Goal: Task Accomplishment & Management: Use online tool/utility

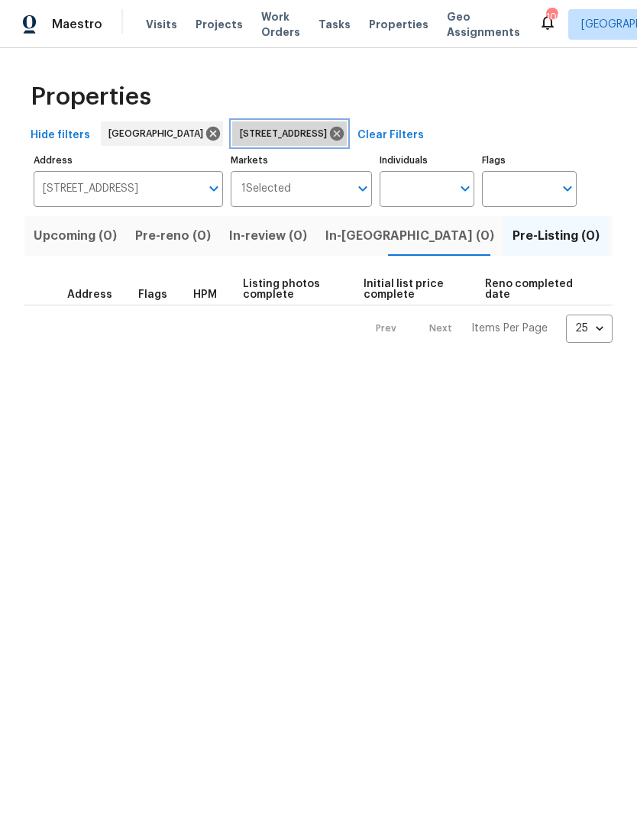
click at [345, 137] on icon at bounding box center [336, 133] width 17 height 17
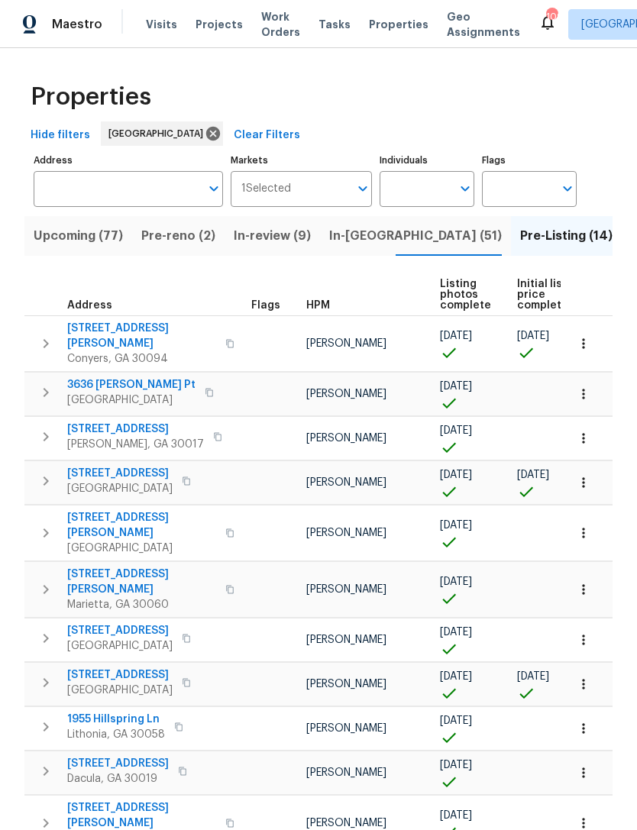
click at [432, 195] on input "Individuals" at bounding box center [416, 189] width 72 height 36
type input "Jaydon"
click at [409, 233] on input "checkbox" at bounding box center [408, 238] width 32 height 32
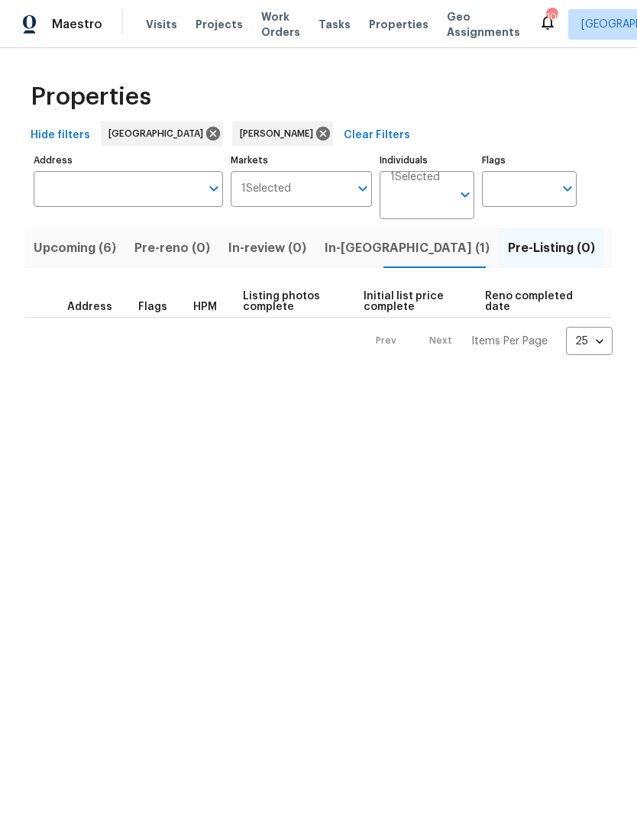
click at [70, 254] on span "Upcoming (6)" at bounding box center [75, 248] width 82 height 21
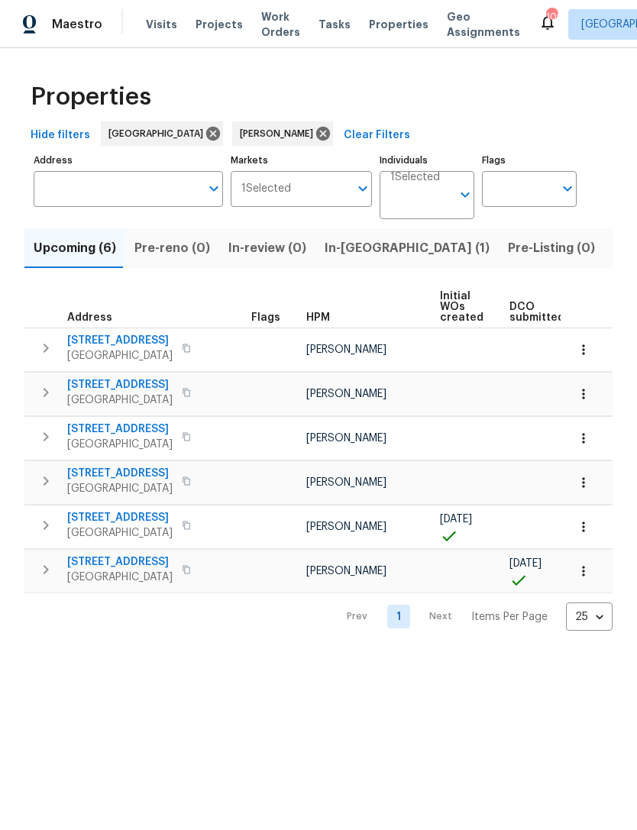
click at [50, 571] on icon "button" at bounding box center [46, 570] width 18 height 18
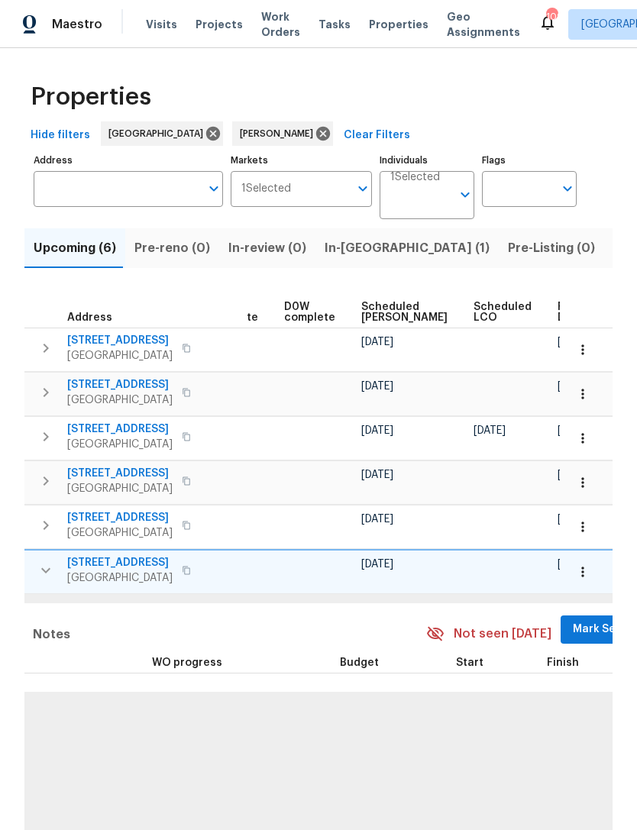
click at [573, 630] on span "Mark Seen" at bounding box center [601, 629] width 57 height 19
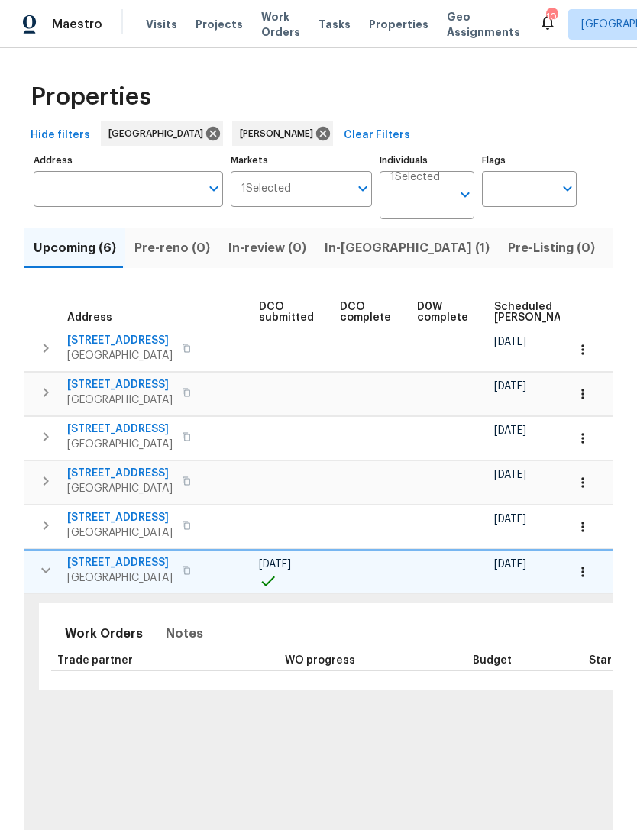
scroll to position [0, 80]
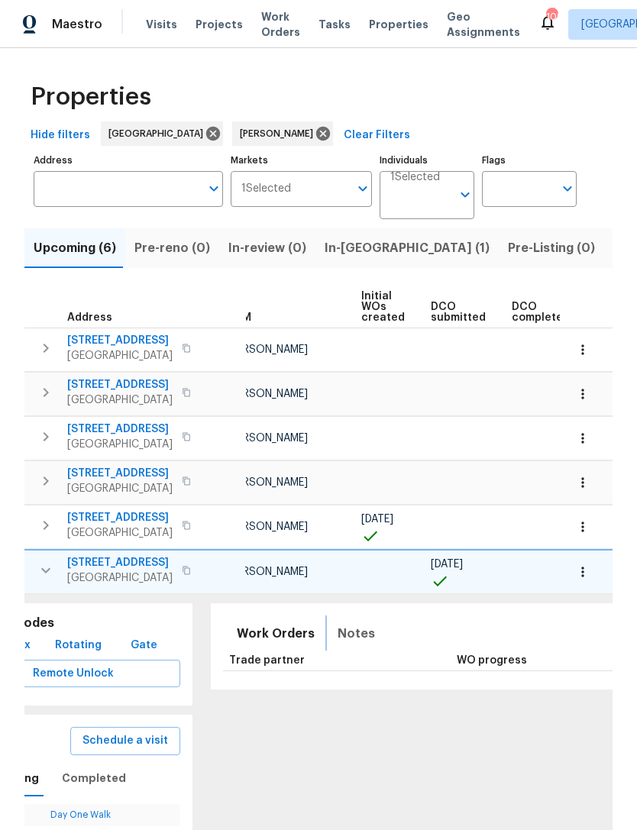
click at [338, 636] on span "Notes" at bounding box center [356, 633] width 37 height 21
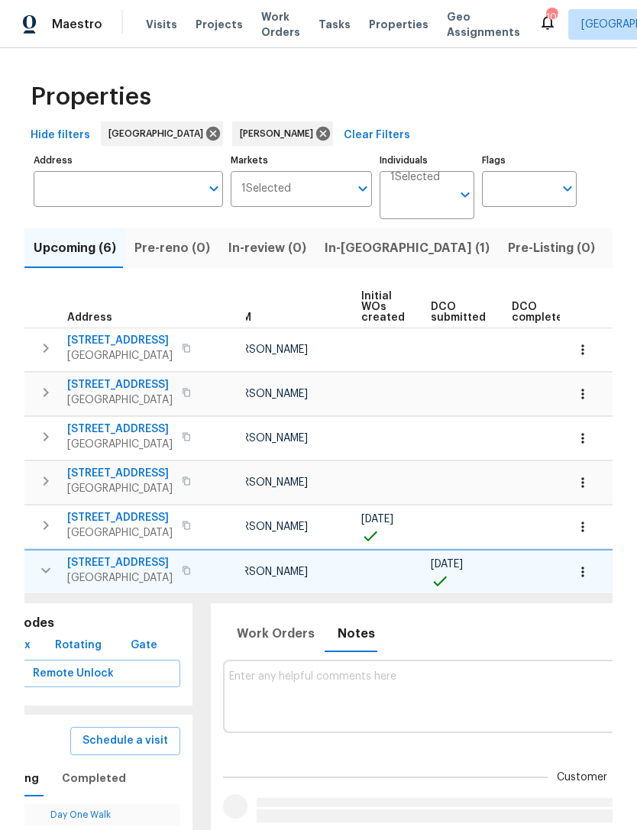
click at [373, 709] on textarea at bounding box center [582, 696] width 707 height 51
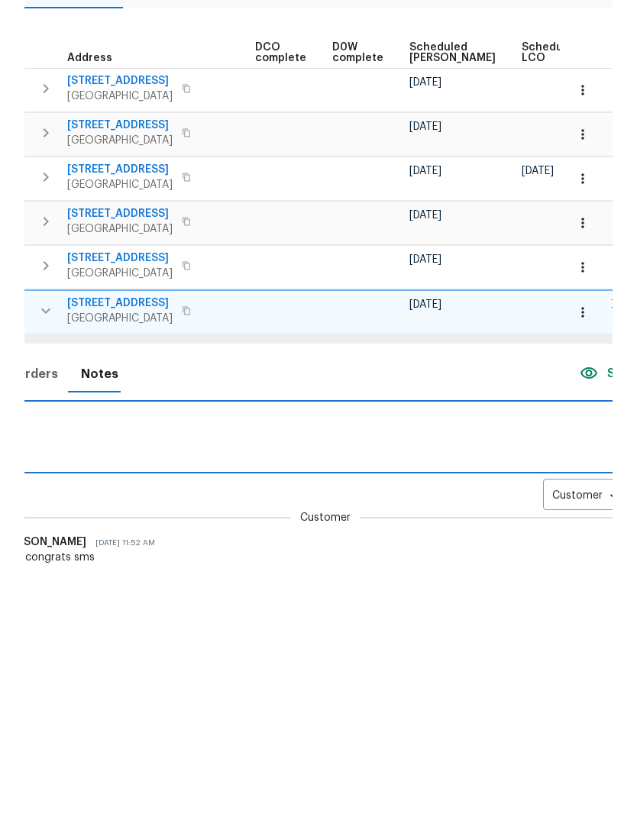
scroll to position [0, 343]
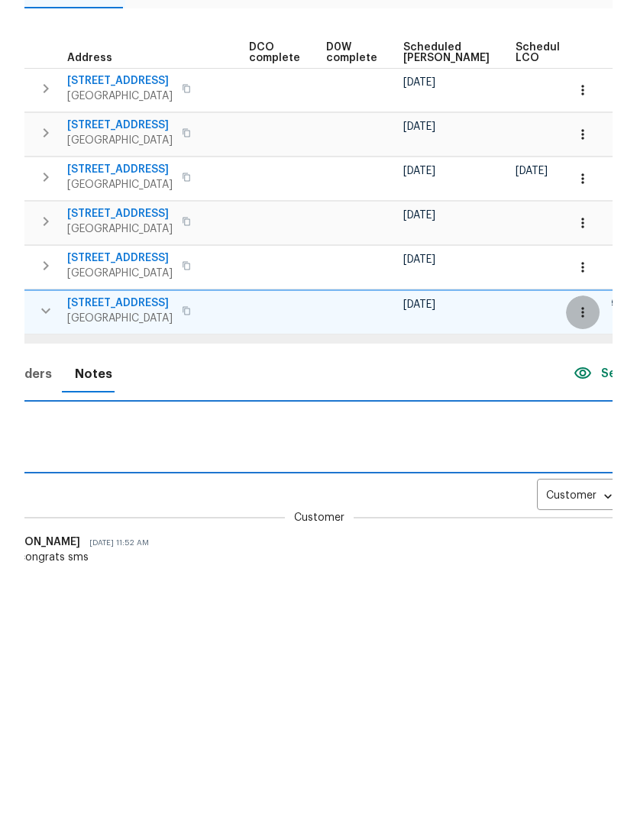
type textarea "I"
click at [586, 555] on button "button" at bounding box center [583, 572] width 34 height 34
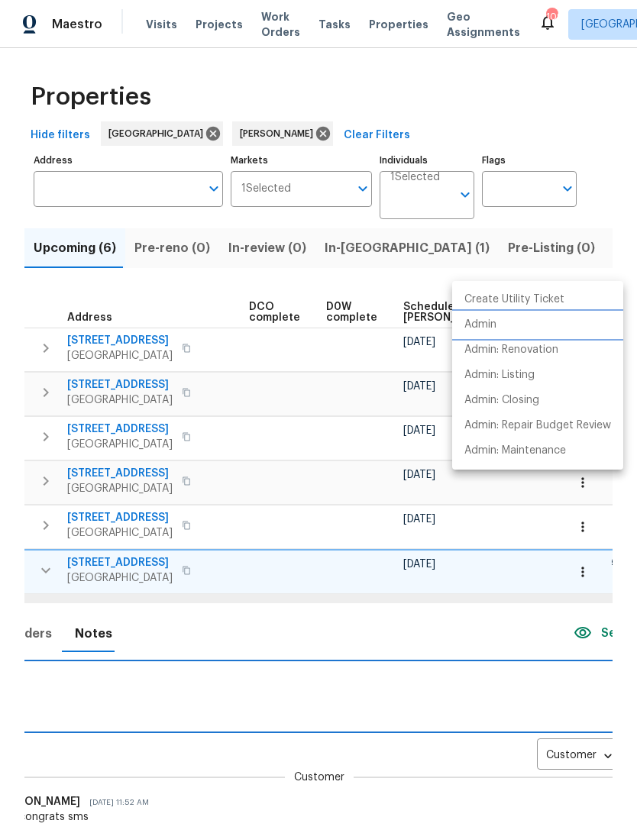
click at [503, 326] on li "Admin" at bounding box center [537, 324] width 171 height 25
click at [585, 533] on div at bounding box center [318, 415] width 637 height 830
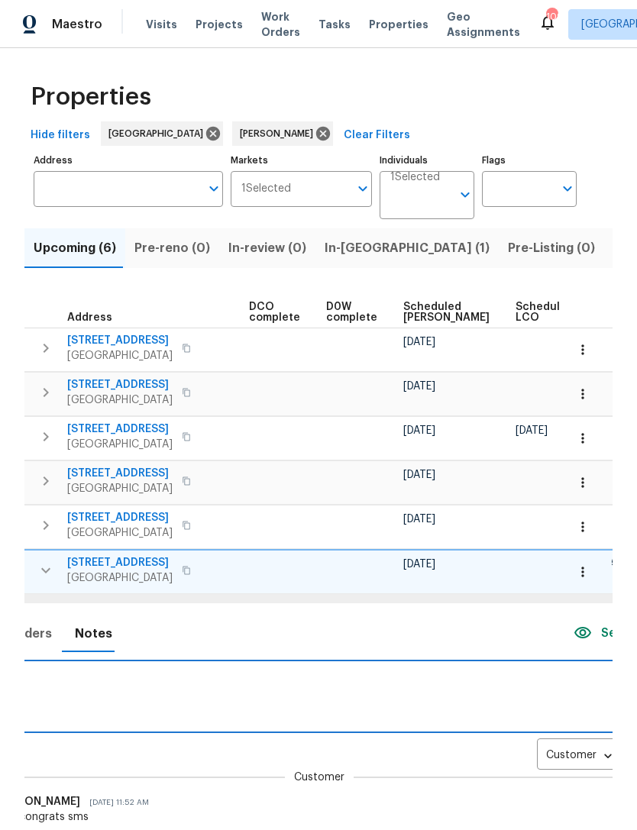
scroll to position [0, 0]
click at [588, 575] on icon "button" at bounding box center [582, 571] width 15 height 15
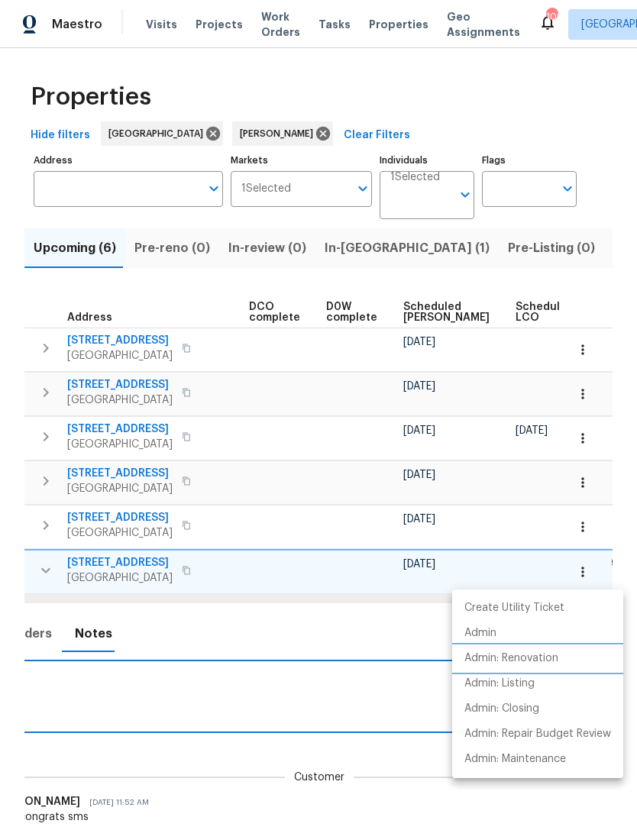
click at [549, 657] on p "Admin: Renovation" at bounding box center [511, 659] width 94 height 16
click at [364, 250] on div at bounding box center [318, 415] width 637 height 830
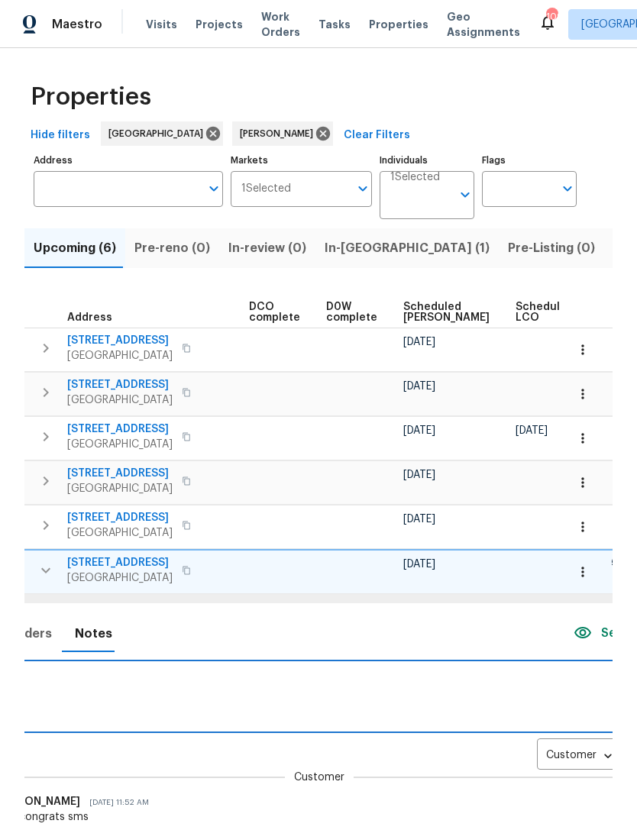
click at [340, 247] on span "In-reno (1)" at bounding box center [407, 248] width 165 height 21
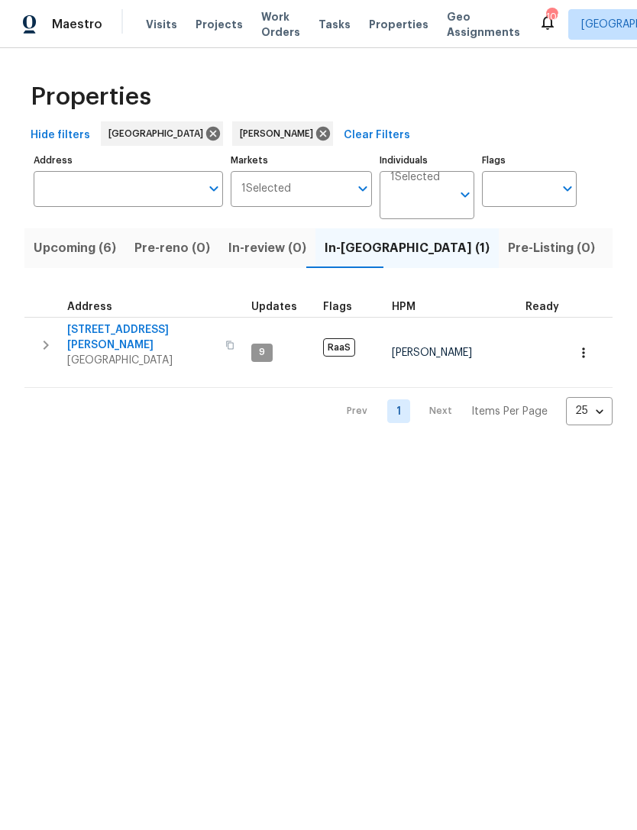
click at [166, 183] on input "Address" at bounding box center [117, 189] width 167 height 36
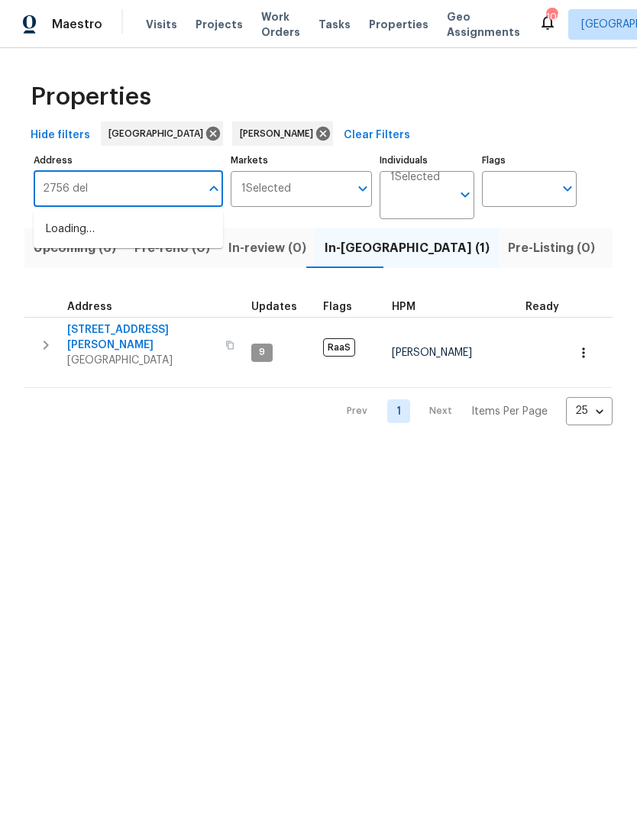
type input "2756 del"
click at [167, 234] on li "2756 Del Ridge Dr Douglasville GA 30135" at bounding box center [128, 229] width 189 height 25
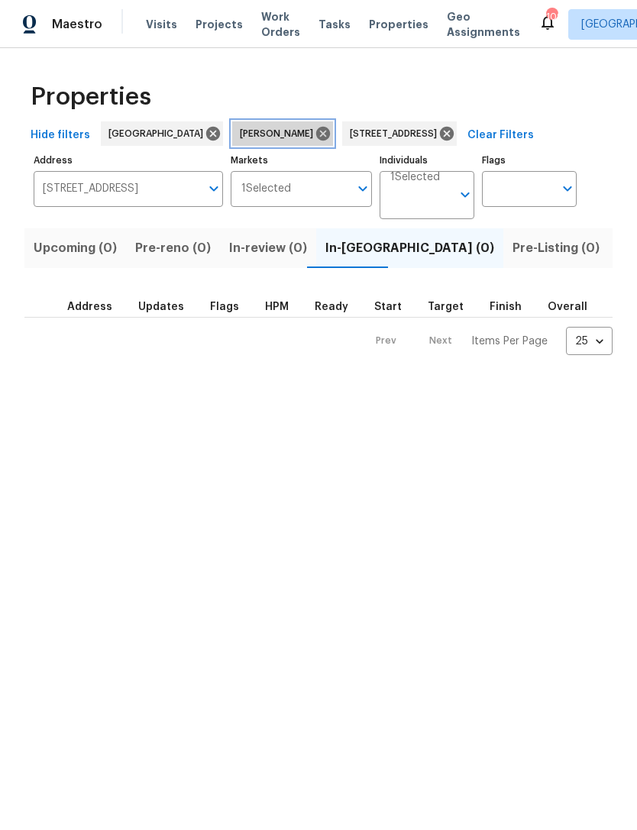
click at [316, 132] on icon at bounding box center [323, 134] width 14 height 14
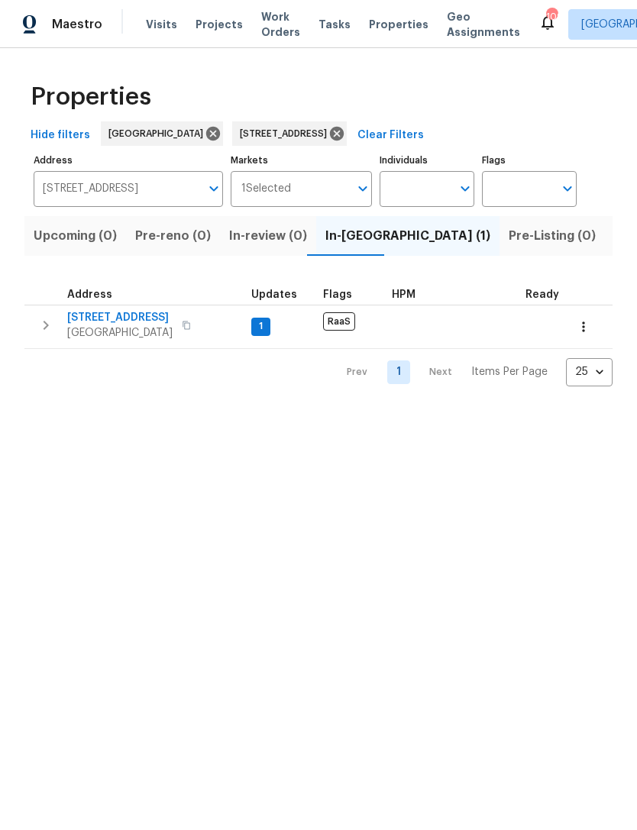
click at [47, 323] on icon "button" at bounding box center [46, 325] width 18 height 18
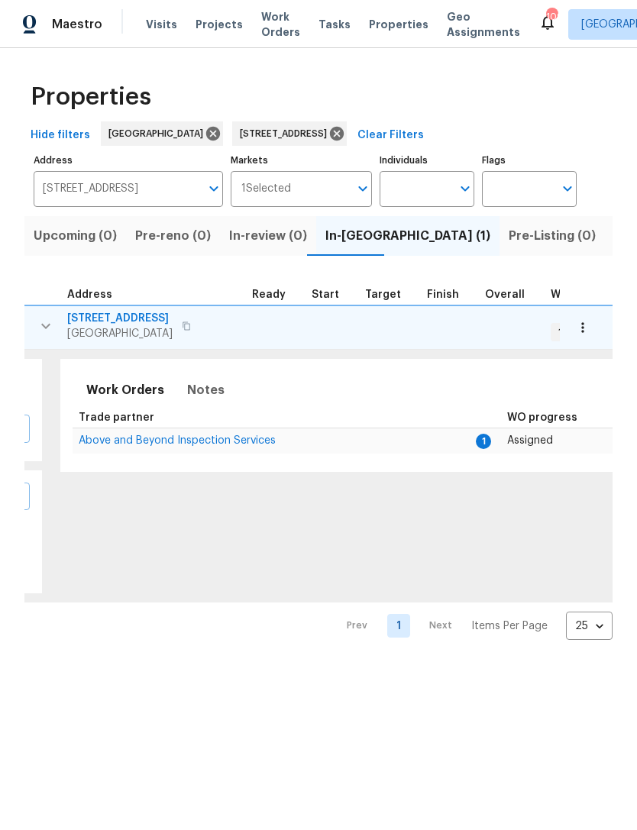
scroll to position [0, 283]
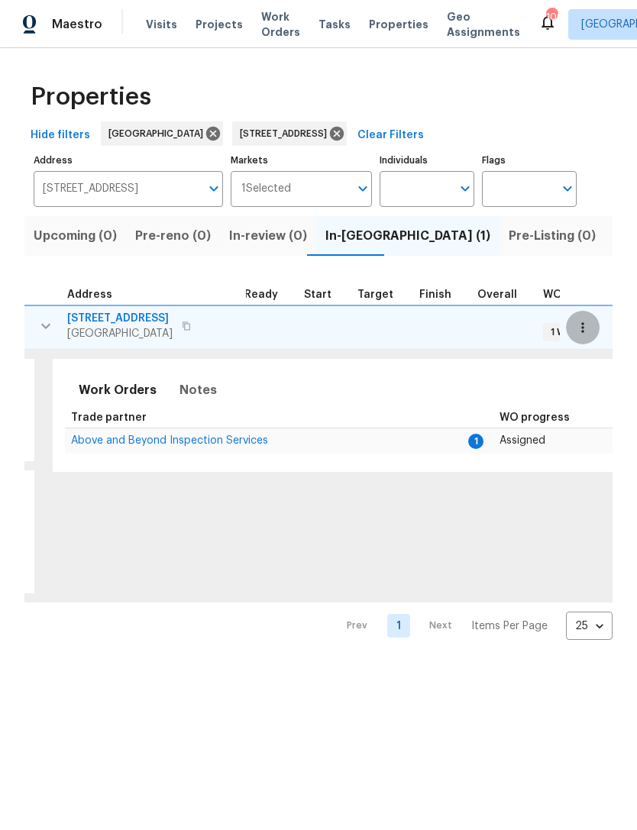
click at [579, 325] on icon "button" at bounding box center [582, 327] width 15 height 15
click at [367, 383] on div at bounding box center [318, 415] width 637 height 830
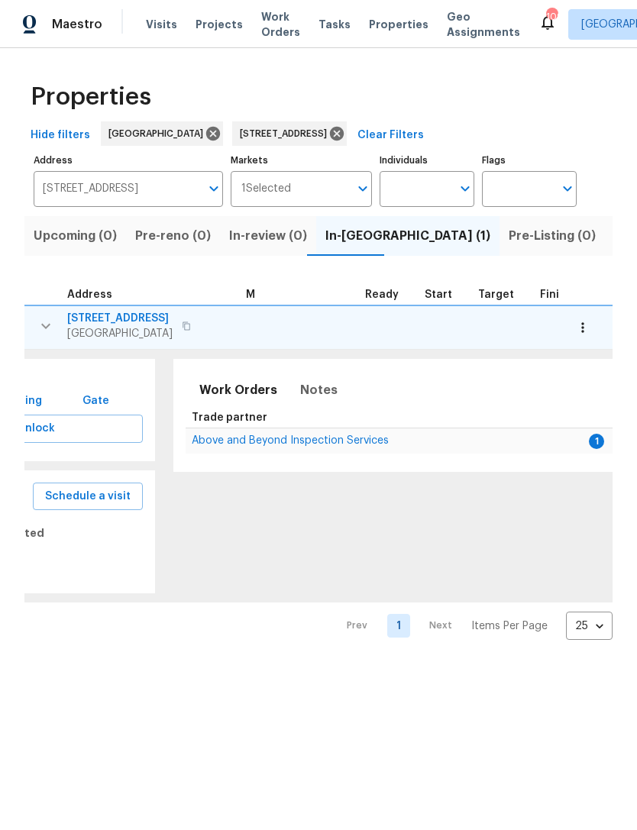
scroll to position [0, 165]
click at [279, 445] on span "Above and Beyond Inspection Services" at bounding box center [287, 440] width 197 height 11
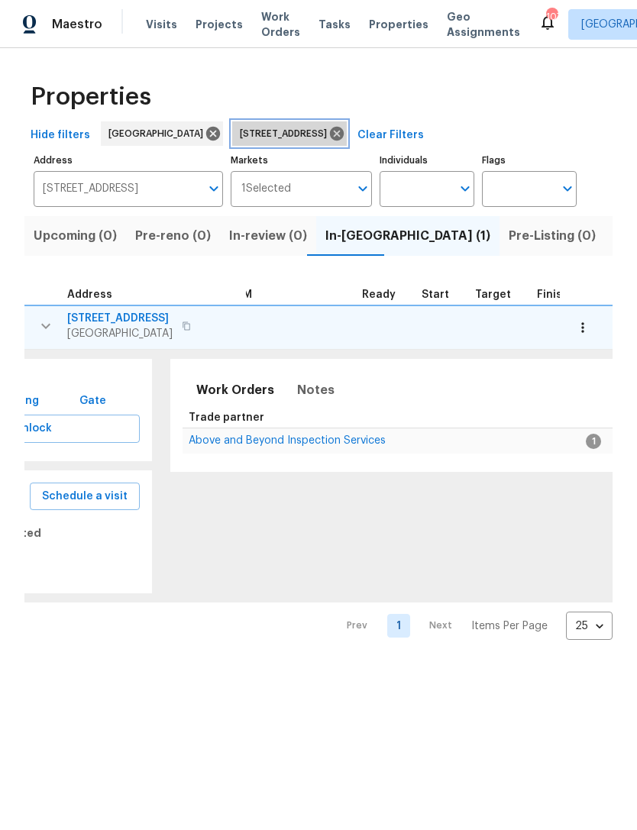
click at [345, 141] on icon at bounding box center [336, 133] width 17 height 17
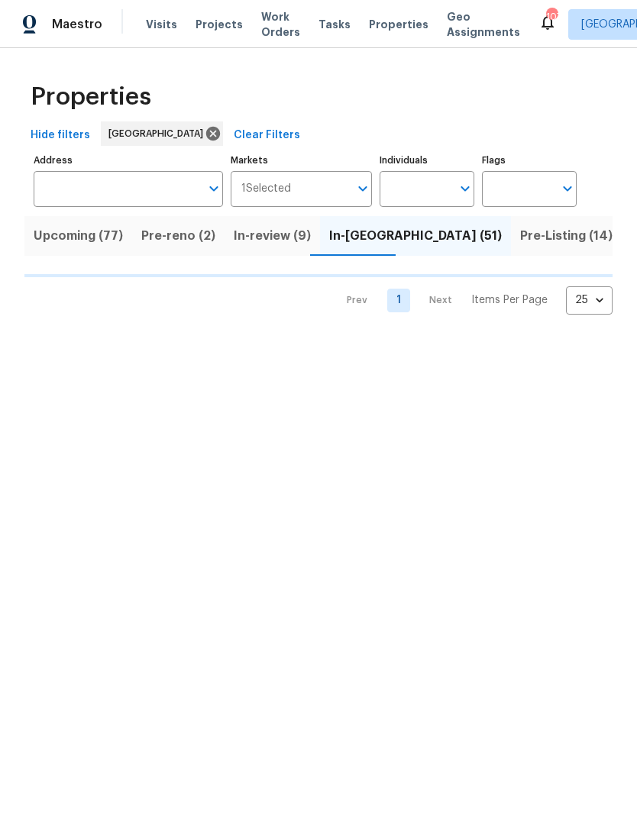
click at [186, 231] on span "Pre-reno (2)" at bounding box center [178, 235] width 74 height 21
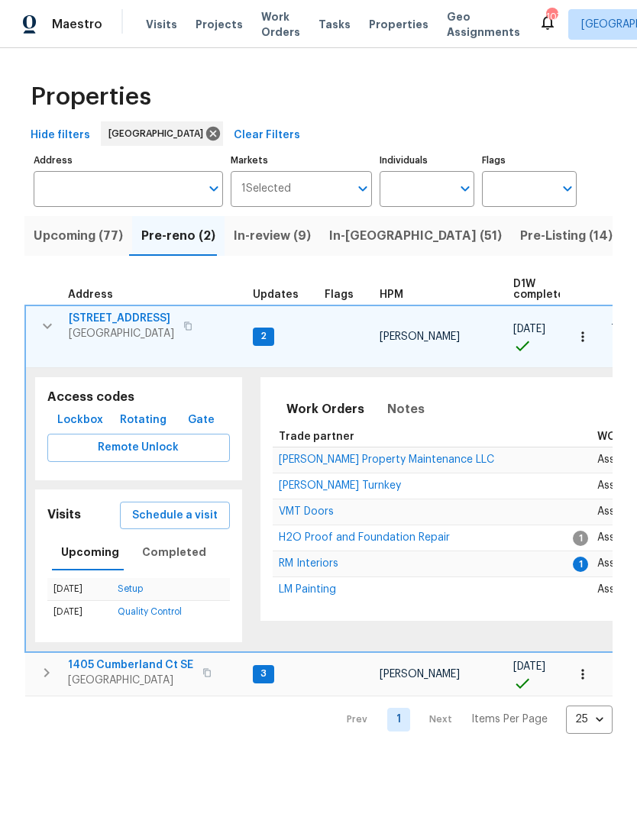
click at [278, 238] on span "In-review (9)" at bounding box center [272, 235] width 77 height 21
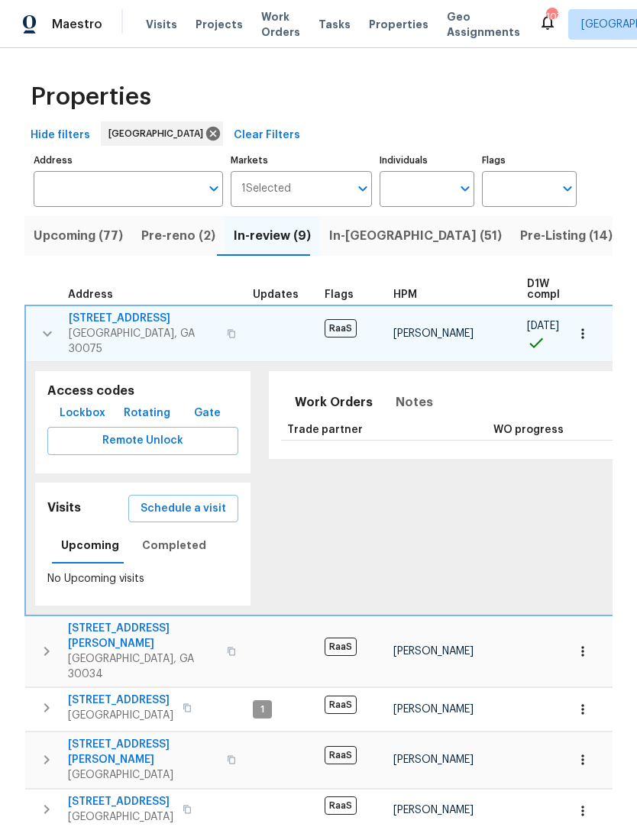
click at [351, 236] on span "In-reno (51)" at bounding box center [415, 235] width 173 height 21
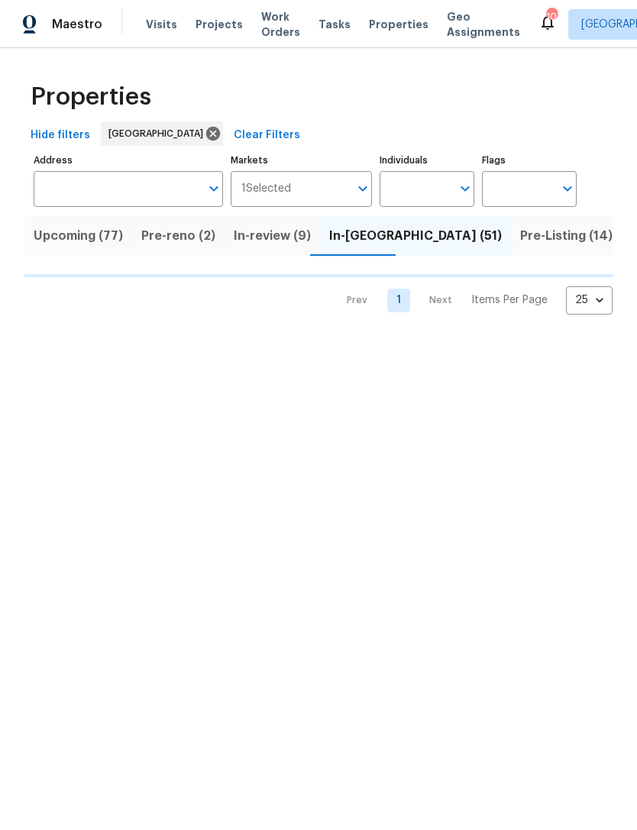
click at [432, 183] on input "Individuals" at bounding box center [416, 189] width 72 height 36
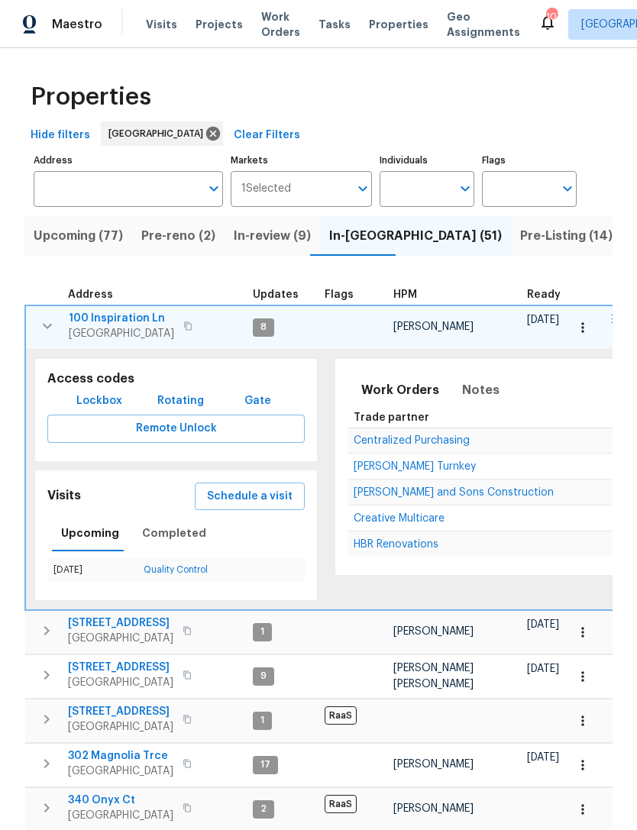
click at [451, 190] on input "Individuals" at bounding box center [416, 189] width 72 height 36
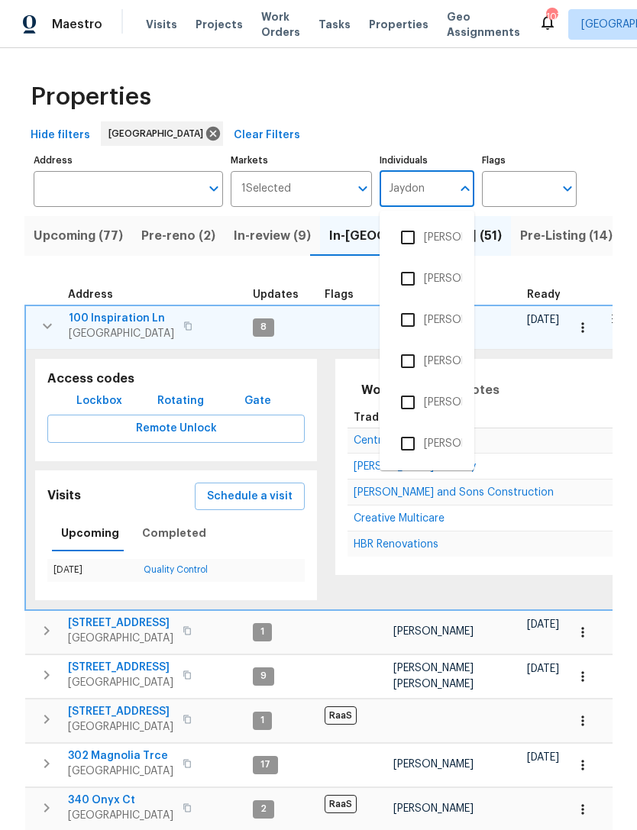
type input "Jaydon"
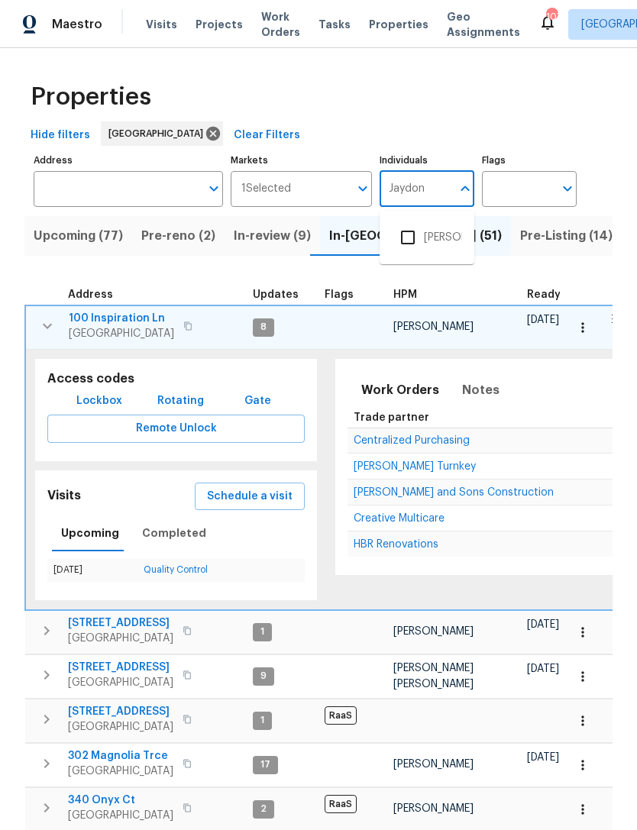
click at [416, 232] on input "checkbox" at bounding box center [408, 238] width 32 height 32
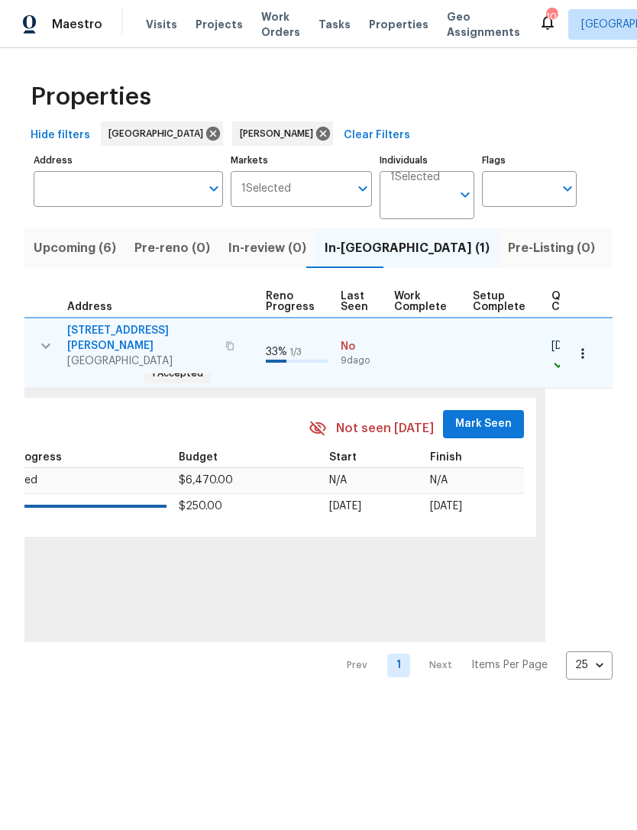
scroll to position [0, 681]
click at [480, 421] on span "Mark Seen" at bounding box center [484, 424] width 57 height 19
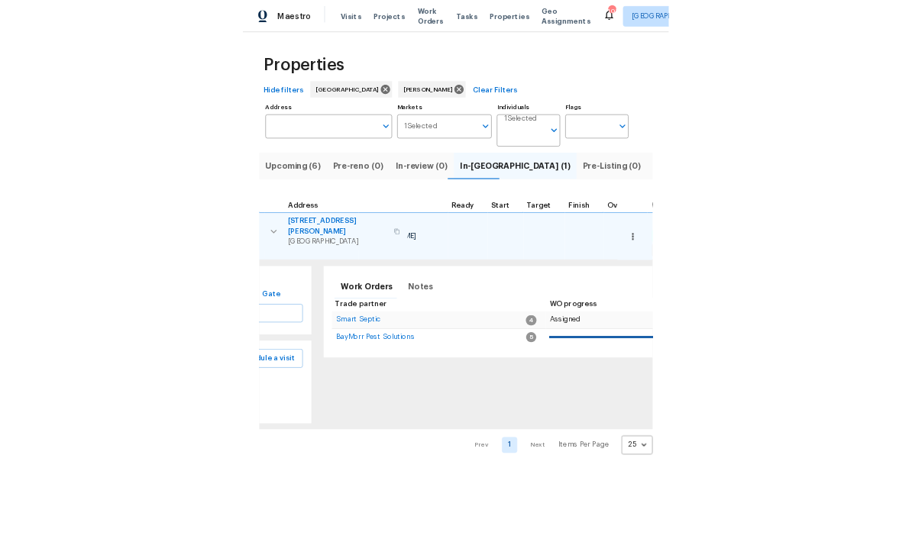
scroll to position [0, 215]
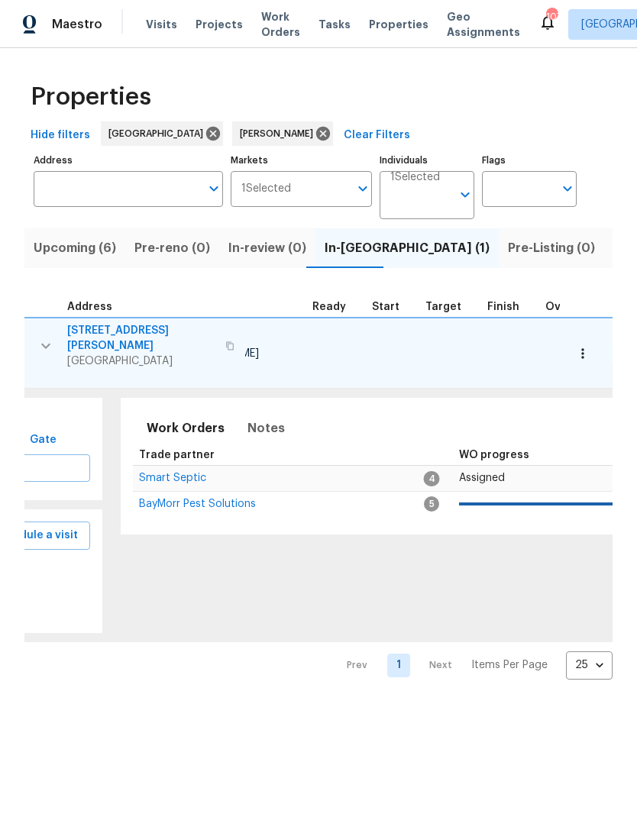
click at [168, 473] on span "Smart Septic" at bounding box center [172, 478] width 67 height 11
click at [179, 189] on input "Address" at bounding box center [117, 189] width 167 height 36
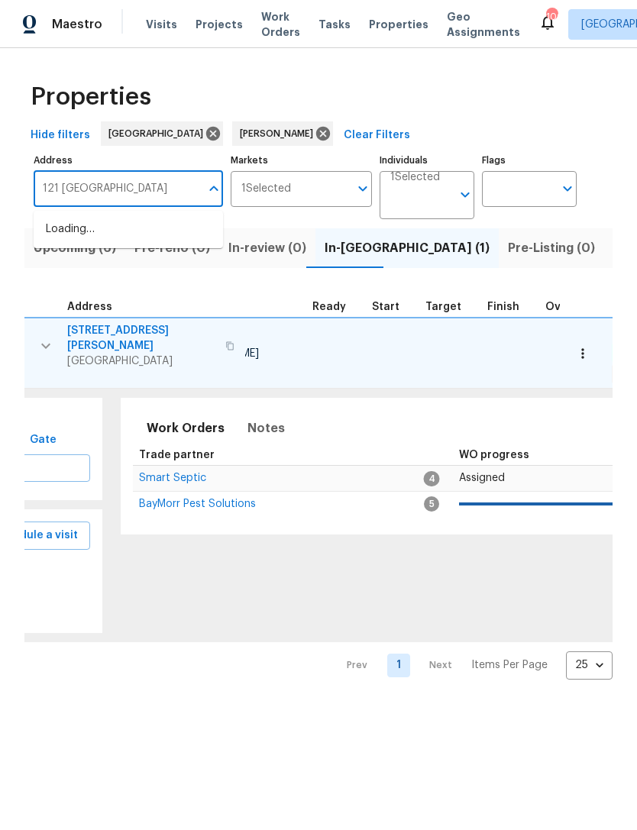
type input "121 northwoods"
click at [147, 234] on li "121 Northwoods Rd Sharpsburg GA 30277" at bounding box center [128, 229] width 189 height 25
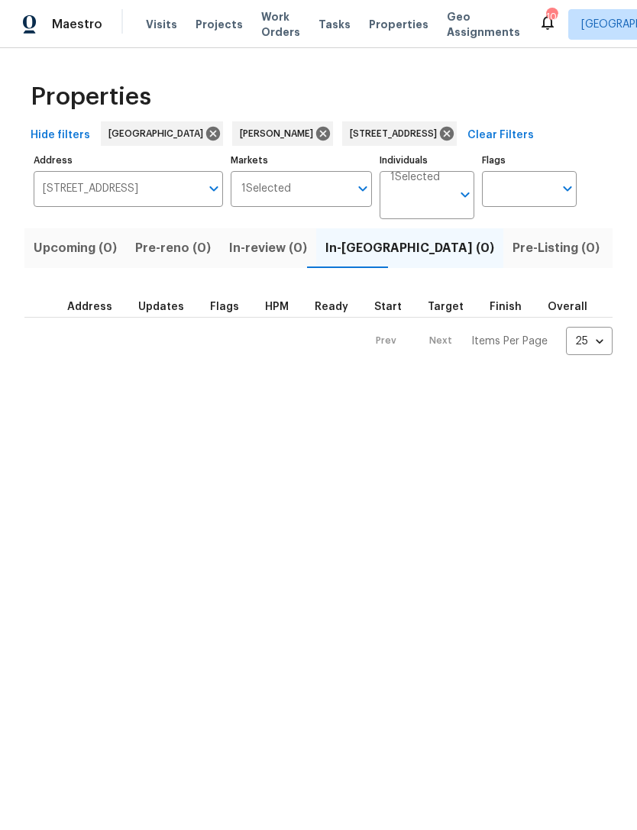
click at [461, 188] on icon "Open" at bounding box center [465, 195] width 18 height 18
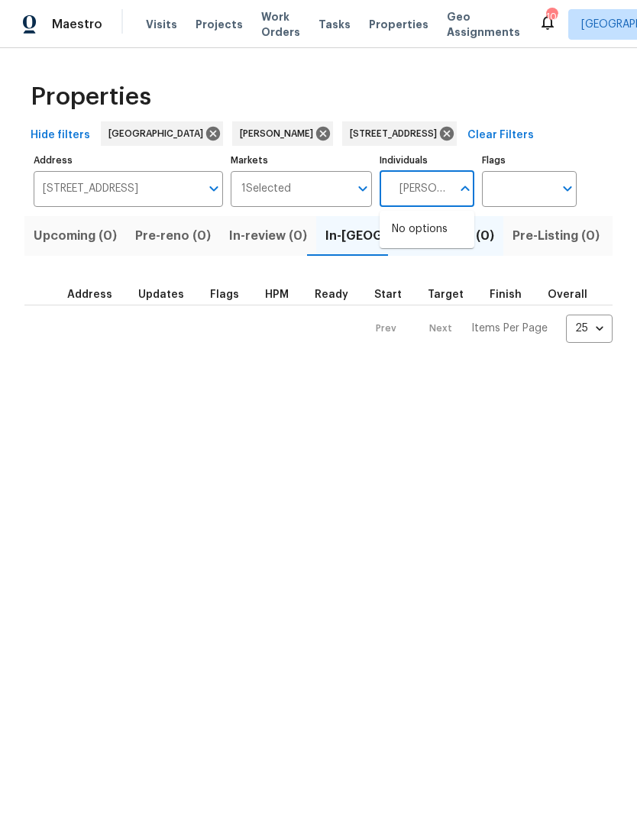
click at [438, 190] on input "Cynthia Herriot" at bounding box center [420, 189] width 61 height 36
type input "Cynthia Herriot"
click at [432, 367] on html "Maestro Visits Projects Work Orders Tasks Properties Geo Assignments 106 Atlant…" at bounding box center [318, 183] width 637 height 367
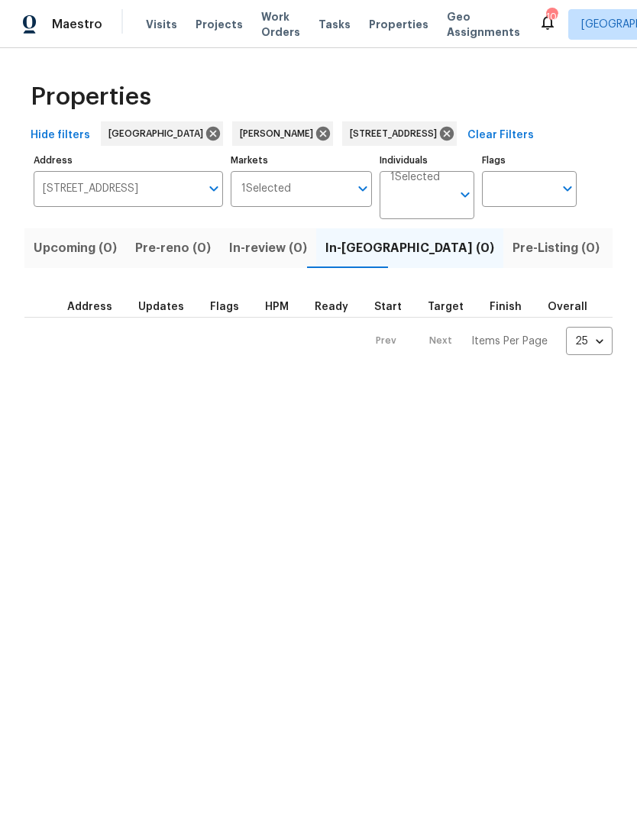
click at [458, 186] on icon "Open" at bounding box center [465, 195] width 18 height 18
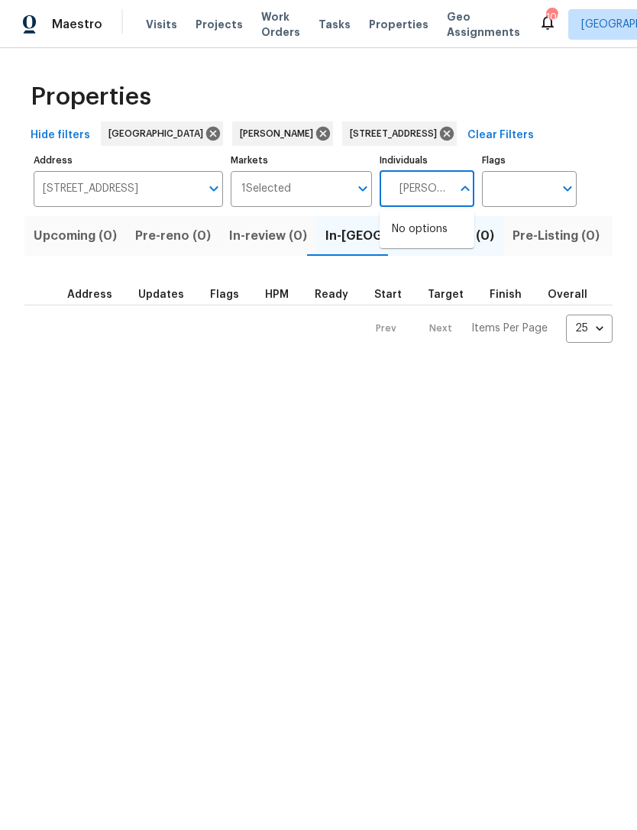
type input "Cynthia herriott"
click at [455, 128] on icon at bounding box center [446, 133] width 17 height 17
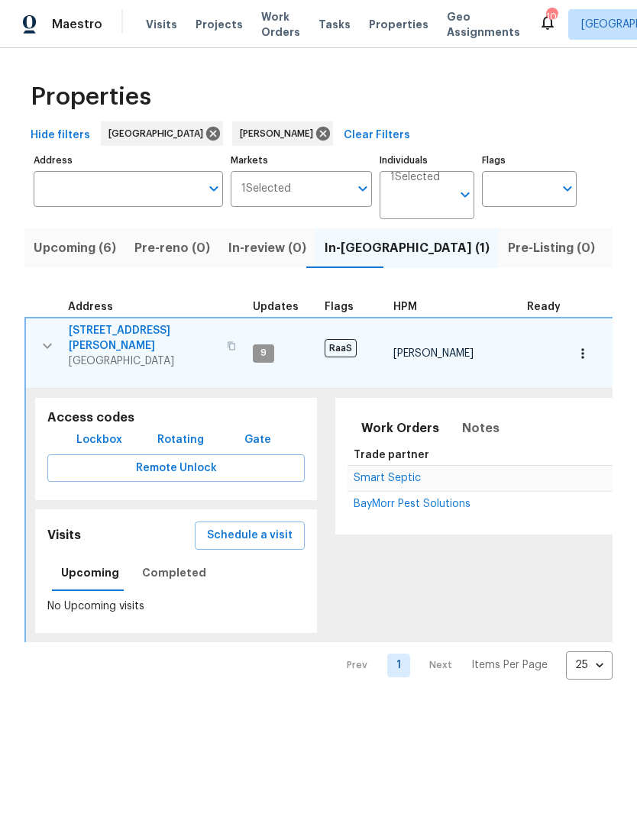
click at [432, 197] on input "Individuals" at bounding box center [420, 201] width 61 height 36
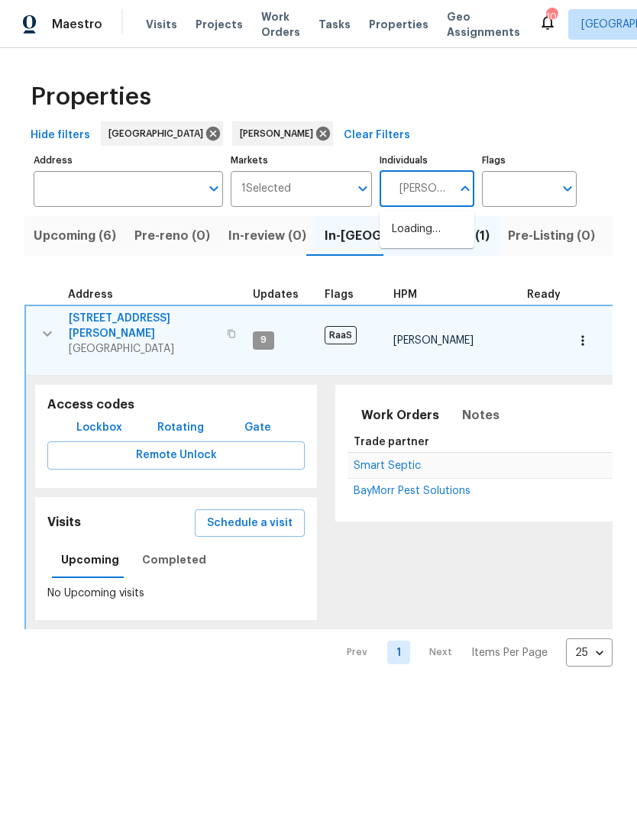
type input "Cynthia herriott"
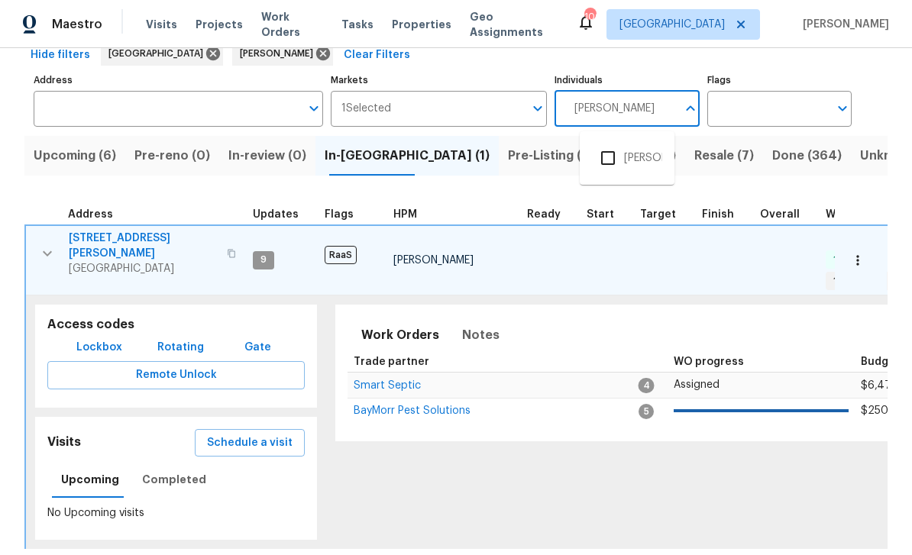
scroll to position [79, 0]
click at [609, 161] on input "checkbox" at bounding box center [608, 158] width 32 height 32
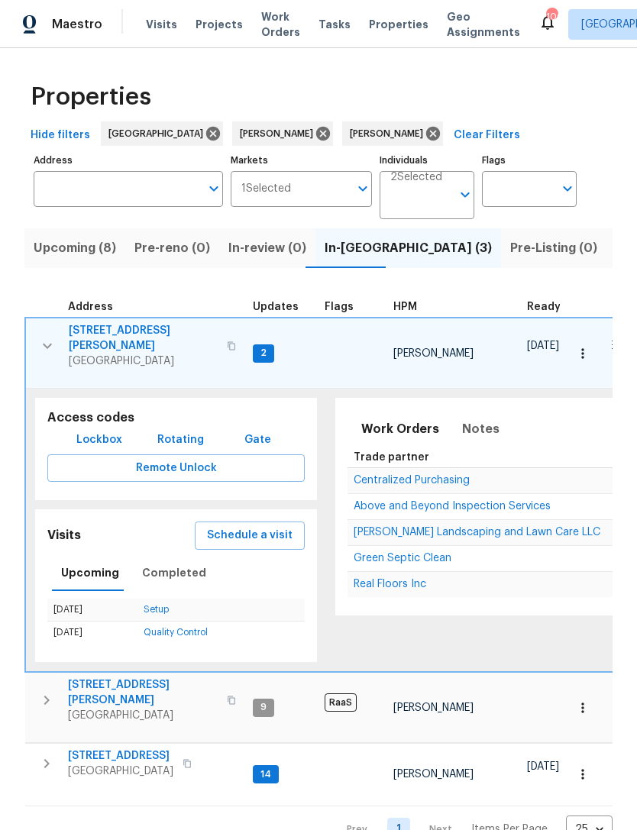
click at [47, 337] on icon "button" at bounding box center [47, 346] width 18 height 18
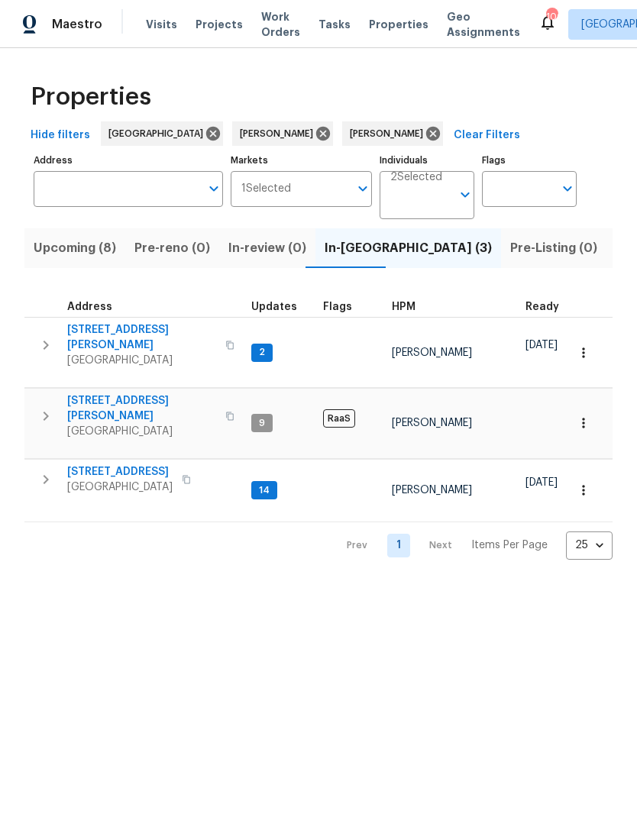
click at [149, 189] on input "Address" at bounding box center [117, 189] width 167 height 36
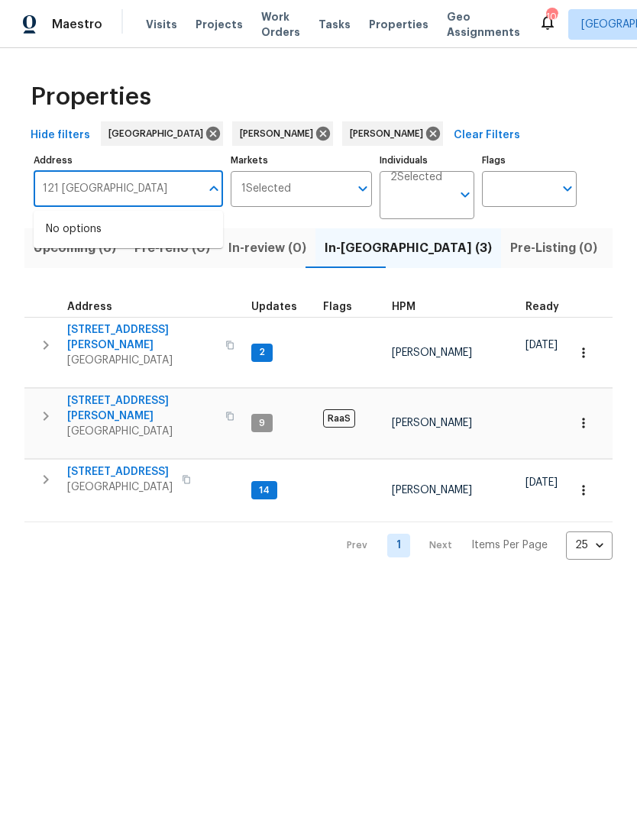
type input "121 northwoods"
click at [167, 229] on li "121 Northwoods Rd Sharpsburg GA 30277" at bounding box center [128, 229] width 189 height 25
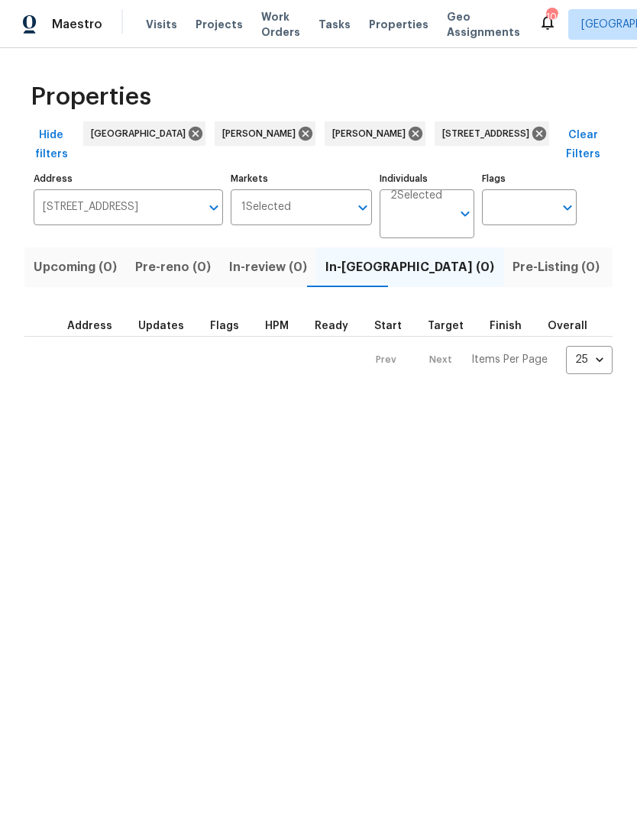
click at [618, 269] on span "Listed (1)" at bounding box center [645, 267] width 55 height 21
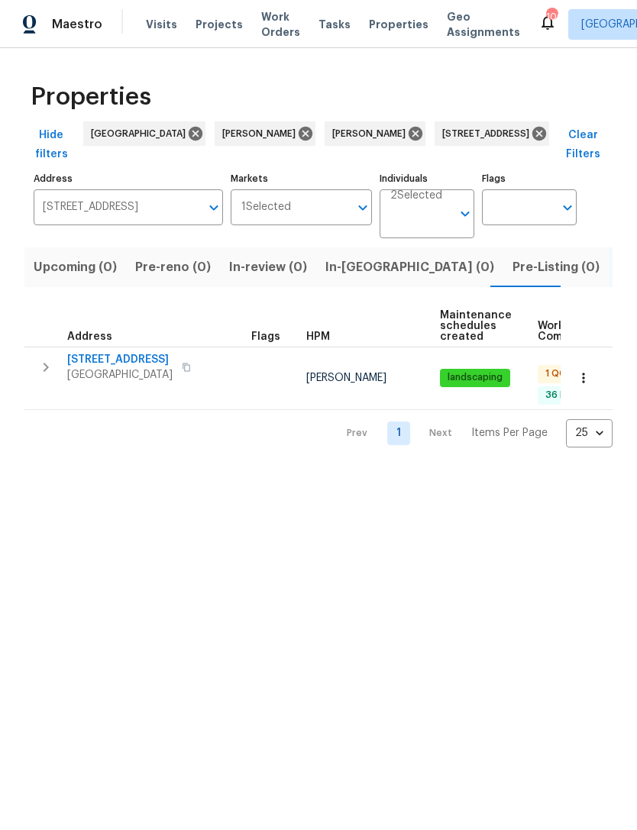
click at [44, 380] on button "button" at bounding box center [46, 367] width 31 height 31
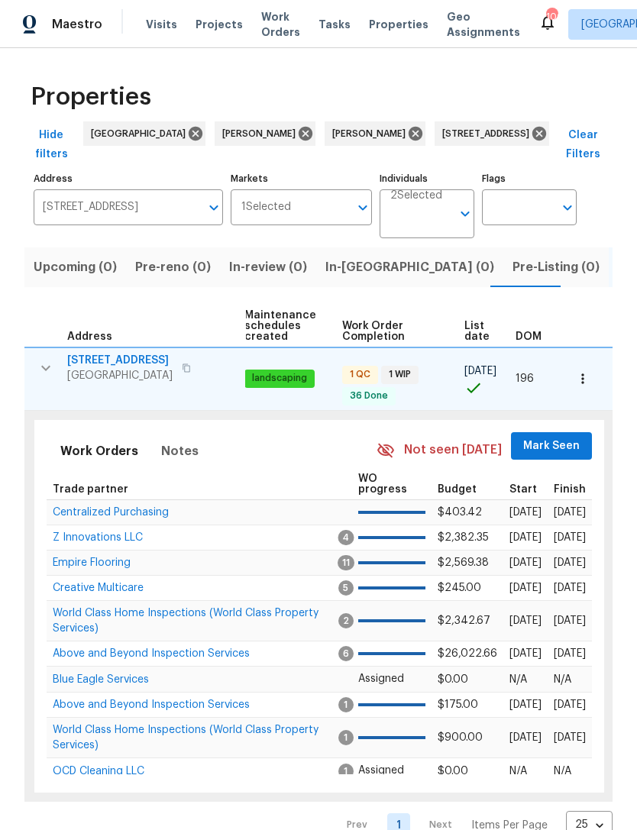
scroll to position [0, 196]
click at [555, 448] on span "Mark Seen" at bounding box center [552, 446] width 57 height 19
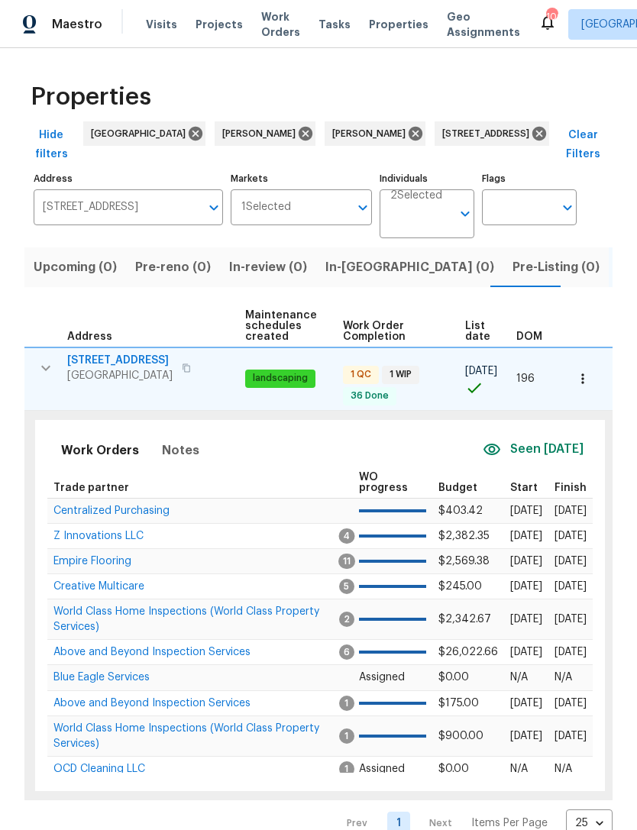
click at [582, 380] on icon "button" at bounding box center [582, 378] width 15 height 15
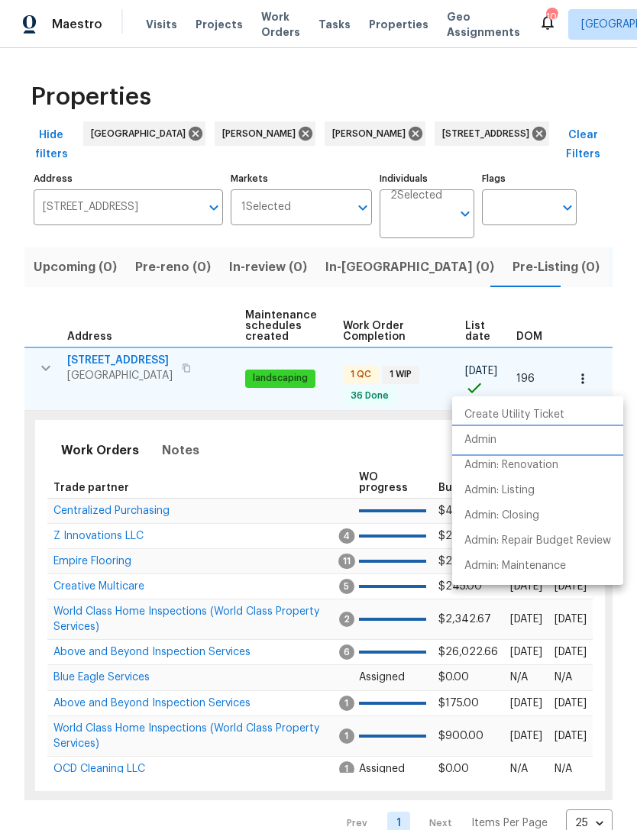
click at [499, 450] on li "Admin" at bounding box center [537, 440] width 171 height 25
click at [557, 137] on div at bounding box center [318, 415] width 637 height 830
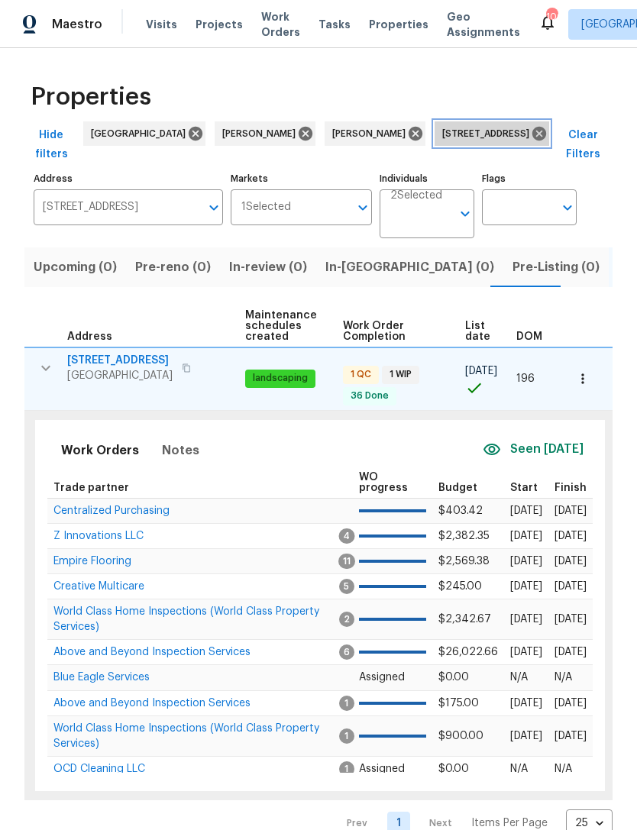
click at [548, 134] on icon at bounding box center [539, 133] width 17 height 17
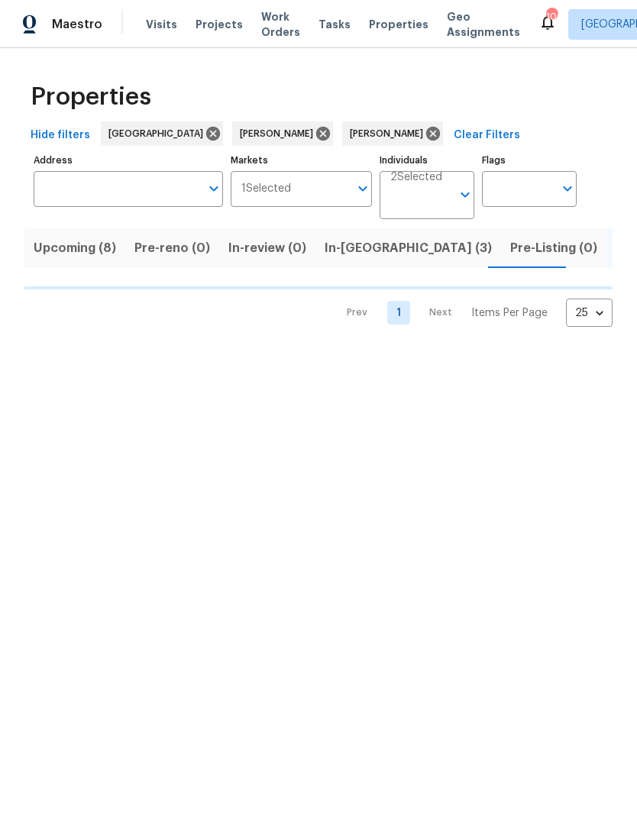
click at [150, 184] on input "Address" at bounding box center [117, 189] width 167 height 36
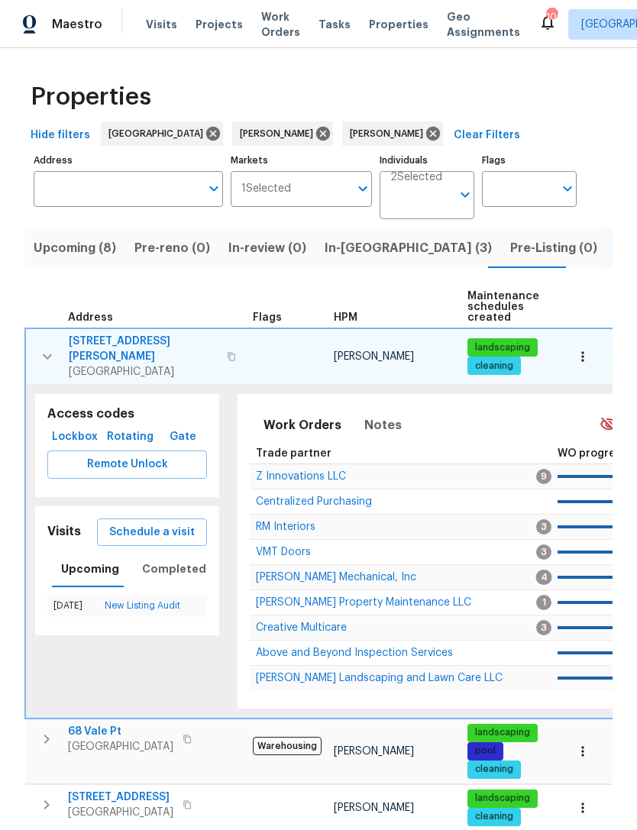
click at [131, 180] on input "Address" at bounding box center [117, 189] width 167 height 36
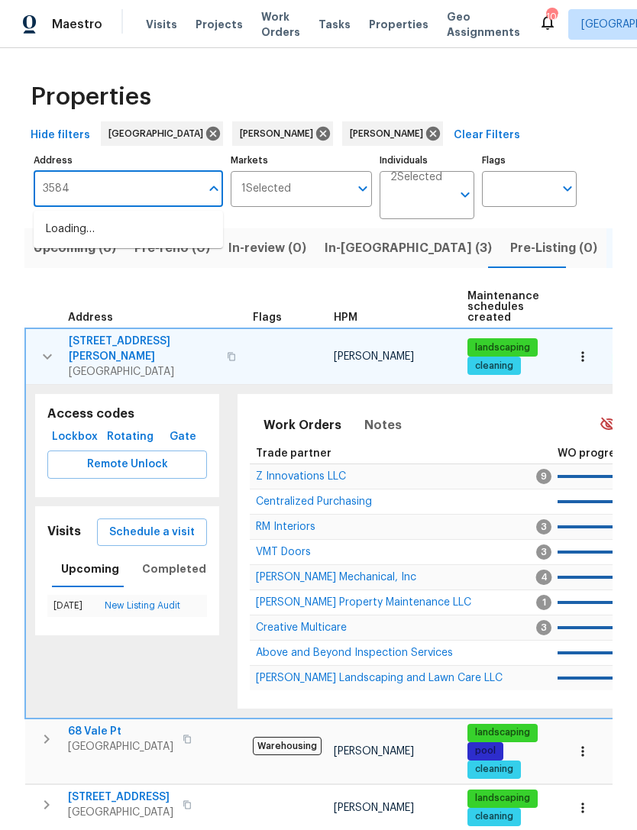
type input "3584"
click at [145, 234] on li "3584 Yoko Ln Douglasville GA 30135" at bounding box center [128, 237] width 189 height 41
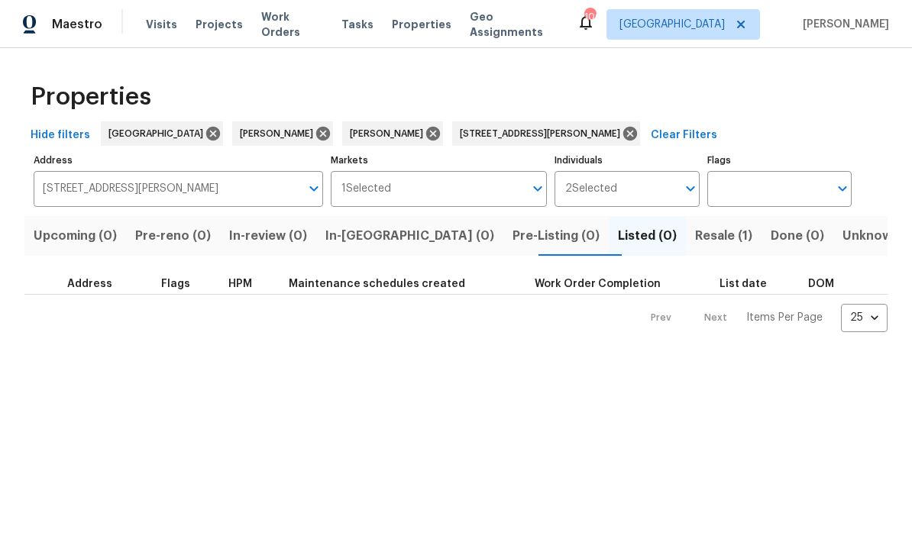
click at [636, 234] on span "Resale (1)" at bounding box center [723, 235] width 57 height 21
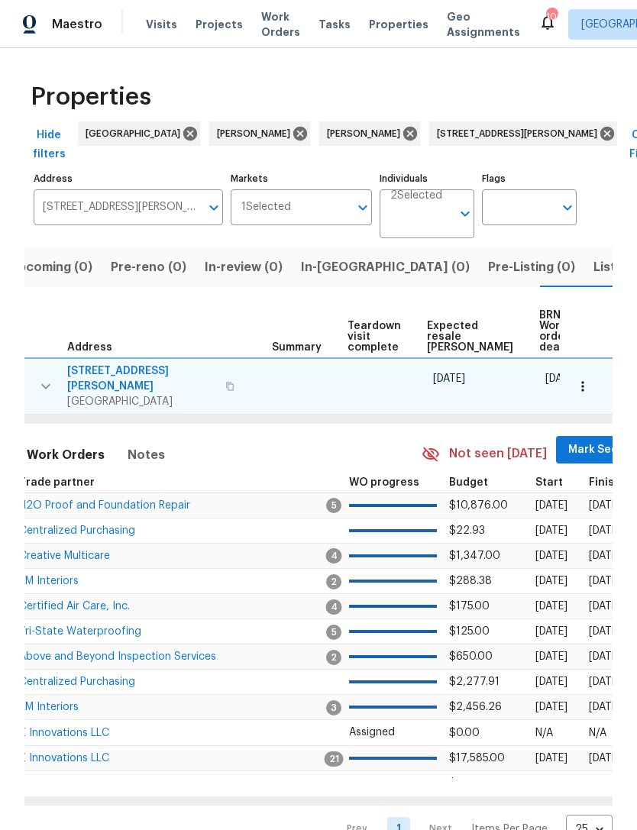
scroll to position [0, 256]
click at [569, 443] on span "Mark Seen" at bounding box center [597, 450] width 57 height 19
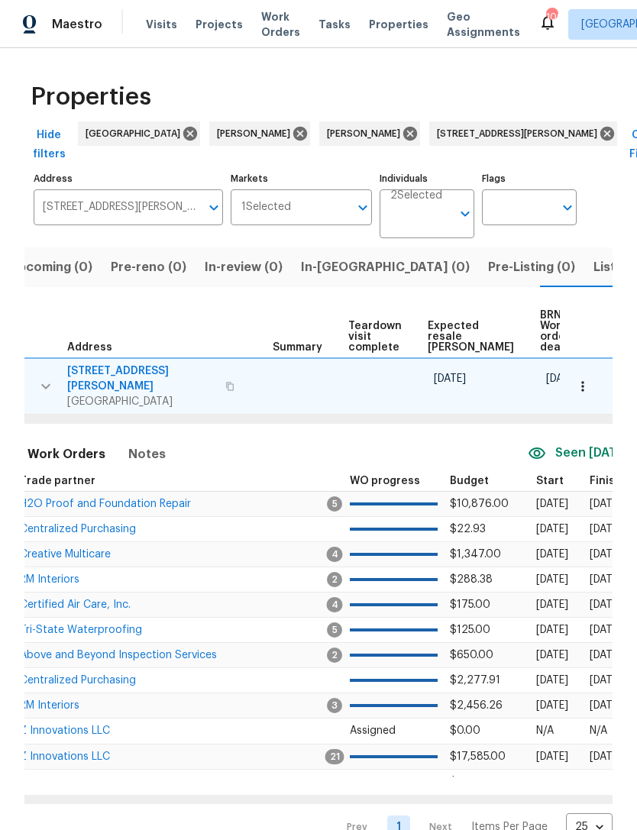
click at [582, 386] on icon "button" at bounding box center [582, 386] width 15 height 15
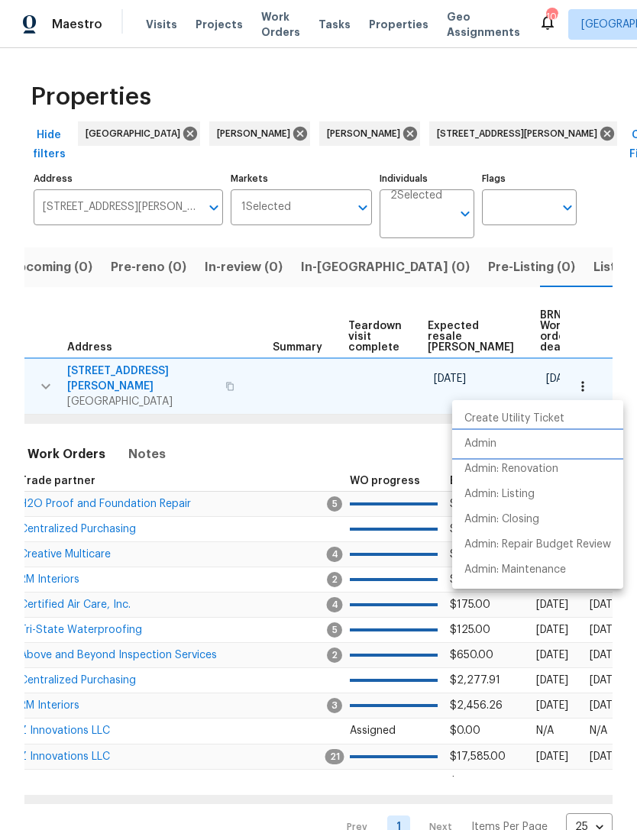
click at [497, 446] on li "Admin" at bounding box center [537, 444] width 171 height 25
click at [529, 137] on div at bounding box center [318, 415] width 637 height 830
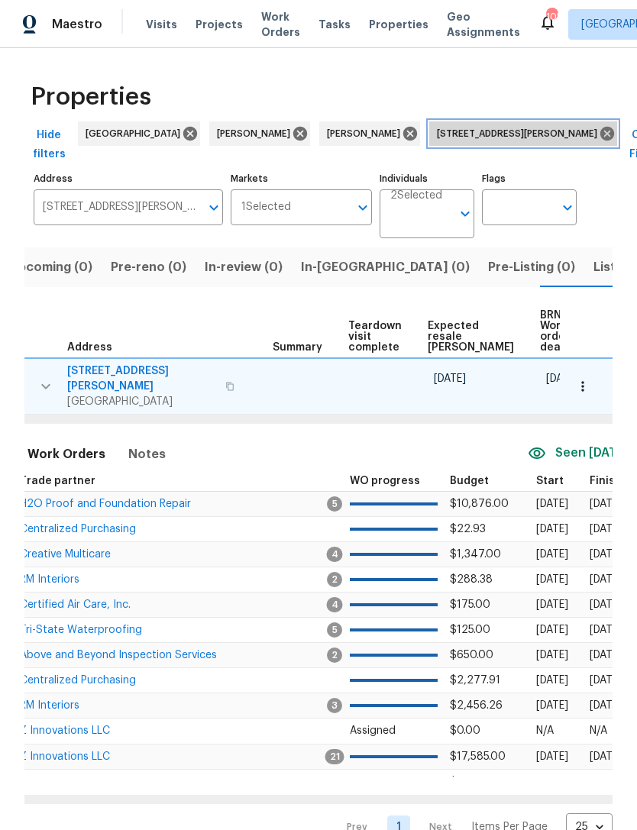
click at [600, 140] on icon at bounding box center [607, 134] width 14 height 14
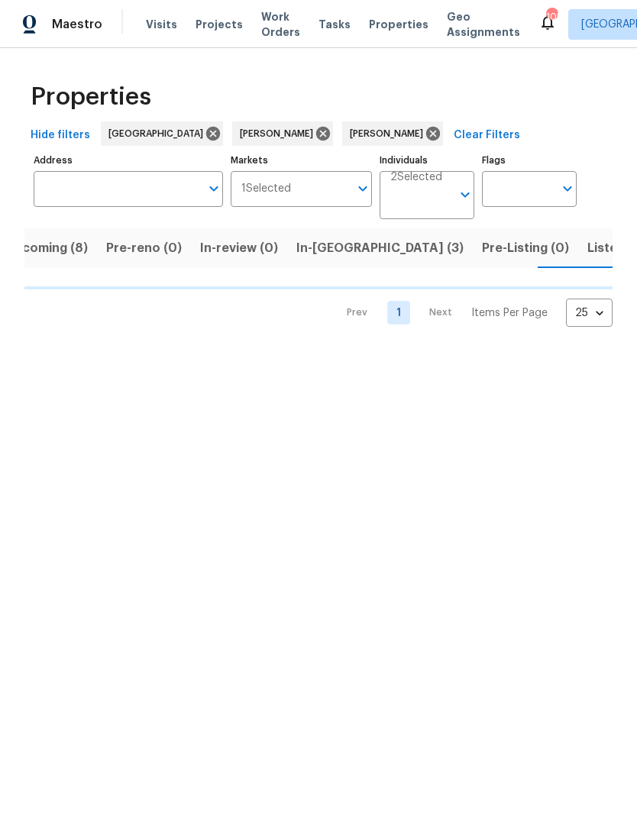
scroll to position [0, 29]
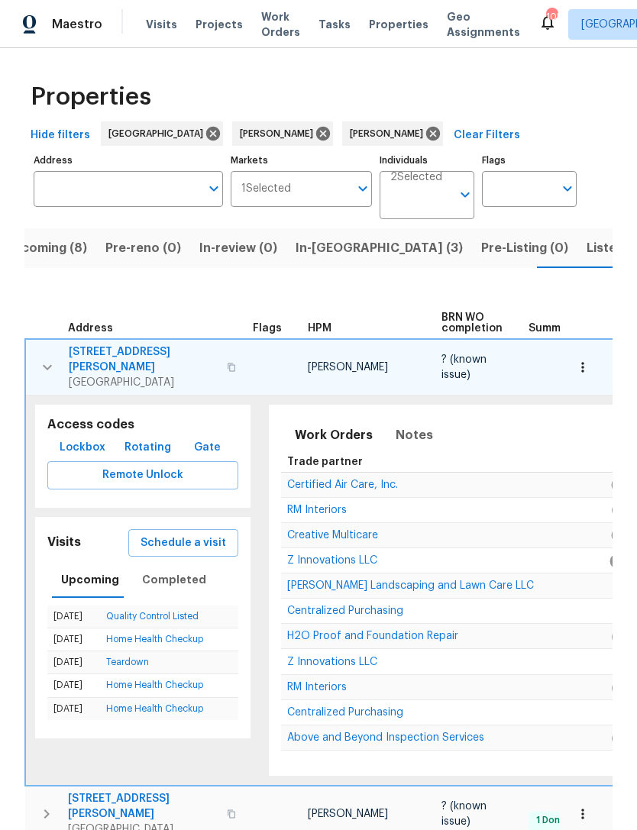
click at [144, 198] on input "Address" at bounding box center [117, 189] width 167 height 36
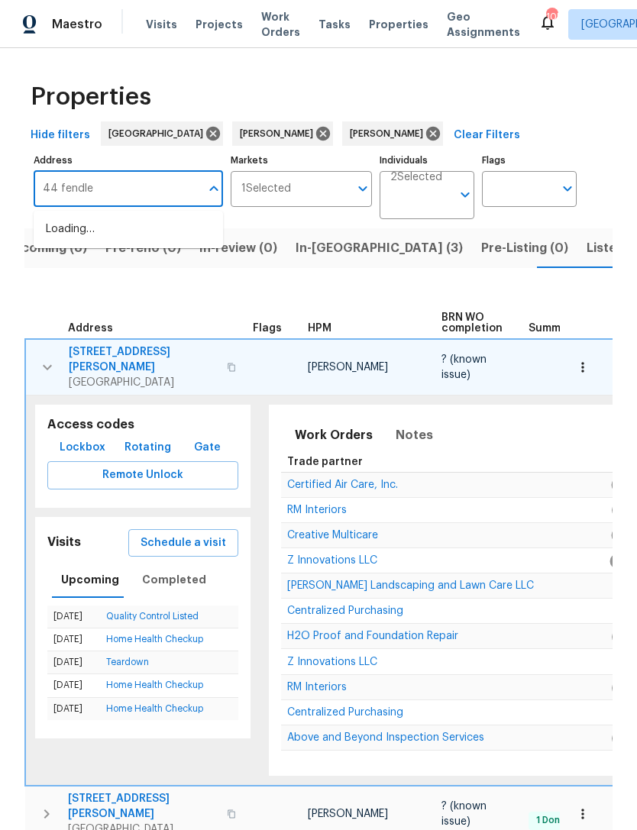
type input "44 fendley"
click at [146, 228] on li "44 Fendley Trce Newnan GA 30263" at bounding box center [128, 237] width 189 height 41
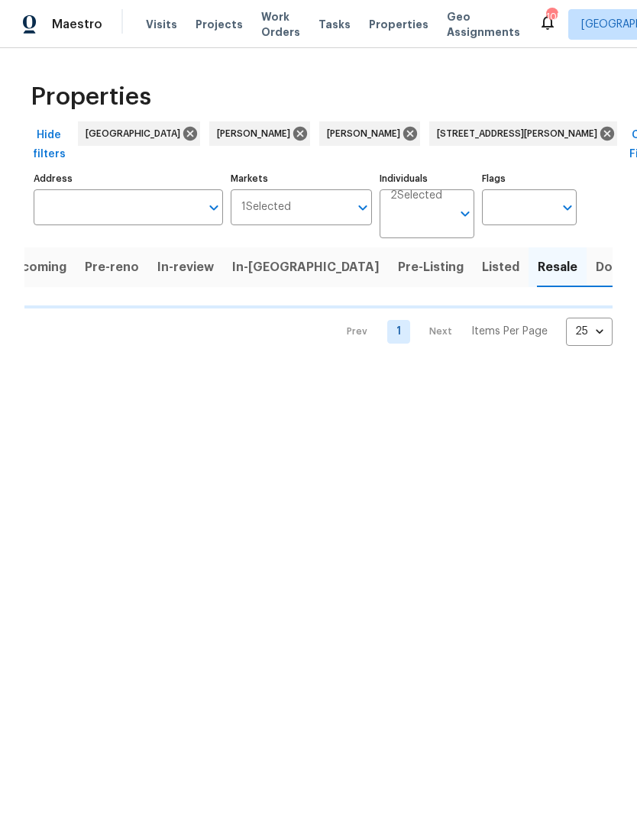
scroll to position [0, 28]
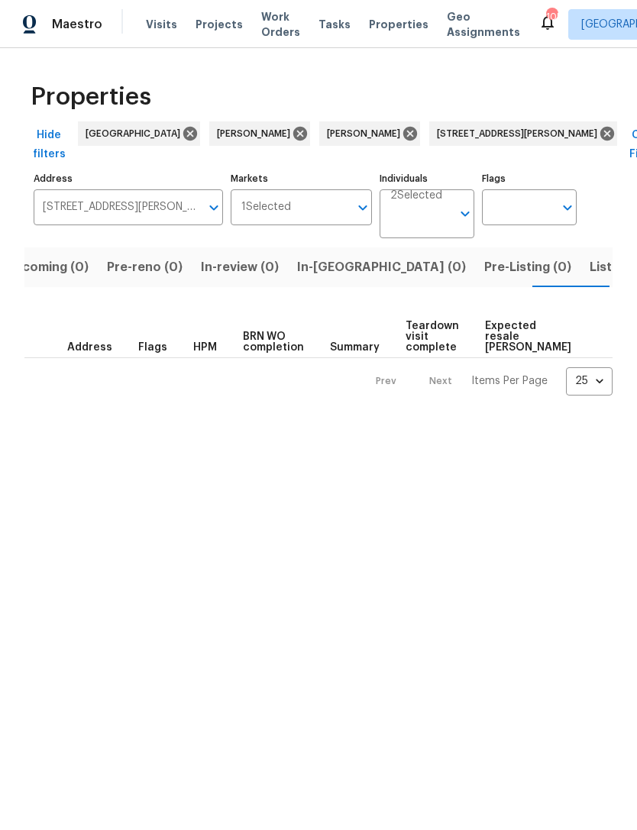
click at [590, 268] on span "Listed (1)" at bounding box center [617, 267] width 55 height 21
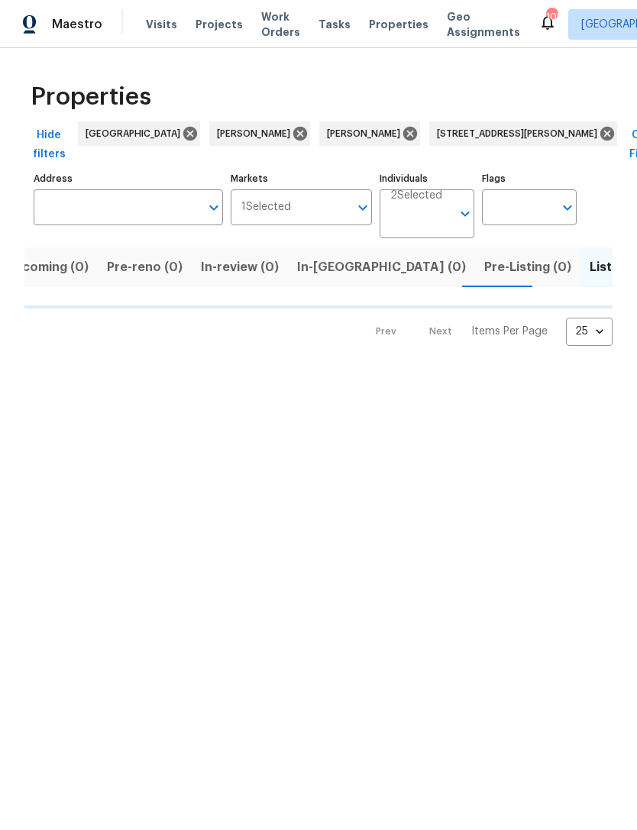
type input "44 Fendley Trce Newnan GA 30263"
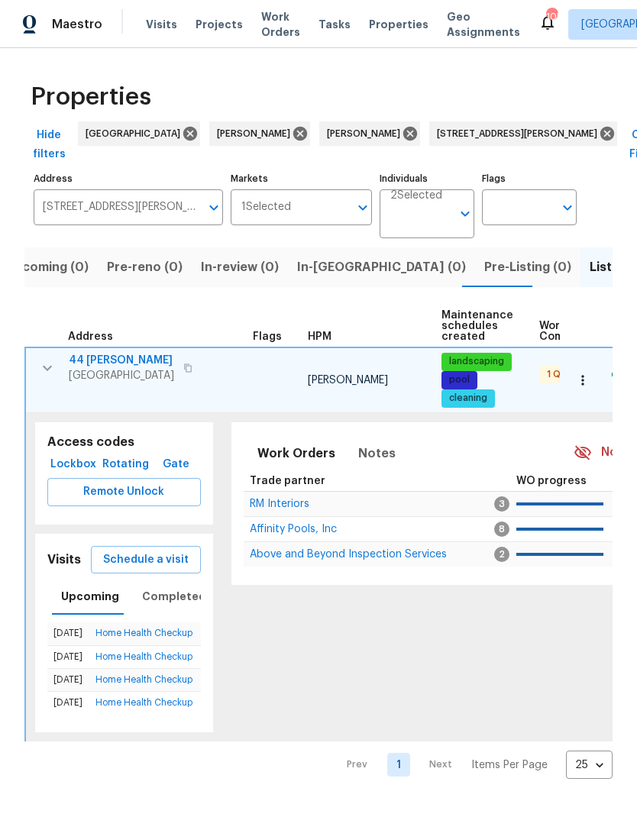
click at [47, 376] on icon "button" at bounding box center [47, 368] width 18 height 18
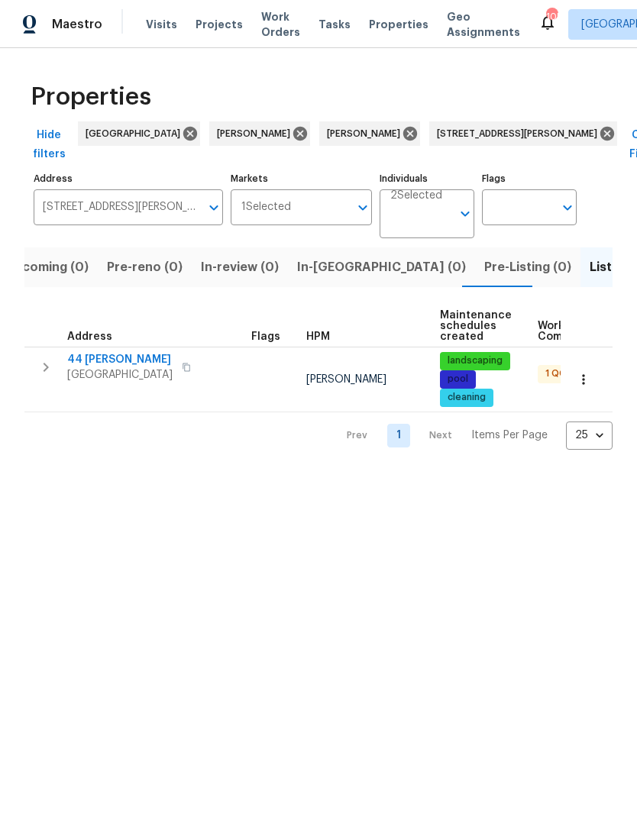
click at [50, 371] on icon "button" at bounding box center [46, 367] width 18 height 18
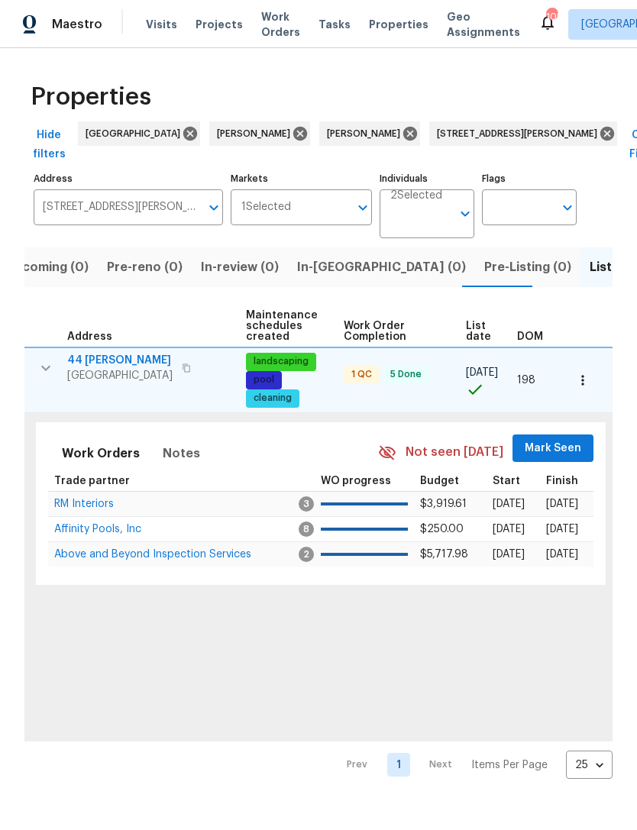
click at [558, 445] on span "Mark Seen" at bounding box center [553, 448] width 57 height 19
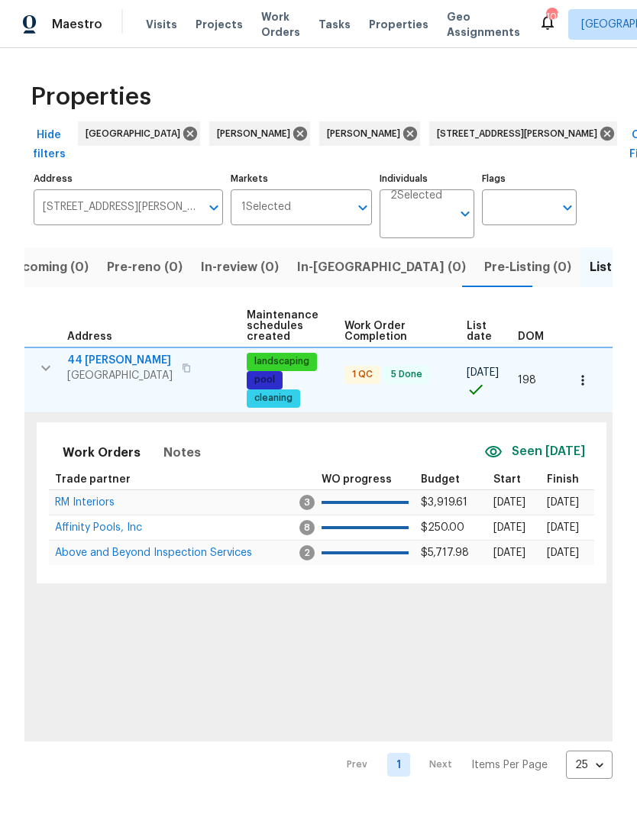
click at [99, 505] on span "RM Interiors" at bounding box center [85, 502] width 60 height 11
click at [582, 383] on icon "button" at bounding box center [582, 380] width 15 height 15
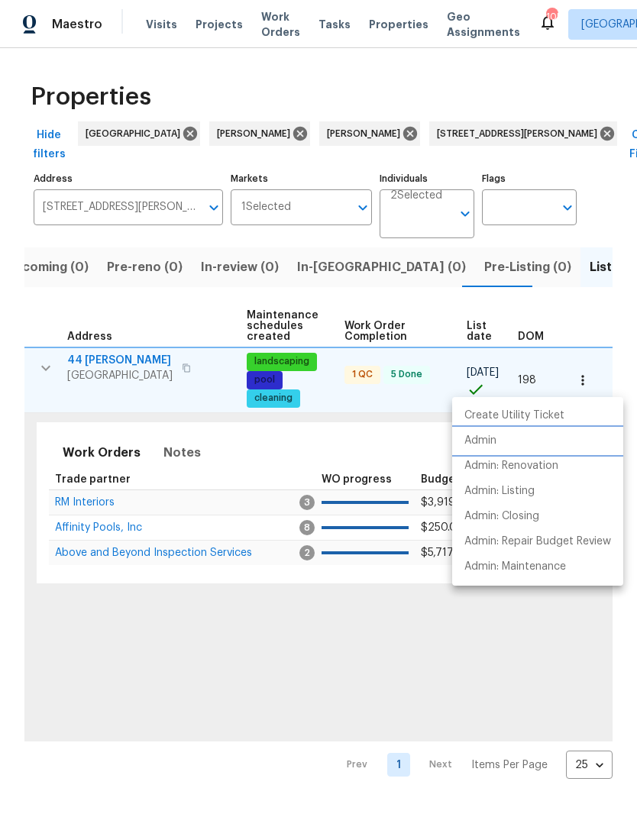
click at [504, 441] on li "Admin" at bounding box center [537, 440] width 171 height 25
click at [535, 140] on div at bounding box center [318, 415] width 637 height 830
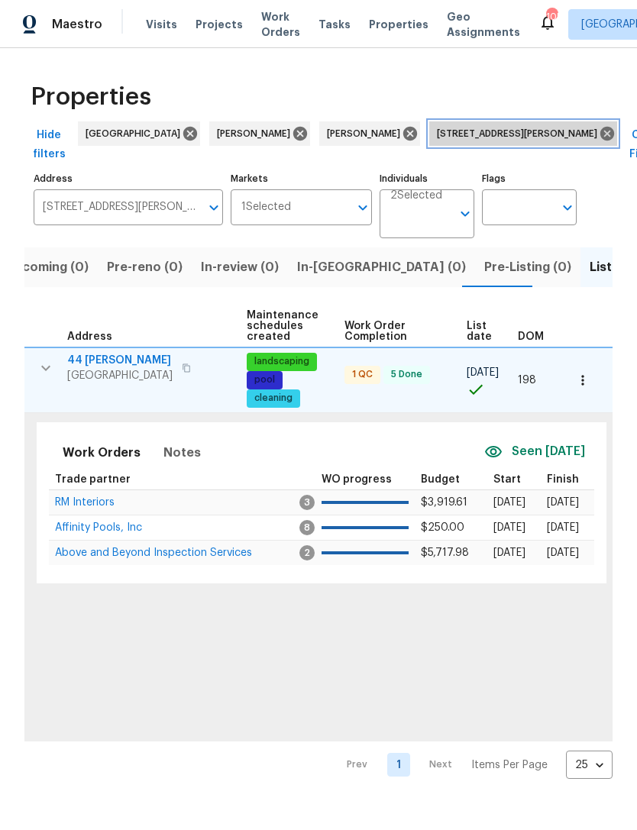
click at [600, 134] on icon at bounding box center [607, 134] width 14 height 14
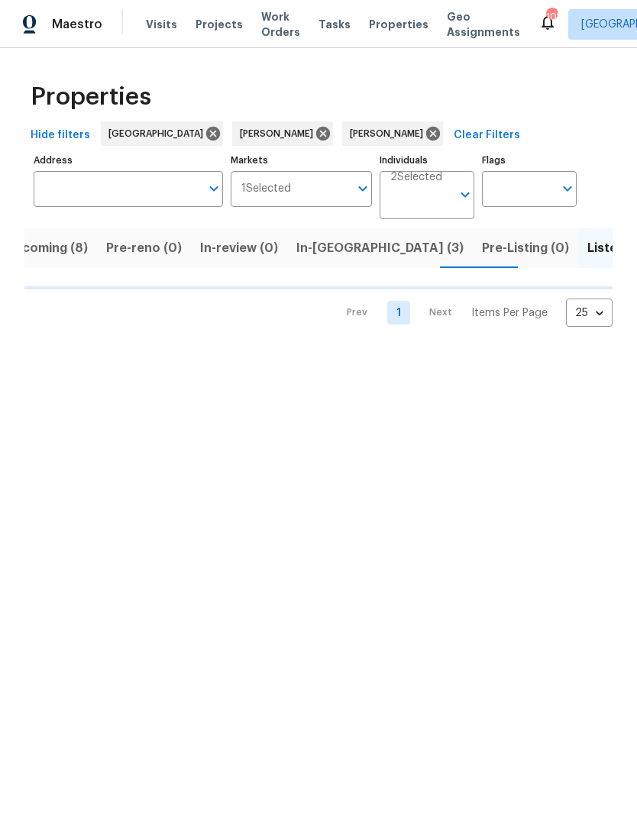
scroll to position [0, 14]
click at [164, 193] on input "Address" at bounding box center [117, 189] width 167 height 36
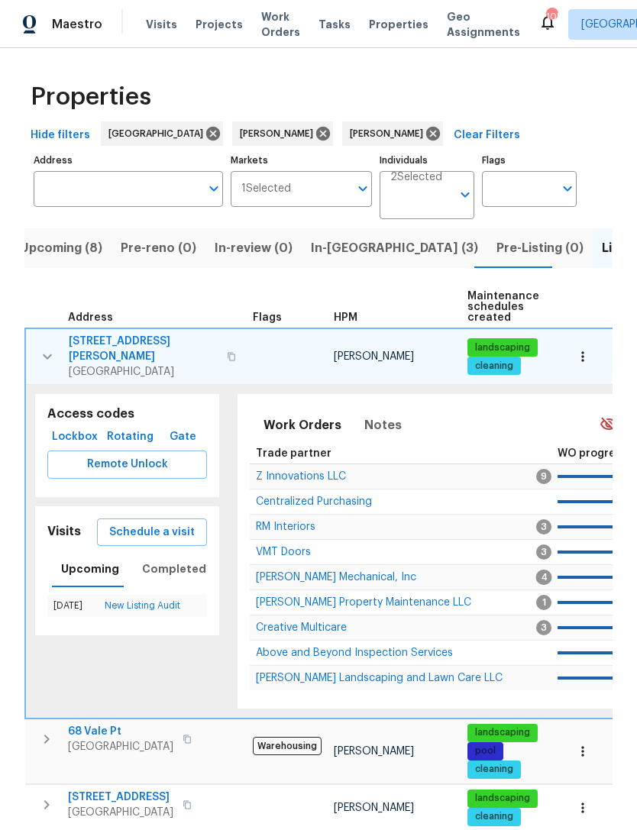
click at [135, 179] on input "Address" at bounding box center [117, 189] width 167 height 36
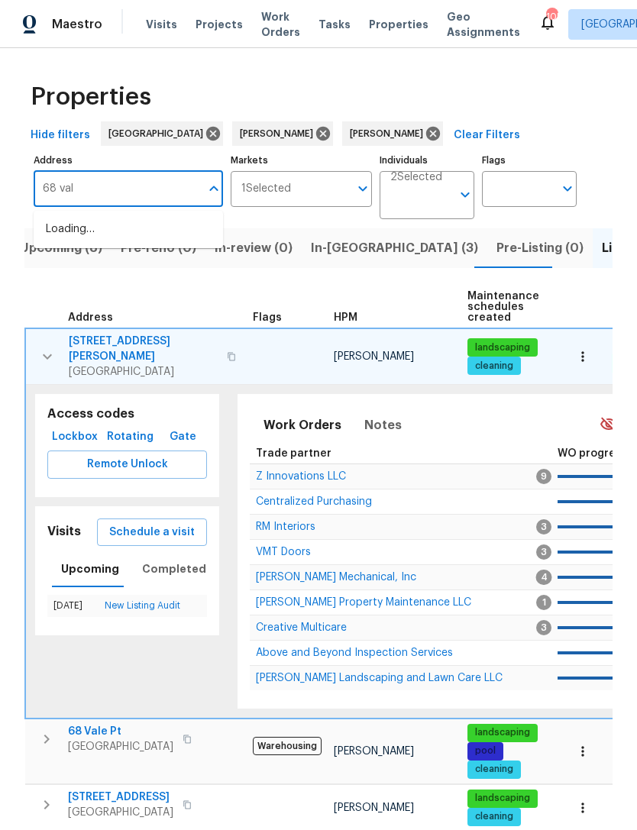
type input "68 vale"
click at [160, 221] on li "68 Vale Pt Newnan GA 30265" at bounding box center [128, 229] width 189 height 25
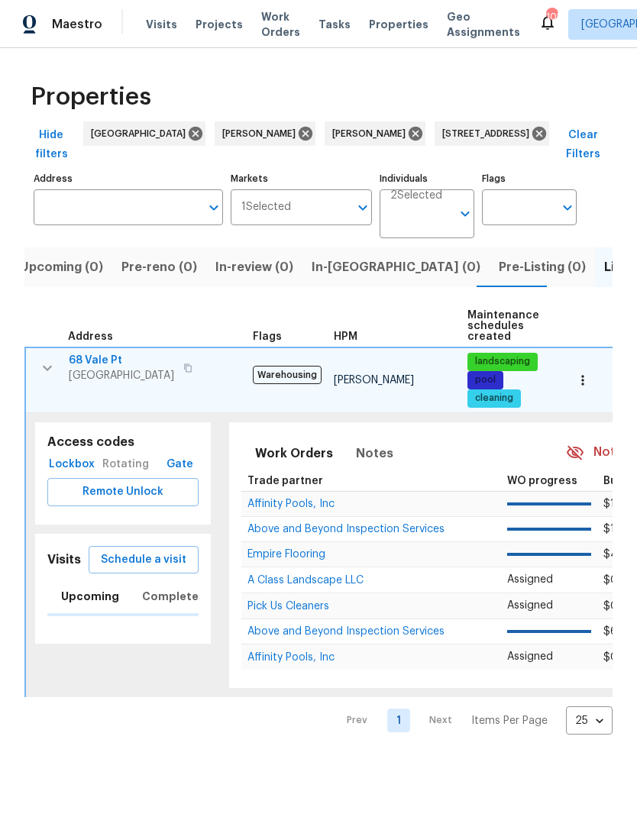
type input "68 Vale Pt Newnan GA 30265"
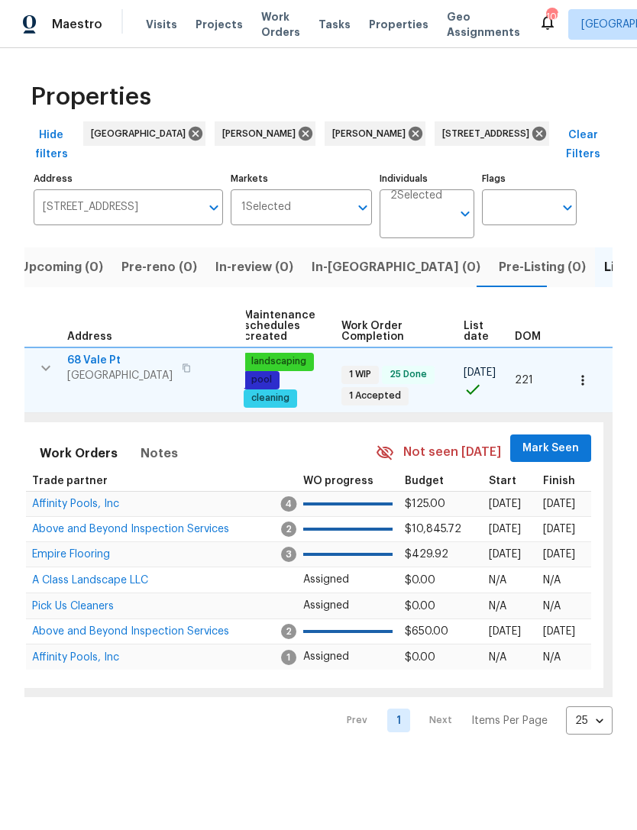
scroll to position [0, 222]
click at [551, 439] on span "Mark Seen" at bounding box center [552, 448] width 57 height 19
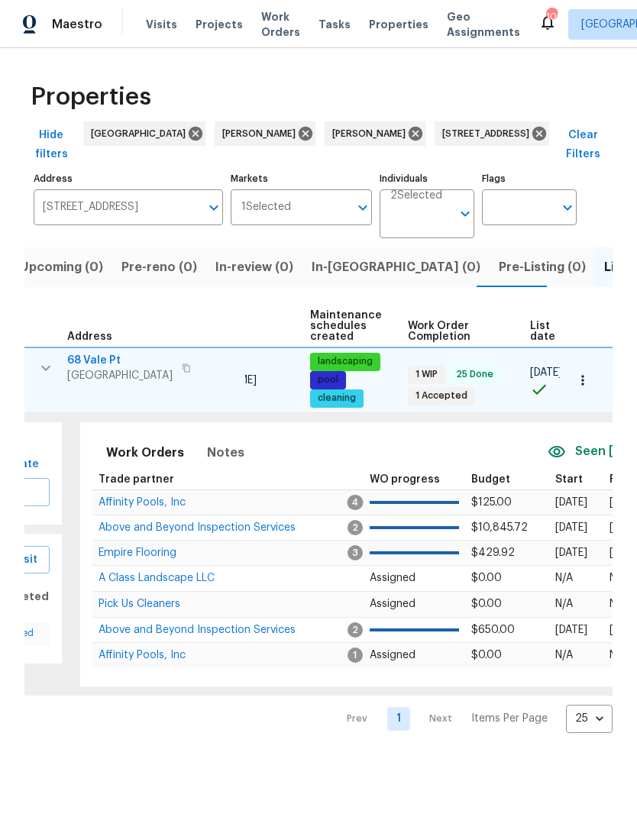
scroll to position [0, 124]
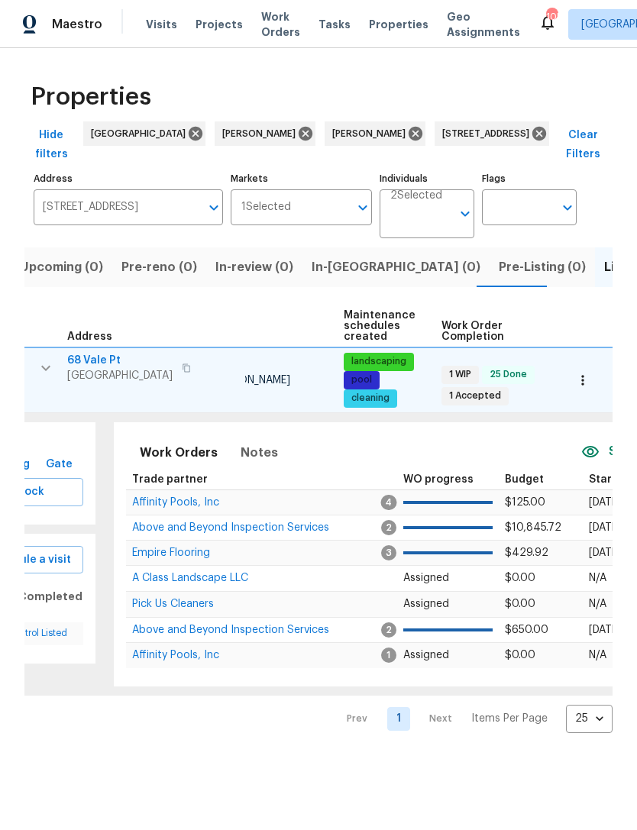
click at [193, 522] on span "Above and Beyond Inspection Services" at bounding box center [230, 527] width 197 height 11
click at [590, 373] on icon "button" at bounding box center [582, 380] width 15 height 15
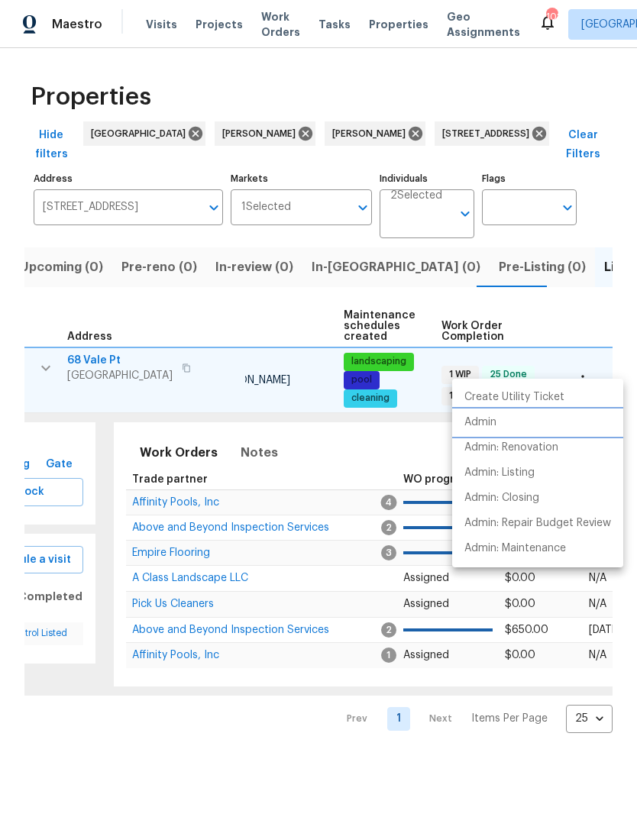
click at [509, 417] on li "Admin" at bounding box center [537, 422] width 171 height 25
click at [188, 195] on div at bounding box center [318, 415] width 637 height 830
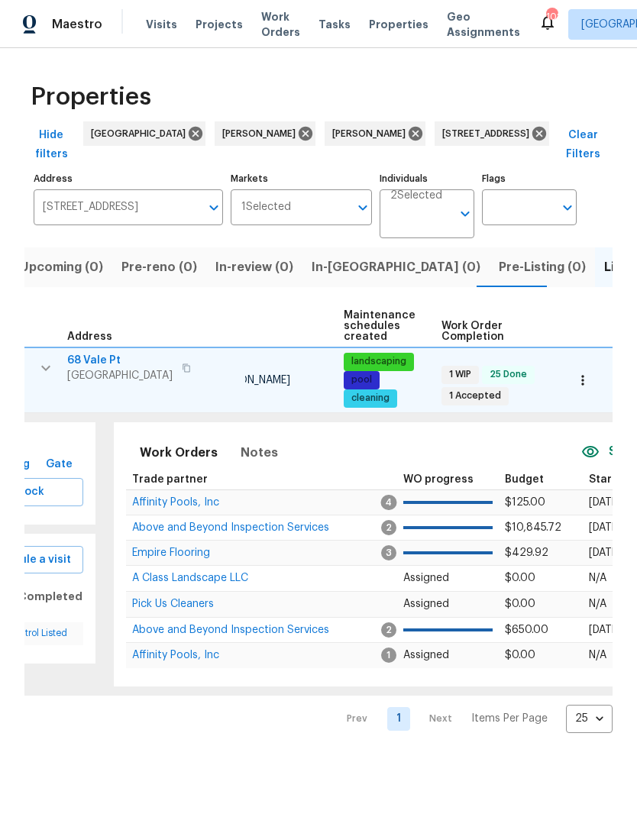
click at [175, 190] on input "68 Vale Pt Newnan GA 30265" at bounding box center [117, 207] width 167 height 36
type input "3730 Douglas"
click at [137, 247] on li "3730 Douglas Ridge Trl Douglasville GA 30135" at bounding box center [128, 237] width 189 height 41
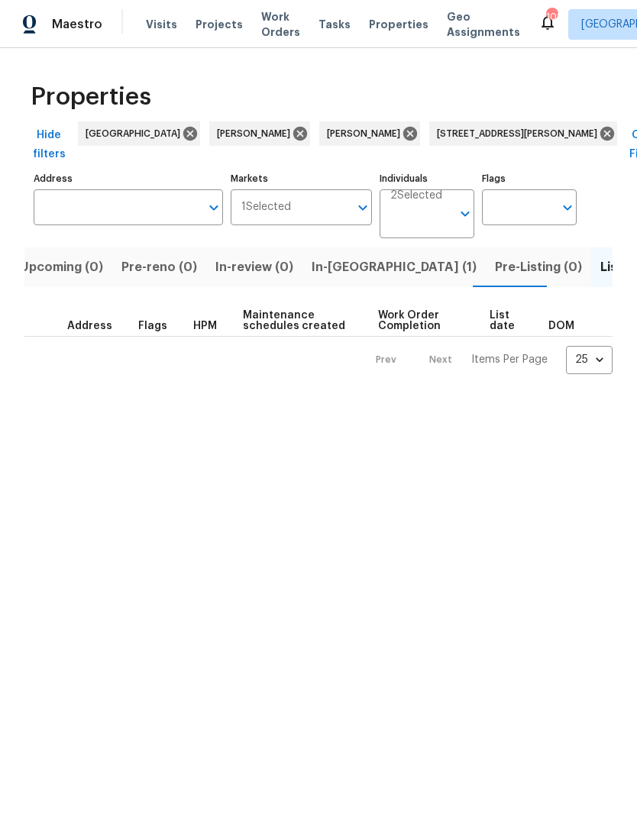
type input "3730 Douglas Ridge Trl Douglasville GA 30135"
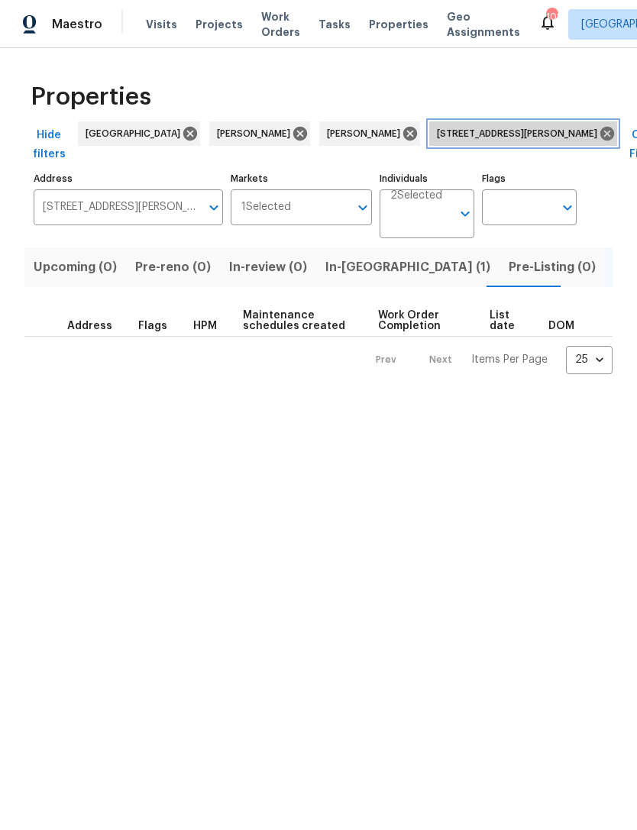
click at [600, 137] on icon at bounding box center [607, 134] width 14 height 14
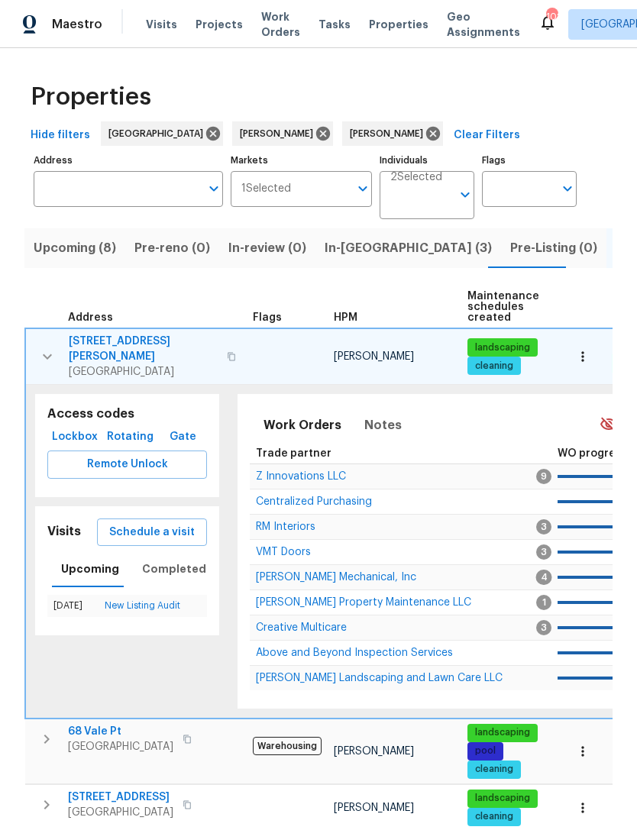
click at [341, 252] on span "In-reno (3)" at bounding box center [408, 248] width 167 height 21
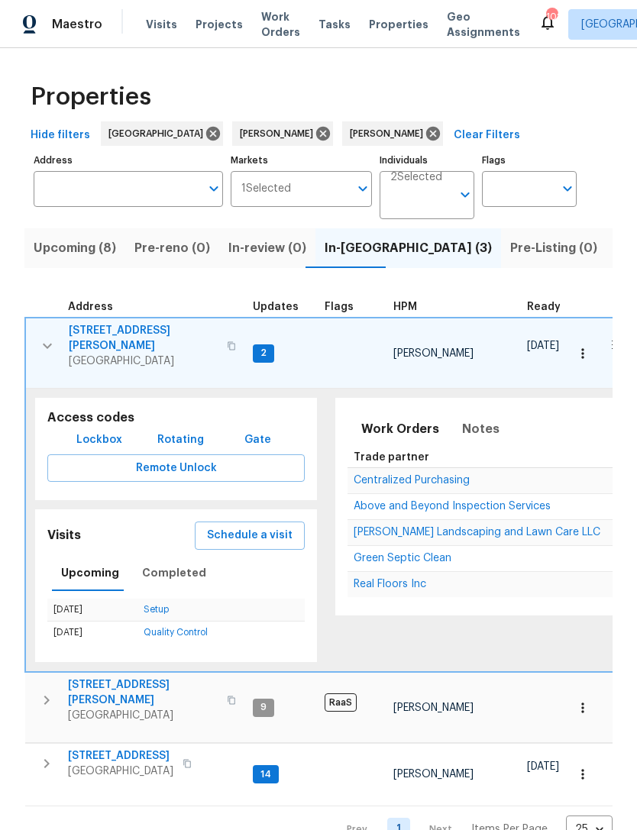
click at [49, 337] on icon "button" at bounding box center [47, 346] width 18 height 18
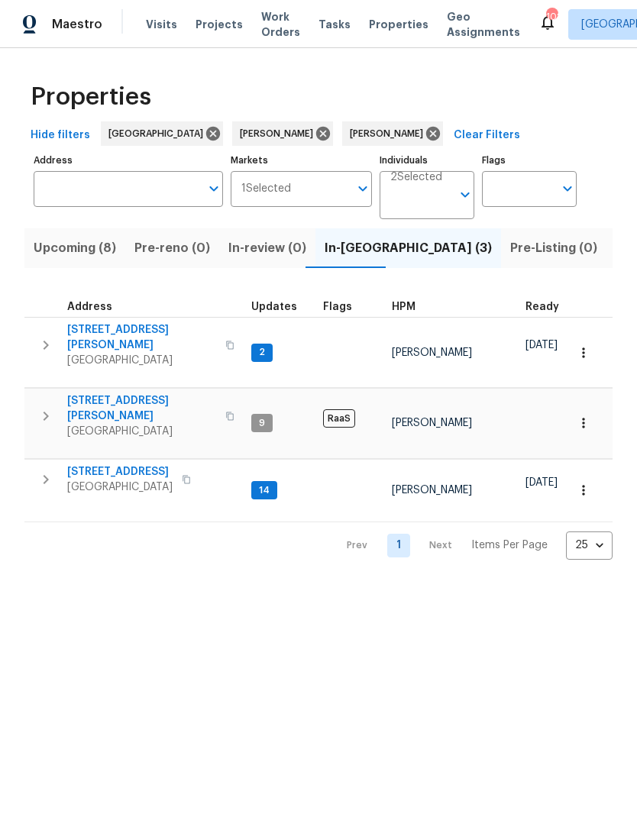
click at [43, 407] on icon "button" at bounding box center [46, 416] width 18 height 18
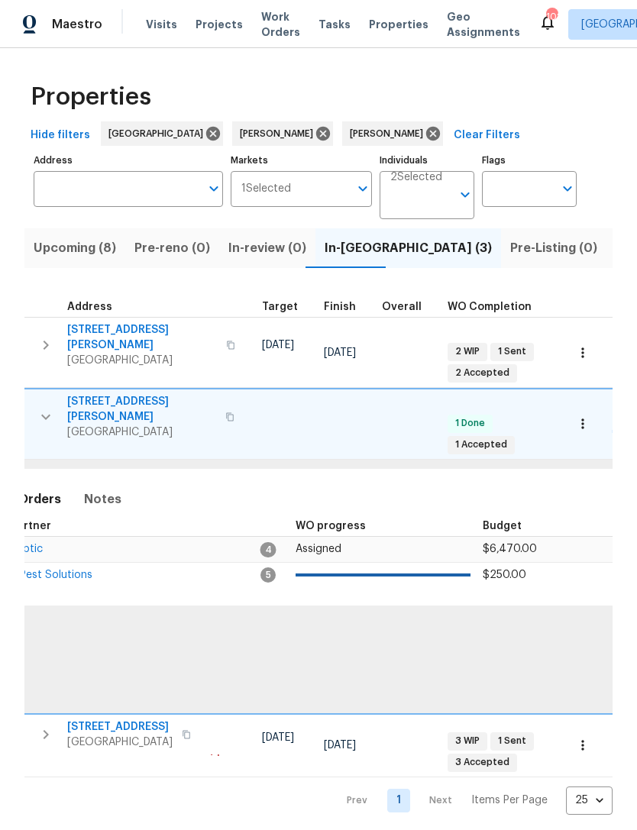
scroll to position [0, 307]
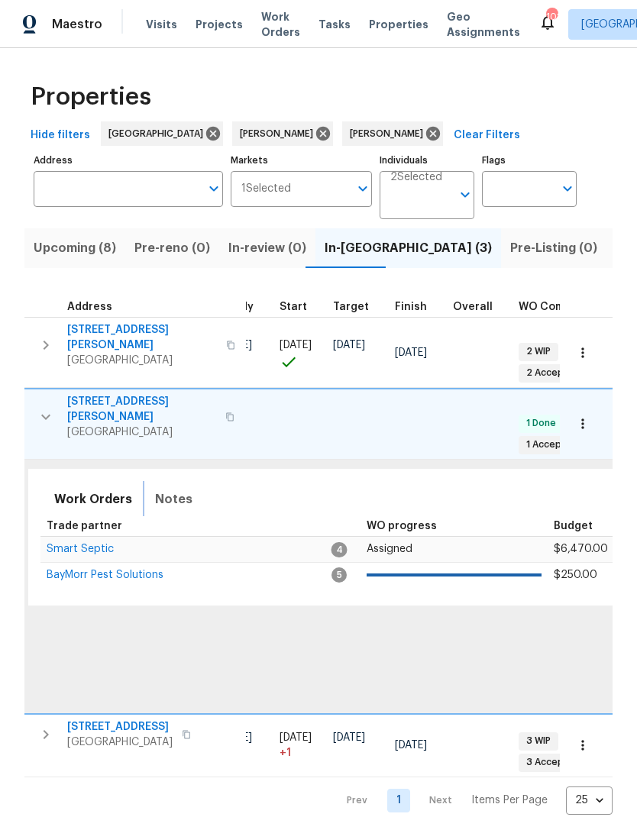
click at [172, 490] on span "Notes" at bounding box center [173, 499] width 37 height 21
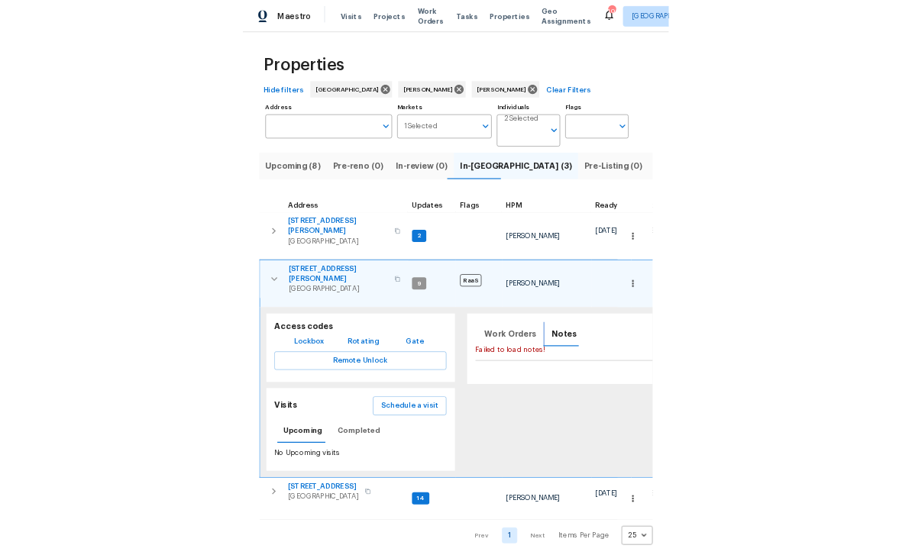
scroll to position [0, 0]
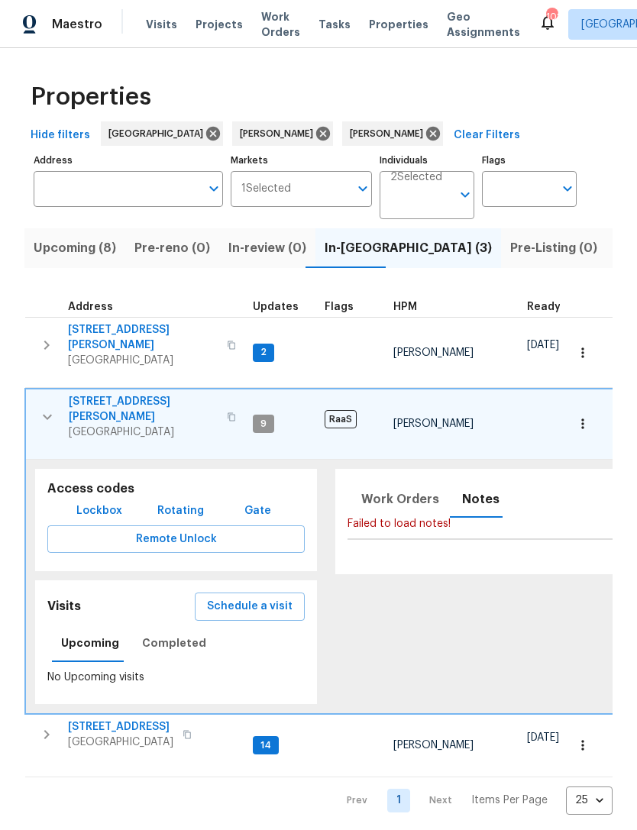
click at [131, 198] on input "Address" at bounding box center [117, 189] width 167 height 36
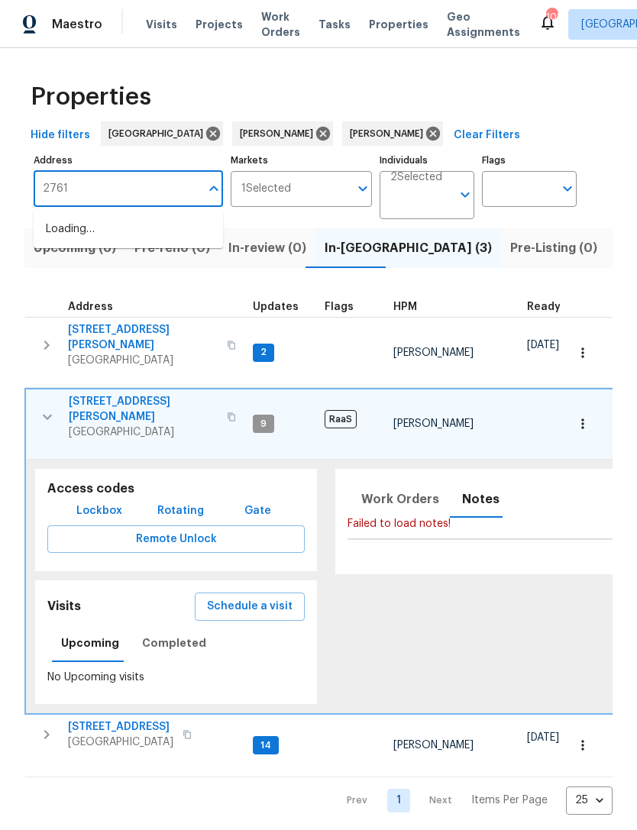
type input "2761"
click at [179, 293] on li "2761 Whisper Ct Douglasville GA 30135" at bounding box center [128, 279] width 189 height 25
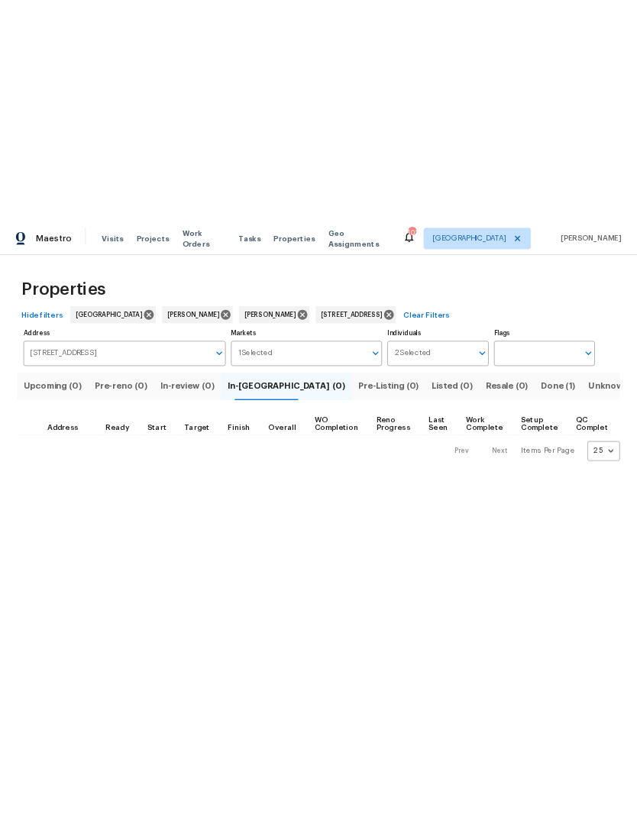
scroll to position [0, 156]
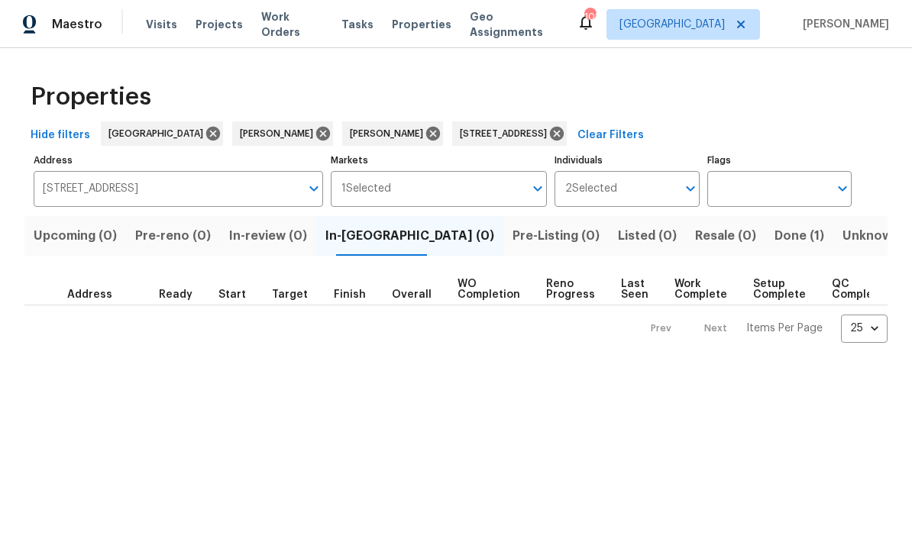
click at [636, 241] on span "Done (1)" at bounding box center [799, 235] width 50 height 21
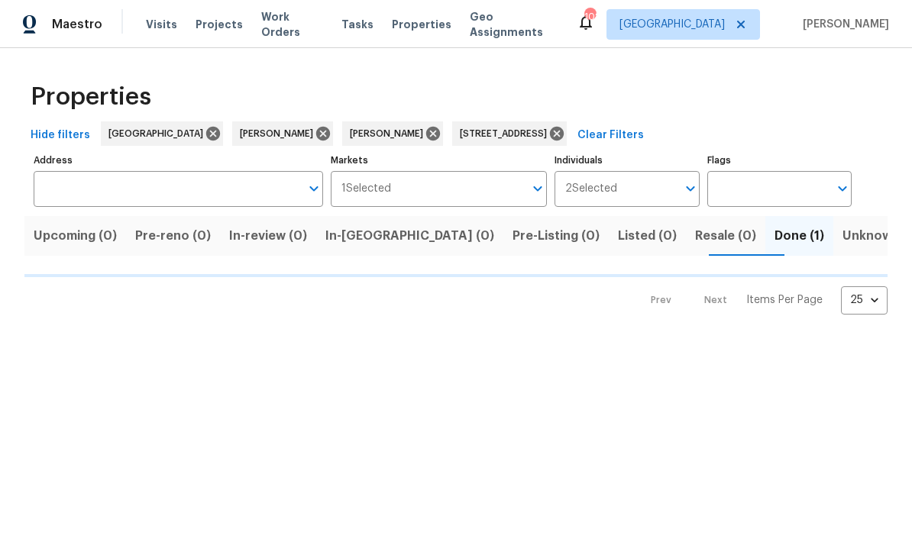
type input "2761 Whisper Ct Douglasville GA 30135"
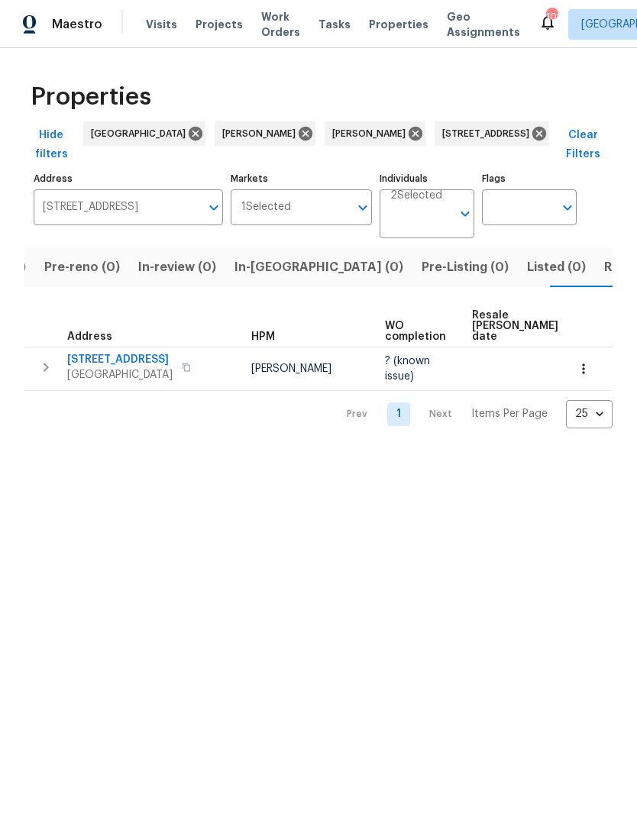
scroll to position [0, 94]
click at [43, 371] on icon "button" at bounding box center [46, 367] width 18 height 18
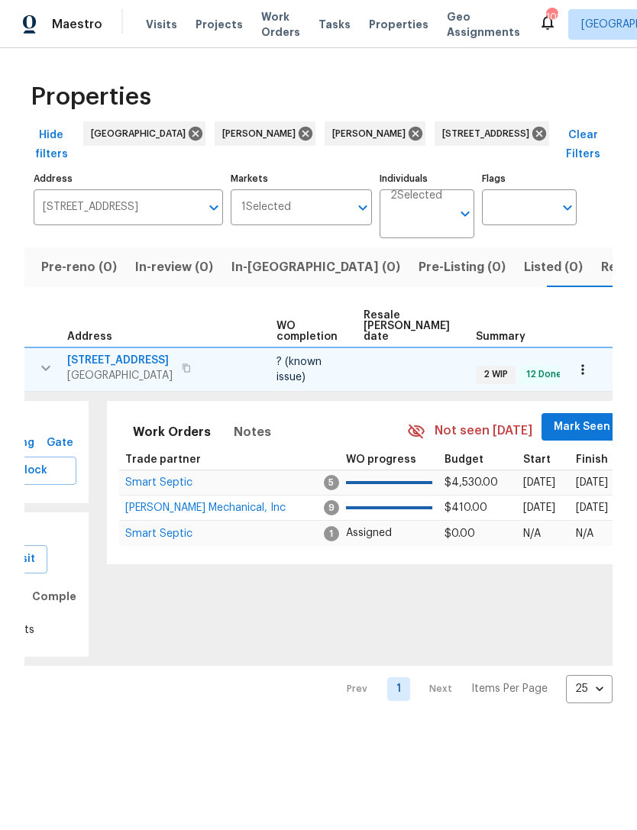
scroll to position [0, 86]
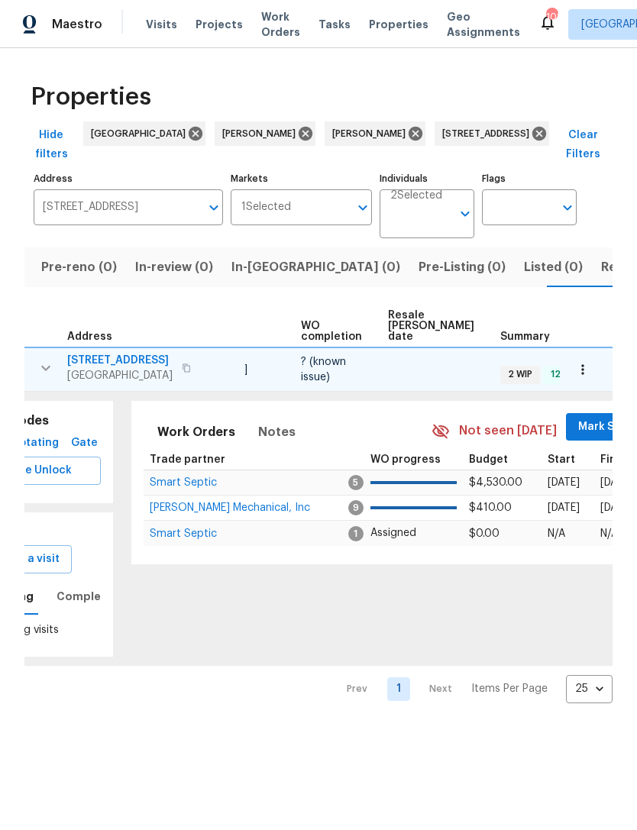
click at [578, 425] on span "Mark Seen" at bounding box center [606, 427] width 57 height 19
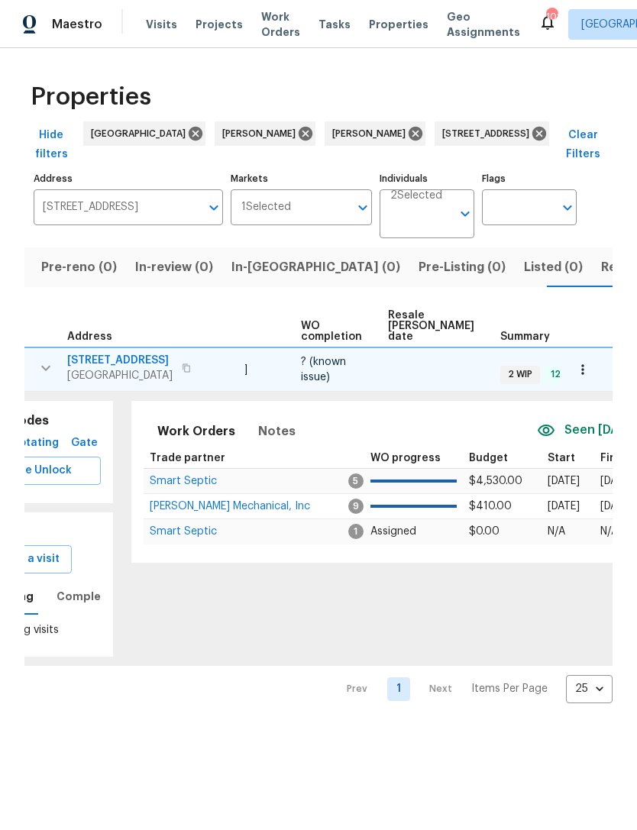
click at [208, 506] on span "JH Martin Mechanical, Inc" at bounding box center [230, 506] width 160 height 11
click at [547, 134] on icon at bounding box center [539, 133] width 17 height 17
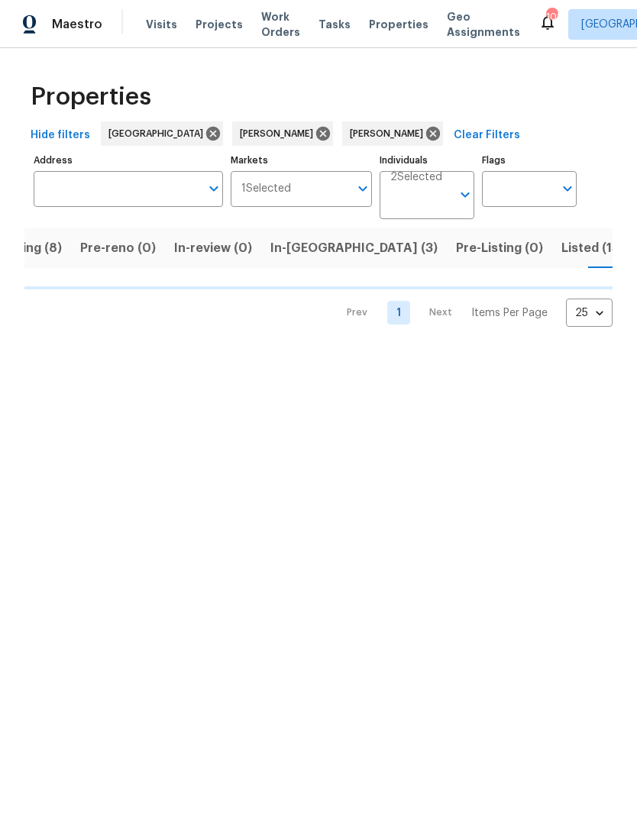
scroll to position [0, 114]
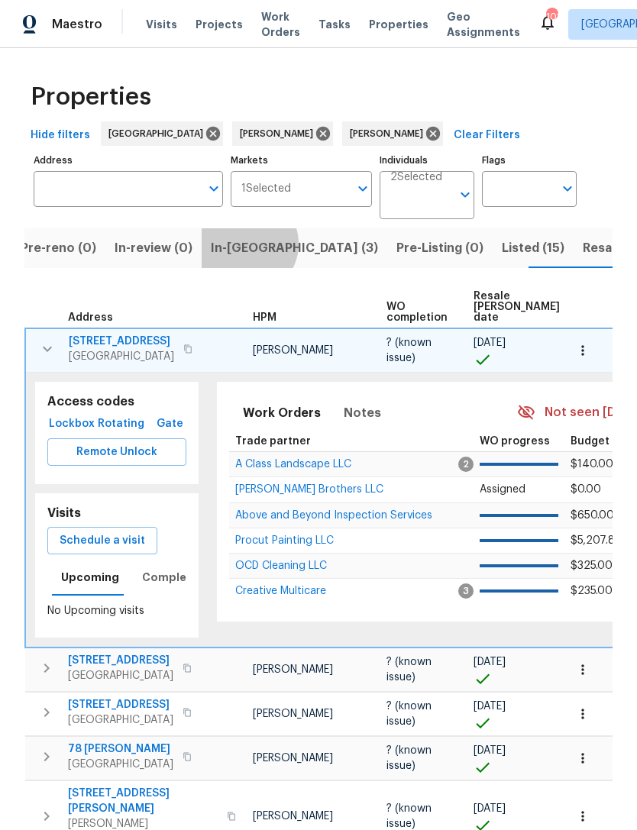
click at [238, 244] on span "In-reno (3)" at bounding box center [294, 248] width 167 height 21
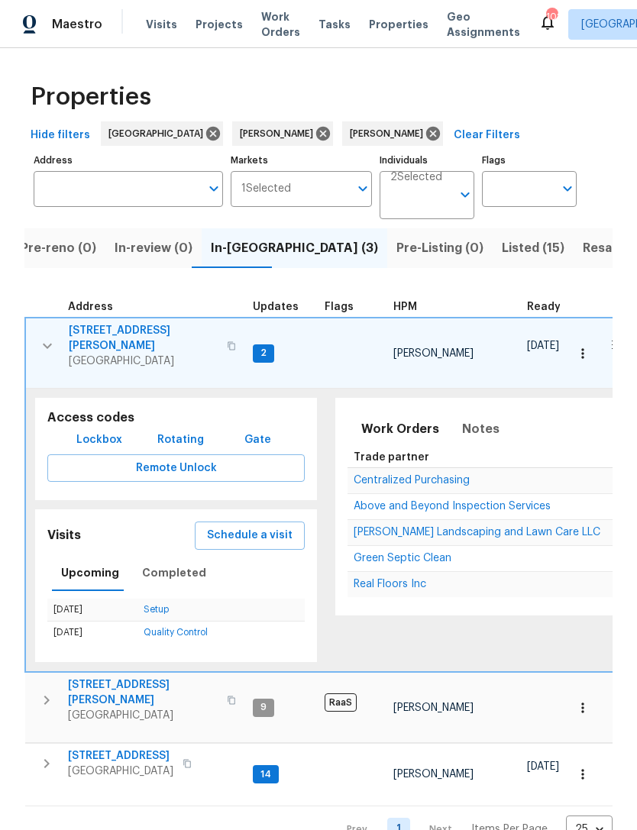
click at [48, 337] on icon "button" at bounding box center [47, 346] width 18 height 18
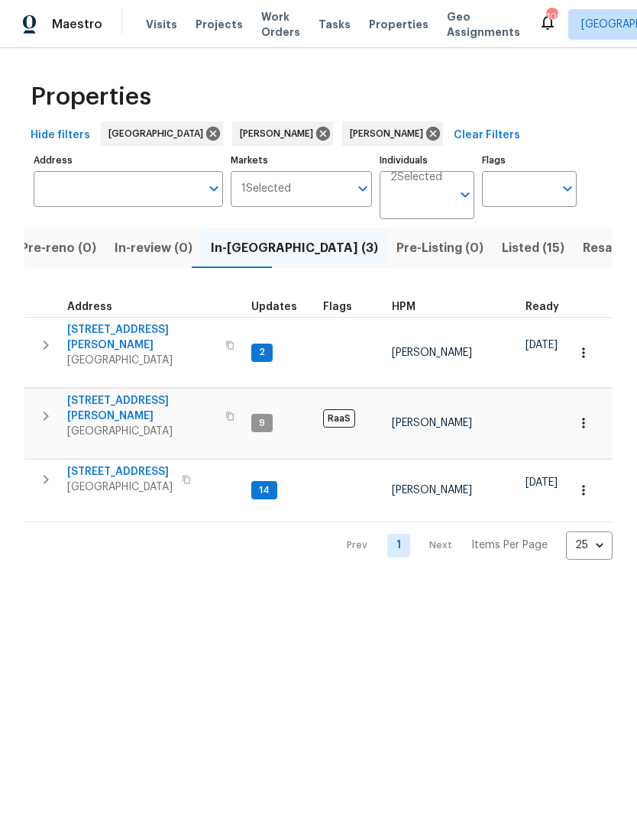
click at [40, 341] on icon "button" at bounding box center [46, 345] width 18 height 18
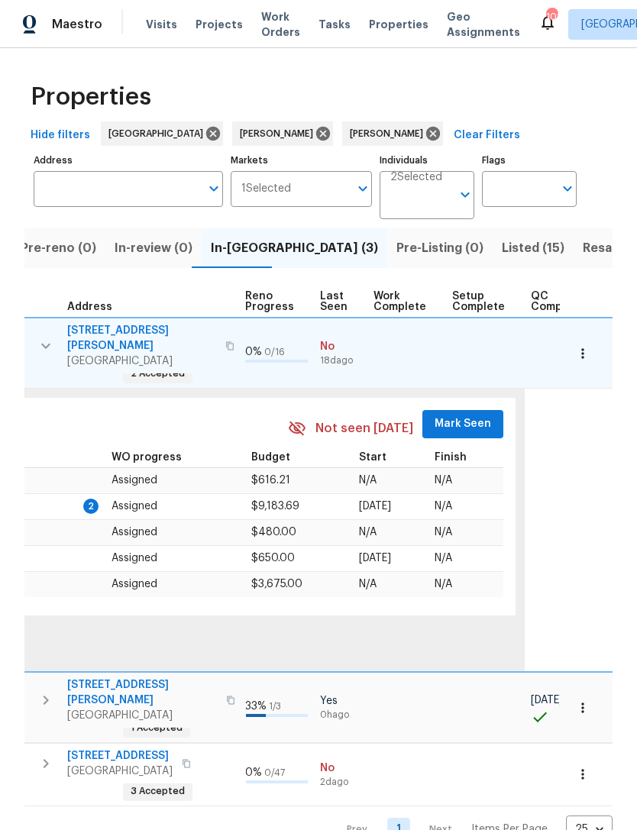
scroll to position [0, 711]
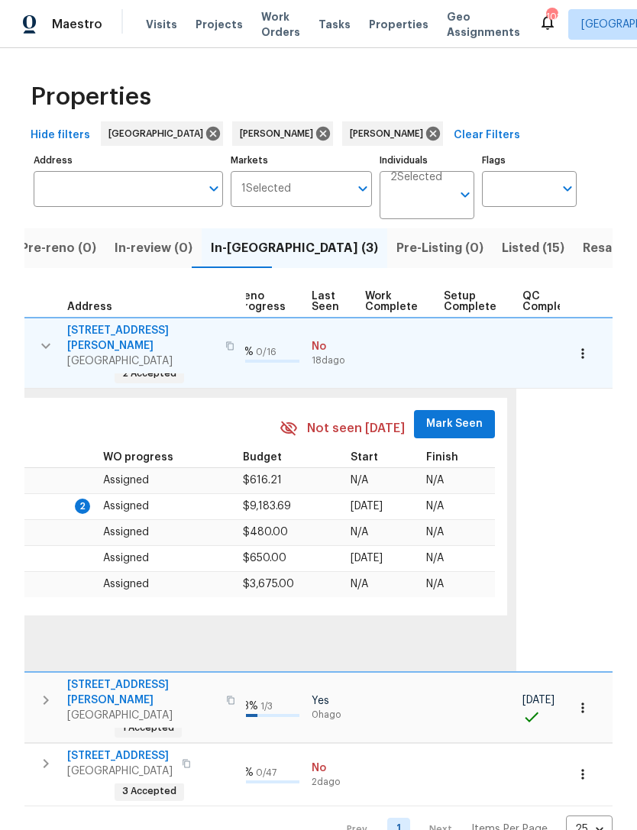
click at [442, 415] on span "Mark Seen" at bounding box center [454, 424] width 57 height 19
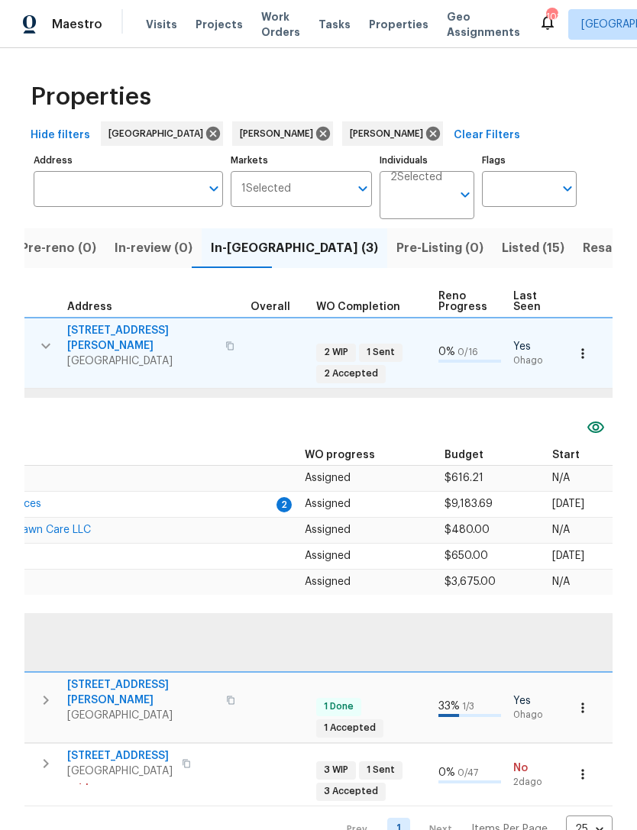
scroll to position [0, 260]
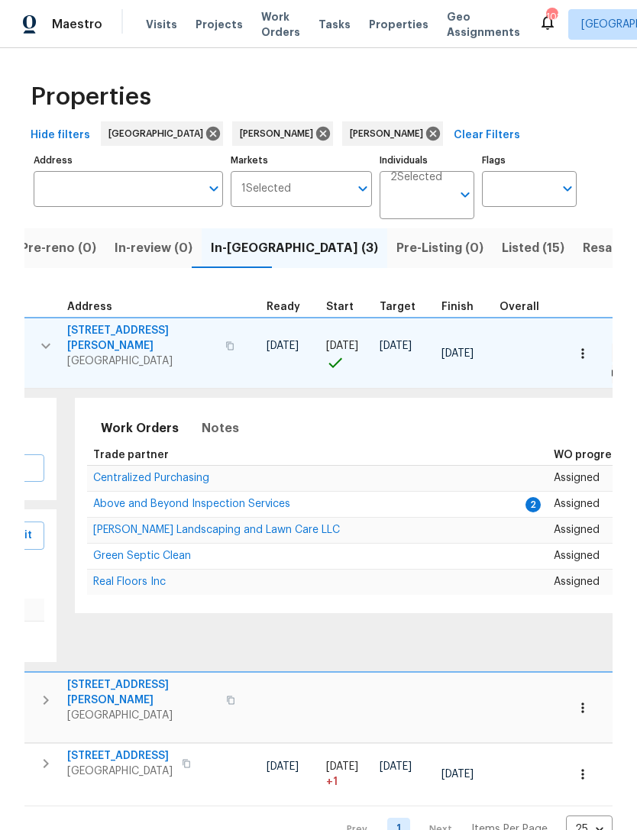
click at [225, 499] on span "Above and Beyond Inspection Services" at bounding box center [191, 504] width 197 height 11
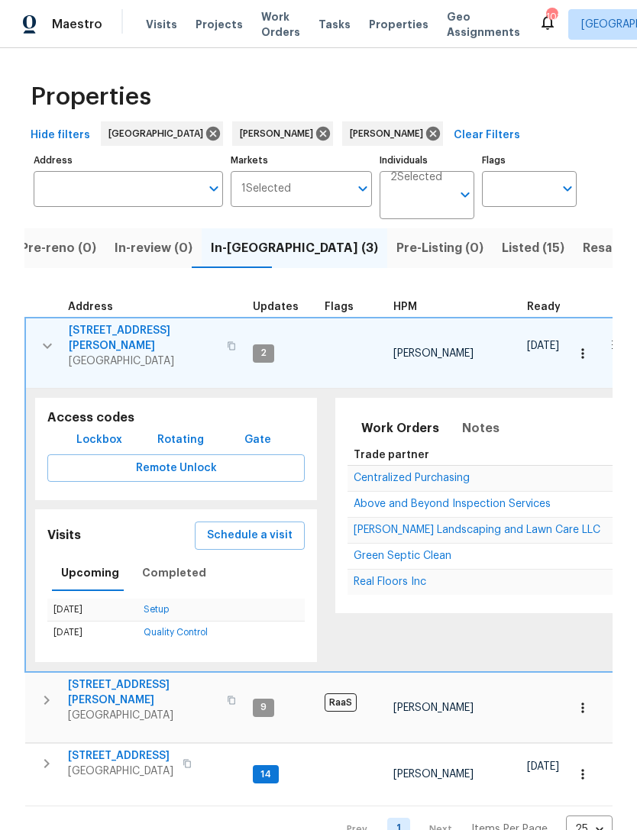
scroll to position [0, 0]
click at [39, 350] on button "button" at bounding box center [47, 346] width 31 height 46
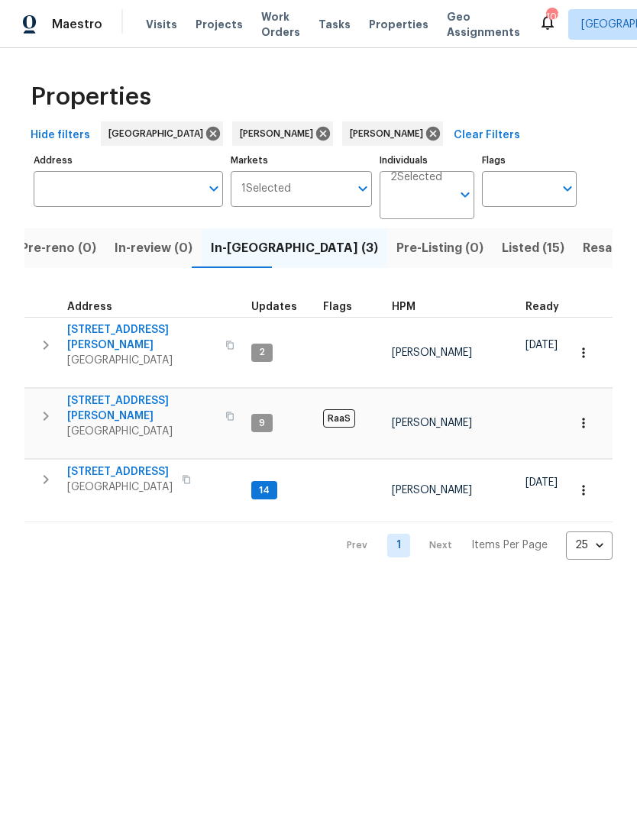
click at [40, 473] on icon "button" at bounding box center [46, 480] width 18 height 18
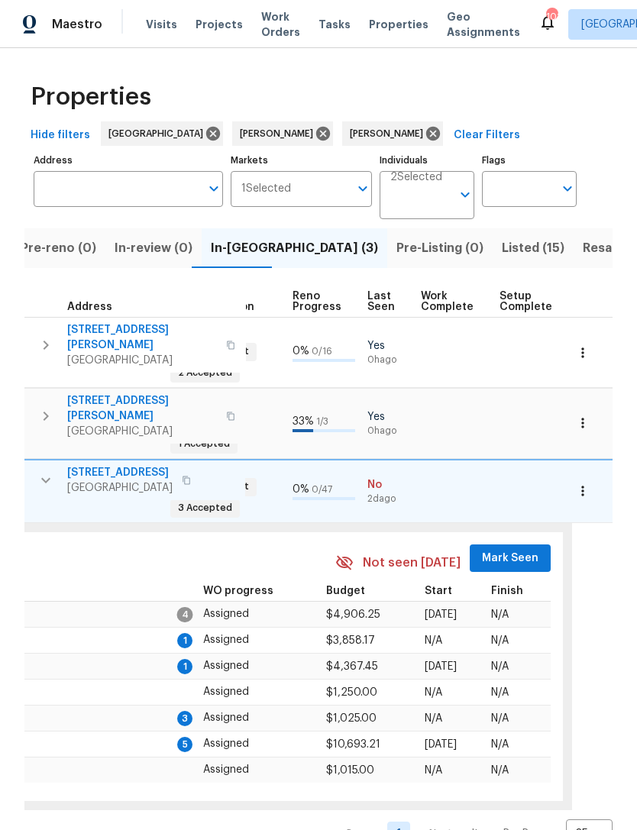
scroll to position [0, 690]
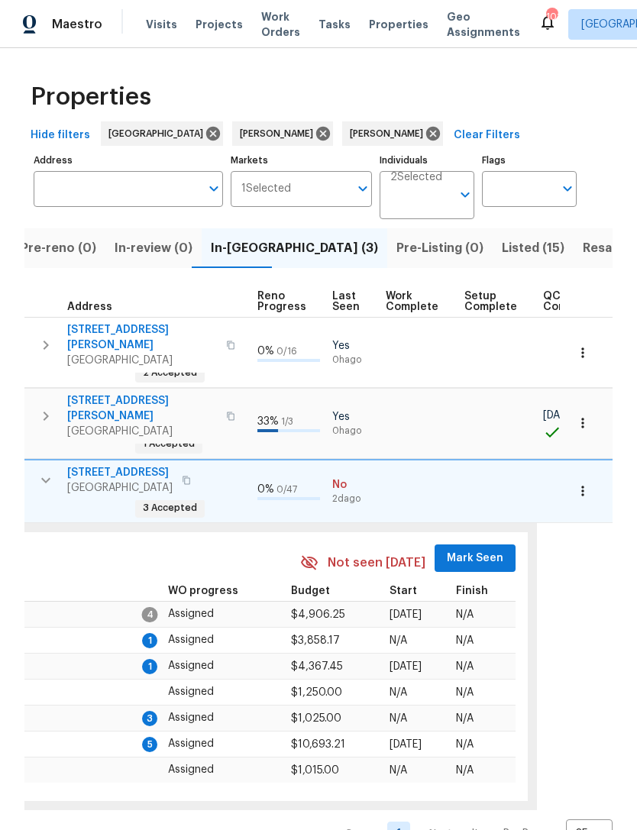
click at [470, 549] on span "Mark Seen" at bounding box center [475, 558] width 57 height 19
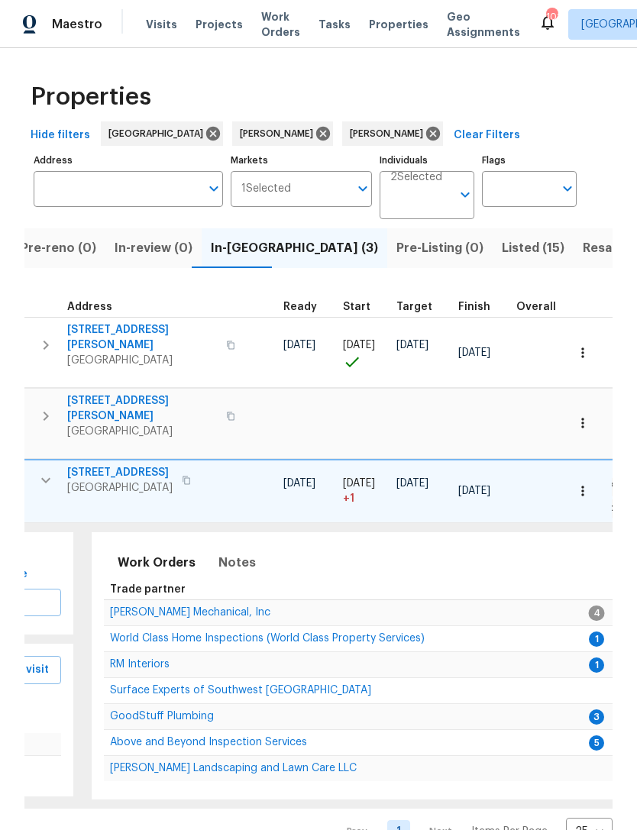
scroll to position [0, 154]
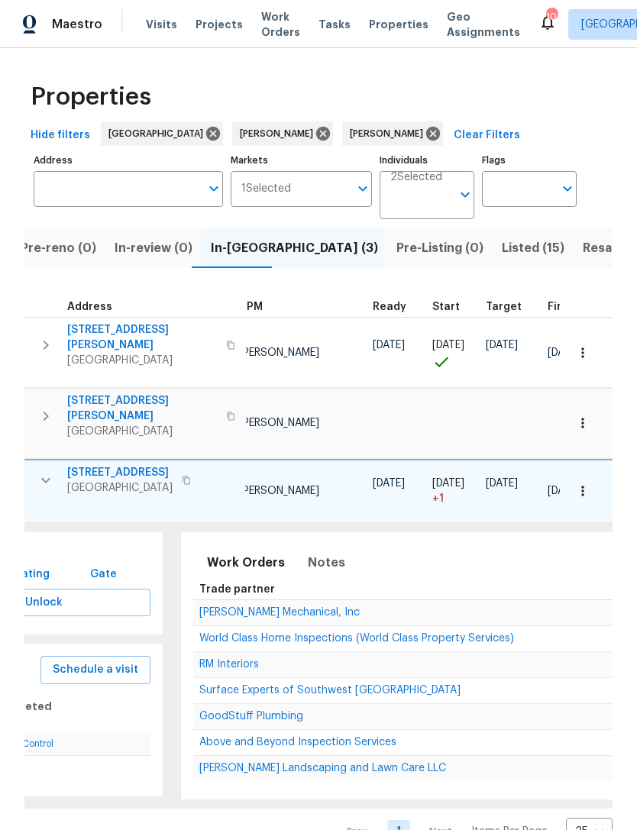
click at [309, 607] on span "[PERSON_NAME] Mechanical, Inc" at bounding box center [279, 612] width 160 height 11
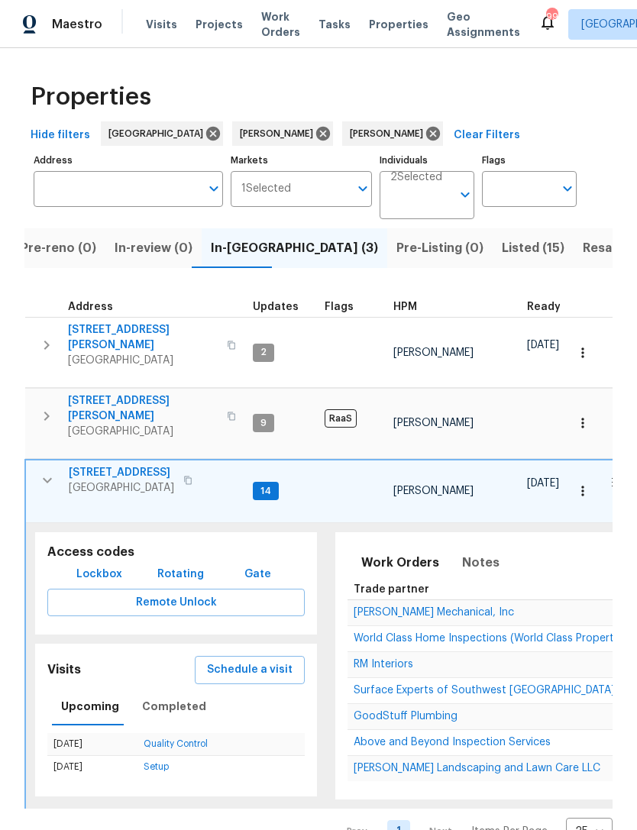
scroll to position [0, 0]
click at [50, 339] on icon "button" at bounding box center [46, 345] width 18 height 18
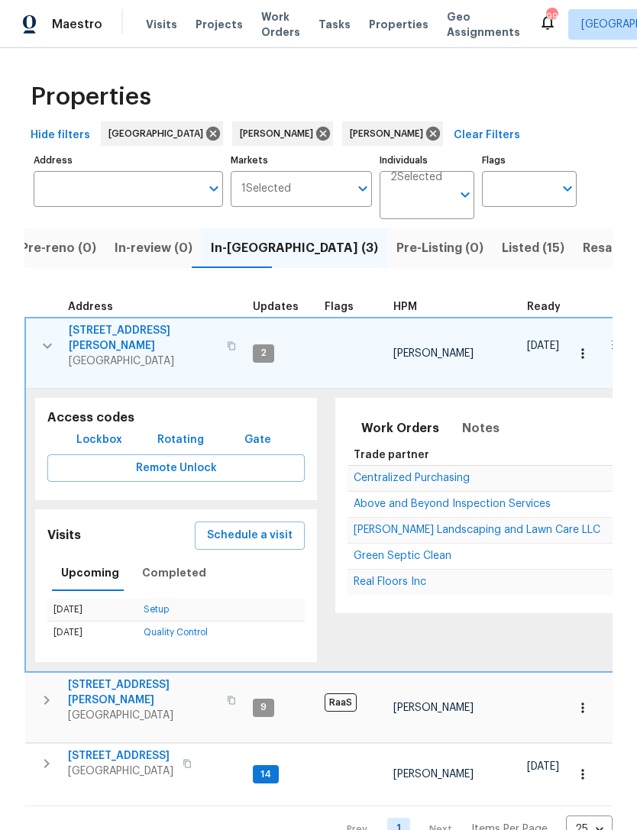
click at [466, 502] on span "Above and Beyond Inspection Services" at bounding box center [452, 504] width 197 height 11
click at [48, 348] on button "button" at bounding box center [47, 346] width 31 height 46
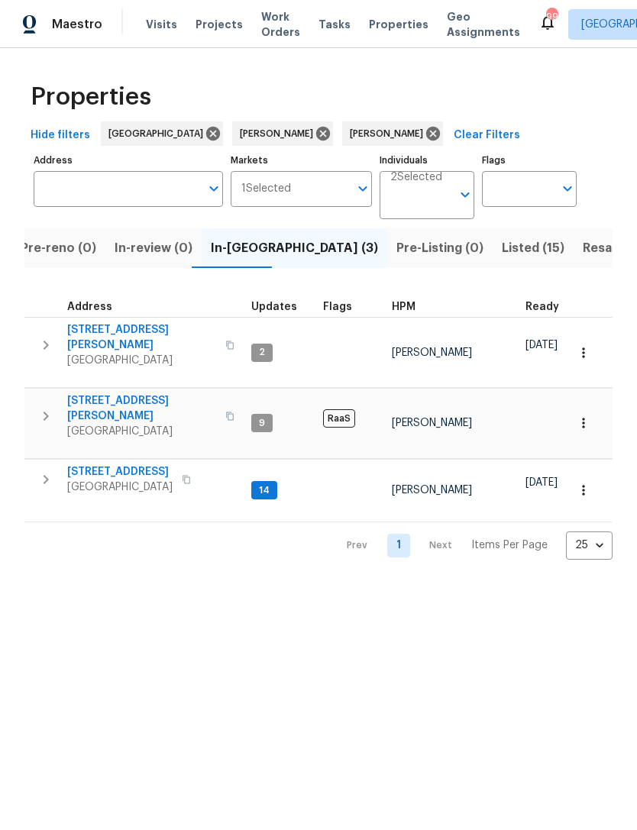
click at [52, 351] on button "button" at bounding box center [46, 345] width 31 height 46
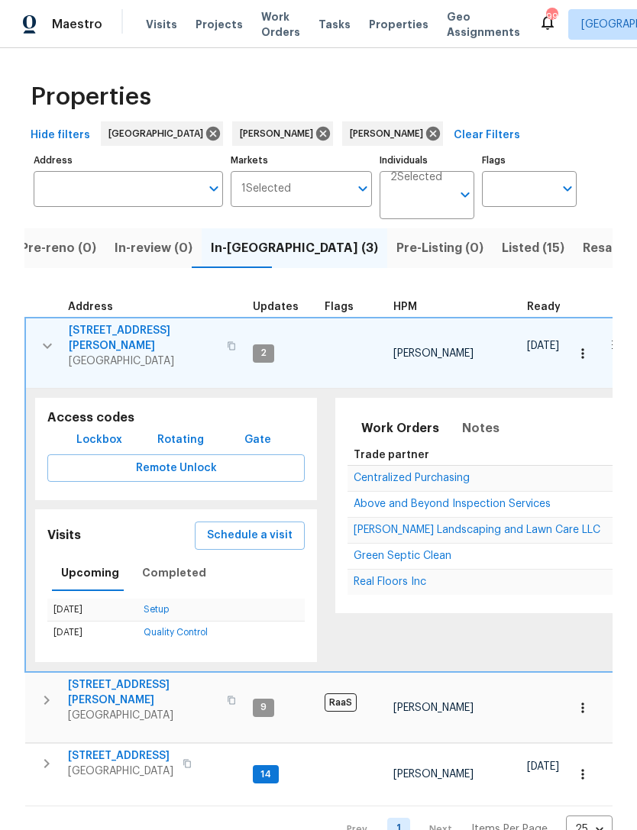
click at [438, 502] on span "Above and Beyond Inspection Services" at bounding box center [452, 504] width 197 height 11
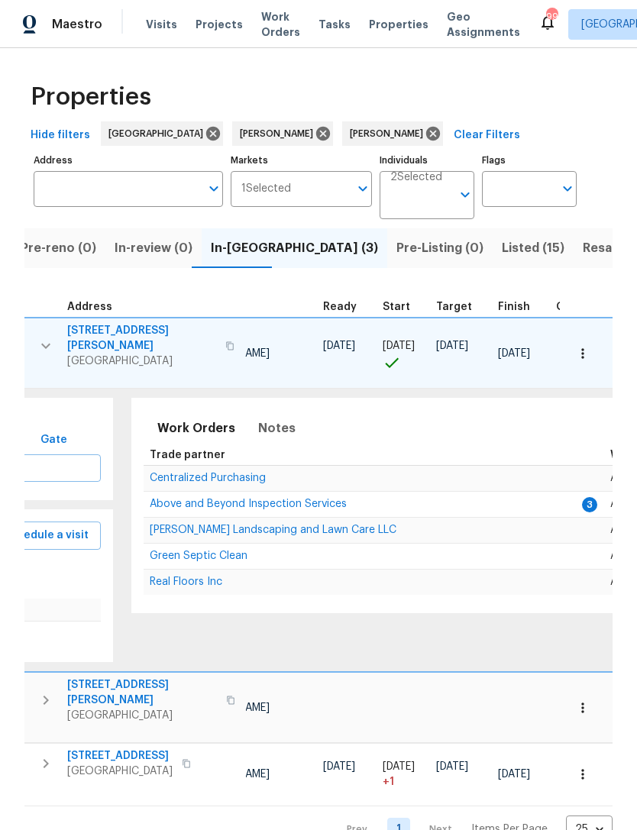
scroll to position [0, 198]
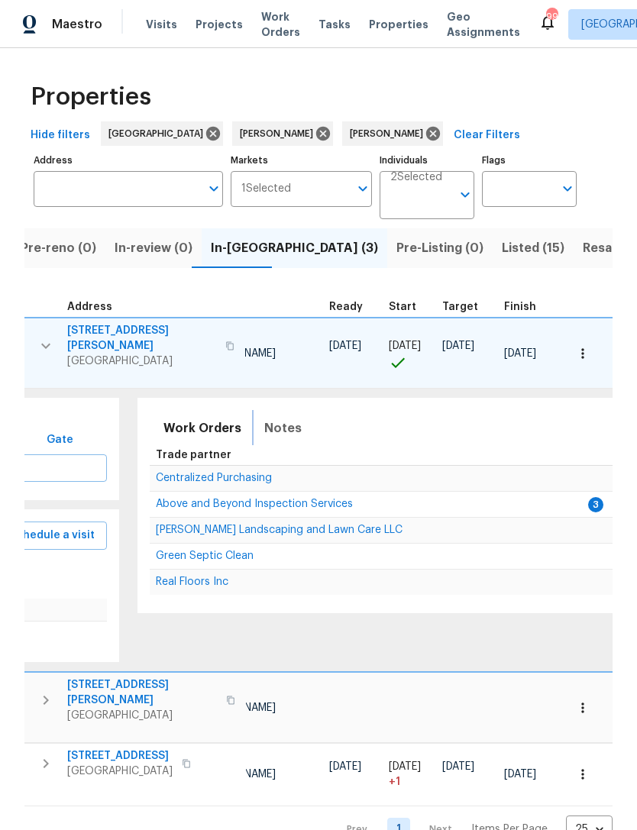
click at [278, 424] on span "Notes" at bounding box center [282, 428] width 37 height 21
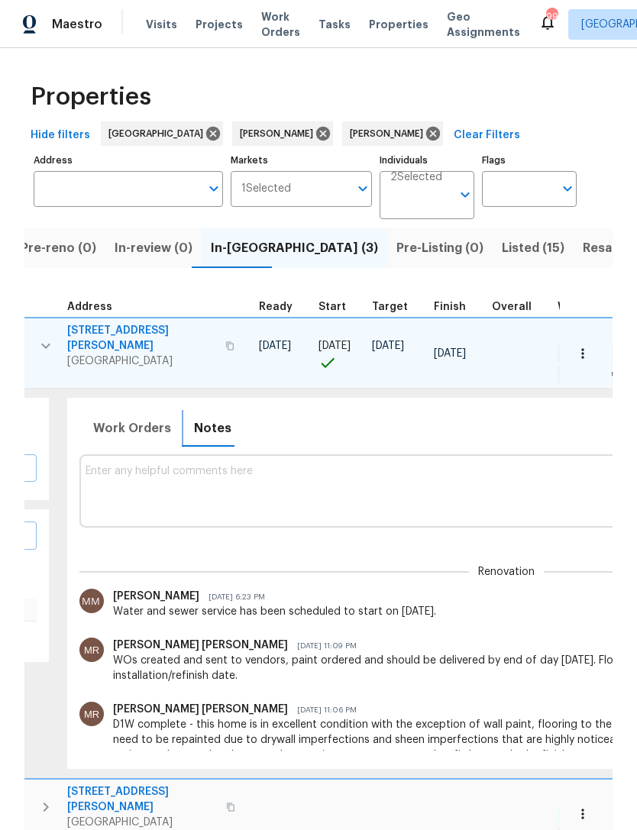
scroll to position [0, 0]
click at [344, 478] on textarea at bounding box center [507, 490] width 842 height 51
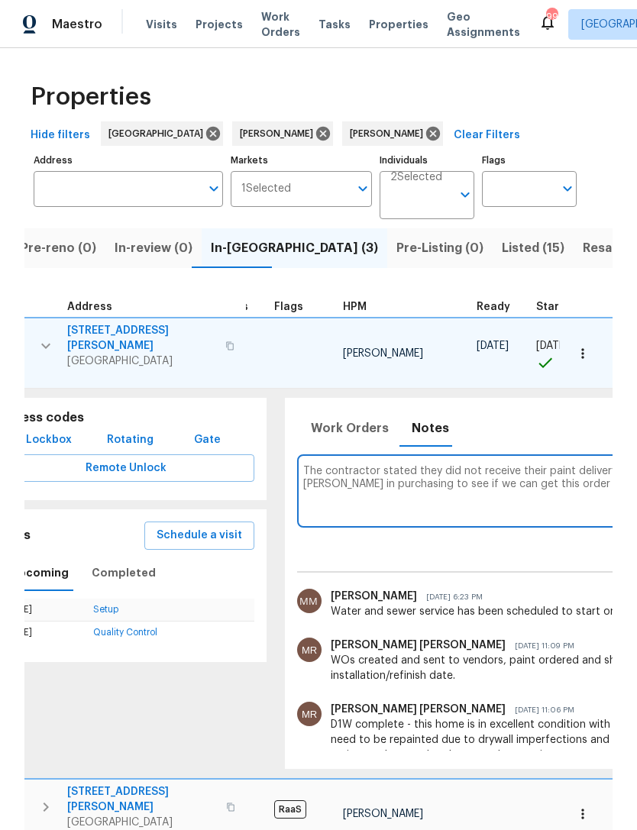
scroll to position [0, 351]
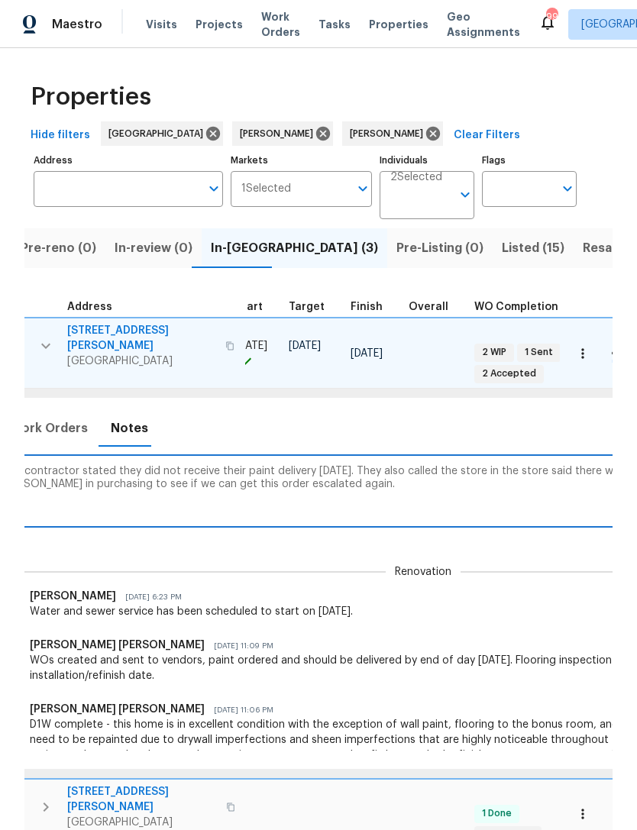
click at [374, 476] on textarea "The contractor stated they did not receive their paint delivery on Friday. They…" at bounding box center [423, 490] width 842 height 51
click at [464, 465] on textarea "The contractor stated they did not receive their paint delivery on Friday. They…" at bounding box center [423, 490] width 842 height 51
click at [381, 465] on textarea "The contractor stated they did not receive their paint delivery on Friday. They…" at bounding box center [423, 490] width 842 height 51
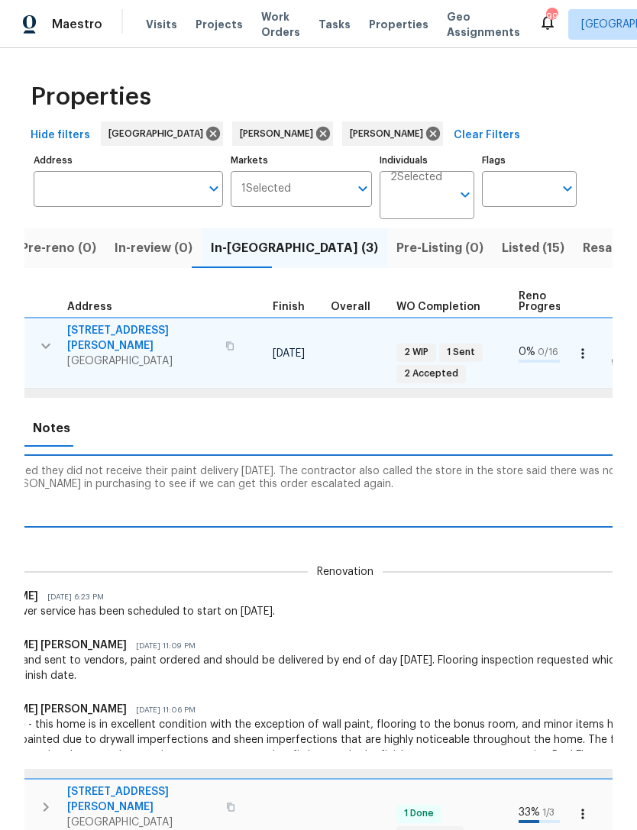
scroll to position [0, 612]
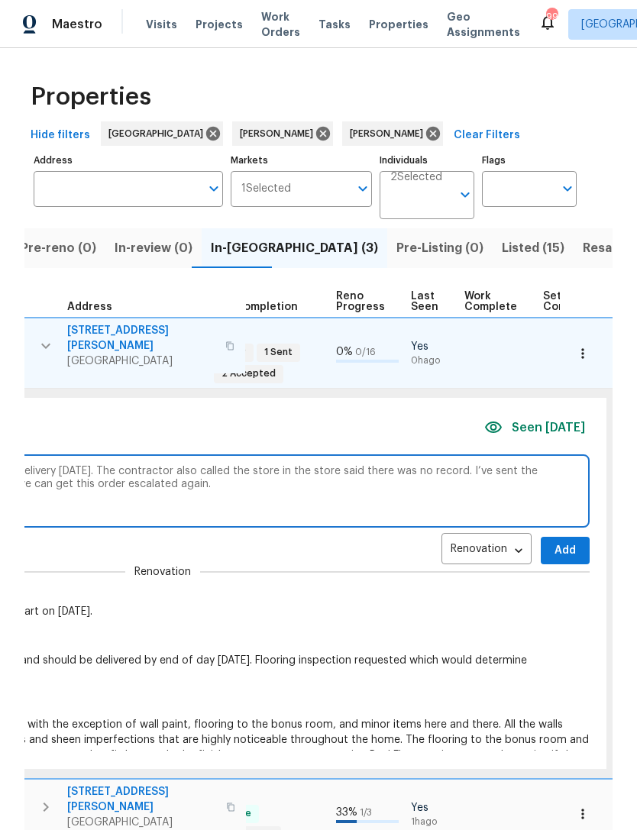
click at [293, 469] on textarea "The contractor stated they did not receive their paint delivery on Friday. The …" at bounding box center [163, 490] width 842 height 51
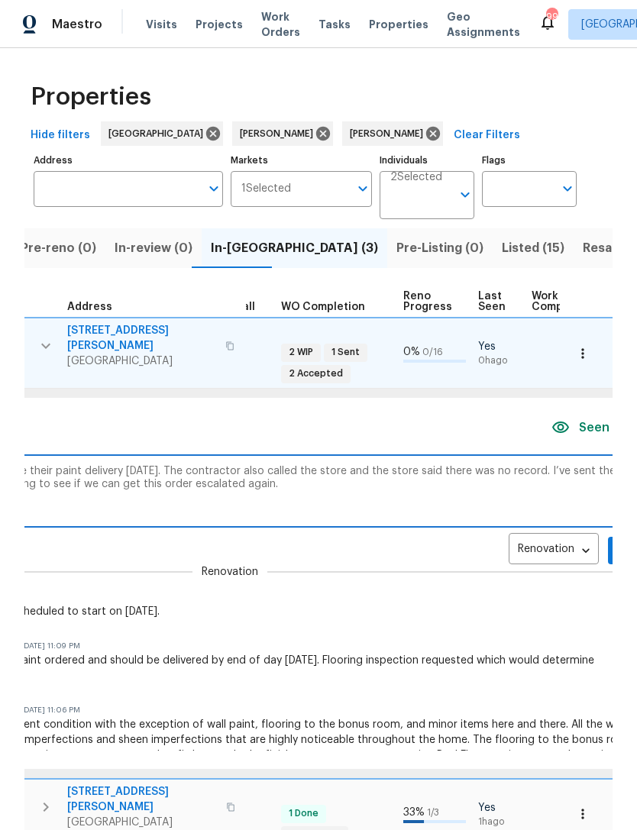
scroll to position [0, 600]
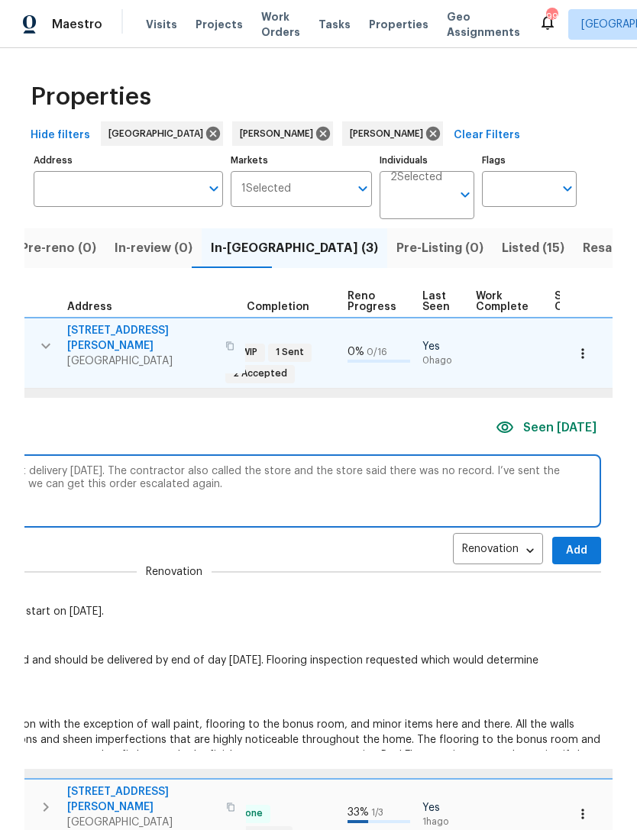
type textarea "The contractor stated they did not receive their paint delivery on Friday. The …"
click at [564, 544] on span "Add" at bounding box center [576, 551] width 24 height 19
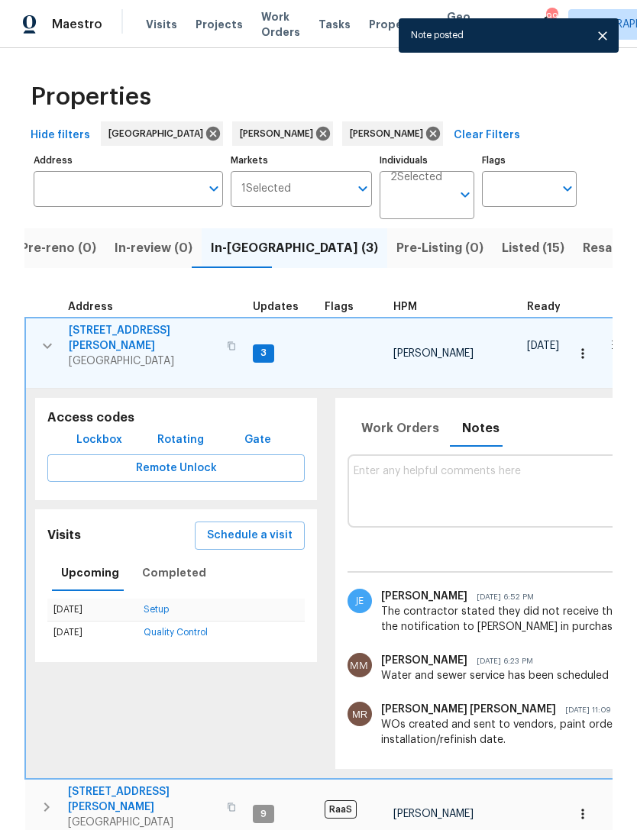
scroll to position [0, 0]
click at [54, 339] on icon "button" at bounding box center [47, 346] width 18 height 18
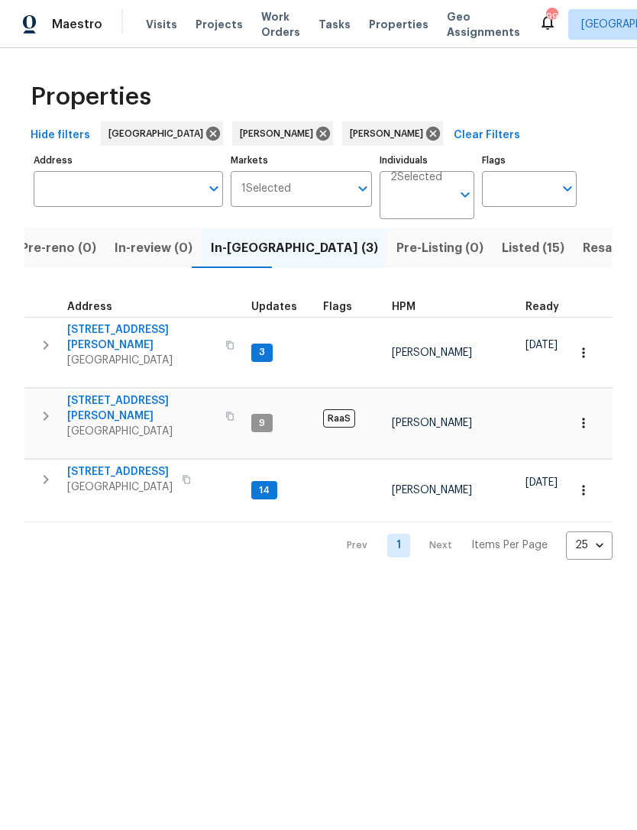
click at [50, 344] on icon "button" at bounding box center [46, 345] width 18 height 18
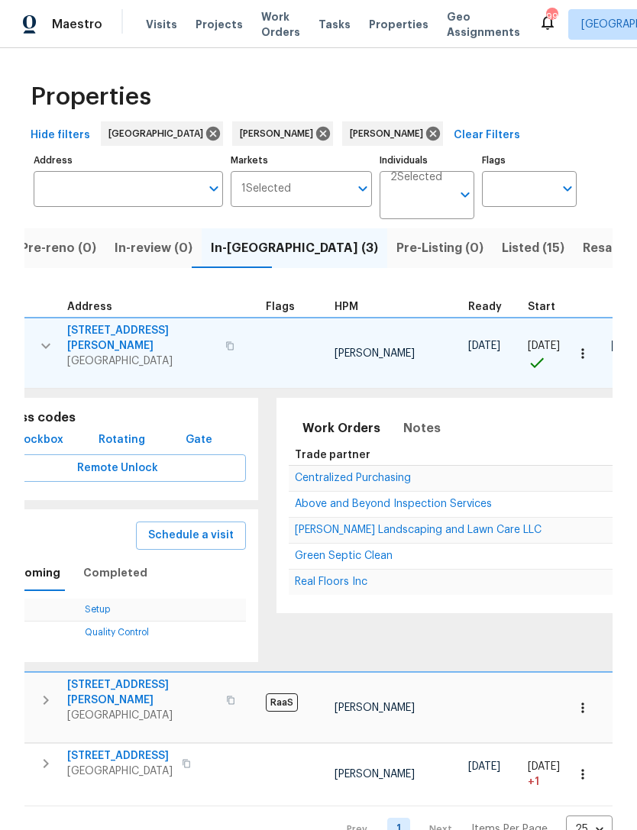
scroll to position [0, 109]
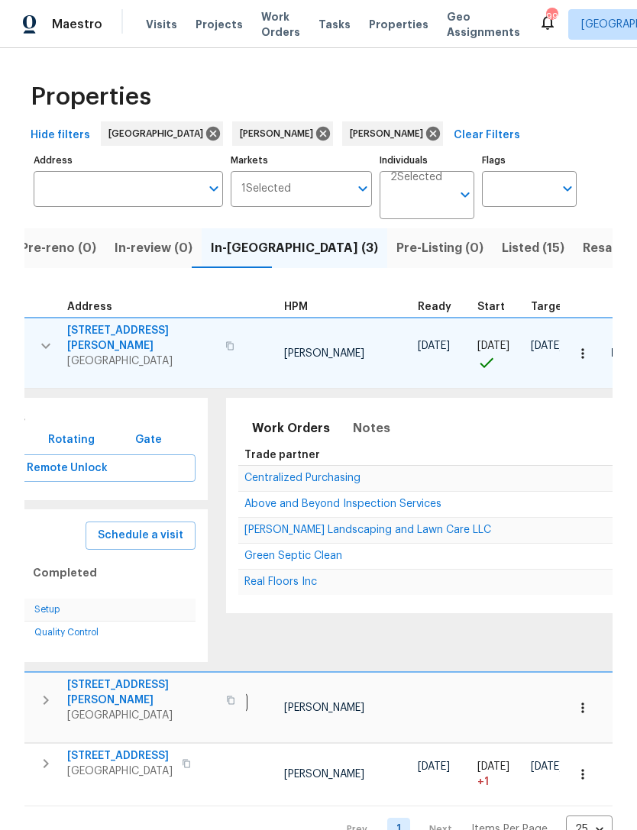
click at [393, 500] on span "Above and Beyond Inspection Services" at bounding box center [342, 504] width 197 height 11
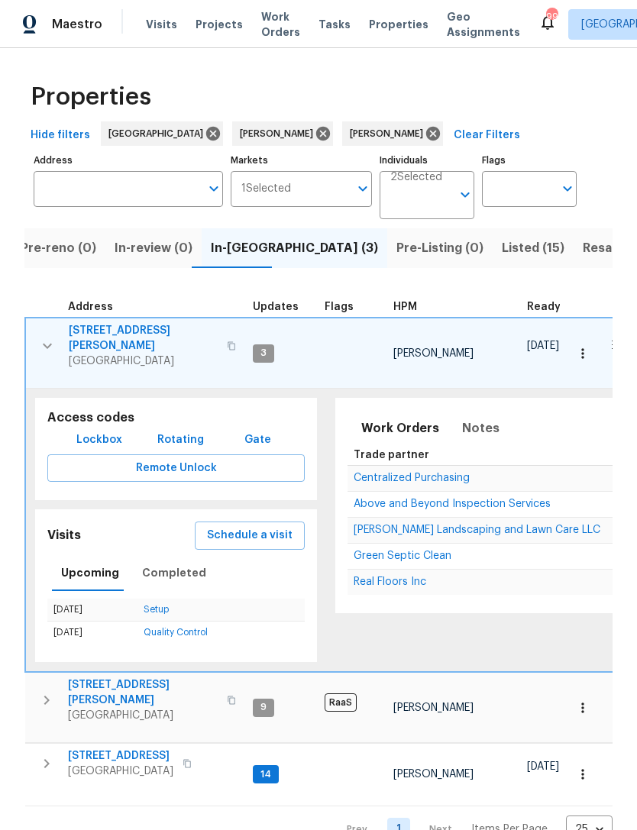
scroll to position [0, 0]
click at [41, 341] on icon "button" at bounding box center [47, 346] width 18 height 18
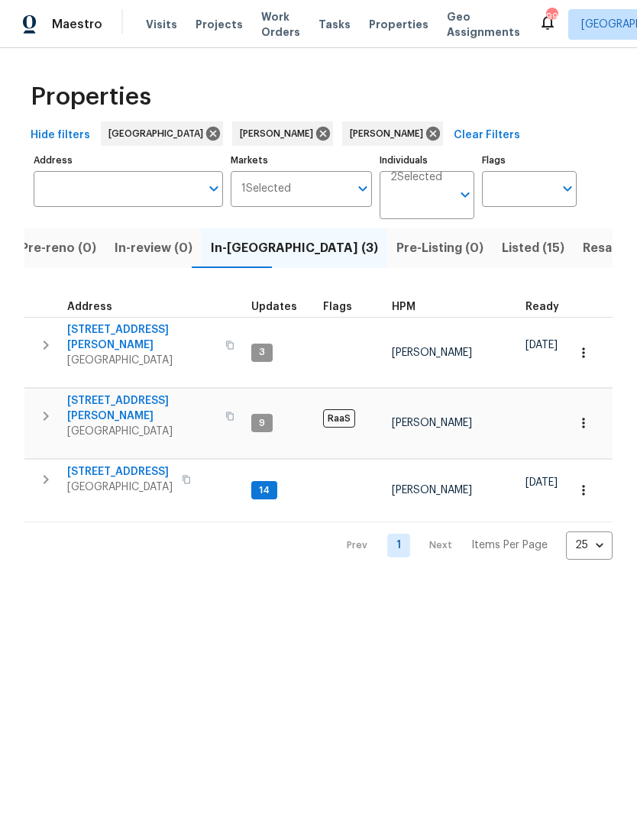
click at [43, 471] on icon "button" at bounding box center [46, 480] width 18 height 18
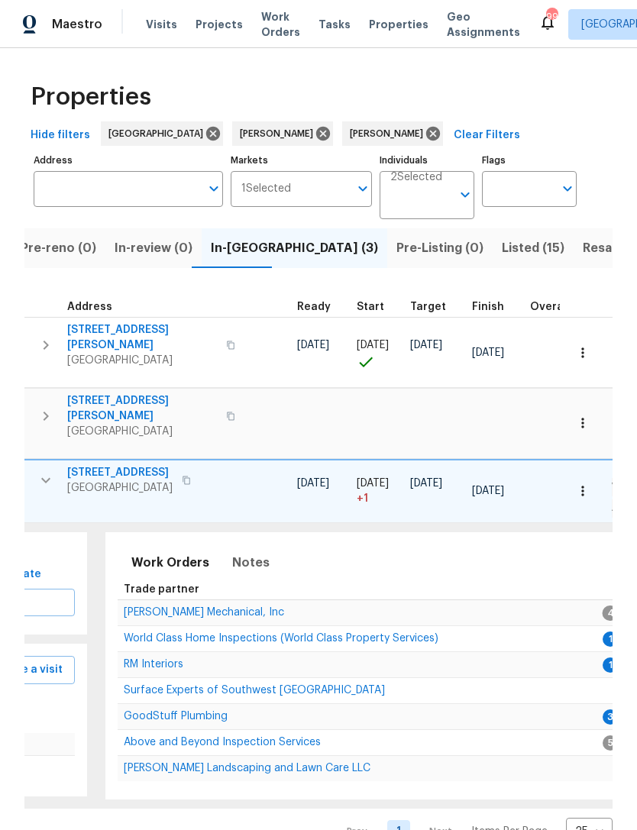
scroll to position [0, 206]
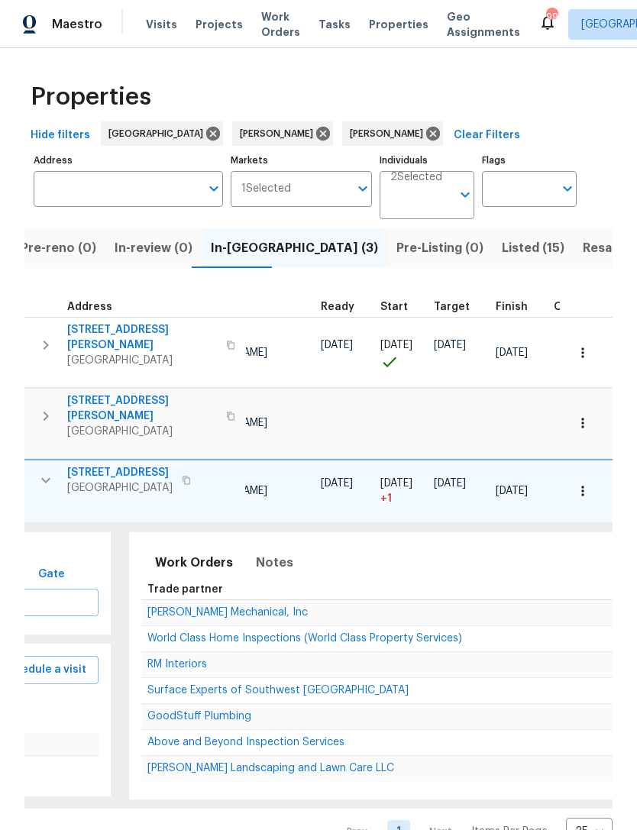
click at [270, 633] on span "World Class Home Inspections (World Class Property Services)" at bounding box center [304, 638] width 315 height 11
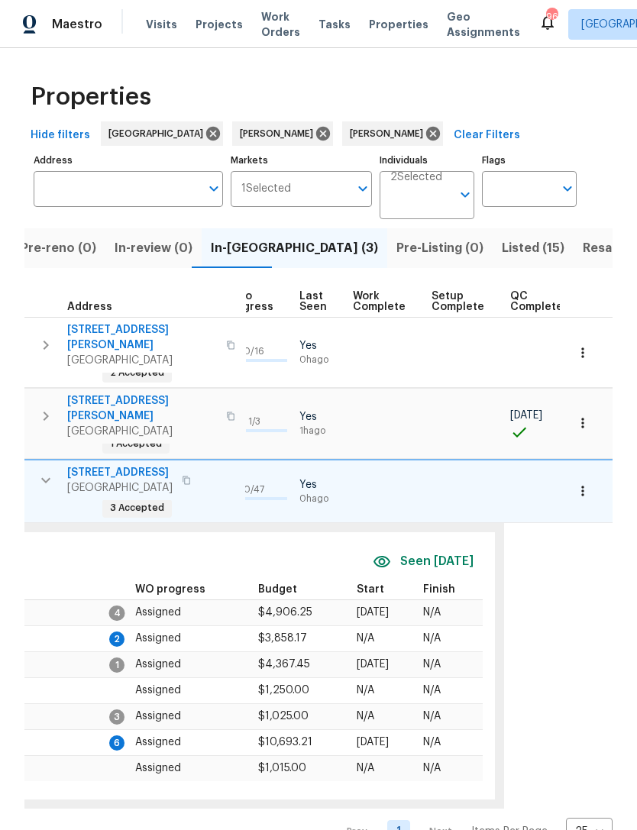
scroll to position [0, 723]
click at [593, 474] on button "button" at bounding box center [583, 491] width 34 height 34
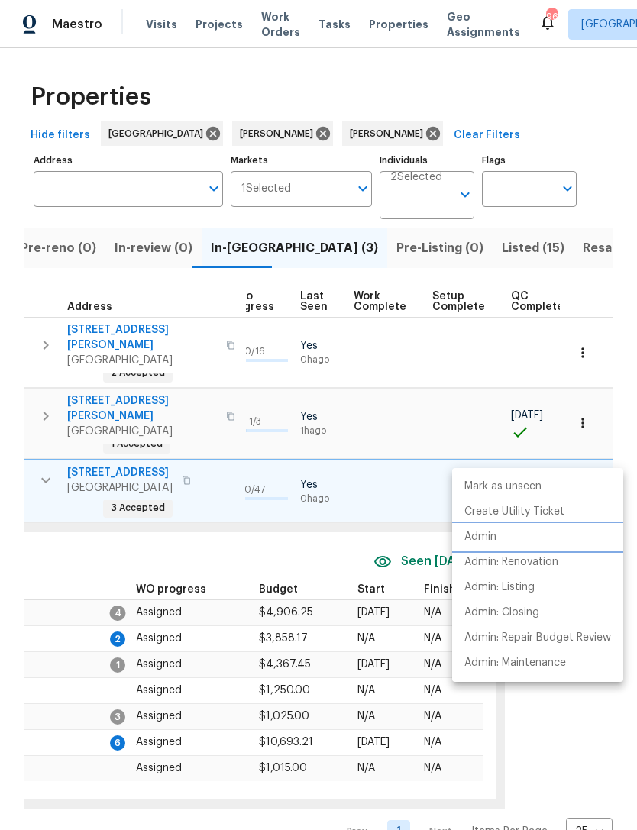
click at [505, 542] on li "Admin" at bounding box center [537, 537] width 171 height 25
click at [467, 80] on div at bounding box center [318, 415] width 637 height 830
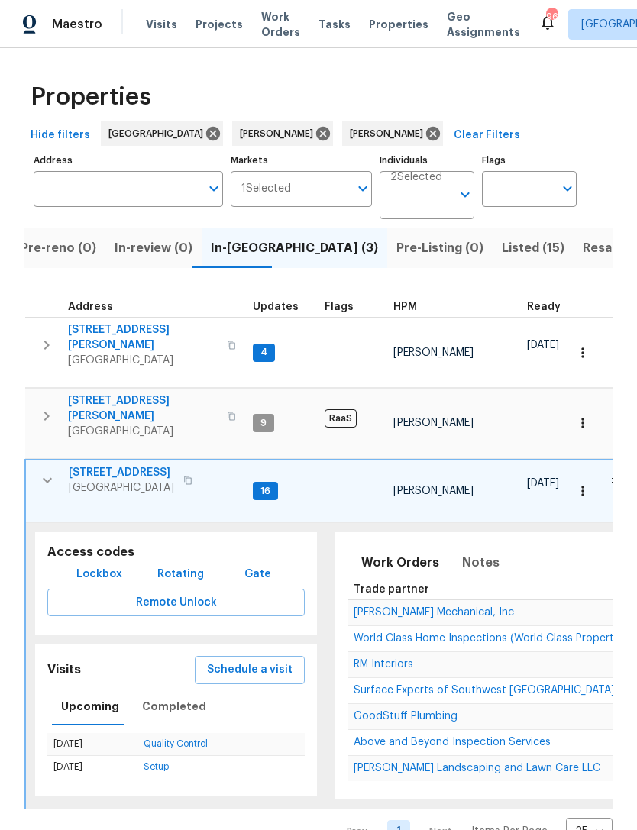
scroll to position [0, 0]
click at [48, 342] on icon "button" at bounding box center [46, 345] width 18 height 18
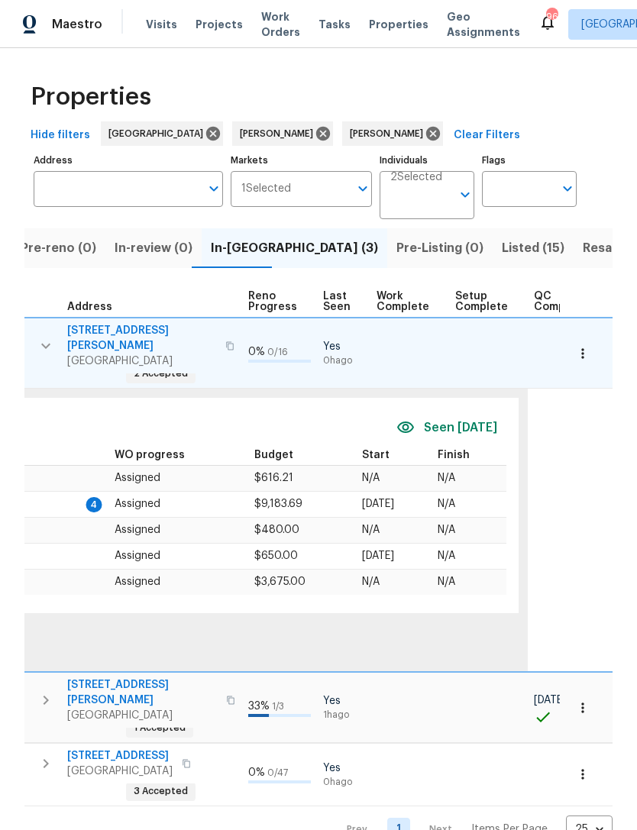
scroll to position [0, 696]
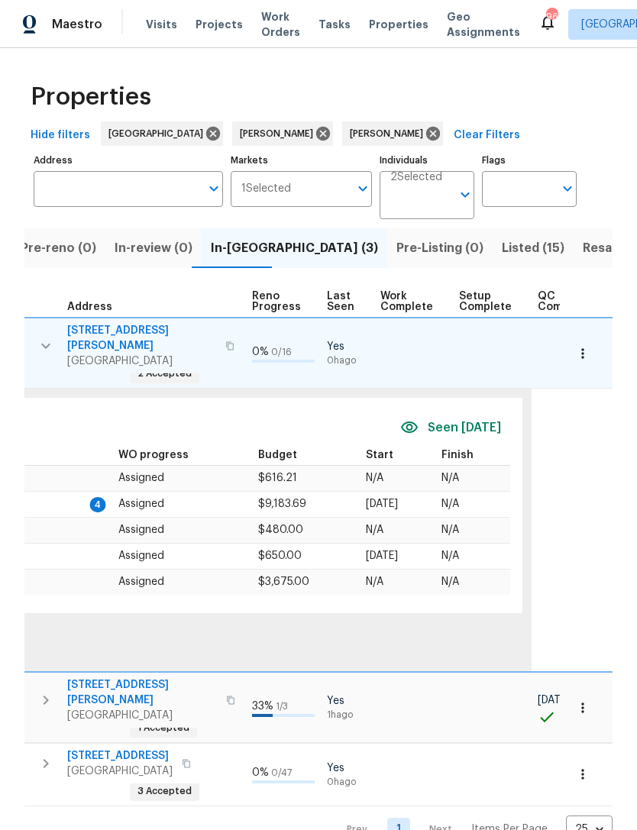
click at [589, 350] on icon "button" at bounding box center [582, 353] width 15 height 15
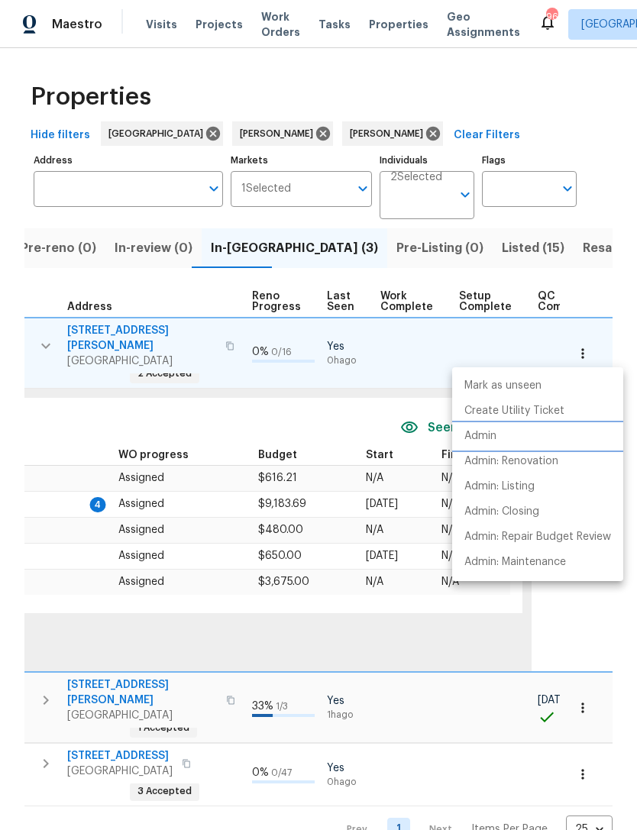
click at [506, 441] on li "Admin" at bounding box center [537, 436] width 171 height 25
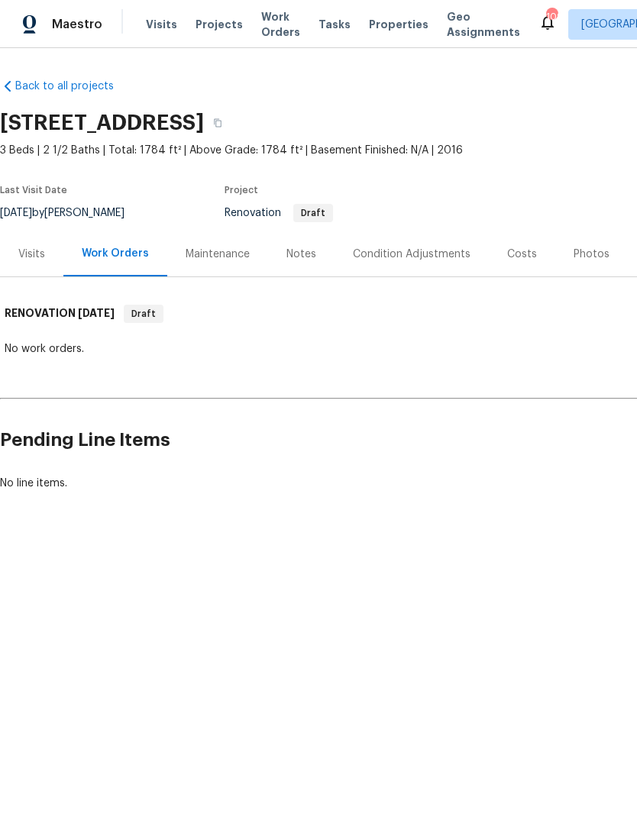
click at [426, 254] on div "Condition Adjustments" at bounding box center [412, 254] width 118 height 15
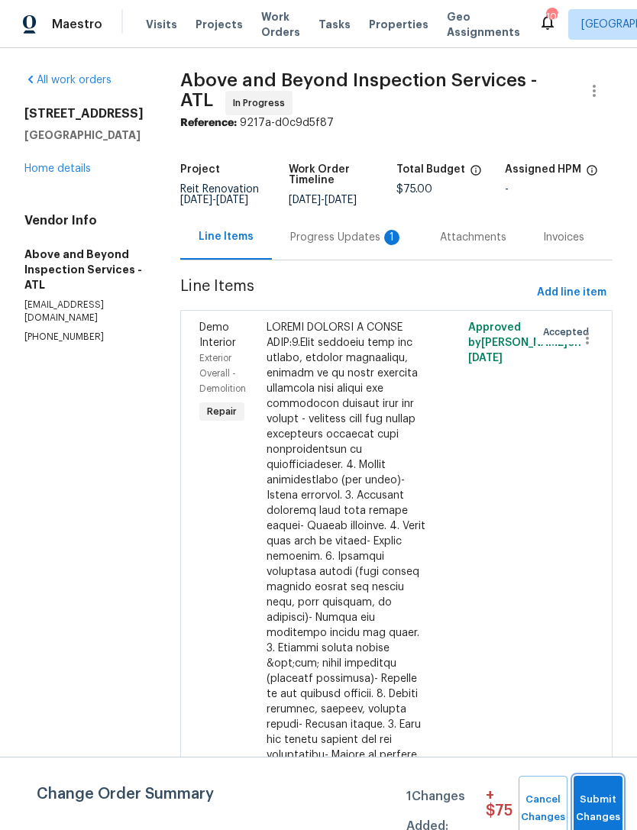
click at [607, 790] on button "Submit Changes" at bounding box center [598, 809] width 49 height 66
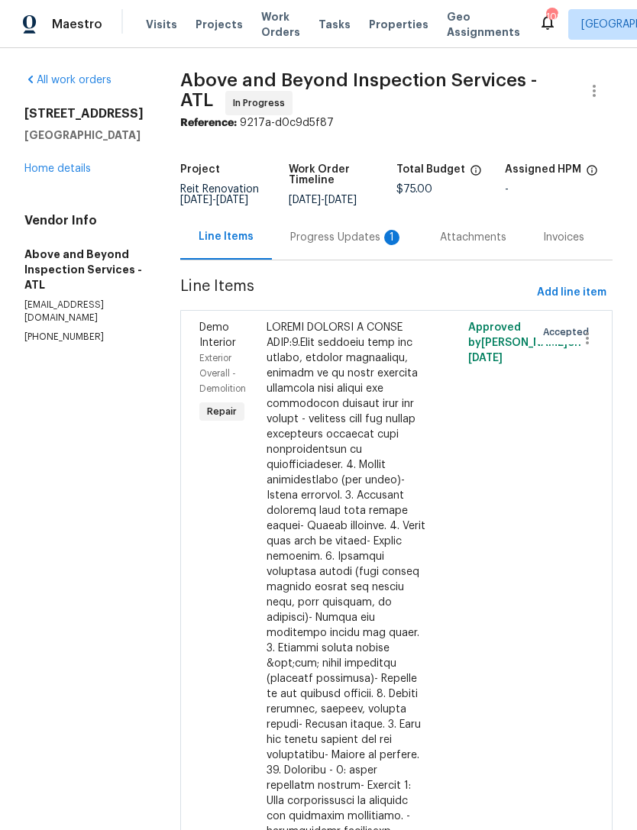
click at [363, 245] on div "Progress Updates 1" at bounding box center [346, 237] width 113 height 15
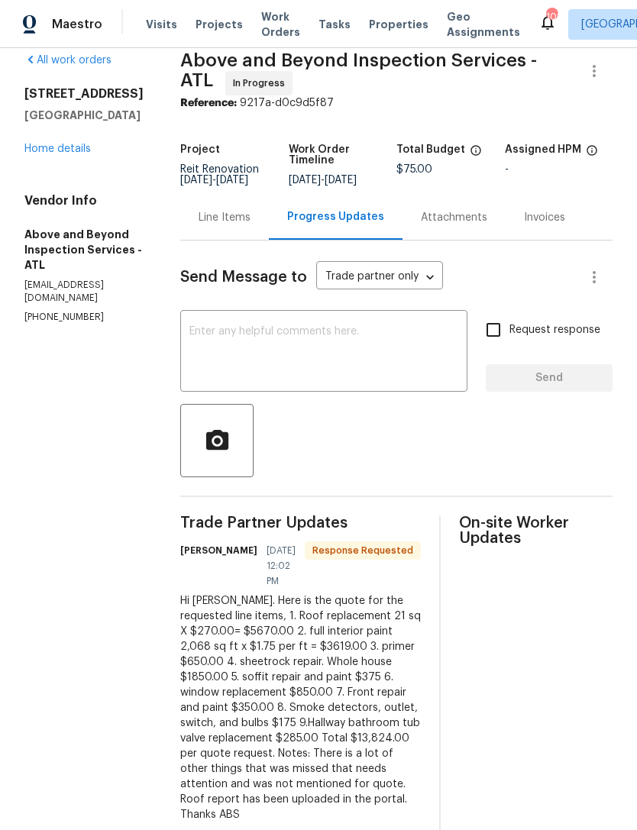
scroll to position [49, 0]
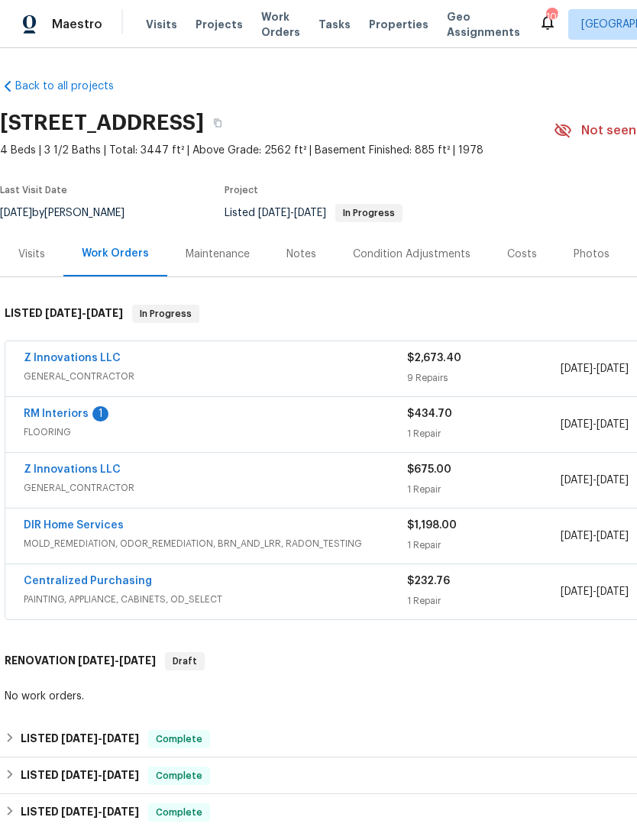
click at [83, 357] on link "Z Innovations LLC" at bounding box center [72, 358] width 97 height 11
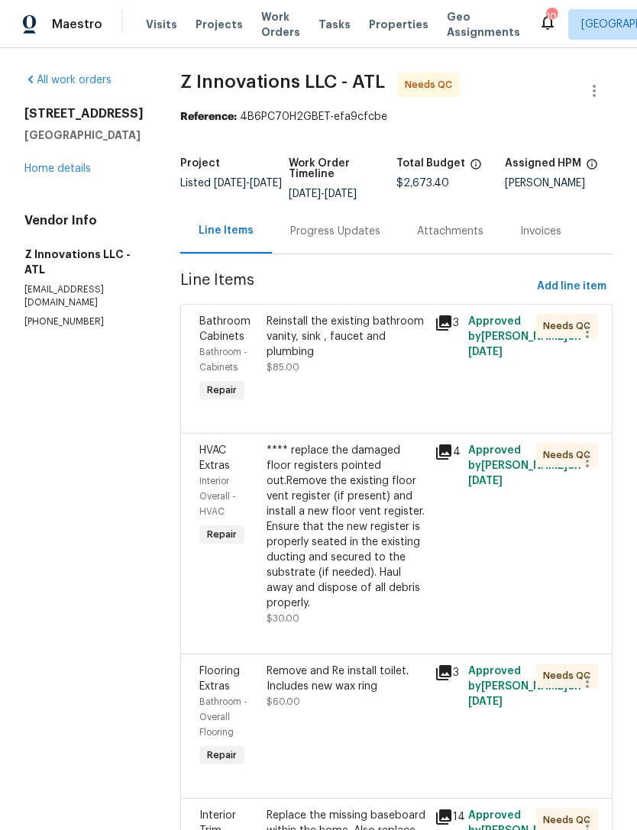
click at [325, 242] on div "Progress Updates" at bounding box center [335, 231] width 127 height 45
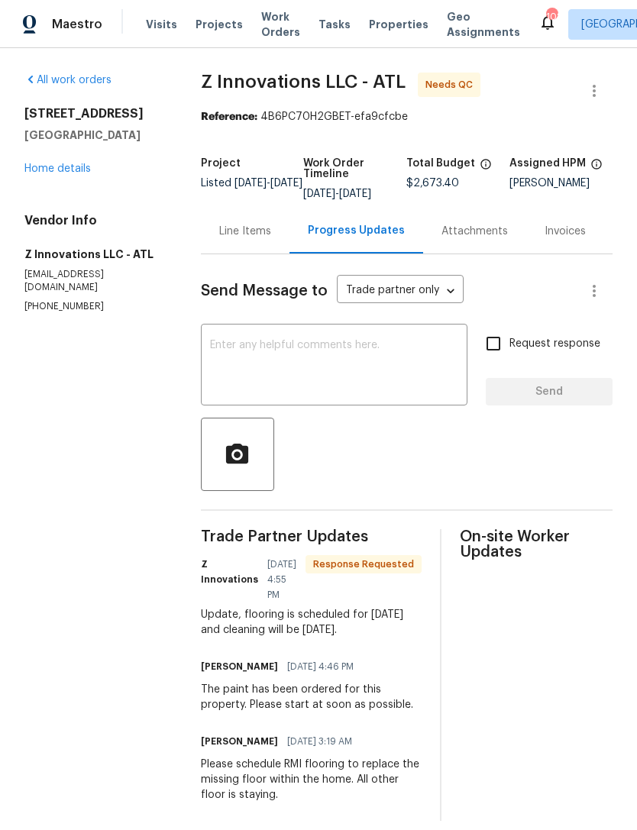
scroll to position [15, 0]
click at [62, 163] on link "Home details" at bounding box center [57, 168] width 66 height 11
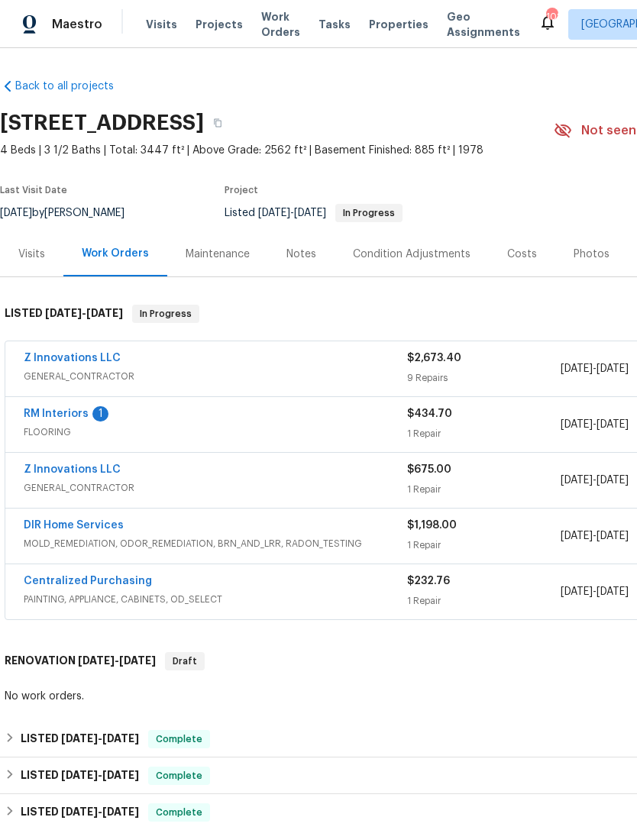
click at [62, 409] on link "RM Interiors" at bounding box center [56, 414] width 65 height 11
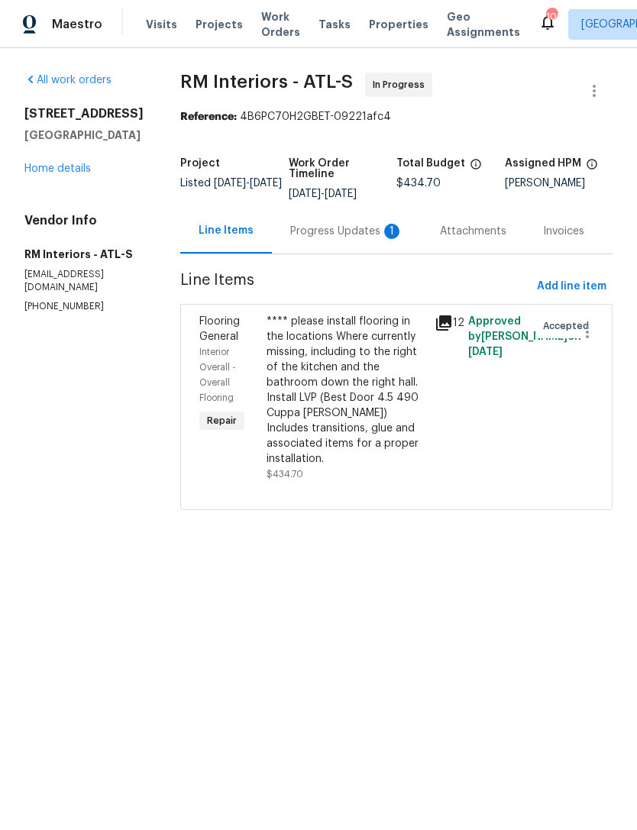
click at [334, 240] on div "Progress Updates 1" at bounding box center [347, 231] width 150 height 45
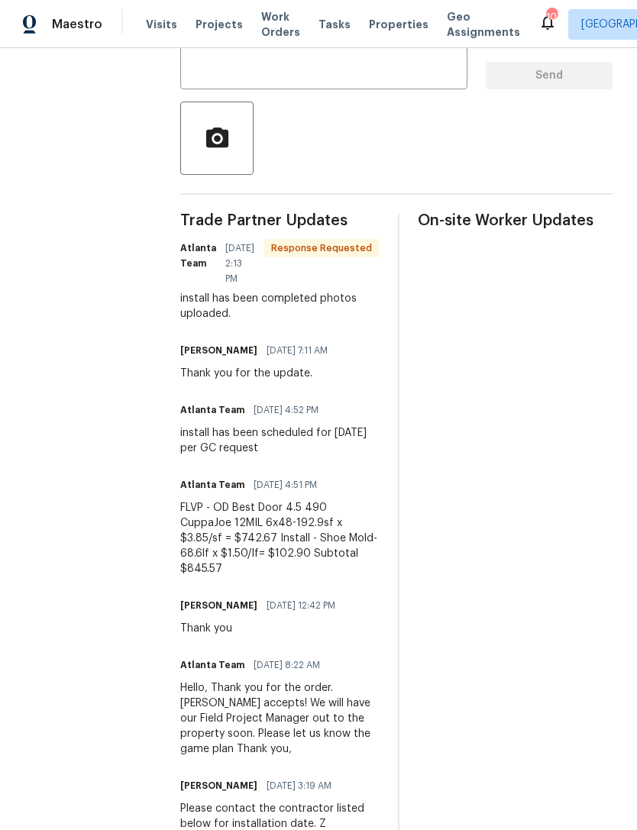
scroll to position [315, 0]
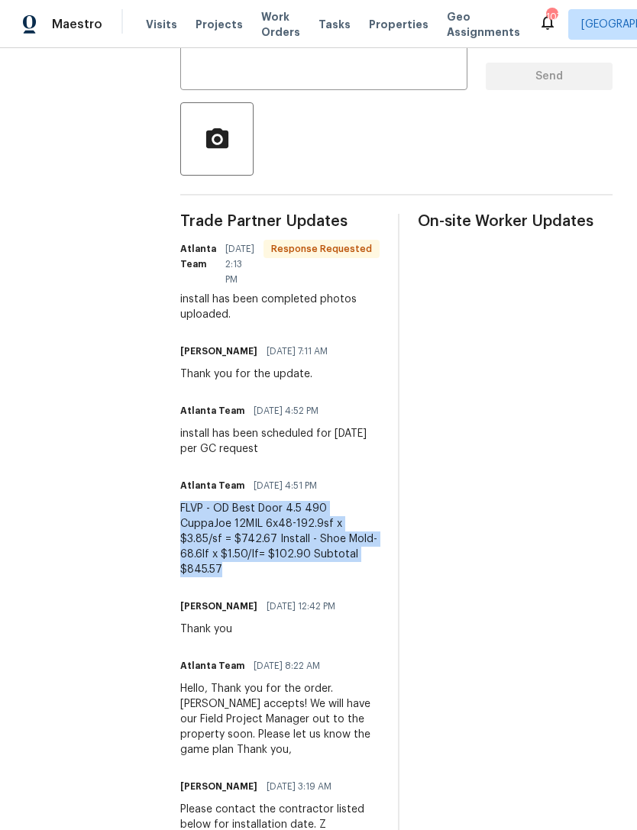
copy div "FLVP - OD Best Door 4.5 490 CuppaJoe 12MIL 6x48-192.9sf x $3.85/sf = $742.67 In…"
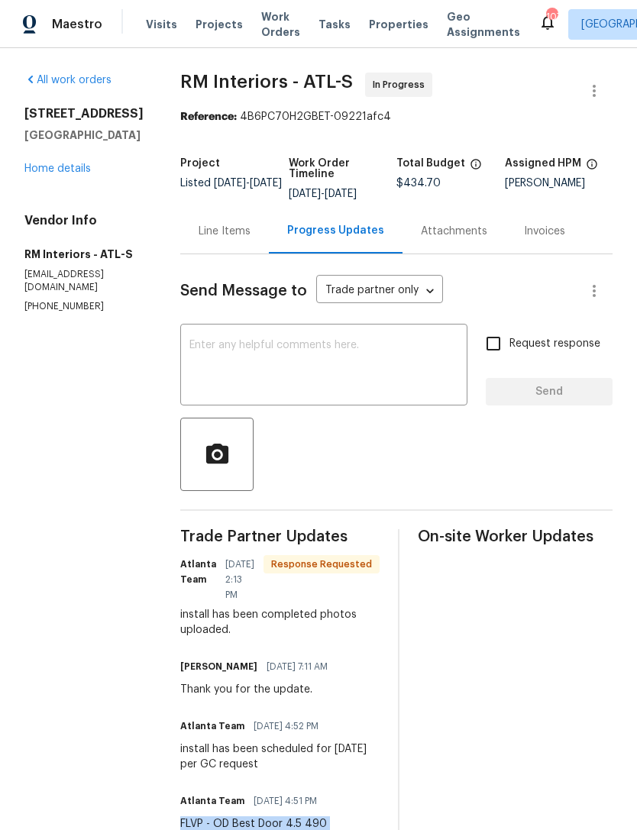
scroll to position [0, 0]
click at [79, 174] on link "Home details" at bounding box center [57, 168] width 66 height 11
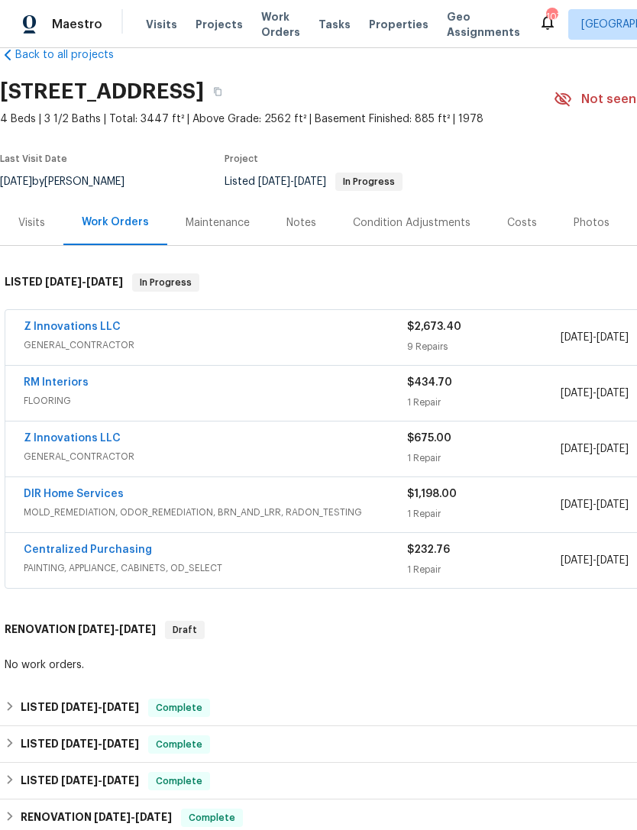
scroll to position [34, 0]
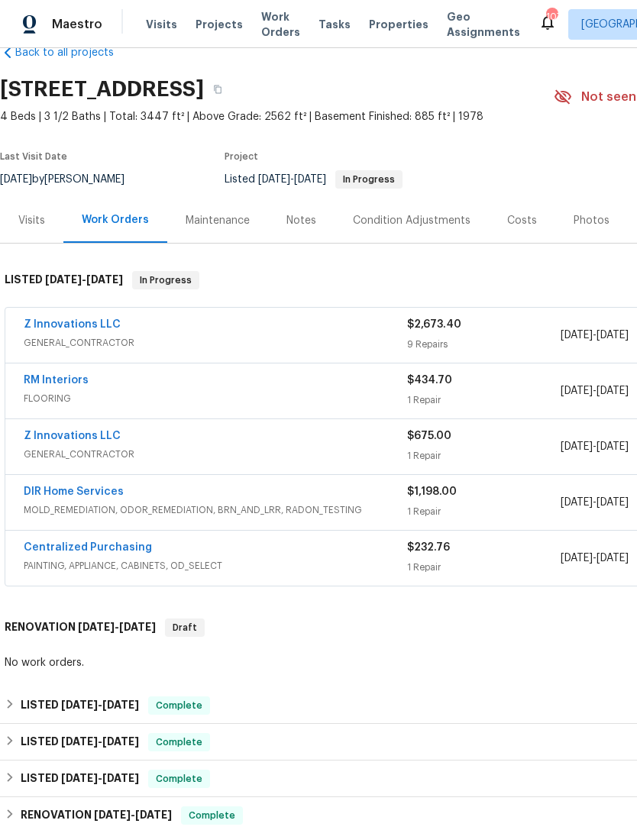
click at [63, 383] on link "RM Interiors" at bounding box center [56, 380] width 65 height 11
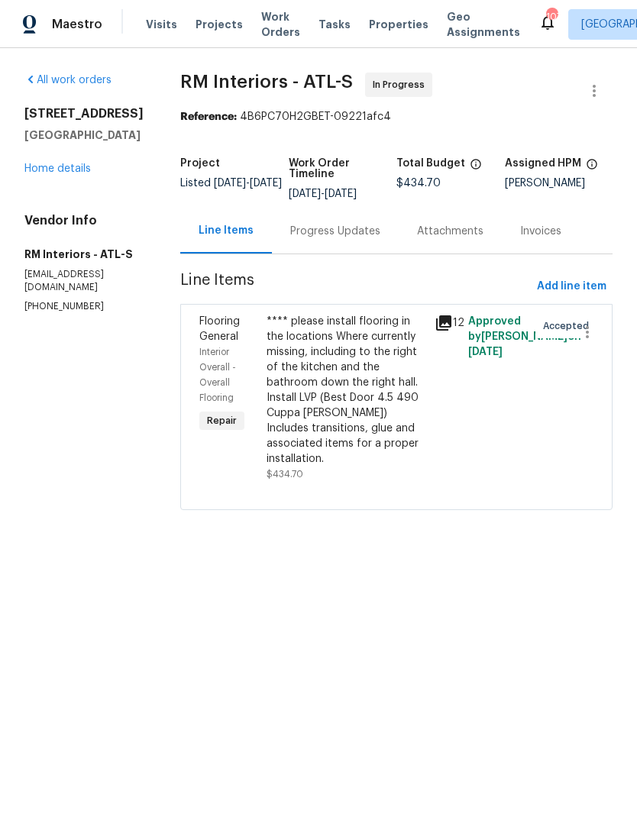
click at [348, 409] on div "**** please install flooring in the locations Where currently missing, includin…" at bounding box center [346, 390] width 159 height 153
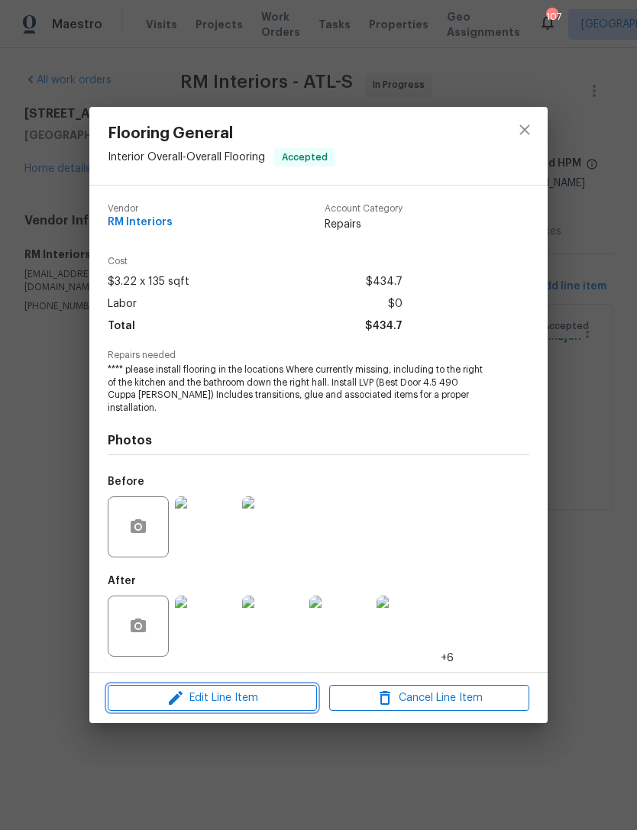
click at [252, 692] on span "Edit Line Item" at bounding box center [212, 698] width 200 height 19
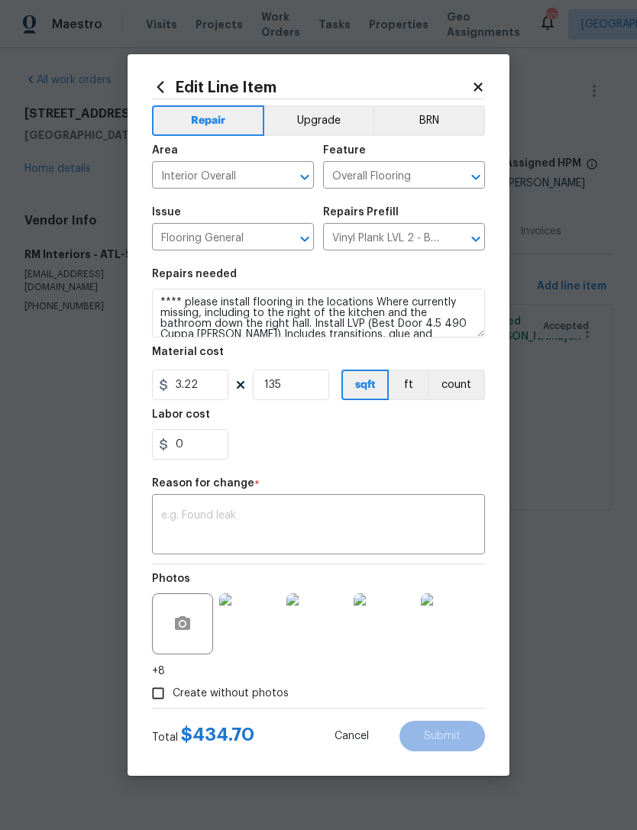
click at [286, 518] on textarea at bounding box center [318, 526] width 315 height 32
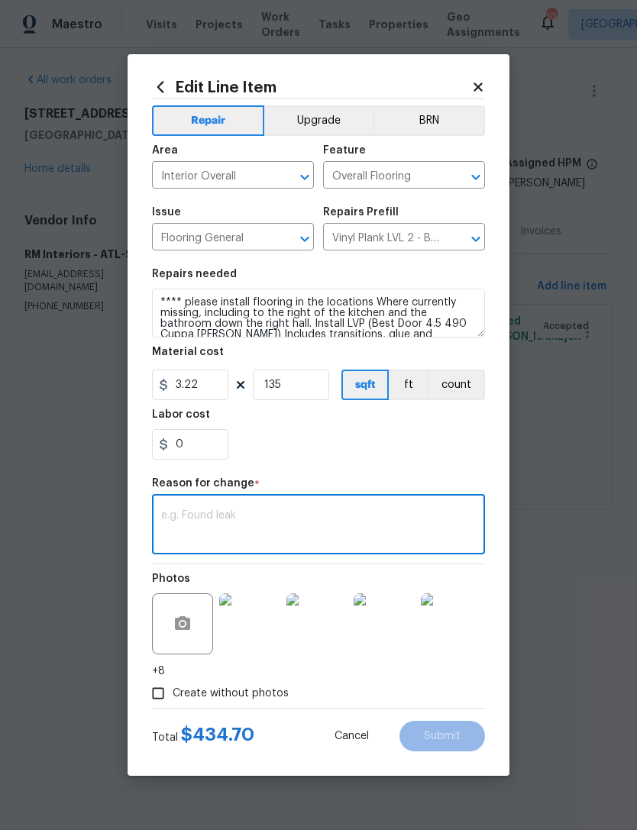
click at [273, 519] on textarea at bounding box center [318, 526] width 315 height 32
paste textarea "FLVP - OD Best Door 4.5 490 CuppaJoe 12MIL 6x48-192.9sf x $3.85/sf = $742.67 In…"
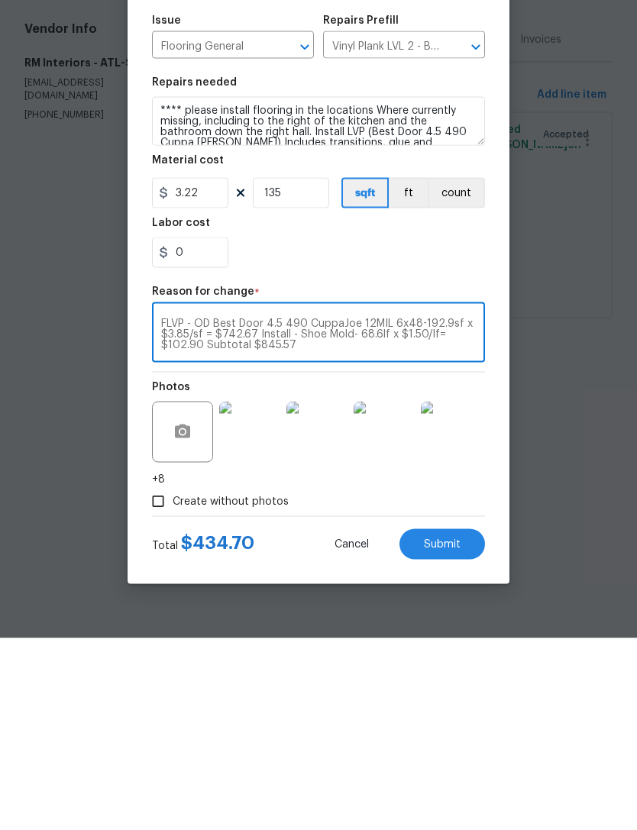
type textarea "FLVP - OD Best Door 4.5 490 CuppaJoe 12MIL 6x48-192.9sf x $3.85/sf = $742.67 In…"
click at [215, 370] on input "3.22" at bounding box center [190, 385] width 76 height 31
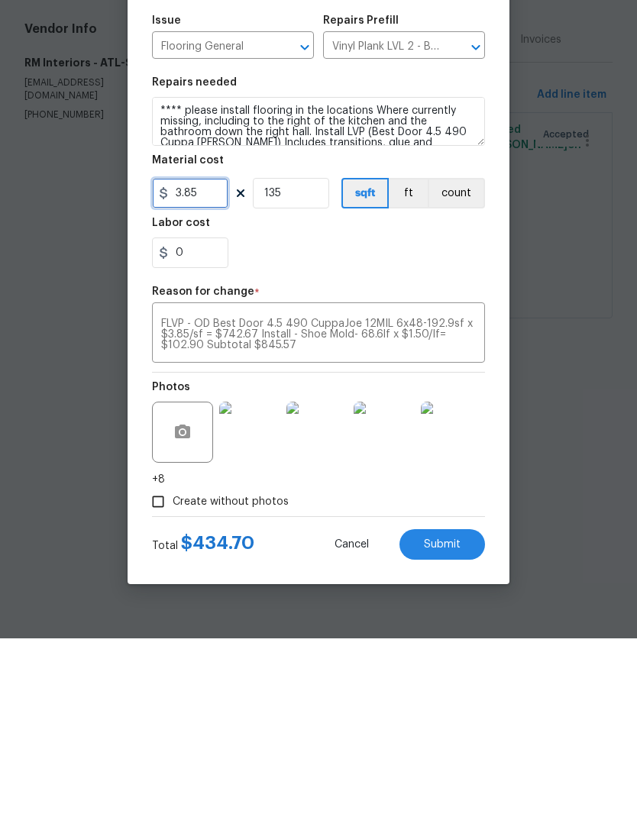
type input "3.85"
click at [309, 370] on input "135" at bounding box center [291, 385] width 76 height 31
click at [367, 429] on div "0" at bounding box center [318, 444] width 333 height 31
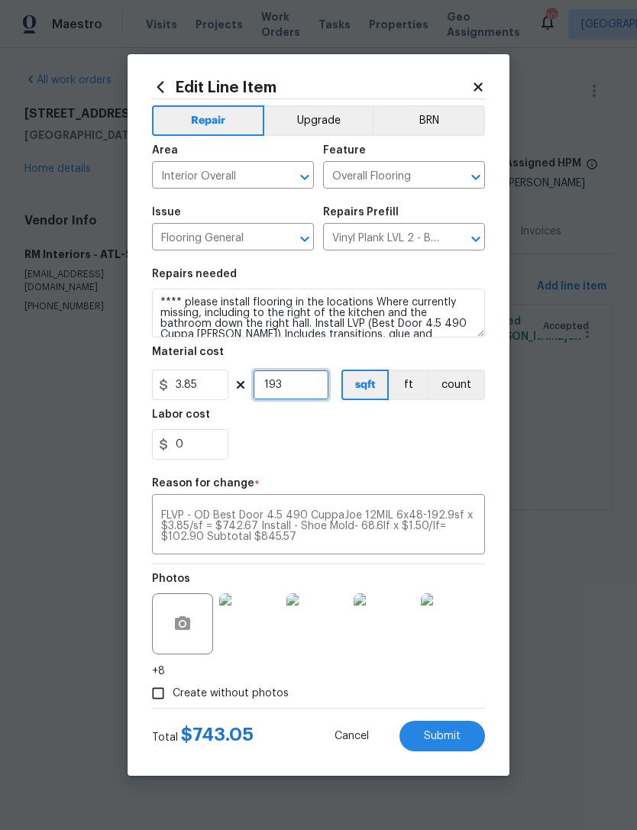
click at [305, 391] on input "193" at bounding box center [291, 385] width 76 height 31
click at [356, 453] on div "0" at bounding box center [318, 444] width 333 height 31
click at [304, 386] on input "192" at bounding box center [291, 385] width 76 height 31
type input "193"
click at [346, 437] on div "0" at bounding box center [318, 444] width 333 height 31
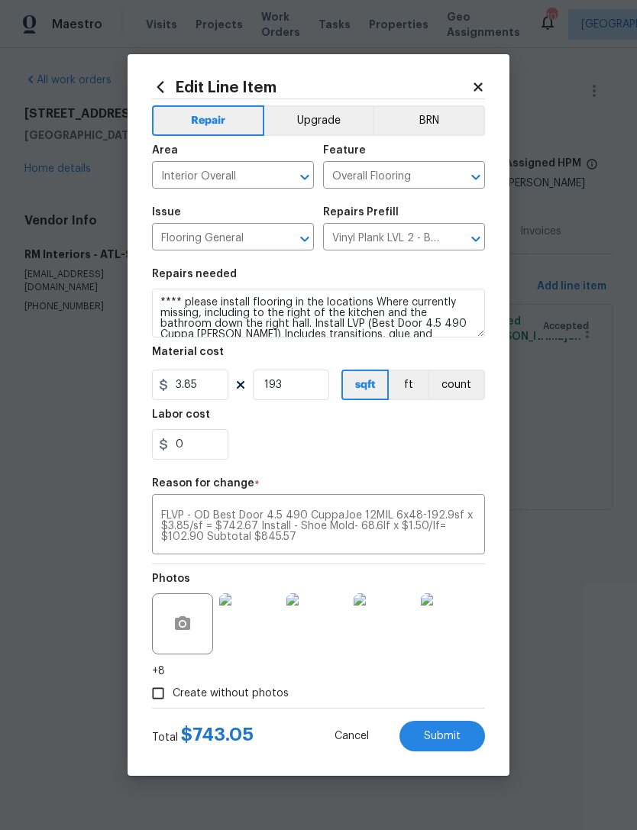
click at [448, 736] on span "Submit" at bounding box center [442, 736] width 37 height 11
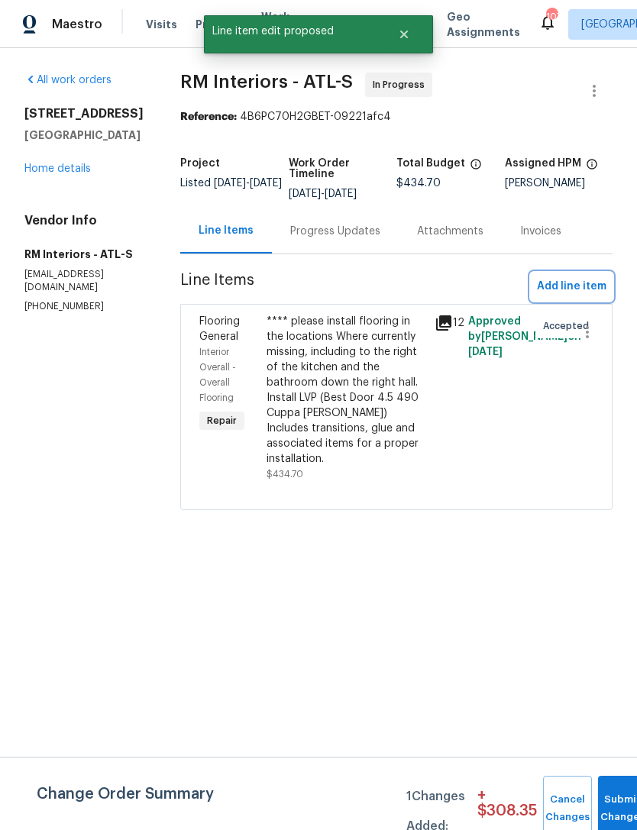
click at [568, 283] on span "Add line item" at bounding box center [572, 286] width 70 height 19
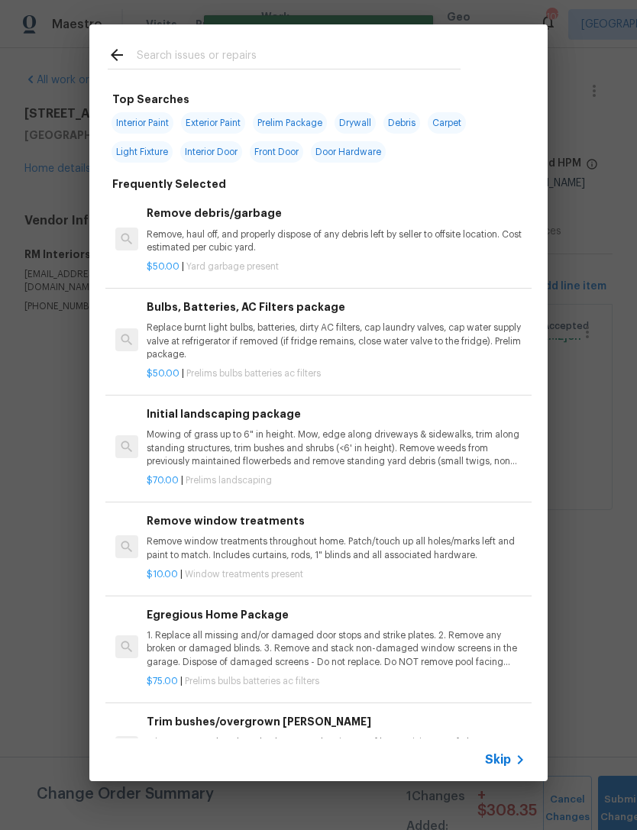
click at [303, 50] on input "text" at bounding box center [299, 57] width 324 height 23
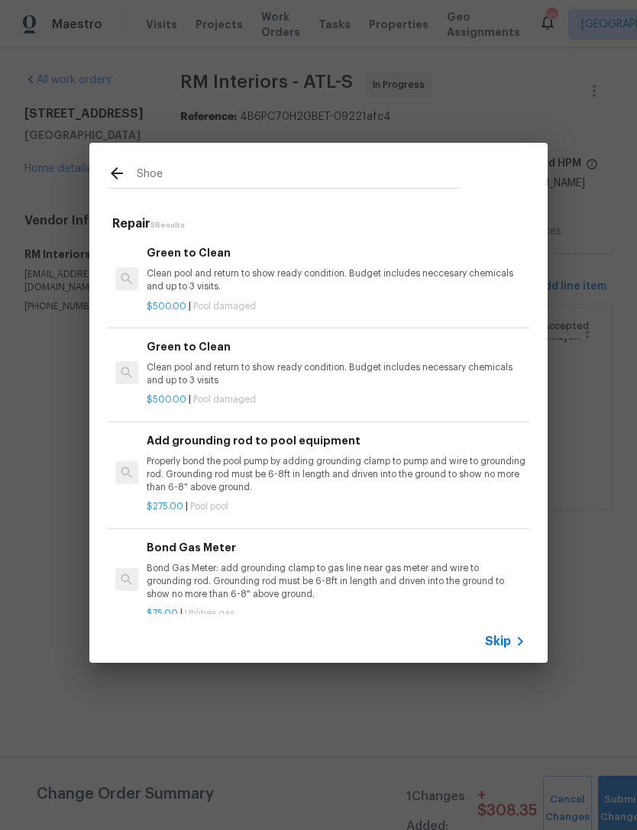
click at [296, 187] on input "Shoe" at bounding box center [299, 175] width 324 height 23
type input "S"
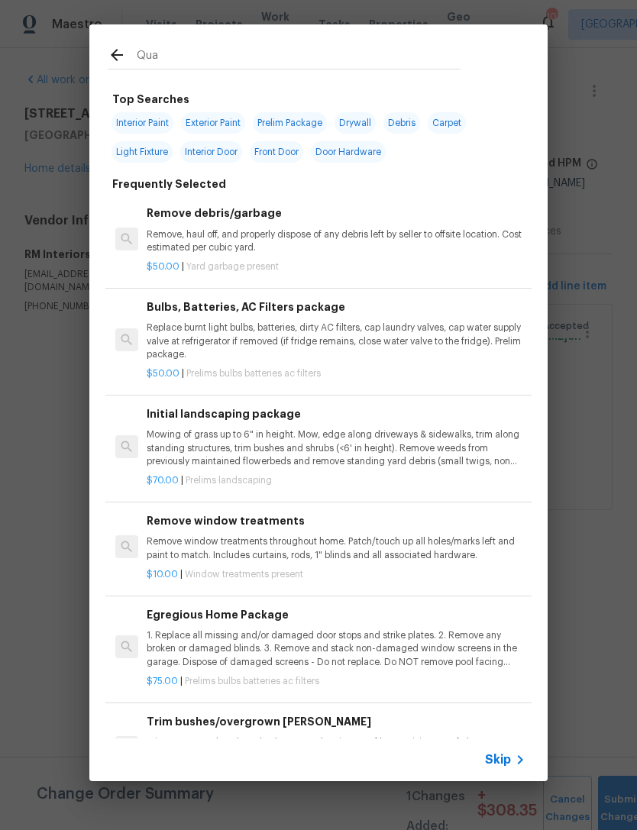
type input "Quar"
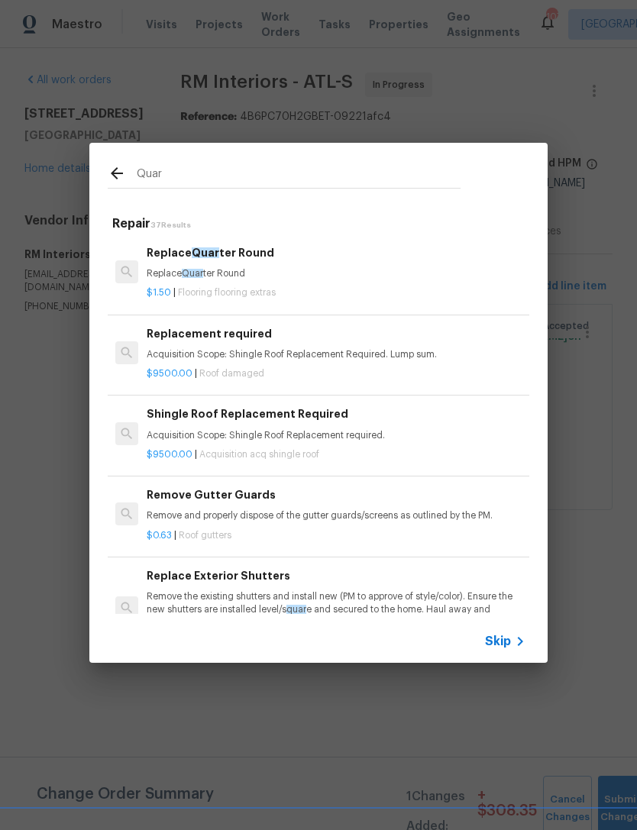
click at [265, 249] on h6 "Replace Quar ter Round" at bounding box center [336, 252] width 379 height 17
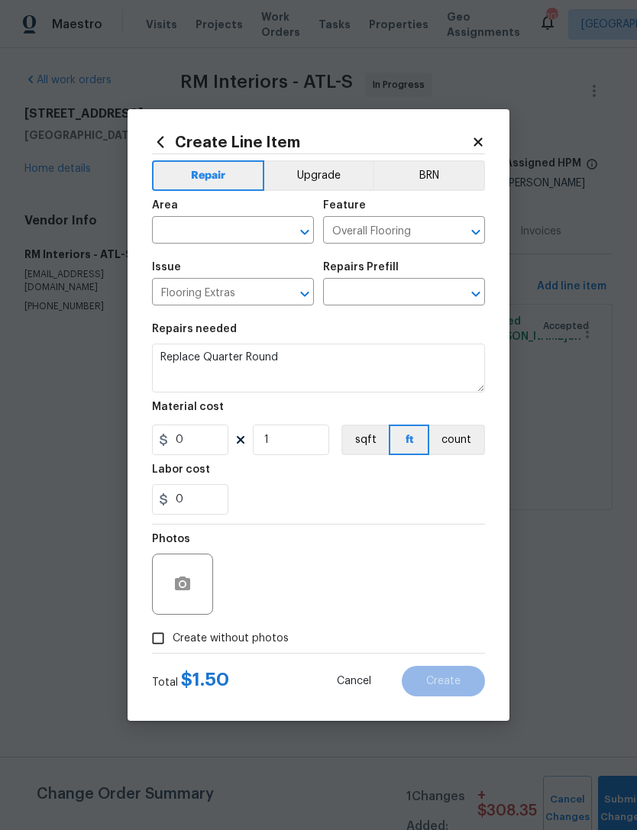
type input "Replace Quarter Round $1.50"
type input "1.5"
click at [186, 601] on button "button" at bounding box center [182, 584] width 37 height 37
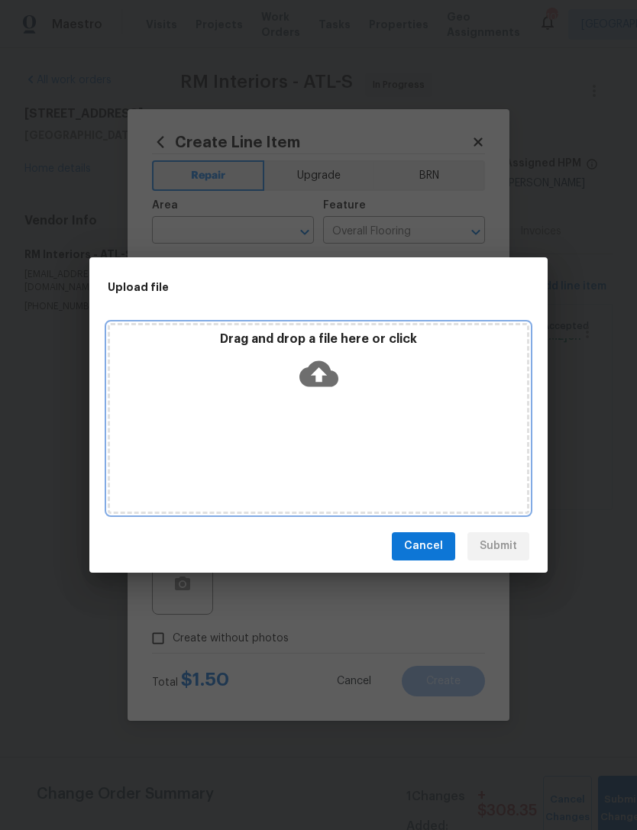
click at [325, 383] on icon at bounding box center [318, 374] width 39 height 26
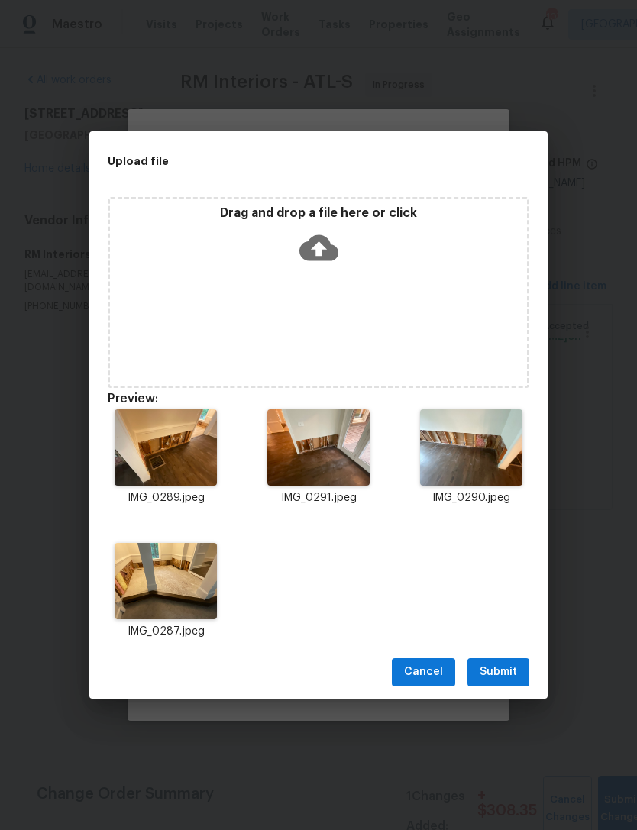
click at [509, 677] on span "Submit" at bounding box center [498, 672] width 37 height 19
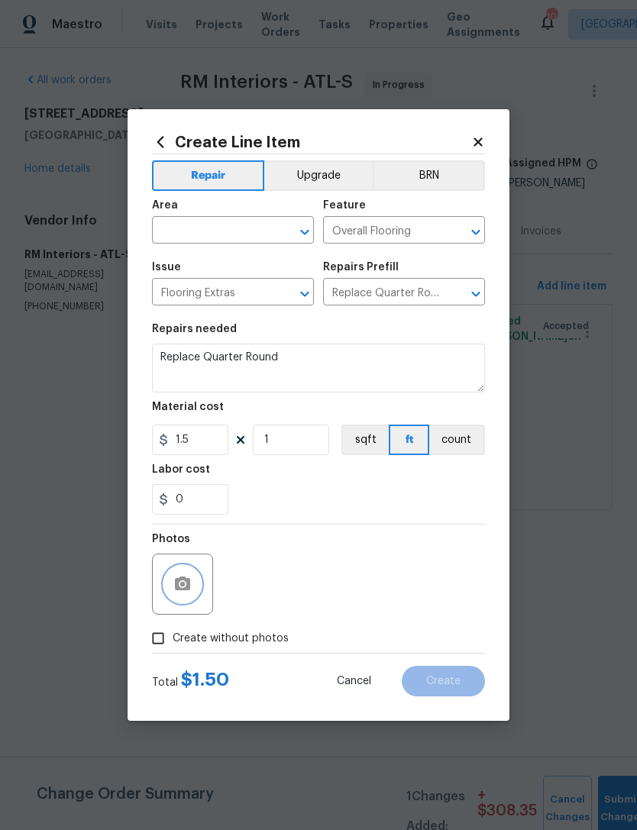
click at [271, 232] on div "​" at bounding box center [233, 232] width 162 height 24
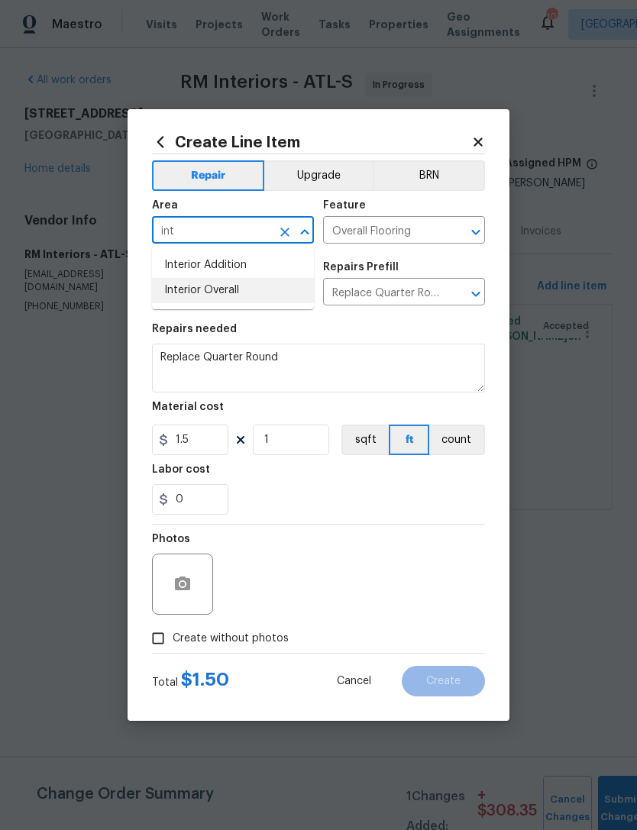
click at [260, 287] on li "Interior Overall" at bounding box center [233, 290] width 162 height 25
type input "Interior Overall"
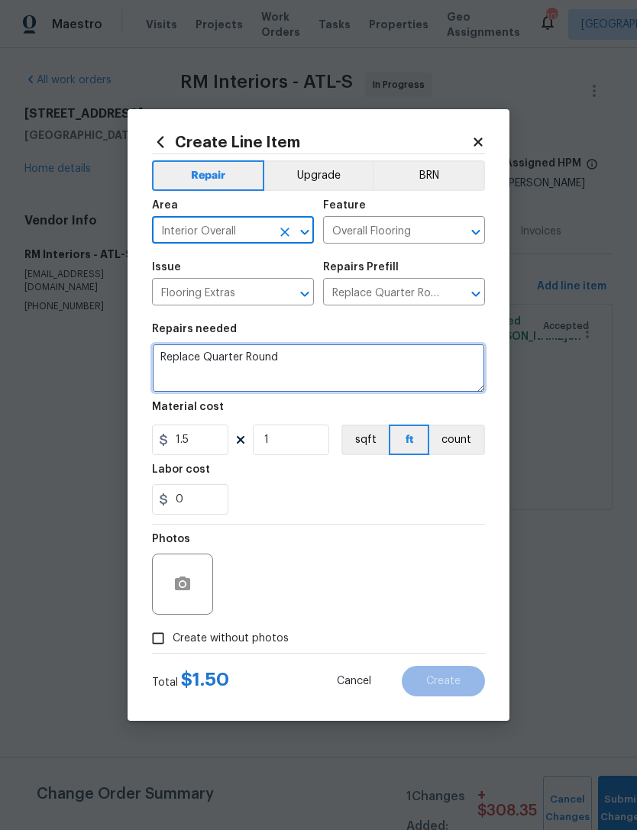
click at [323, 364] on textarea "Replace Quarter Round" at bounding box center [318, 368] width 333 height 49
click at [372, 360] on textarea "Replace Quarter Round." at bounding box center [318, 368] width 333 height 49
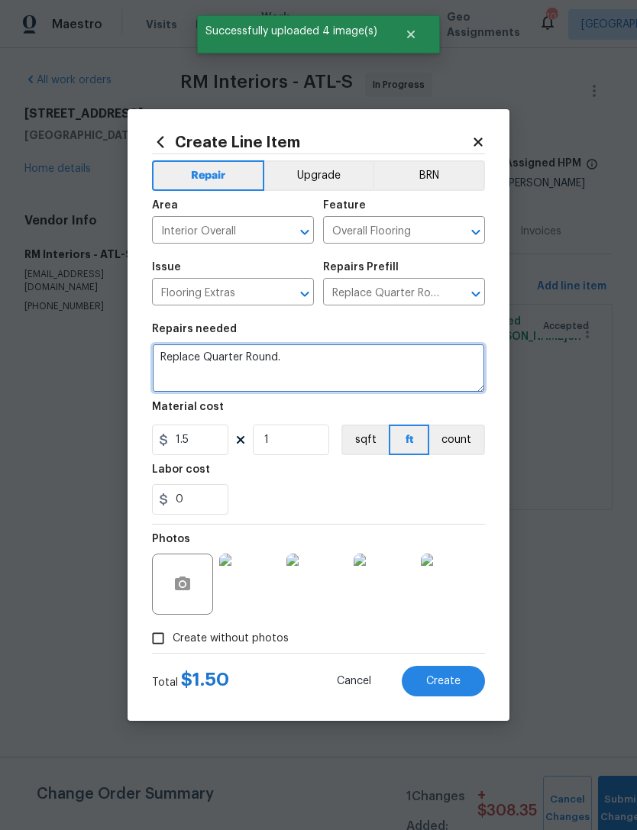
paste textarea "FLVP - OD Best Door 4.5 490 CuppaJoe 12MIL 6x48-192.9sf x $3.85/sf = $742.67 In…"
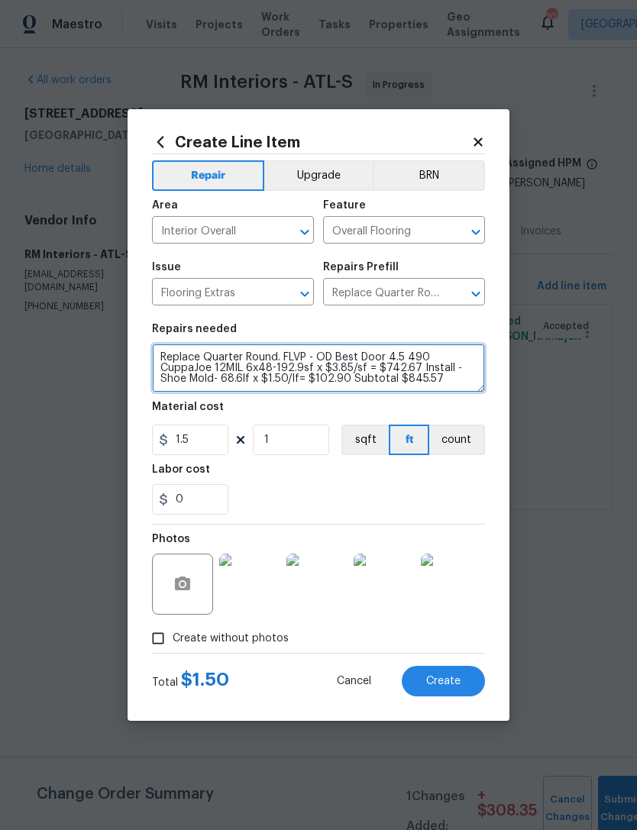
type textarea "Replace Quarter Round. FLVP - OD Best Door 4.5 490 CuppaJoe 12MIL 6x48-192.9sf …"
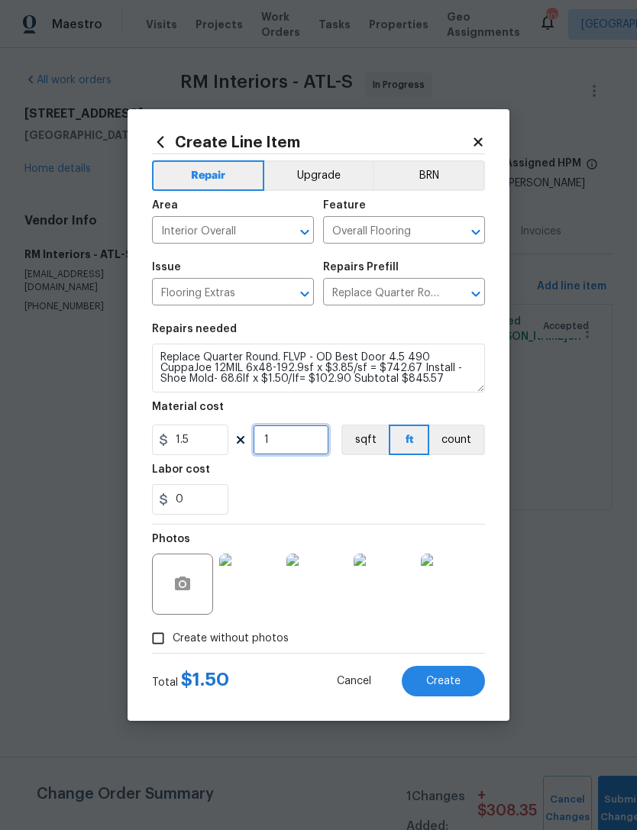
click at [286, 447] on input "1" at bounding box center [291, 440] width 76 height 31
click at [425, 494] on div "0" at bounding box center [318, 499] width 333 height 31
click at [306, 451] on input "50" at bounding box center [291, 440] width 76 height 31
click at [397, 499] on div "0" at bounding box center [318, 499] width 333 height 31
click at [299, 441] on input "75" at bounding box center [291, 440] width 76 height 31
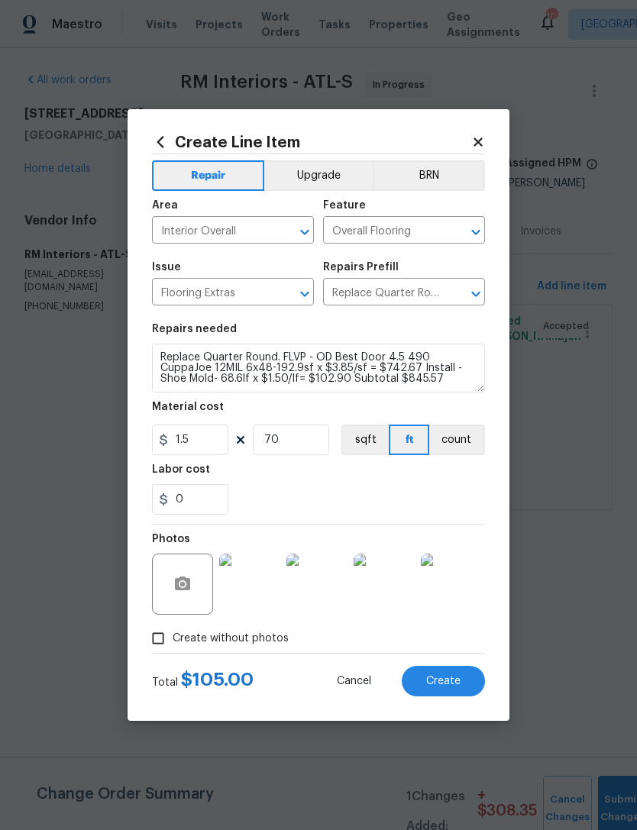
click at [416, 496] on div "0" at bounding box center [318, 499] width 333 height 31
click at [303, 445] on input "70" at bounding box center [291, 440] width 76 height 31
type input "68"
click at [437, 514] on div "0" at bounding box center [318, 499] width 333 height 31
click at [196, 505] on input "0" at bounding box center [190, 499] width 76 height 31
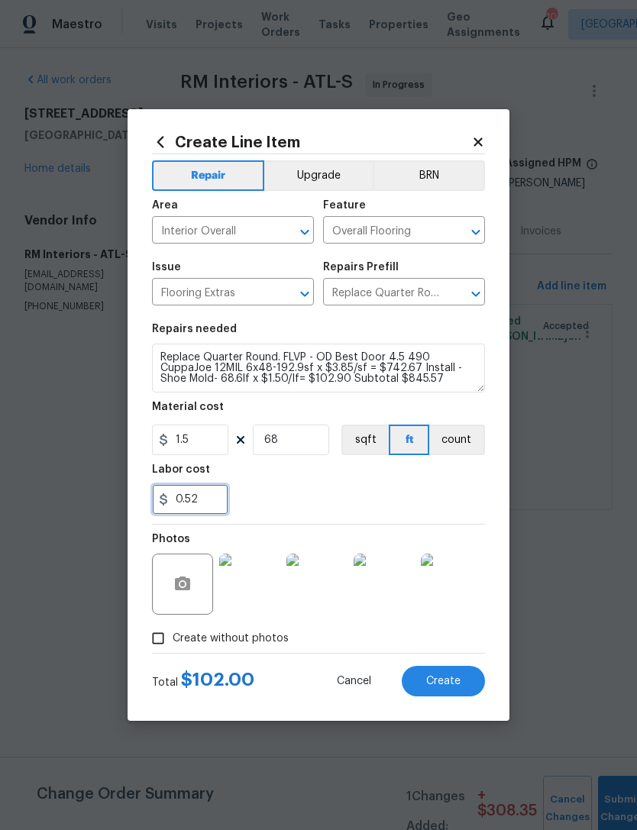
type input "0.52"
click at [337, 492] on div "0.52" at bounding box center [318, 499] width 333 height 31
click at [448, 673] on button "Create" at bounding box center [443, 681] width 83 height 31
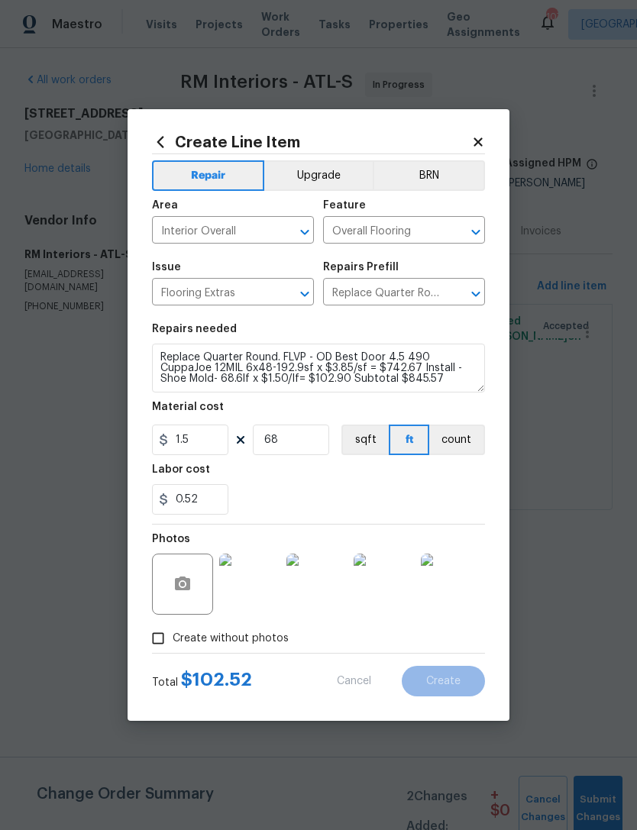
type input "0"
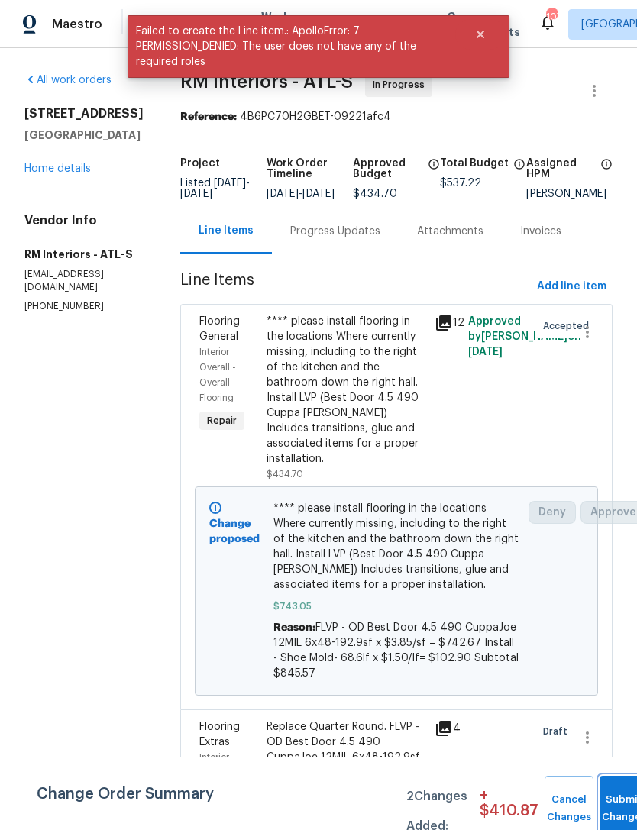
click at [606, 798] on button "Submit Changes" at bounding box center [624, 809] width 49 height 66
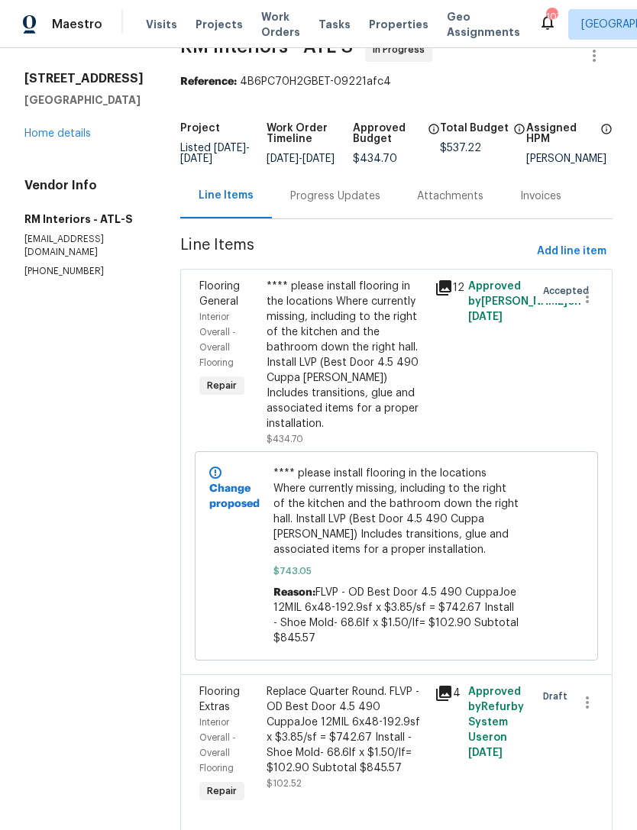
scroll to position [34, 0]
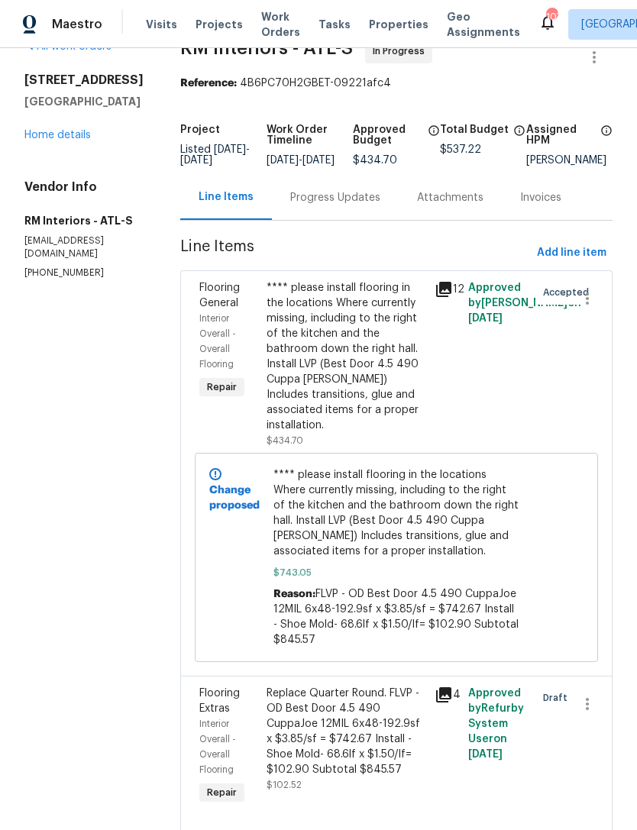
click at [336, 205] on div "Progress Updates" at bounding box center [335, 197] width 90 height 15
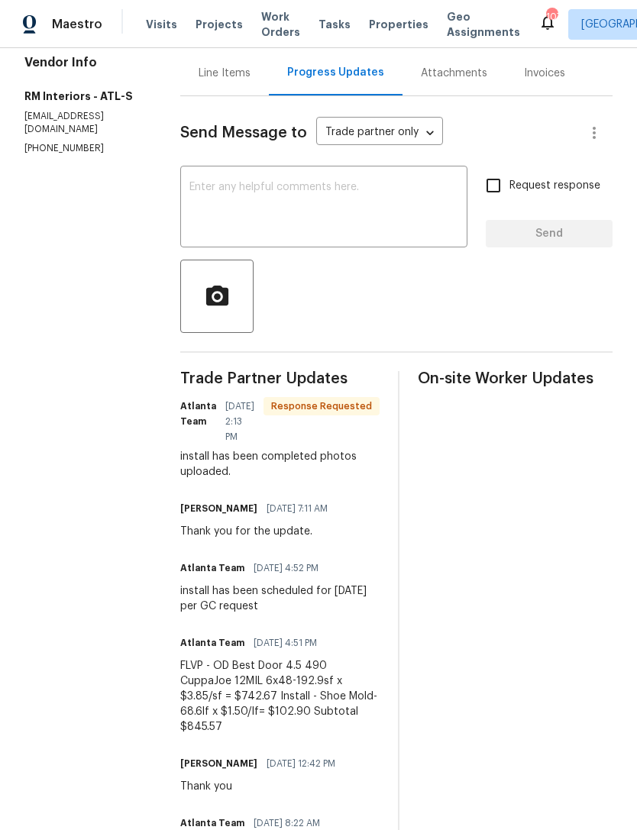
scroll to position [49, 0]
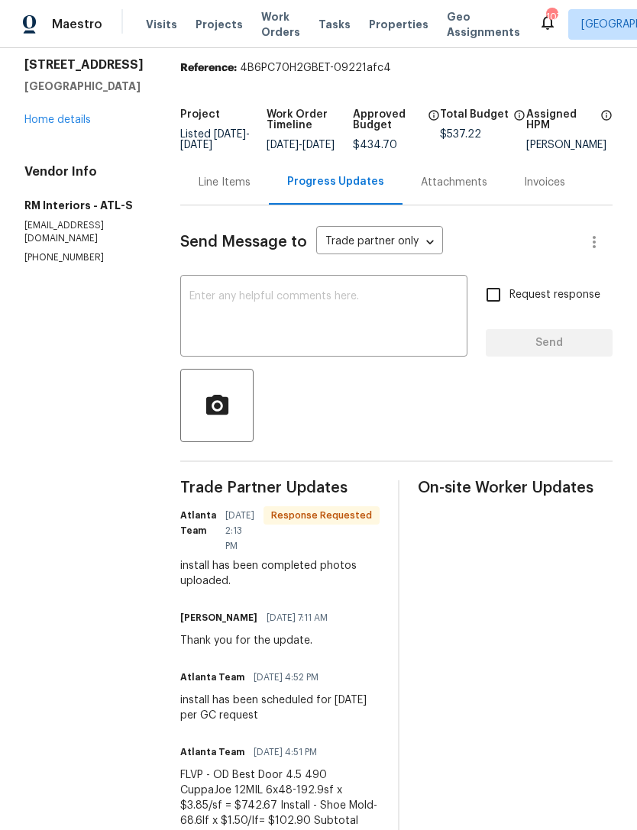
click at [361, 314] on textarea at bounding box center [323, 317] width 269 height 53
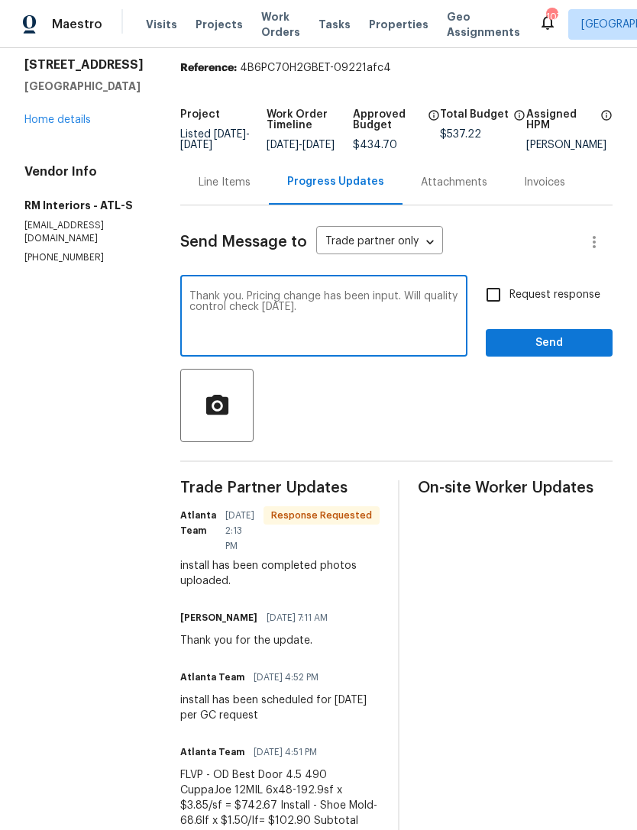
type textarea "Thank you. Pricing change has been input. Will quality control check tomorrow."
click at [539, 353] on span "Send" at bounding box center [549, 343] width 102 height 19
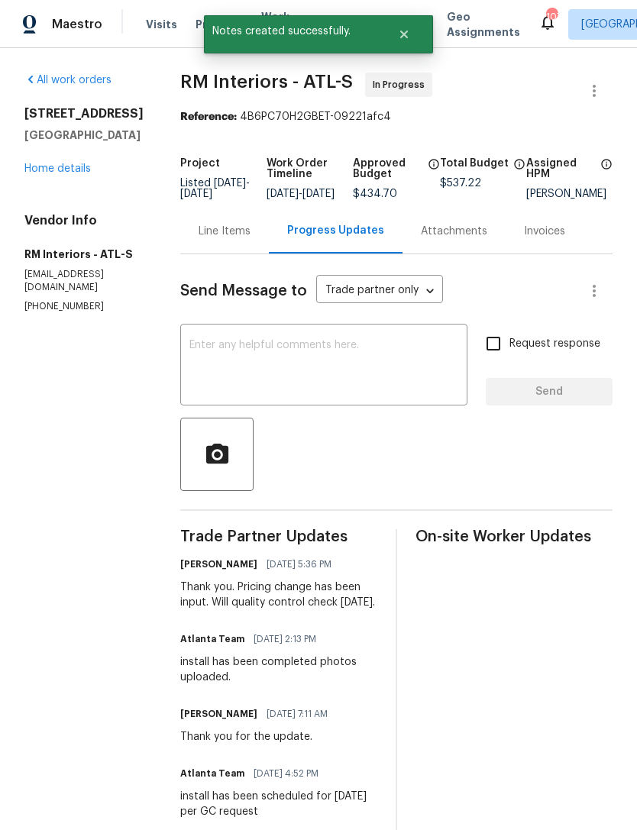
click at [73, 174] on link "Home details" at bounding box center [57, 168] width 66 height 11
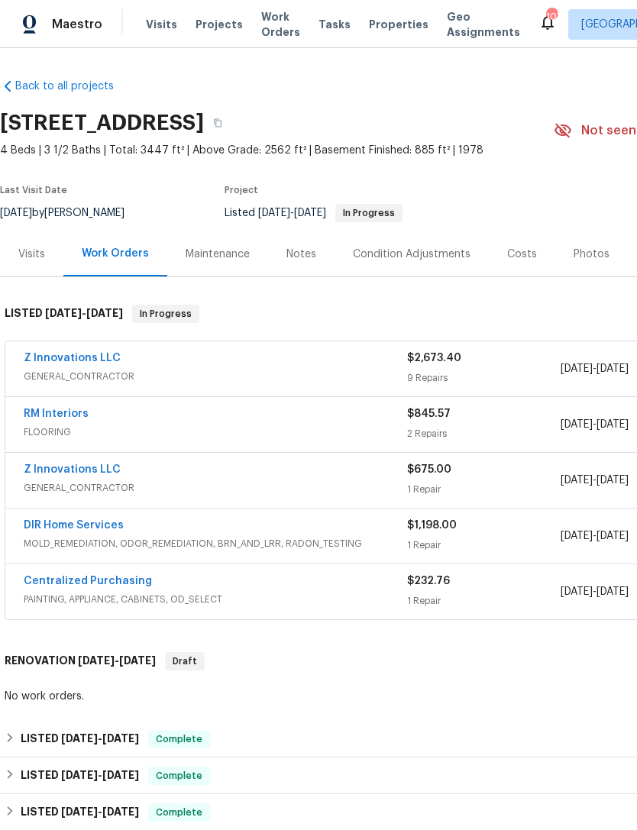
click at [92, 353] on link "Z Innovations LLC" at bounding box center [72, 358] width 97 height 11
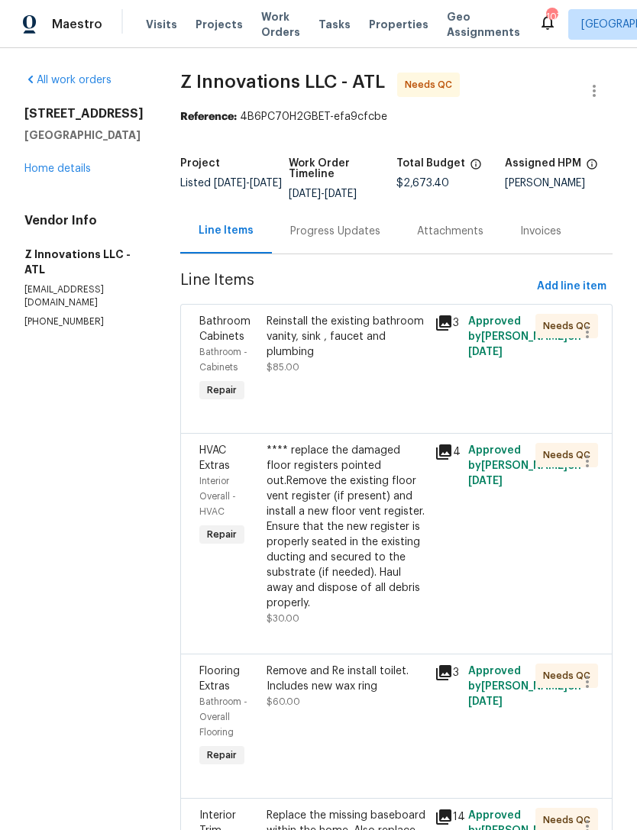
click at [319, 234] on div "Progress Updates" at bounding box center [335, 231] width 90 height 15
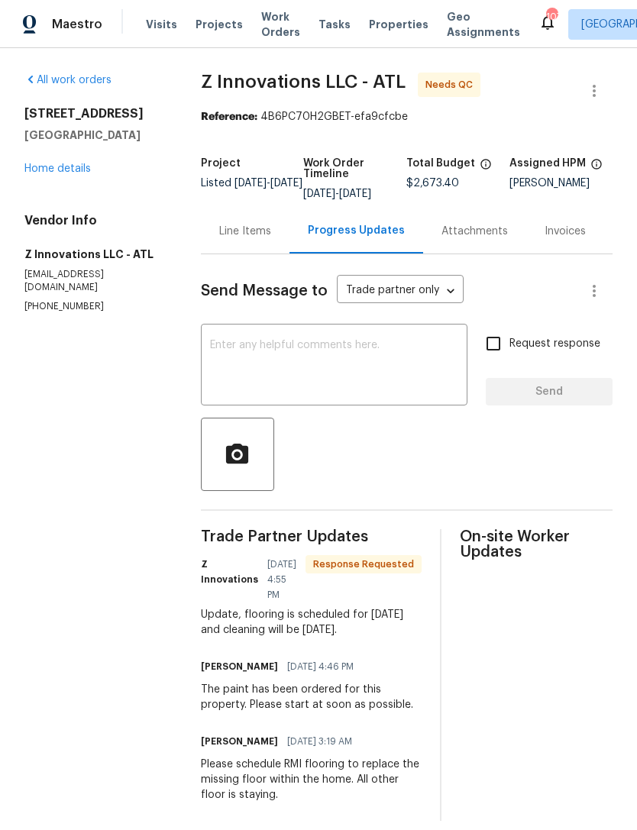
click at [63, 173] on link "Home details" at bounding box center [57, 168] width 66 height 11
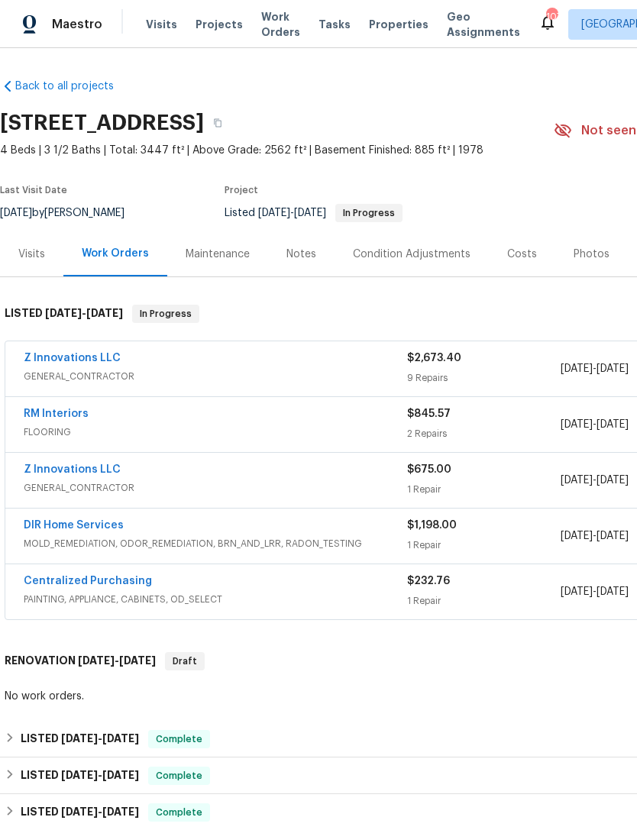
click at [300, 252] on div "Notes" at bounding box center [301, 254] width 30 height 15
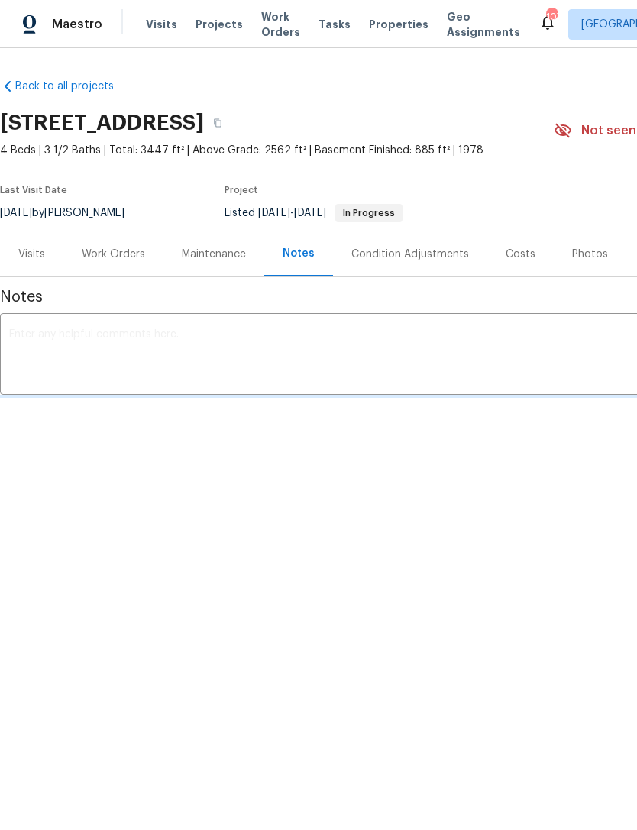
click at [306, 350] on textarea at bounding box center [431, 355] width 845 height 53
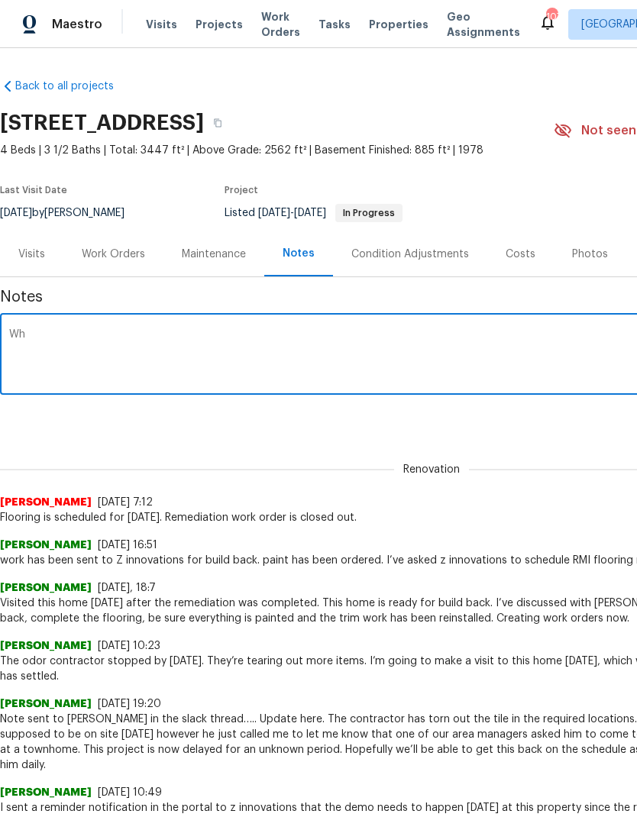
type textarea "W"
click at [24, 331] on textarea "We’ll take photos and close this home tomorrow." at bounding box center [431, 355] width 845 height 53
click at [300, 340] on textarea "Will take photos and close this home tomorrow." at bounding box center [431, 355] width 845 height 53
click at [314, 341] on textarea "Will take photos and close this home tomorrow." at bounding box center [431, 355] width 845 height 53
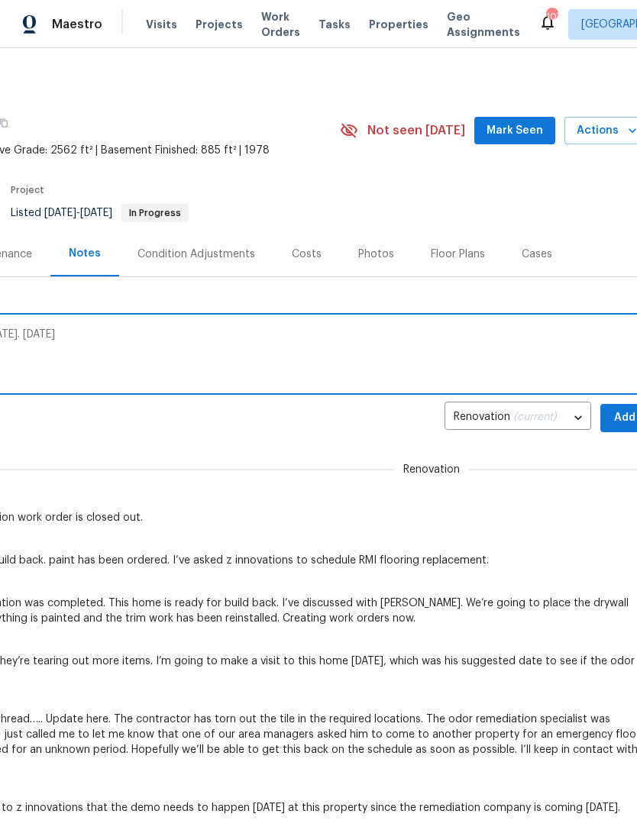
scroll to position [0, 214]
type textarea "Will take photos and close this home tomorrow. Monday, October 6"
click at [620, 416] on span "Add" at bounding box center [625, 418] width 24 height 19
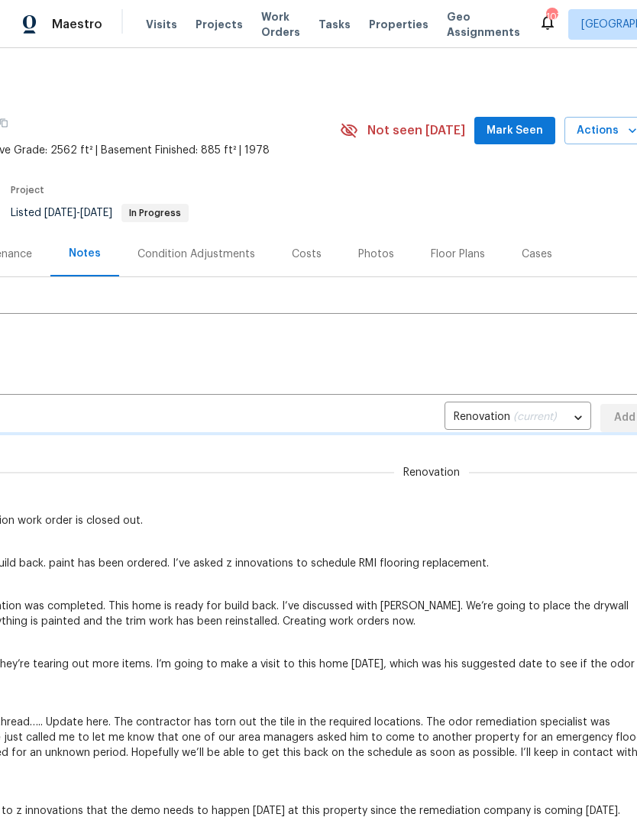
click at [519, 137] on span "Mark Seen" at bounding box center [515, 130] width 57 height 19
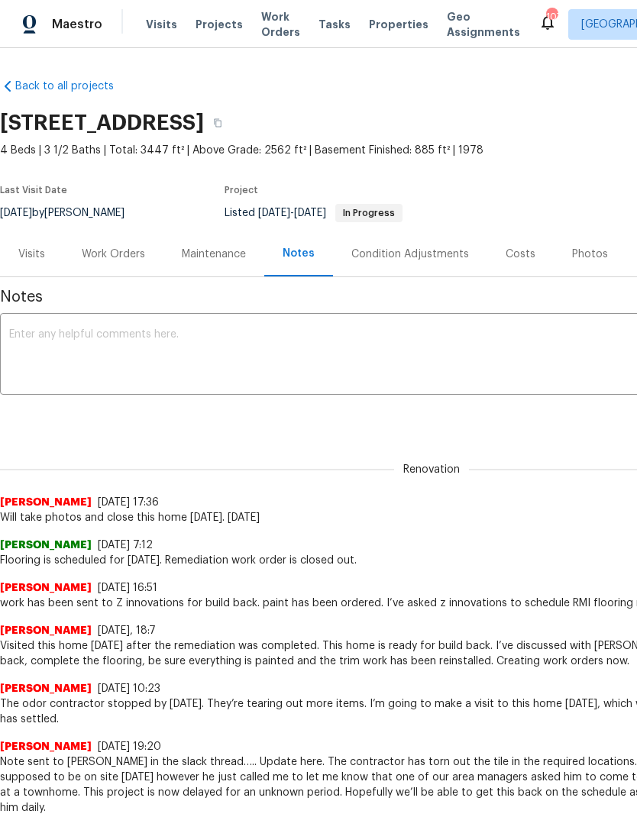
scroll to position [0, 0]
click at [124, 252] on div "Work Orders" at bounding box center [113, 254] width 63 height 15
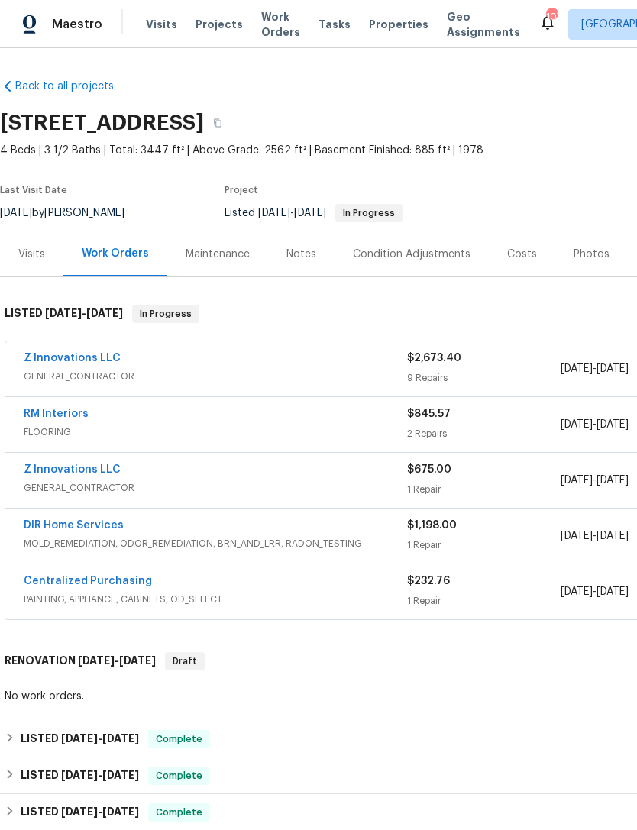
click at [66, 417] on link "RM Interiors" at bounding box center [56, 414] width 65 height 11
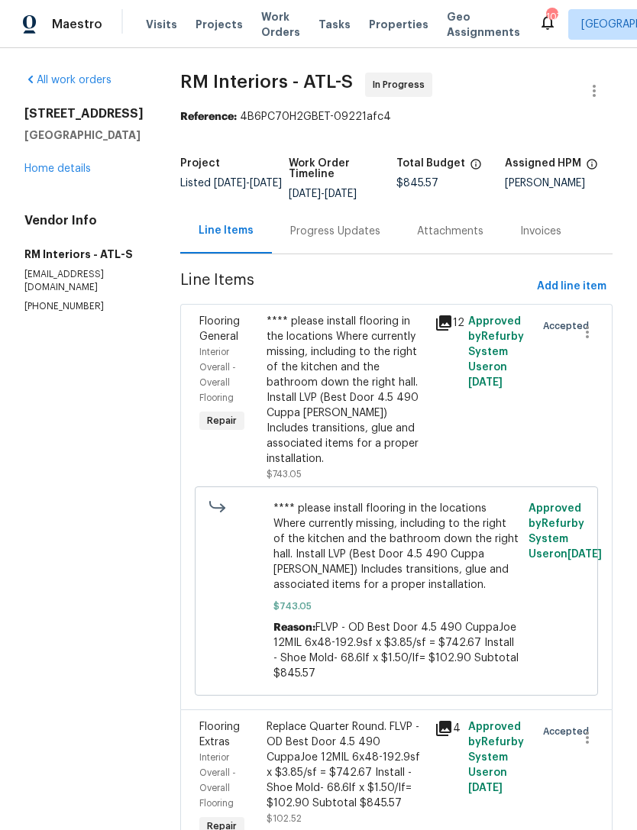
click at [370, 383] on div "**** please install flooring in the locations Where currently missing, includin…" at bounding box center [346, 390] width 159 height 153
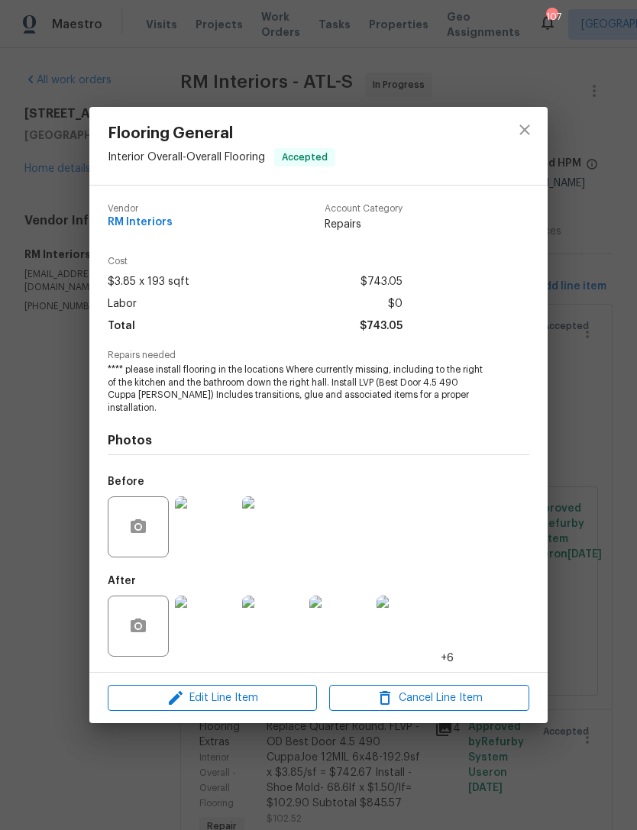
click at [211, 618] on img at bounding box center [205, 626] width 61 height 61
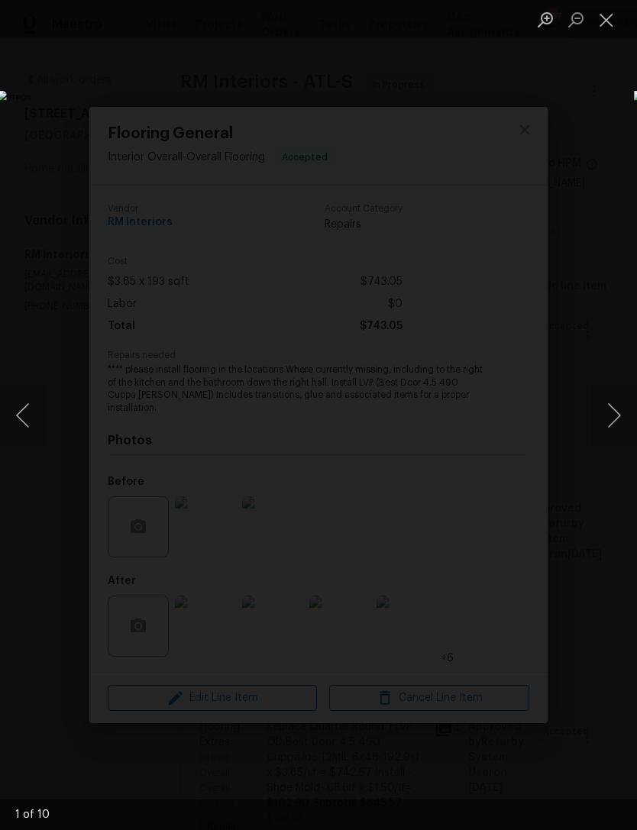
click at [609, 415] on button "Next image" at bounding box center [614, 415] width 46 height 61
click at [615, 412] on button "Next image" at bounding box center [614, 415] width 46 height 61
click at [609, 407] on button "Next image" at bounding box center [614, 415] width 46 height 61
click at [614, 406] on button "Next image" at bounding box center [614, 415] width 46 height 61
click at [603, 399] on button "Next image" at bounding box center [614, 415] width 46 height 61
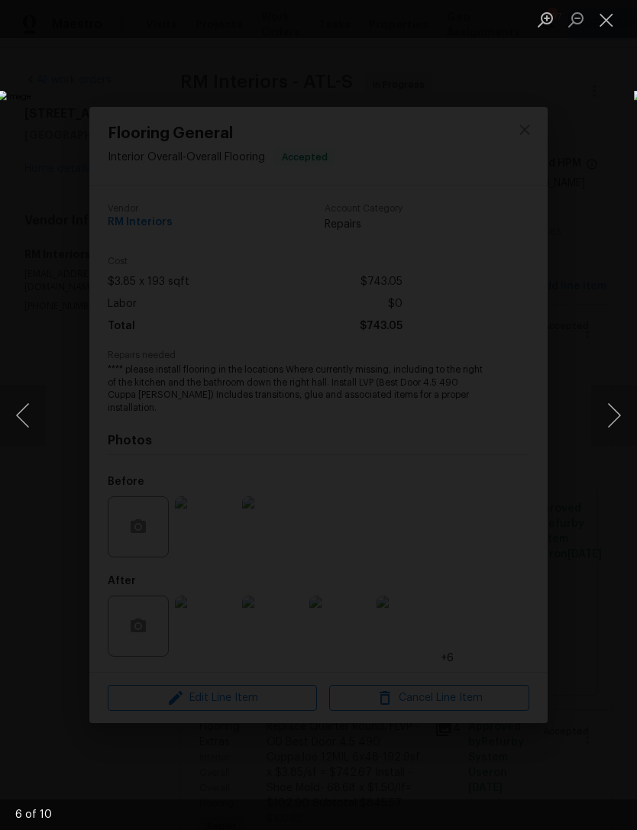
click at [595, 394] on button "Next image" at bounding box center [614, 415] width 46 height 61
click at [596, 395] on button "Next image" at bounding box center [614, 415] width 46 height 61
click at [596, 401] on button "Next image" at bounding box center [614, 415] width 46 height 61
click at [598, 399] on button "Next image" at bounding box center [614, 415] width 46 height 61
click at [597, 404] on button "Next image" at bounding box center [614, 415] width 46 height 61
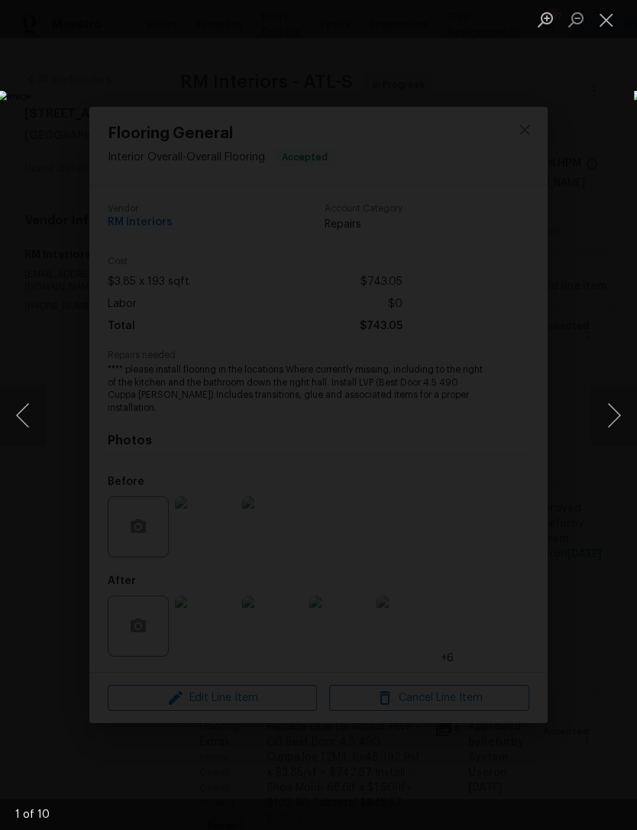
click at [592, 398] on button "Next image" at bounding box center [614, 415] width 46 height 61
click at [596, 24] on button "Close lightbox" at bounding box center [606, 19] width 31 height 27
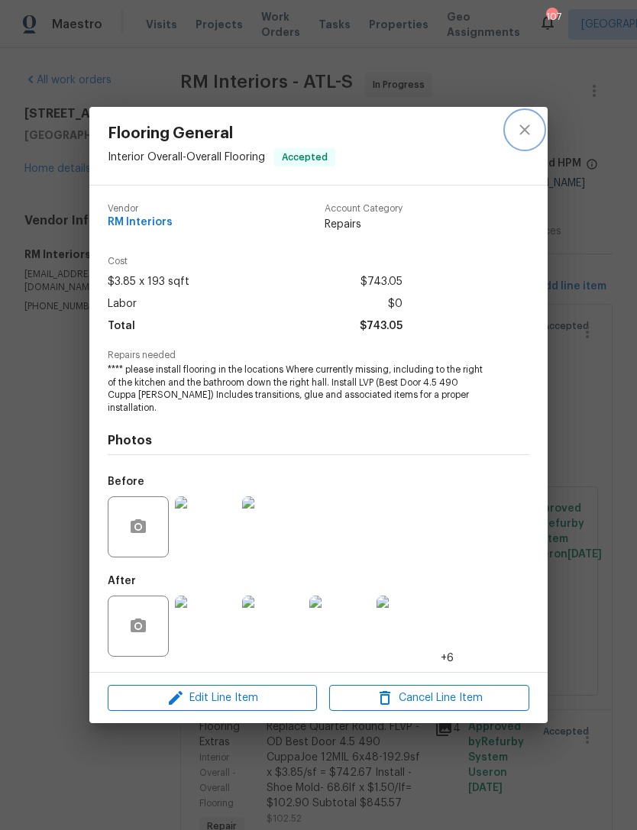
click at [516, 133] on icon "close" at bounding box center [525, 130] width 18 height 18
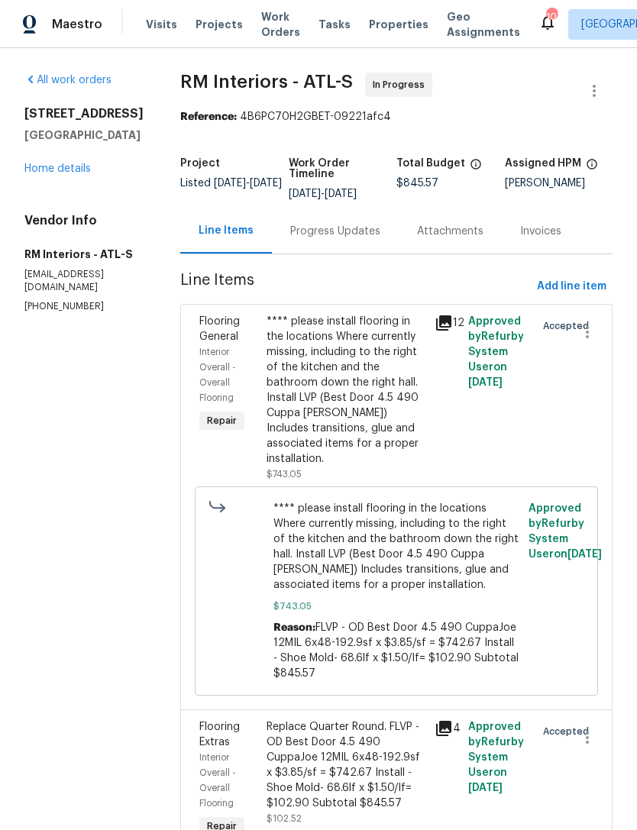
click at [87, 174] on link "Home details" at bounding box center [57, 168] width 66 height 11
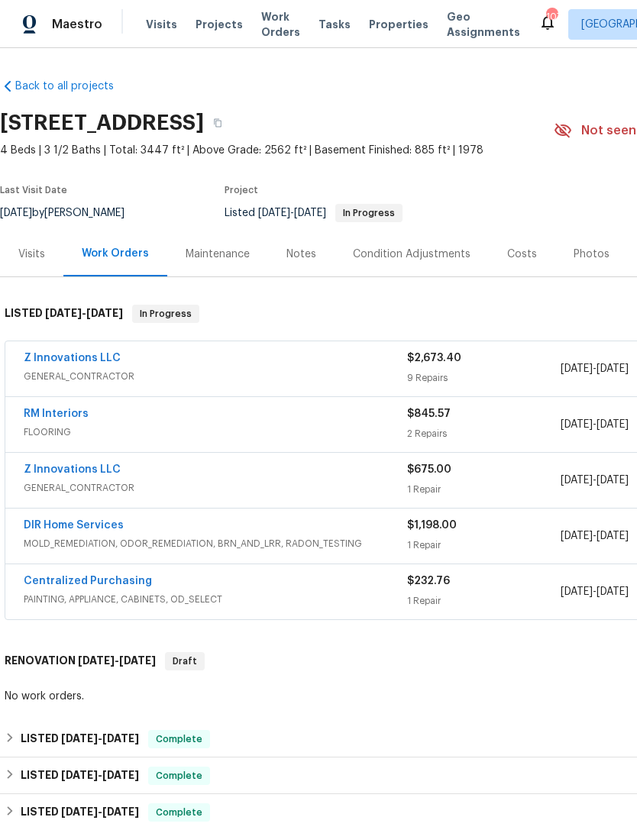
click at [90, 354] on link "Z Innovations LLC" at bounding box center [72, 358] width 97 height 11
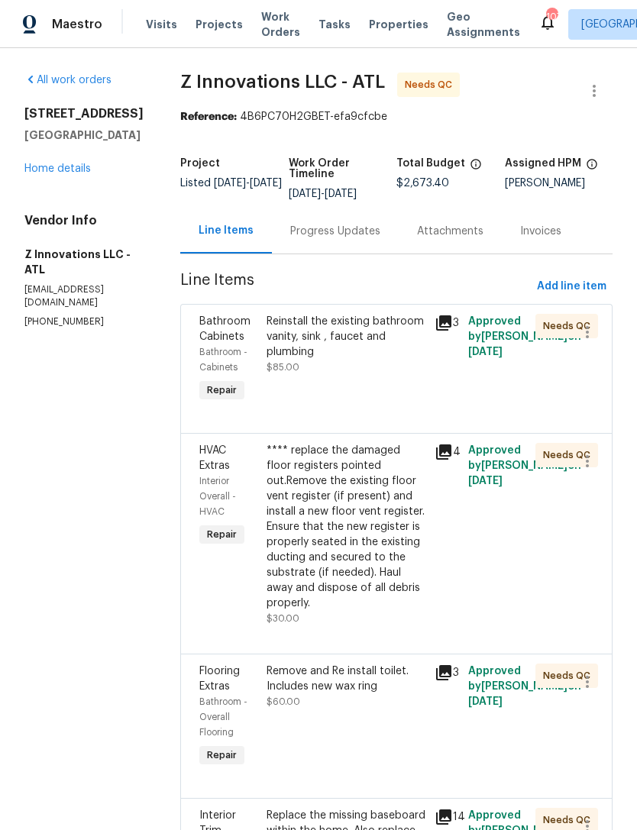
click at [354, 357] on div "Reinstall the existing bathroom vanity, sink , faucet and plumbing" at bounding box center [346, 337] width 159 height 46
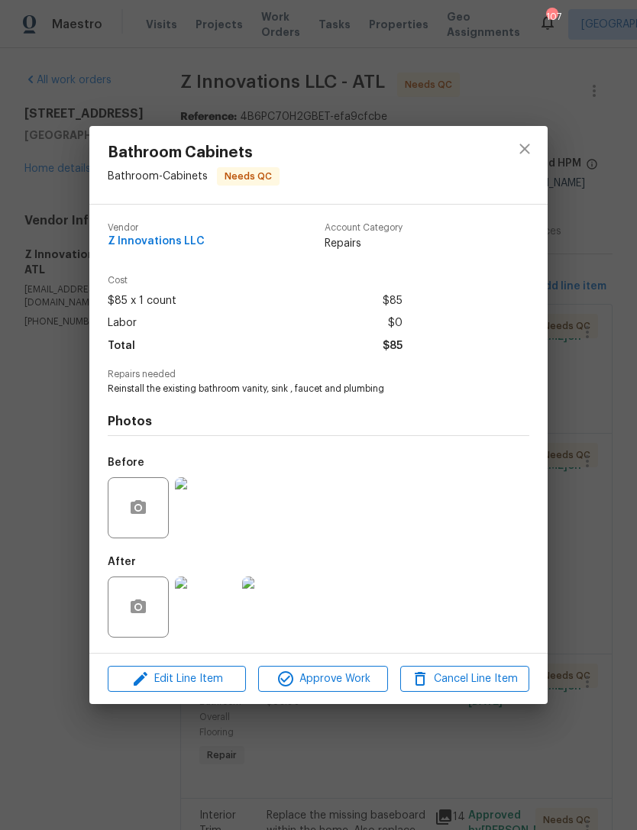
click at [209, 618] on img at bounding box center [205, 607] width 61 height 61
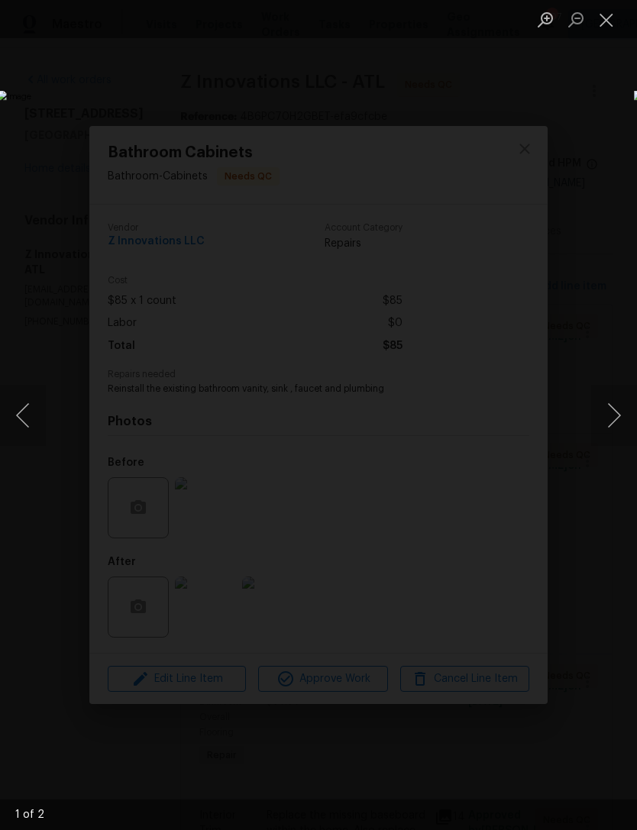
click at [612, 414] on button "Next image" at bounding box center [614, 415] width 46 height 61
click at [610, 407] on button "Next image" at bounding box center [614, 415] width 46 height 61
click at [610, 413] on button "Next image" at bounding box center [614, 415] width 46 height 61
click at [605, 17] on button "Close lightbox" at bounding box center [606, 19] width 31 height 27
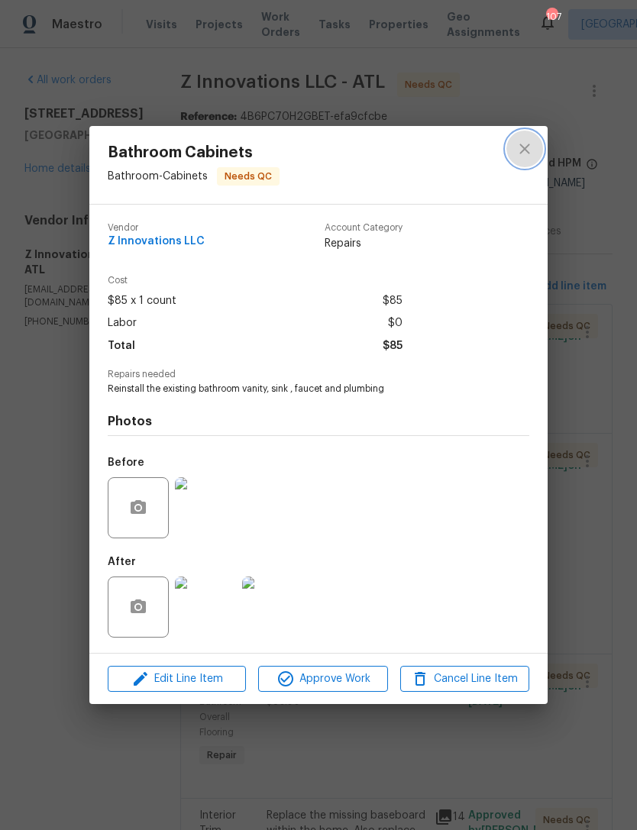
click at [526, 147] on icon "close" at bounding box center [525, 149] width 18 height 18
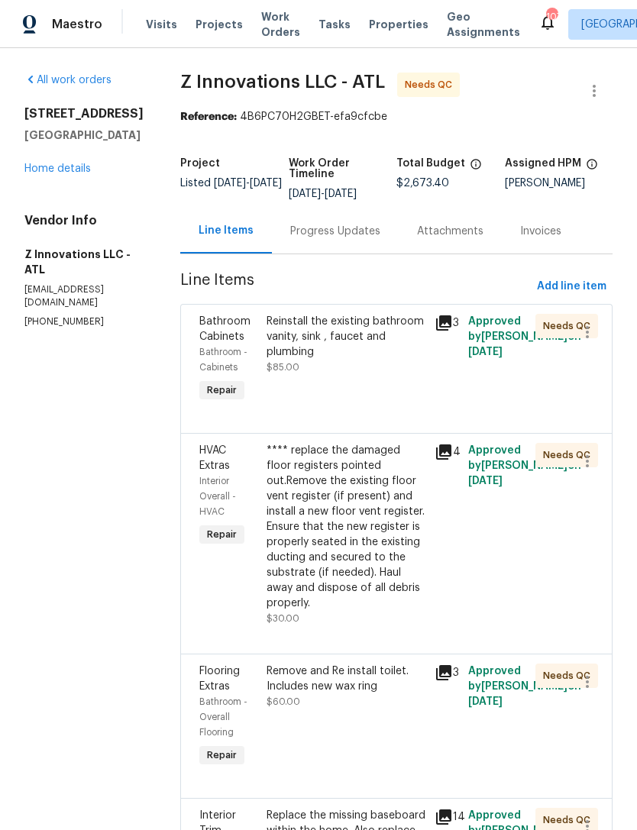
click at [57, 174] on link "Home details" at bounding box center [57, 168] width 66 height 11
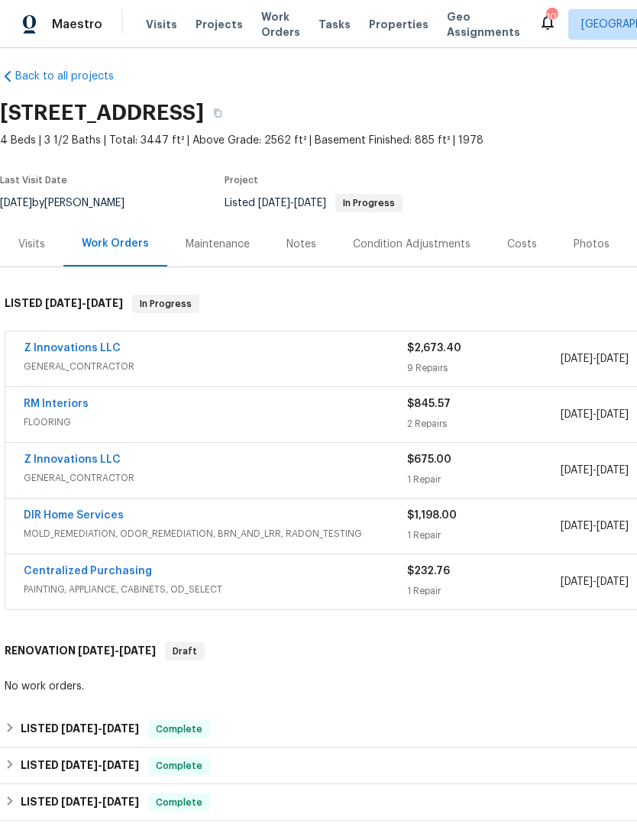
scroll to position [10, 0]
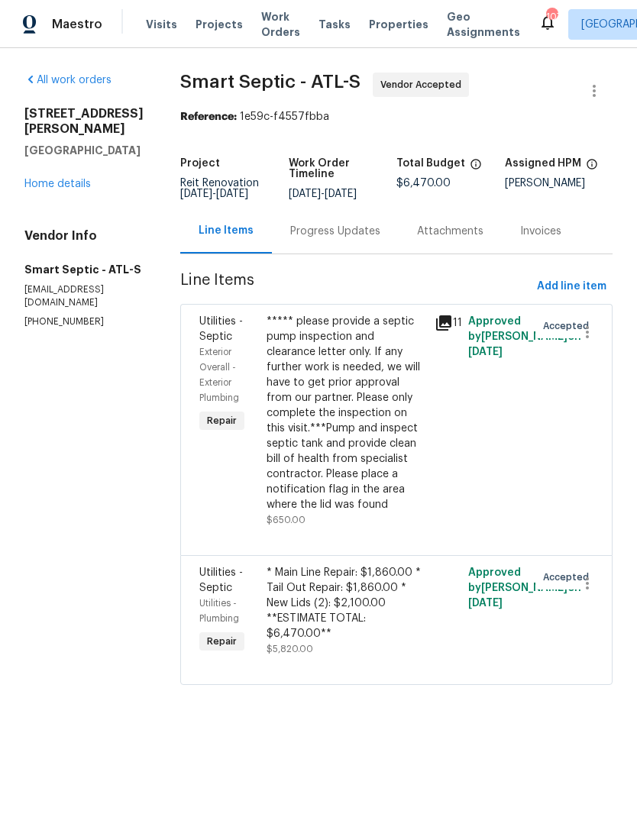
click at [348, 254] on div "Progress Updates" at bounding box center [335, 231] width 127 height 45
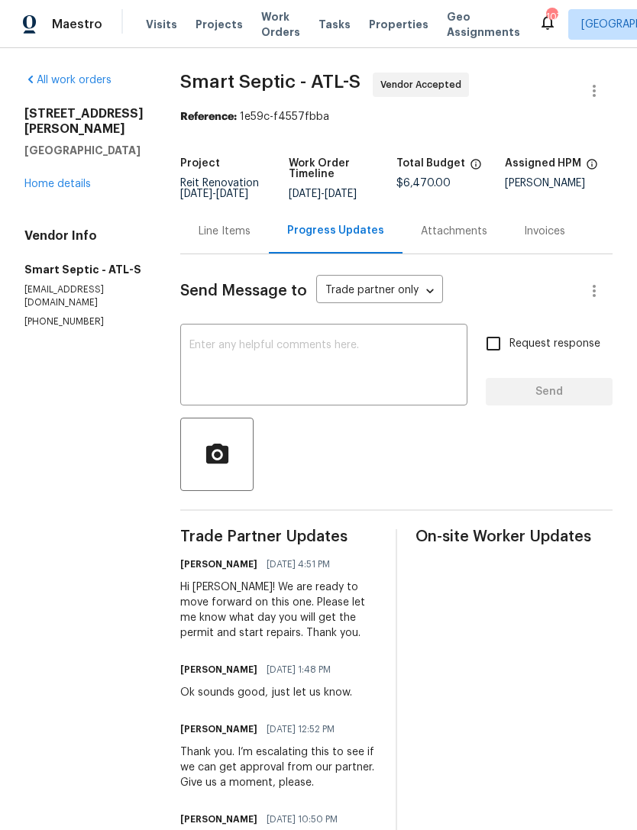
click at [57, 189] on link "Home details" at bounding box center [57, 184] width 66 height 11
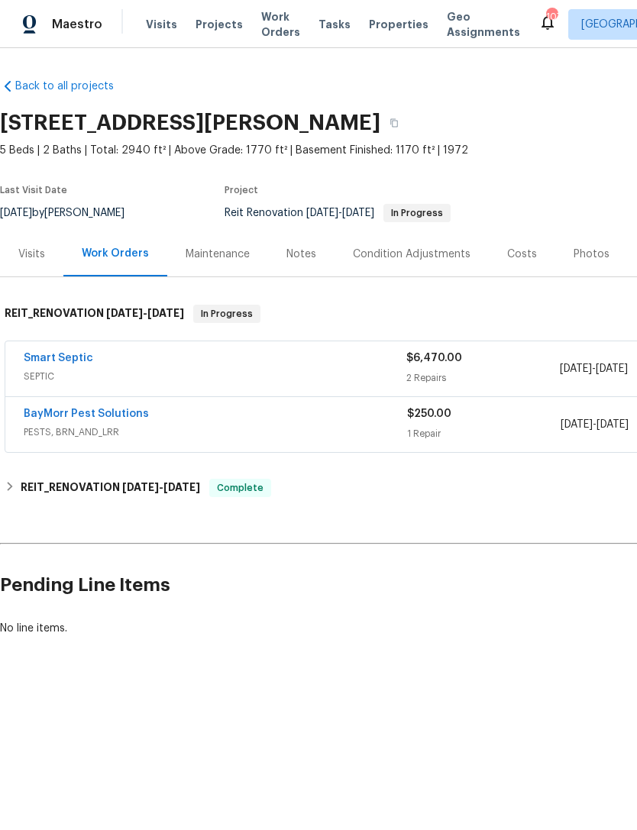
click at [68, 356] on link "Smart Septic" at bounding box center [59, 358] width 70 height 11
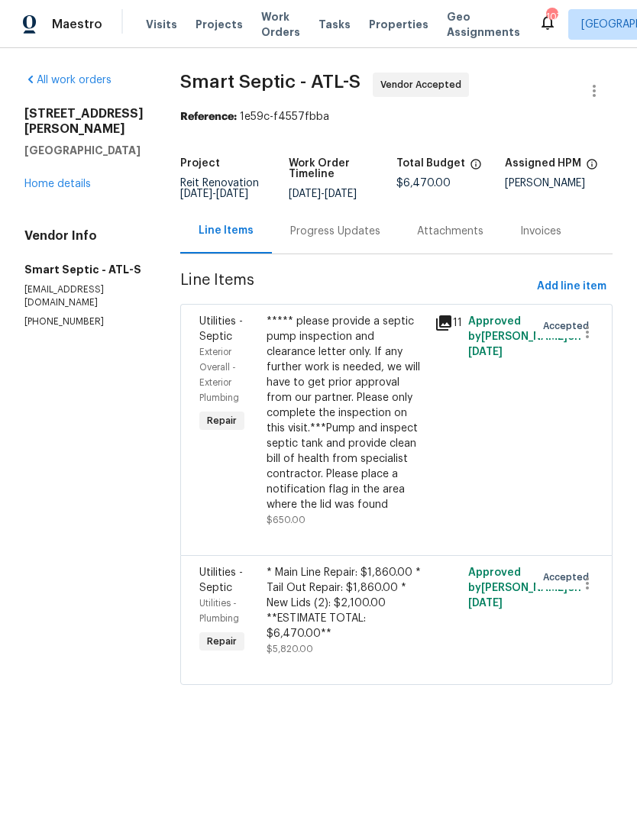
click at [353, 252] on div "Progress Updates" at bounding box center [335, 231] width 127 height 45
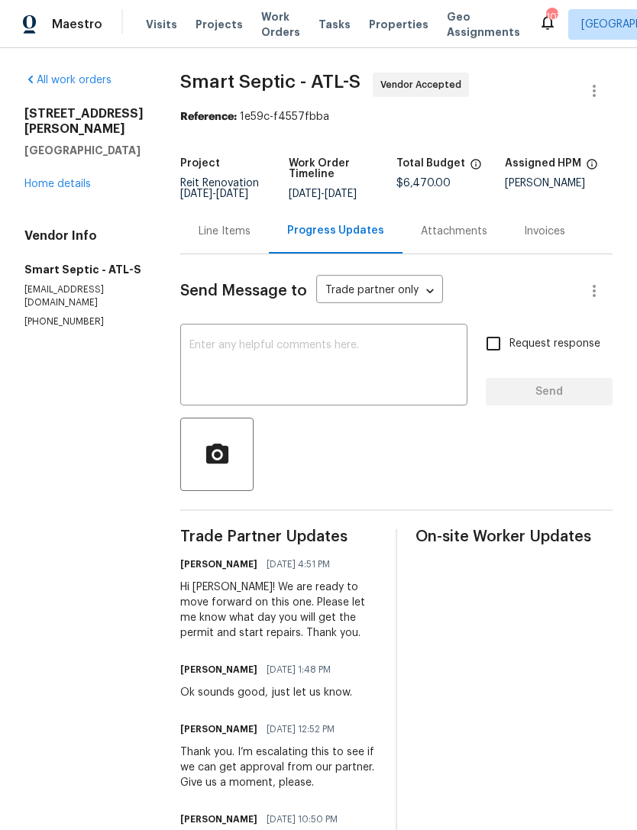
click at [409, 367] on textarea at bounding box center [323, 366] width 269 height 53
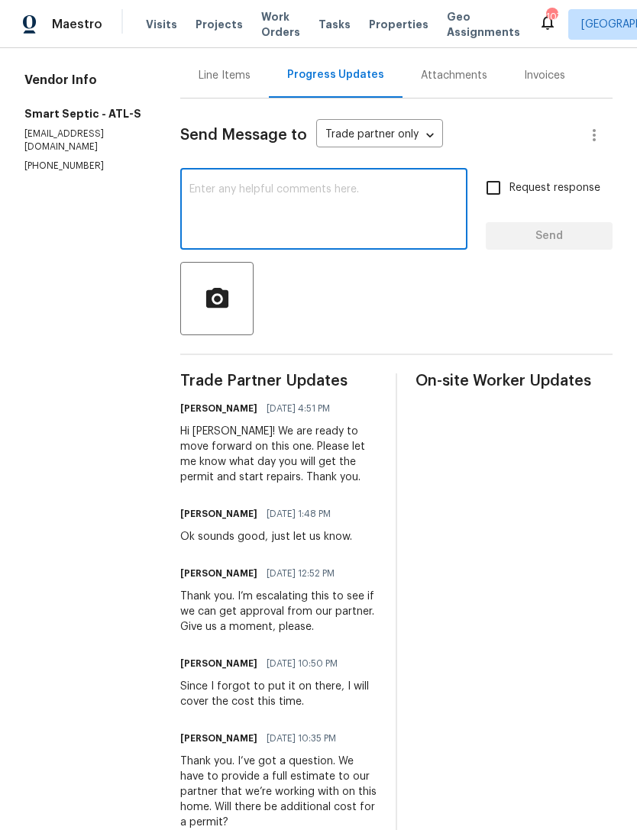
scroll to position [156, 0]
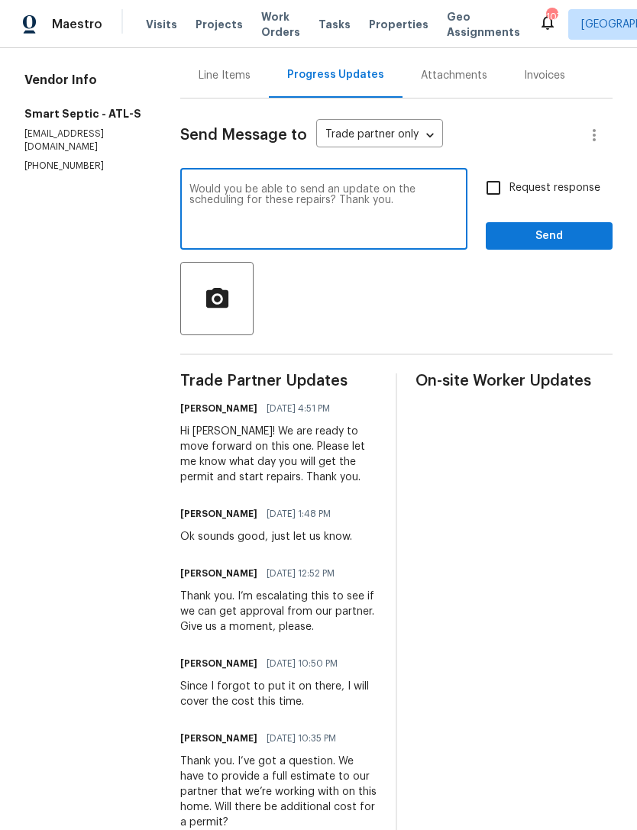
type textarea "Would you be able to send an update on the scheduling for these repairs? Thank …"
click at [498, 201] on input "Request response" at bounding box center [493, 188] width 32 height 32
checkbox input "true"
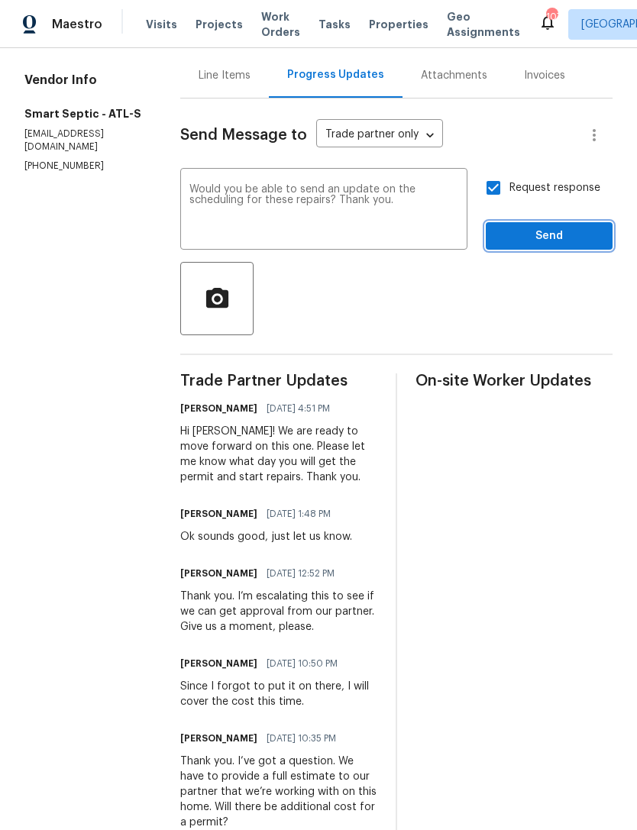
click at [536, 246] on span "Send" at bounding box center [549, 236] width 102 height 19
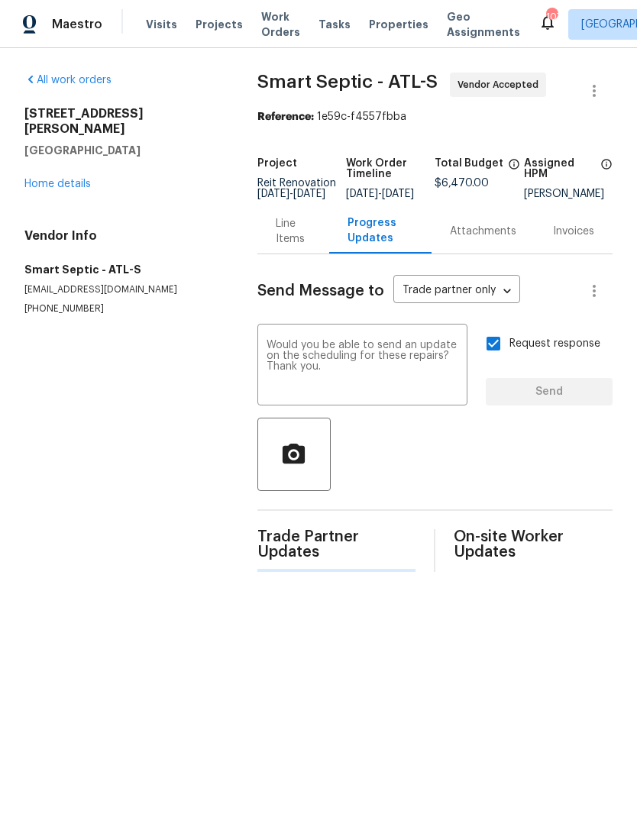
scroll to position [0, 0]
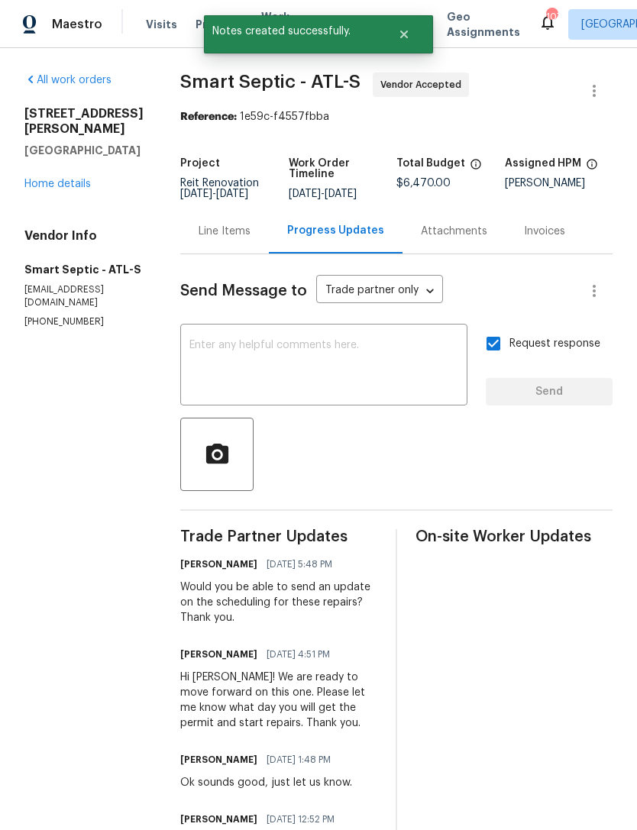
click at [66, 189] on link "Home details" at bounding box center [57, 184] width 66 height 11
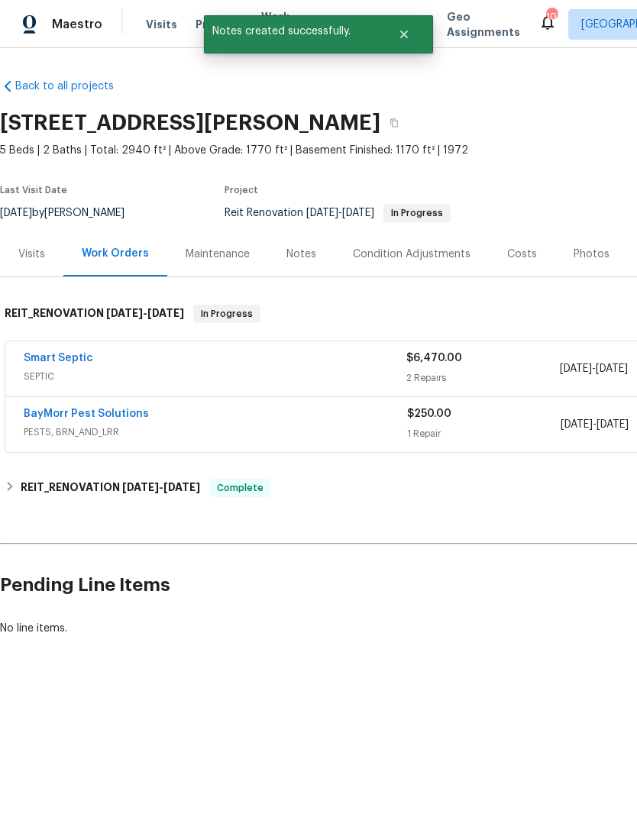
click at [221, 254] on div "Maintenance" at bounding box center [218, 254] width 64 height 15
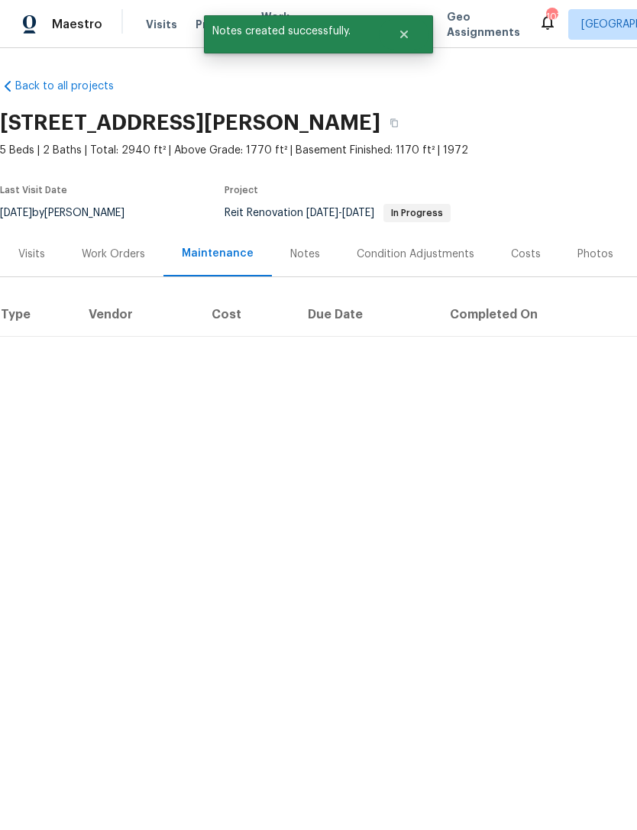
click at [309, 251] on div "Notes" at bounding box center [305, 254] width 30 height 15
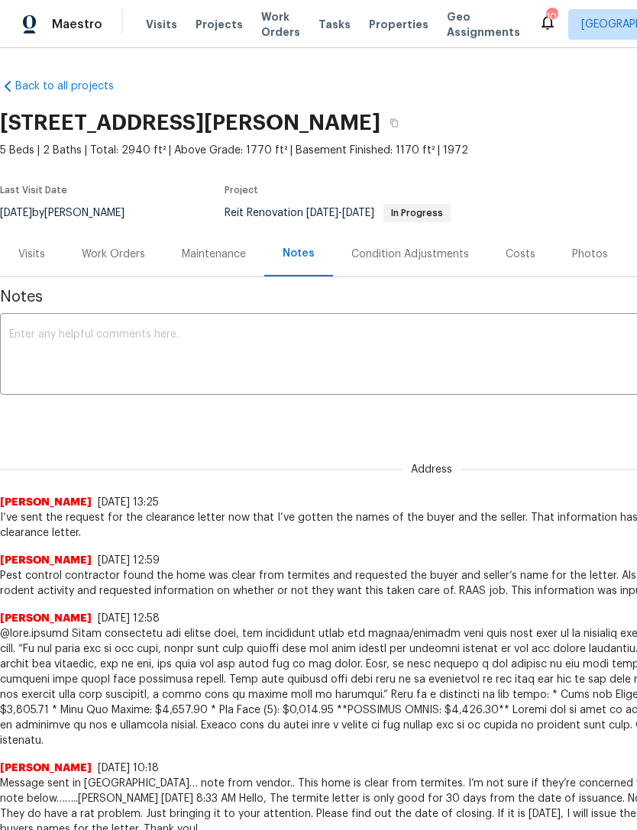
click at [342, 341] on textarea at bounding box center [431, 355] width 845 height 53
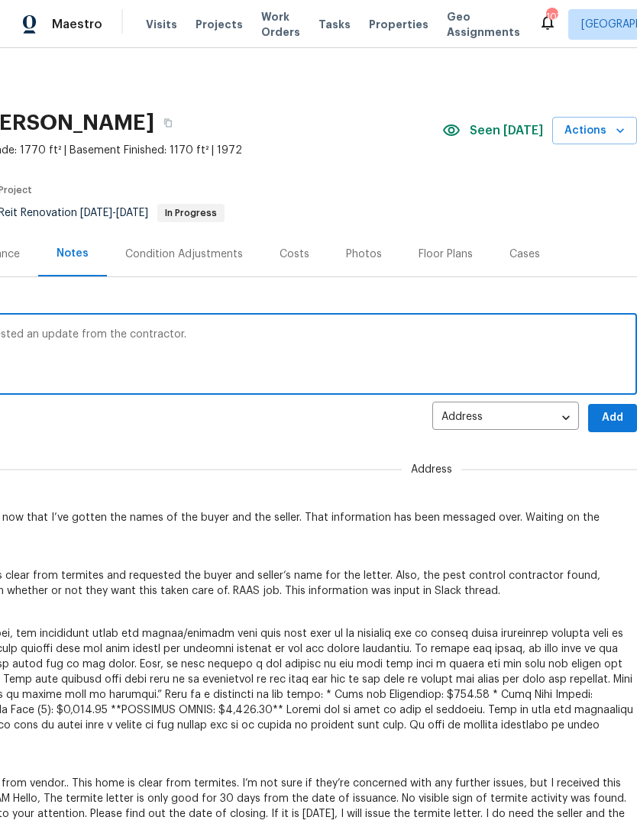
scroll to position [0, 226]
type textarea "Septic repairs have been approved. I requested an update from the contractor."
click at [613, 421] on span "Add" at bounding box center [612, 418] width 24 height 19
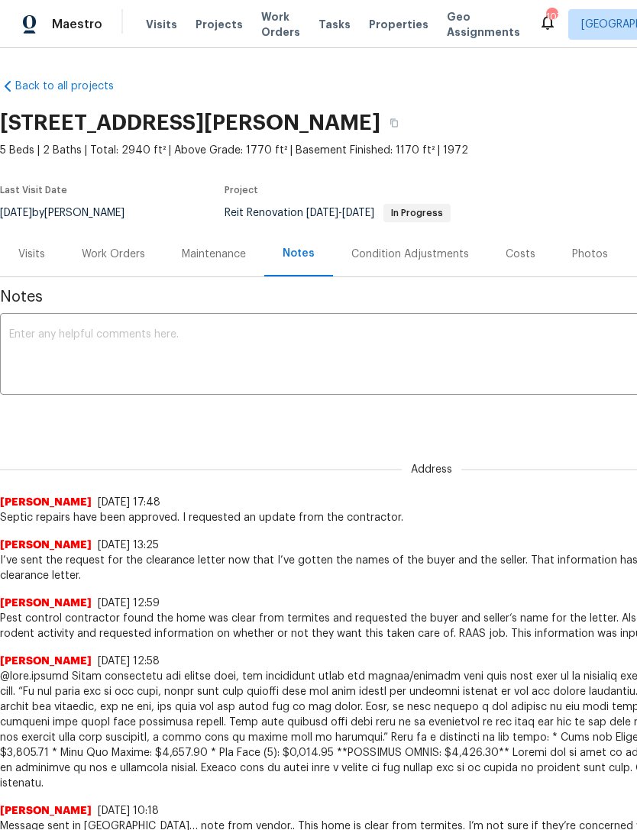
scroll to position [0, 0]
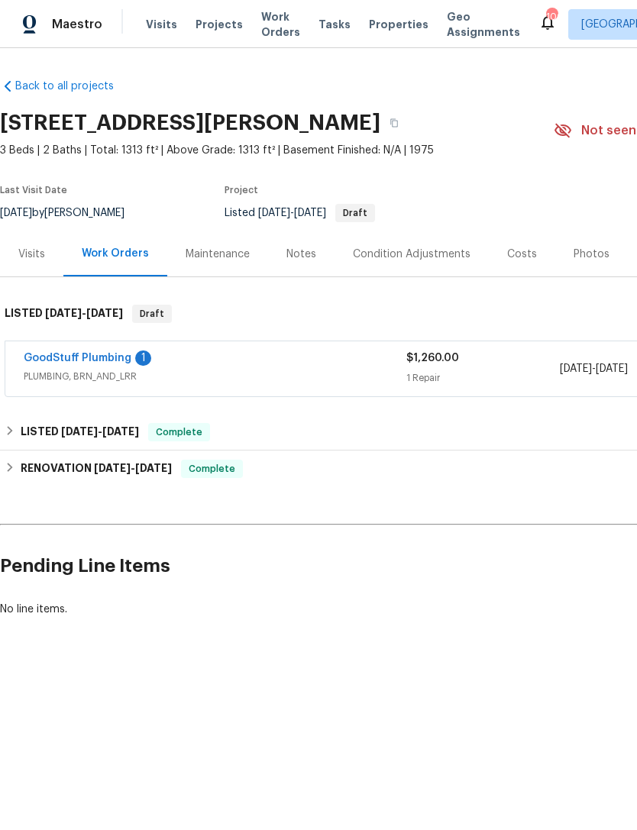
click at [82, 361] on link "GoodStuff Plumbing" at bounding box center [78, 358] width 108 height 11
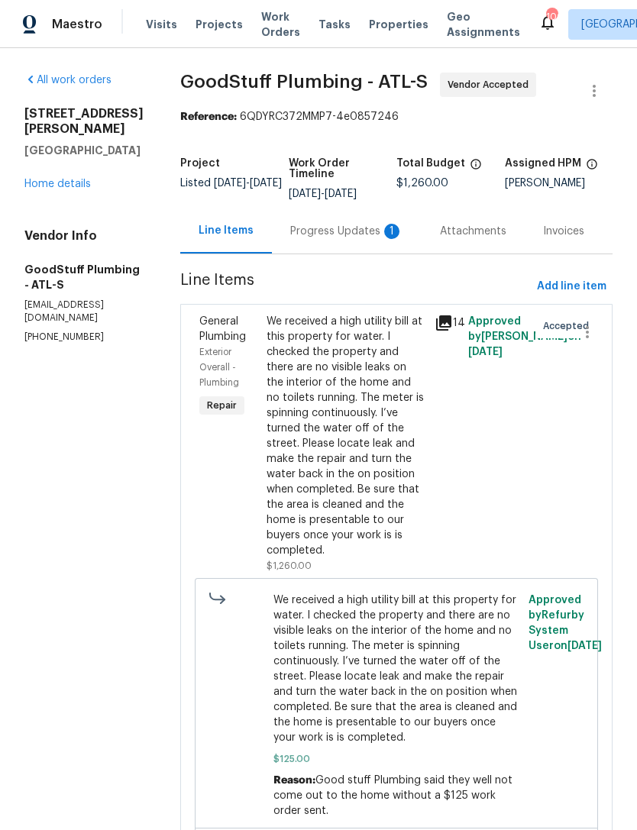
click at [344, 239] on div "Progress Updates 1" at bounding box center [346, 231] width 113 height 15
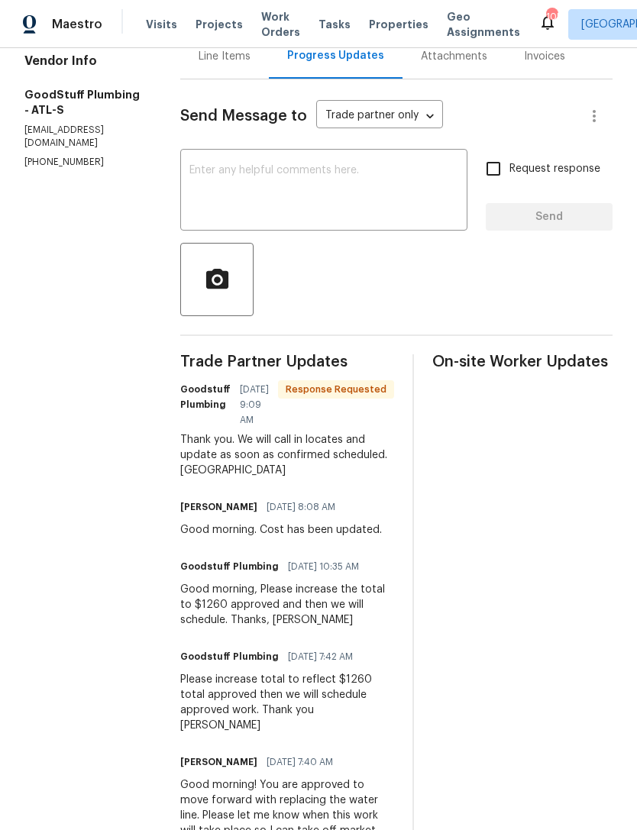
scroll to position [176, 0]
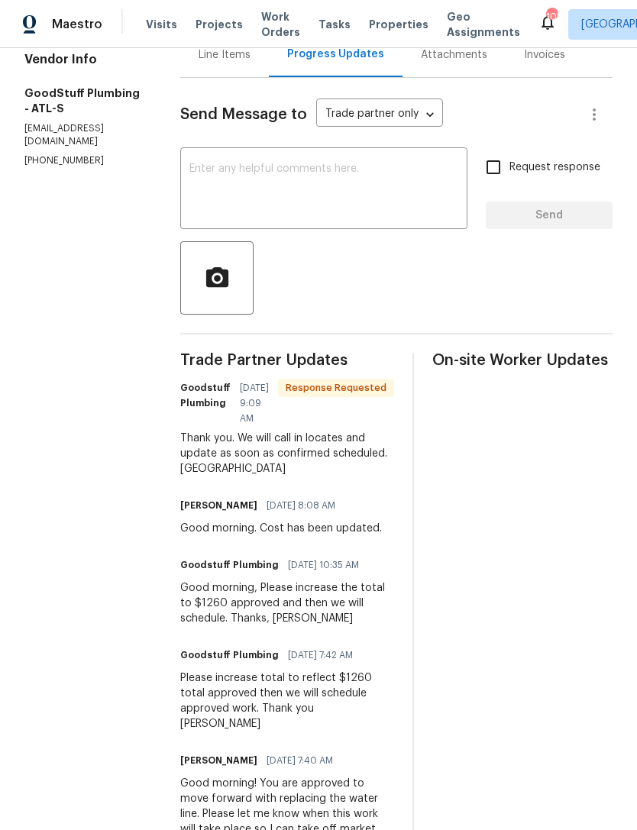
click at [404, 184] on textarea at bounding box center [323, 189] width 269 height 53
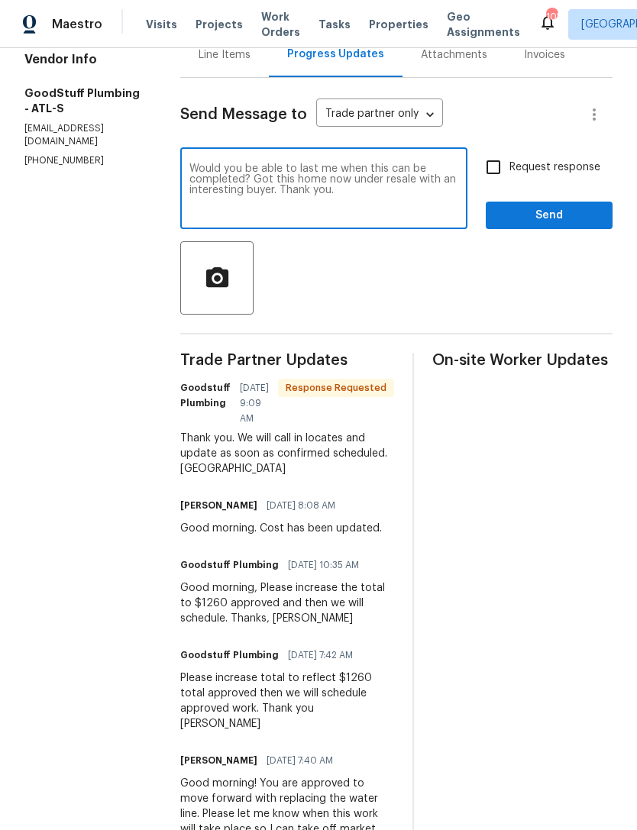
click at [369, 188] on textarea "Would you be able to last me when this can be completed? Got this home now unde…" at bounding box center [323, 189] width 269 height 53
click at [347, 177] on textarea "Would you be able to last me when this can be completed? Got this home now unde…" at bounding box center [323, 189] width 269 height 53
click at [306, 191] on textarea "Would you be up to the let me when this can be completed? Got this home now und…" at bounding box center [323, 189] width 269 height 53
type textarea "Would you be up to the let me when this can be completed? We’ve Got this home n…"
click at [560, 225] on span "Send" at bounding box center [549, 215] width 102 height 19
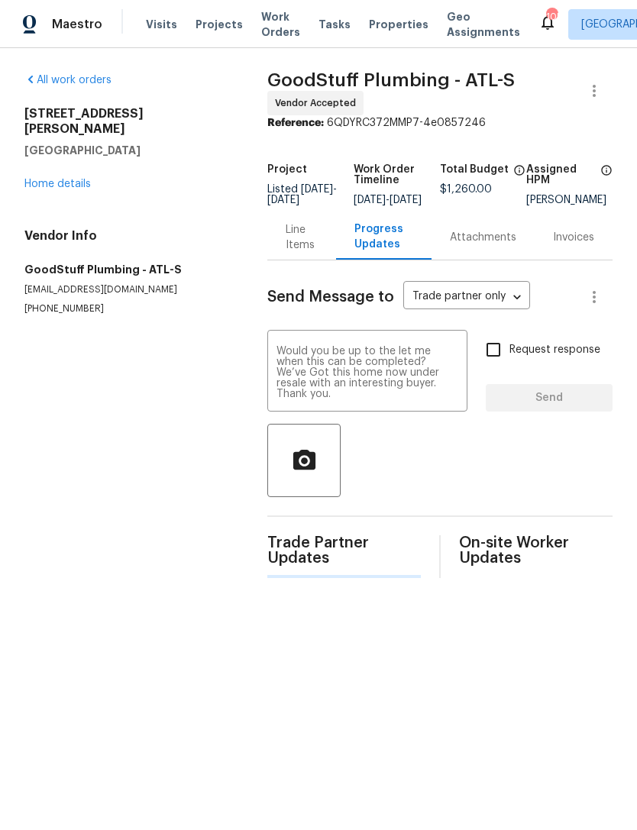
scroll to position [0, 0]
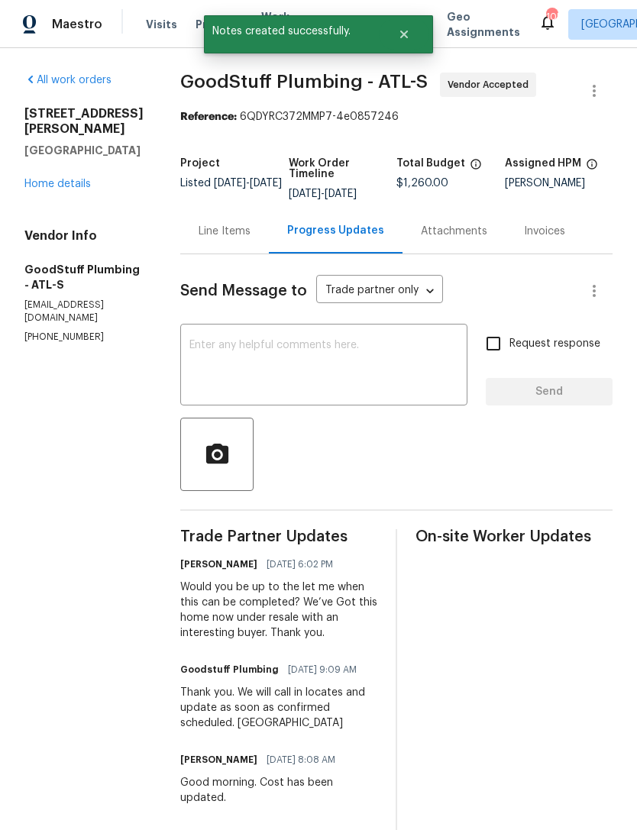
click at [63, 179] on link "Home details" at bounding box center [57, 184] width 66 height 11
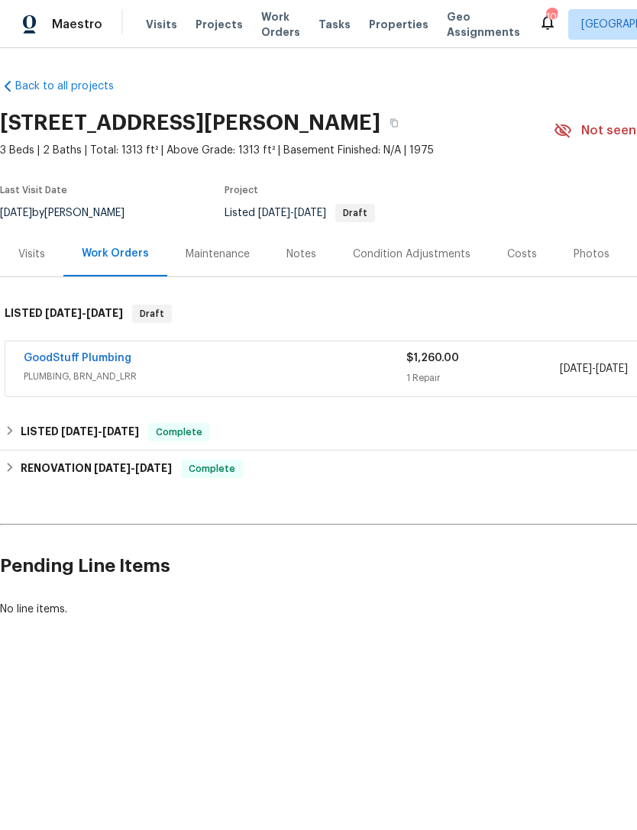
click at [290, 251] on div "Notes" at bounding box center [301, 254] width 30 height 15
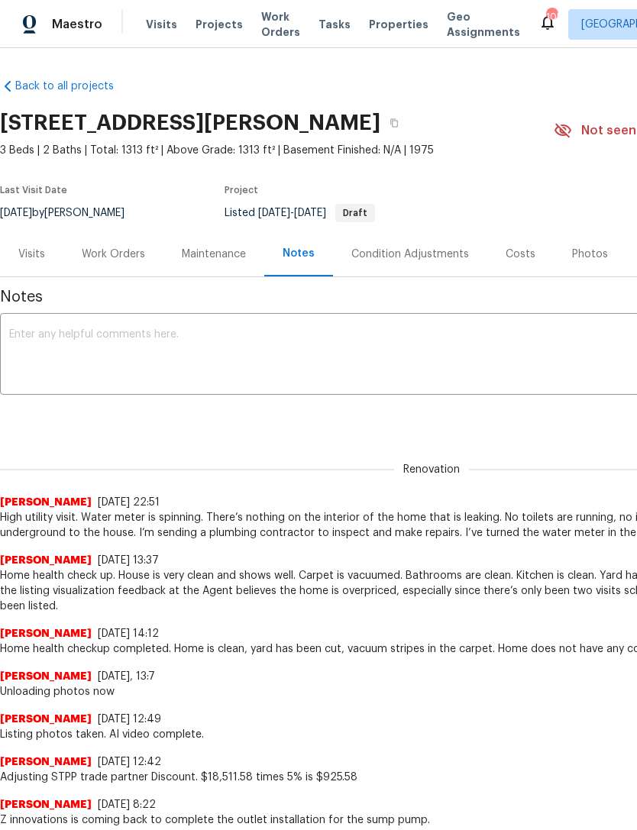
click at [401, 325] on div "x ​" at bounding box center [431, 356] width 863 height 78
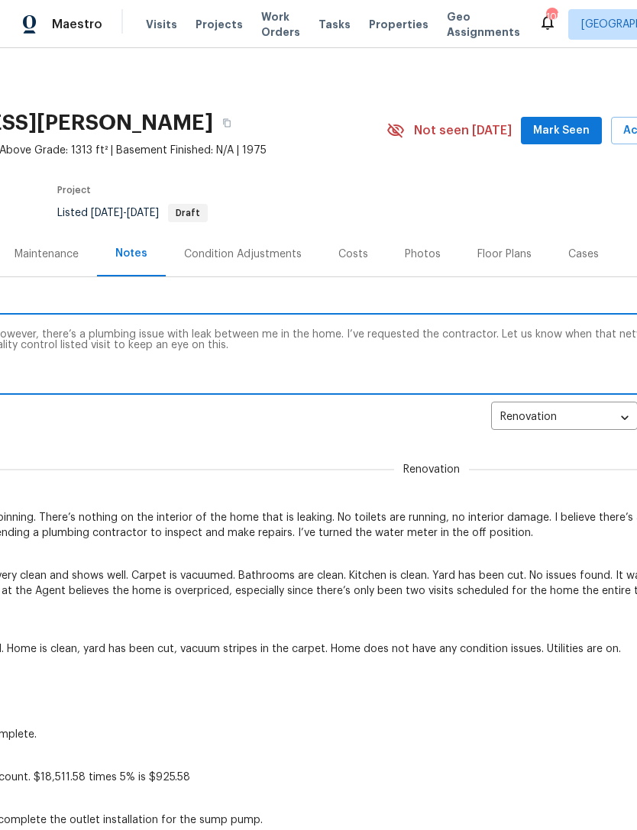
scroll to position [2, 169]
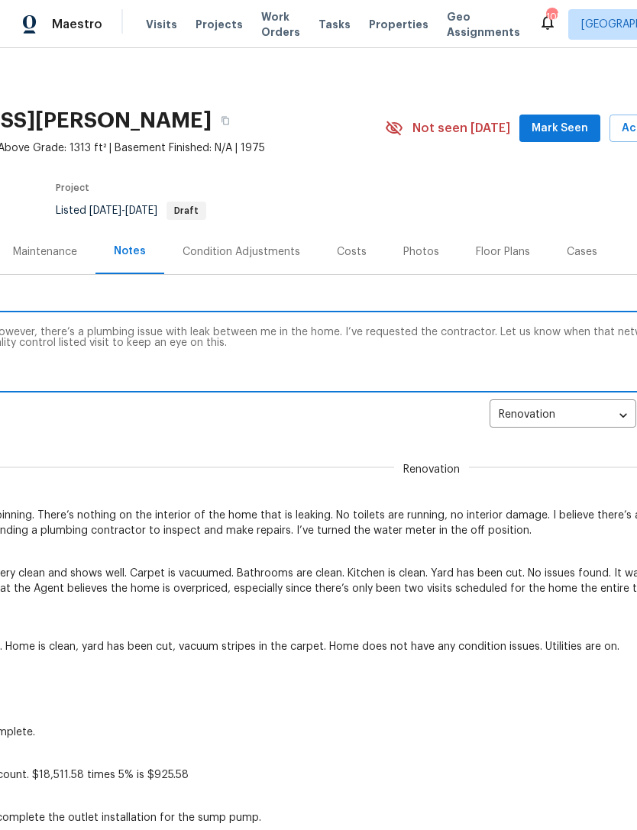
click at [274, 335] on textarea "This home is now under resell however, there’s a plumbing issue with leak betwe…" at bounding box center [262, 353] width 845 height 53
click at [484, 358] on textarea "This home is now under resell however, there’s a plumbing issue with leak betwe…" at bounding box center [262, 353] width 845 height 53
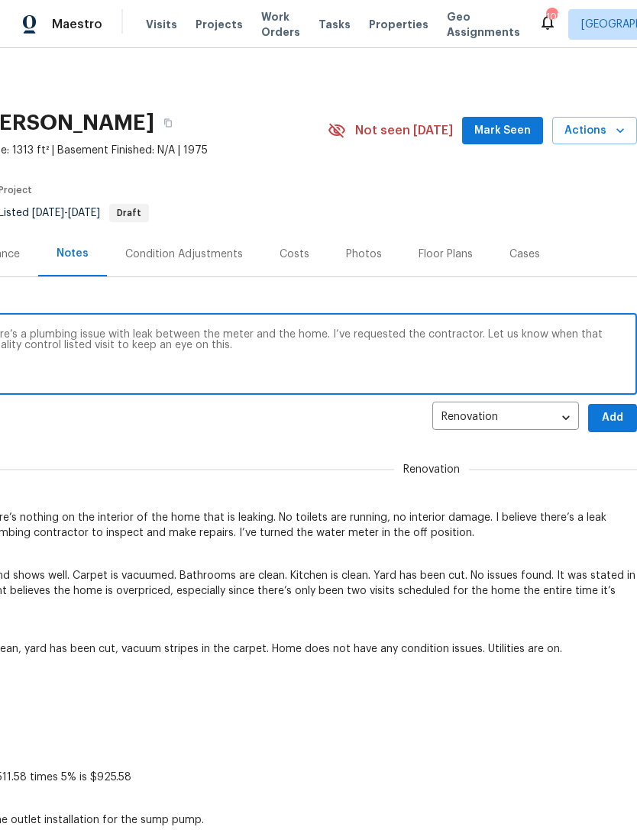
scroll to position [0, 226]
click at [476, 344] on textarea "This home is now under resell however, there’s a plumbing issue with leak betwe…" at bounding box center [205, 355] width 845 height 53
click at [473, 337] on textarea "This home is now under resell however, there’s a plumbing issue with leak betwe…" at bounding box center [205, 355] width 845 height 53
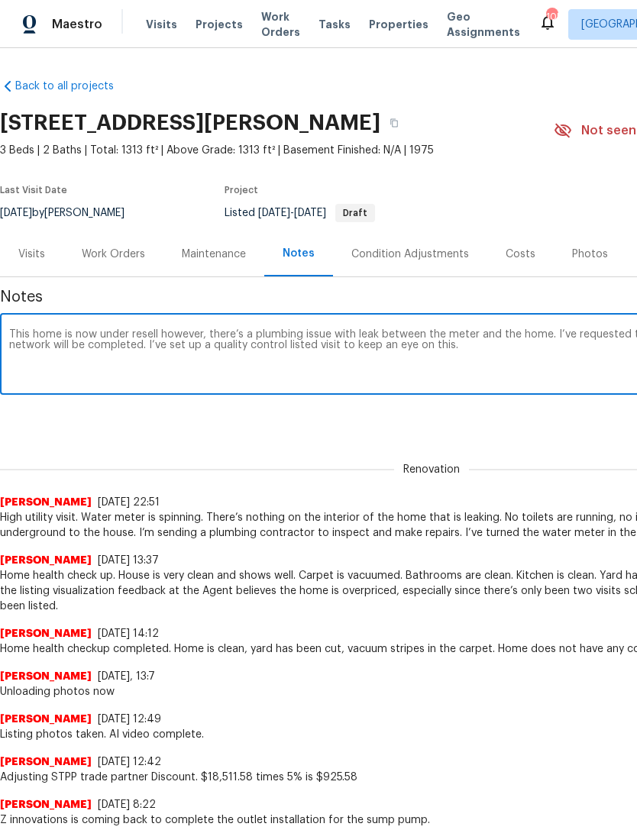
scroll to position [0, 0]
click at [47, 347] on textarea "This home is now under resell however, there’s a plumbing issue with leak betwe…" at bounding box center [431, 355] width 845 height 53
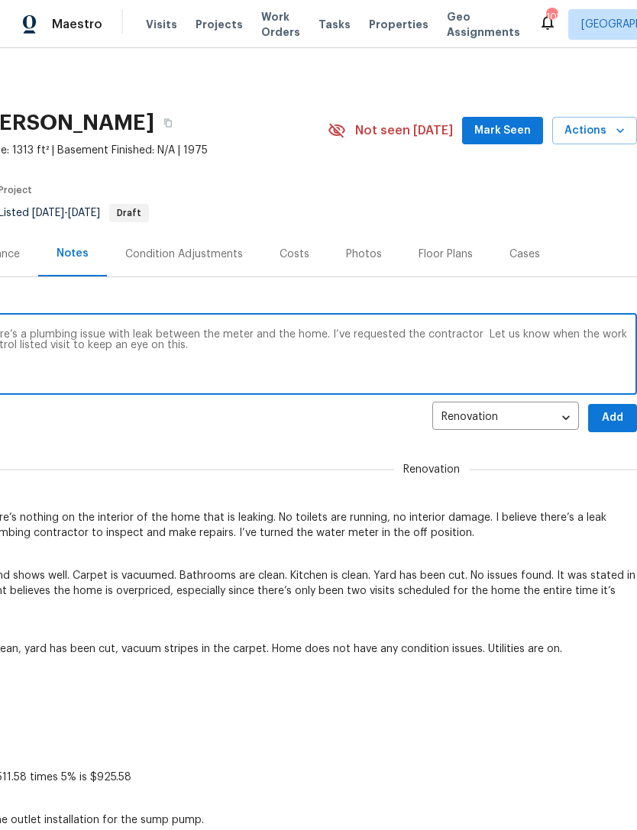
scroll to position [0, 226]
type textarea "This home is now under resell however, there’s a plumbing issue with leak betwe…"
click at [616, 418] on span "Add" at bounding box center [612, 418] width 24 height 19
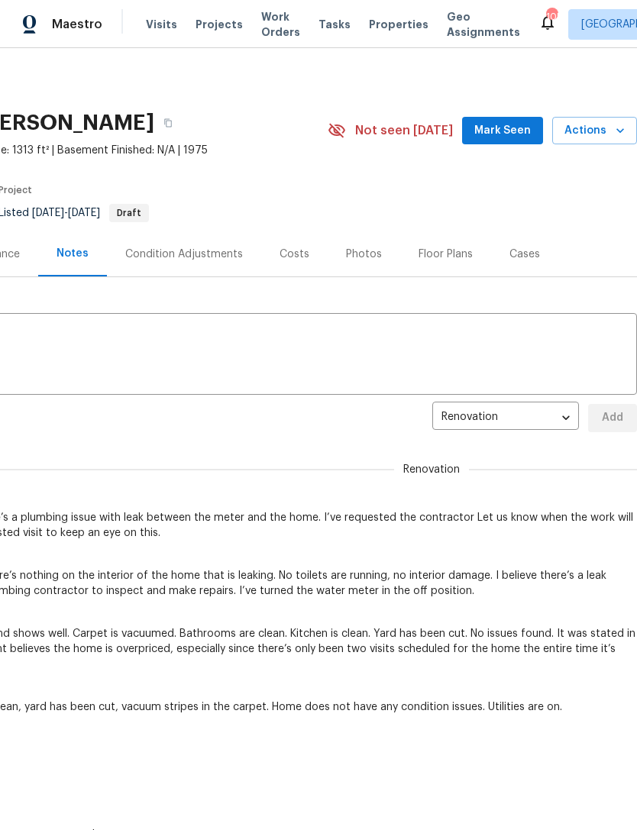
click at [507, 130] on span "Mark Seen" at bounding box center [502, 130] width 57 height 19
click at [610, 133] on span "Actions" at bounding box center [594, 130] width 60 height 19
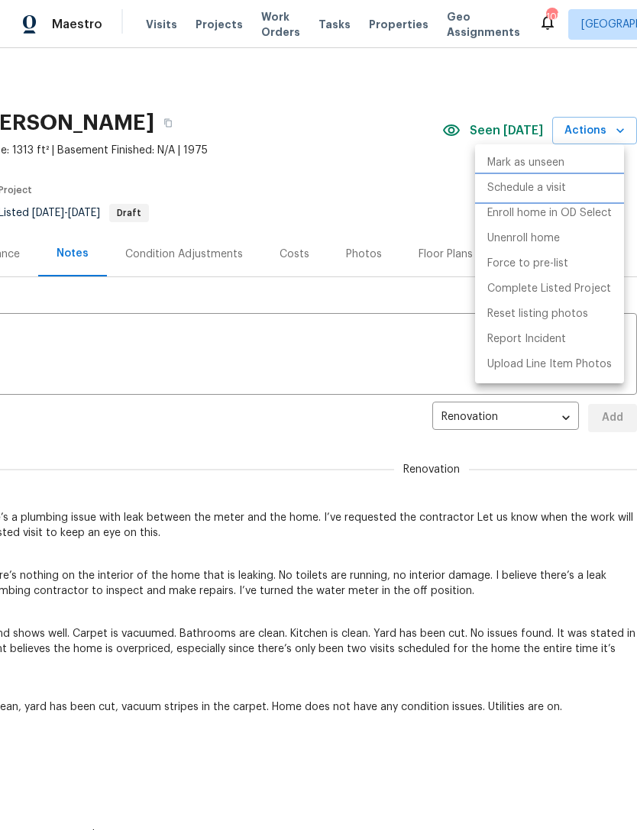
click at [560, 189] on p "Schedule a visit" at bounding box center [526, 188] width 79 height 16
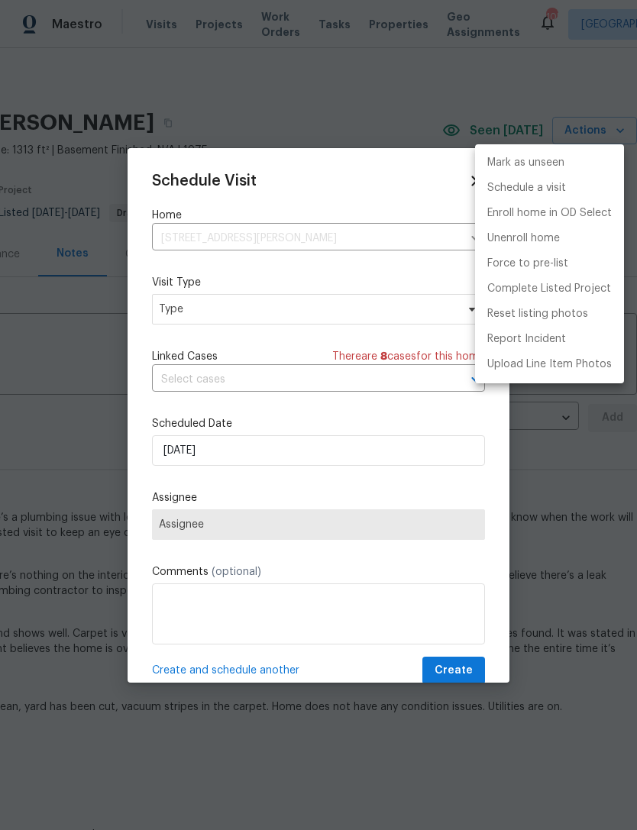
click at [354, 315] on div at bounding box center [318, 415] width 637 height 830
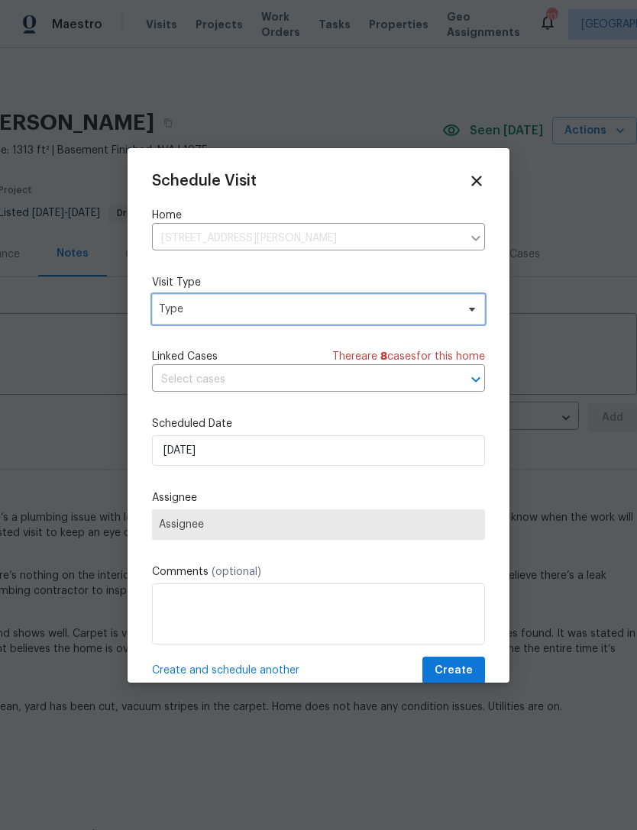
click at [456, 314] on span "Type" at bounding box center [318, 309] width 333 height 31
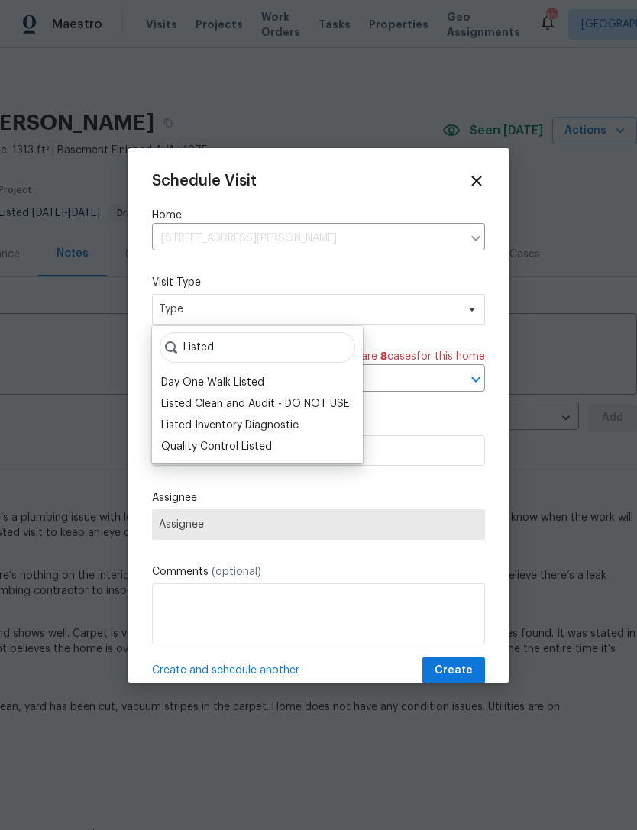
type input "Listed"
click at [247, 445] on div "Quality Control Listed" at bounding box center [216, 446] width 111 height 15
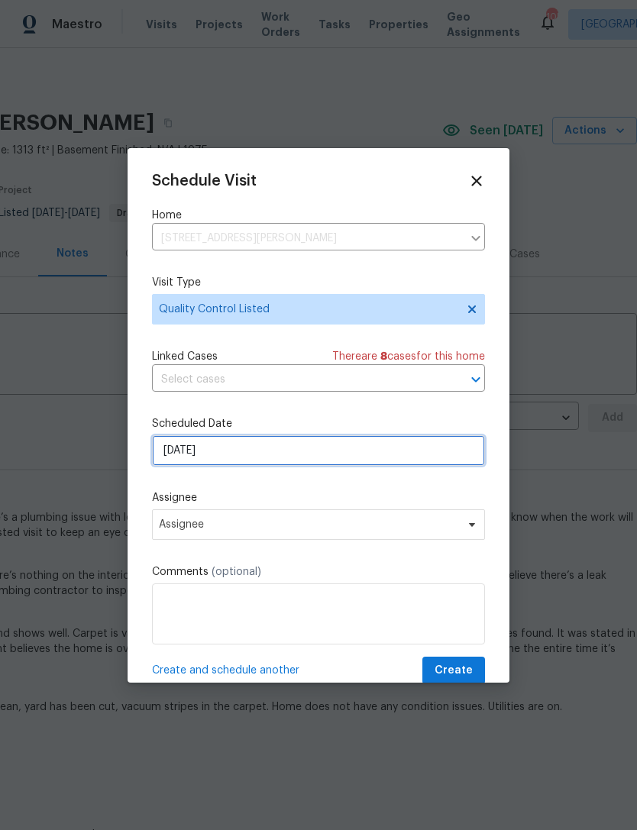
click at [396, 448] on input "[DATE]" at bounding box center [318, 450] width 333 height 31
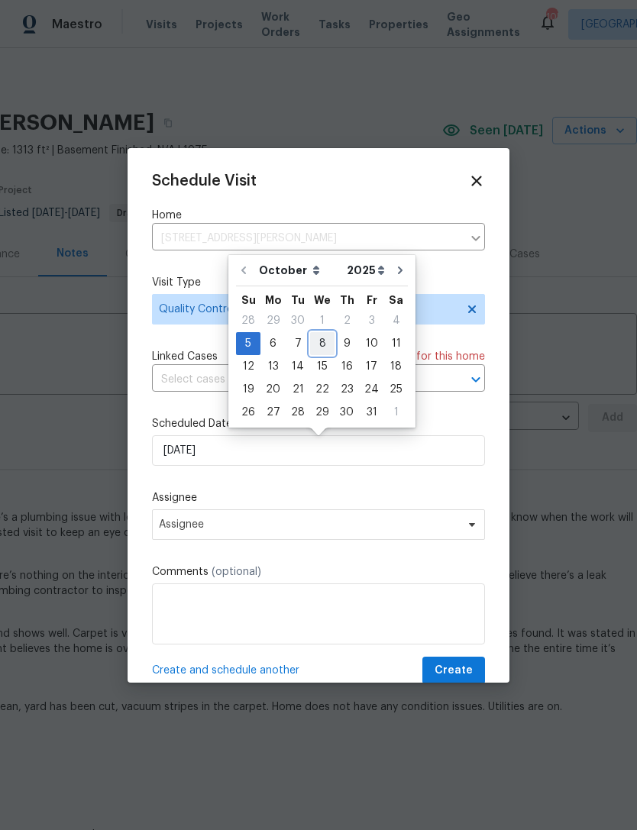
click at [323, 346] on div "8" at bounding box center [322, 343] width 24 height 21
type input "10/8/2025"
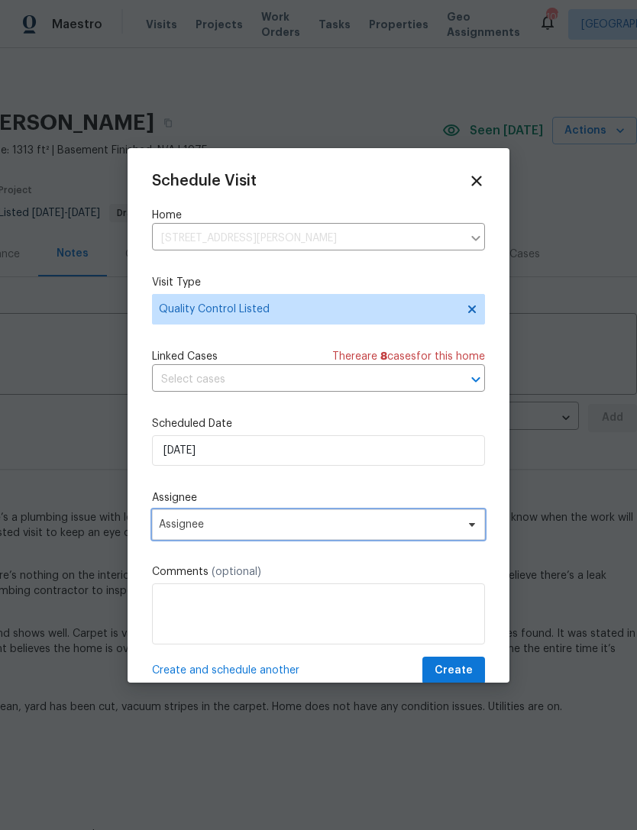
click at [442, 530] on span "Assignee" at bounding box center [308, 525] width 299 height 12
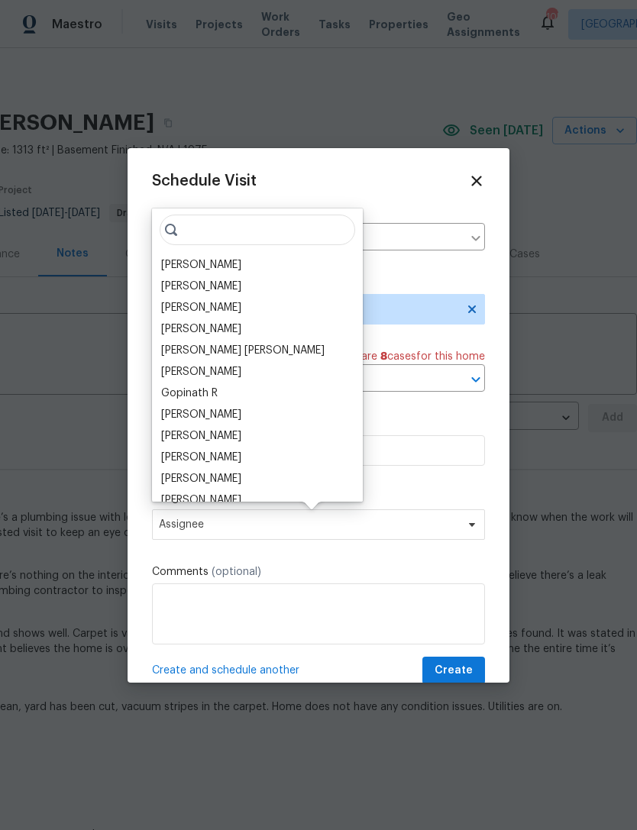
click at [255, 267] on div "[PERSON_NAME]" at bounding box center [258, 264] width 202 height 21
click at [195, 267] on div "[PERSON_NAME]" at bounding box center [201, 264] width 80 height 15
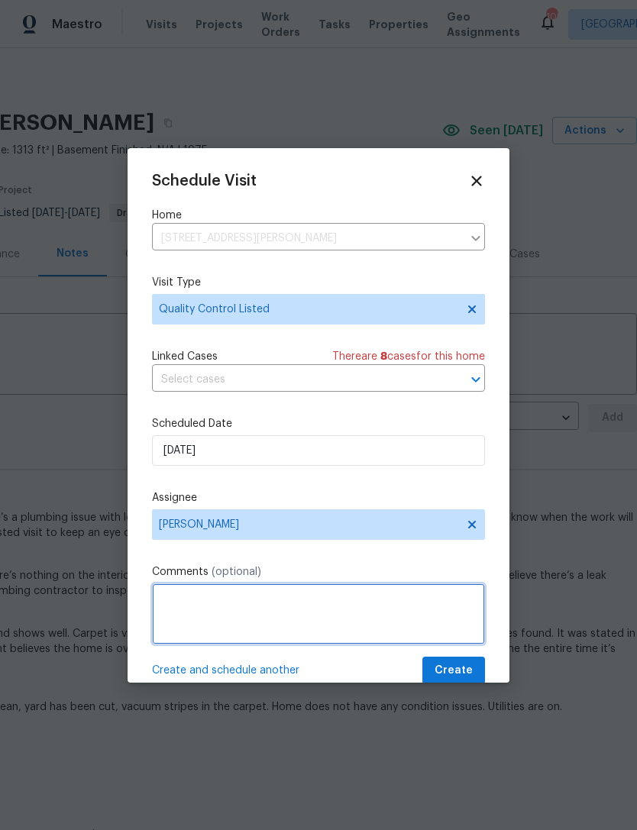
click at [348, 614] on textarea at bounding box center [318, 614] width 333 height 61
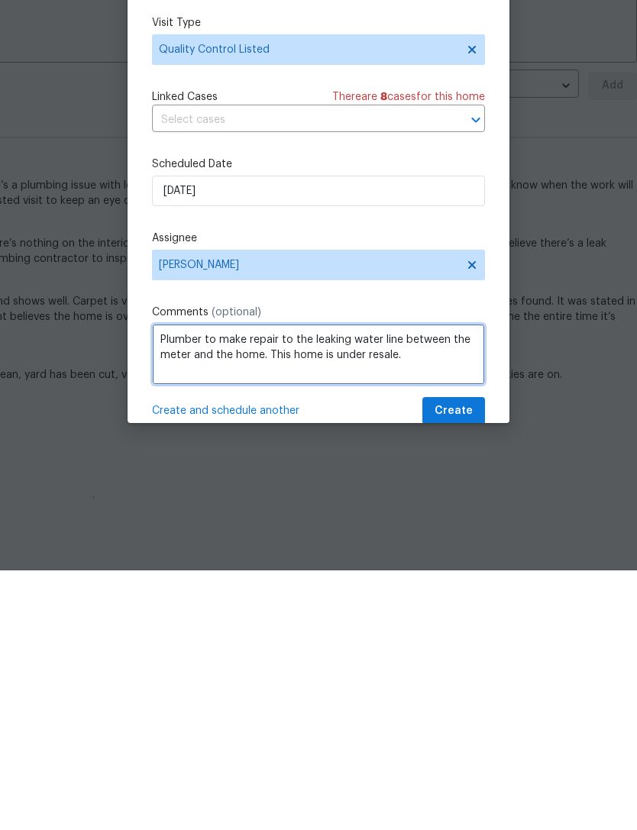
type textarea "Plumber to make repair to the leaking water line between the meter and the home…"
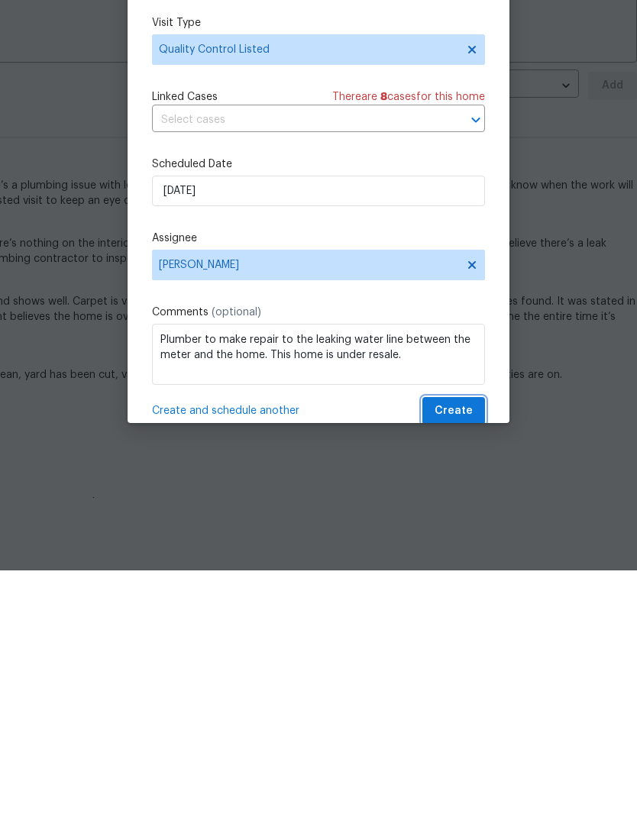
click at [458, 661] on span "Create" at bounding box center [454, 670] width 38 height 19
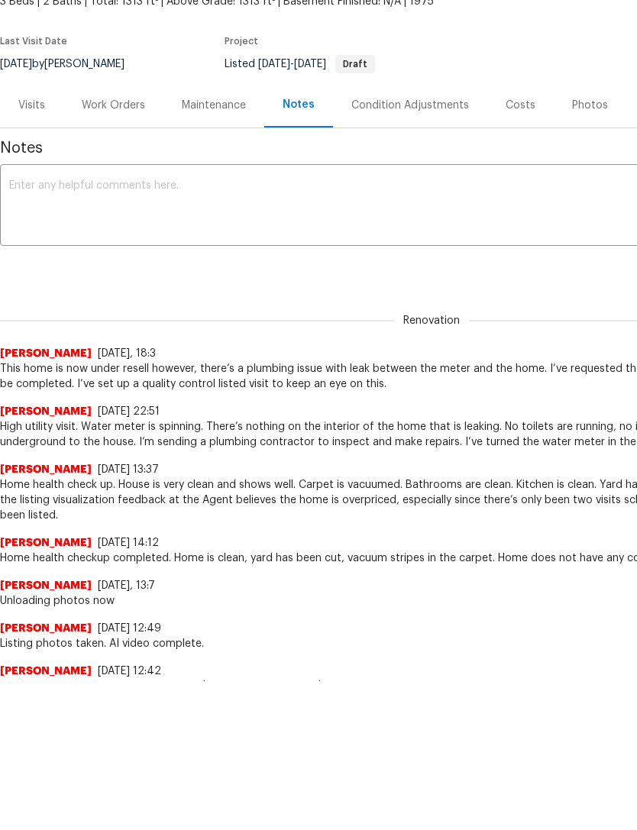
scroll to position [0, 0]
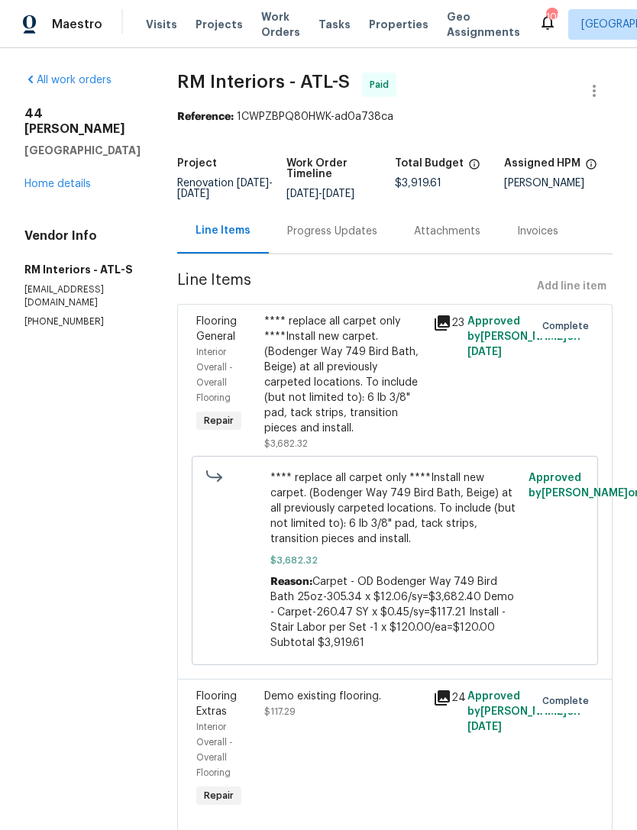
click at [66, 179] on link "Home details" at bounding box center [57, 184] width 66 height 11
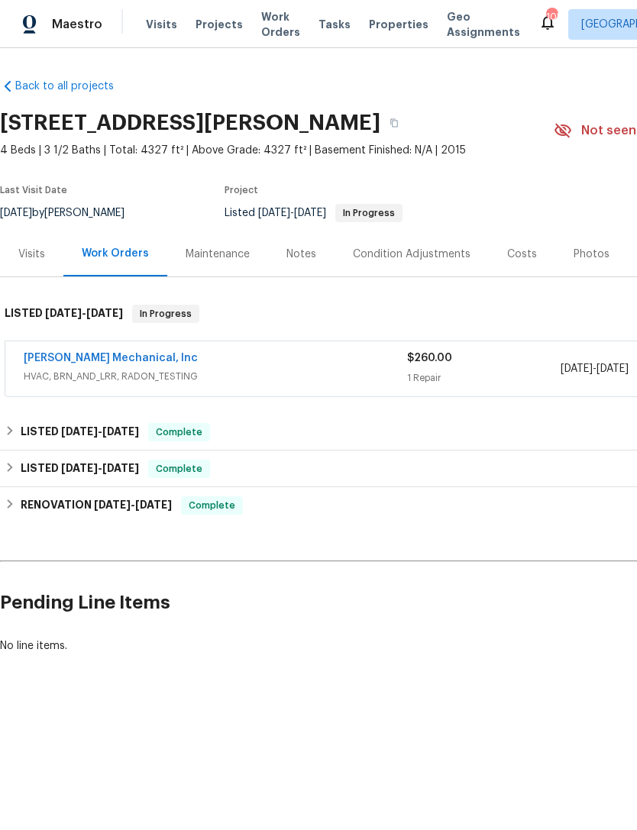
click at [132, 357] on link "[PERSON_NAME] Mechanical, Inc" at bounding box center [111, 358] width 174 height 11
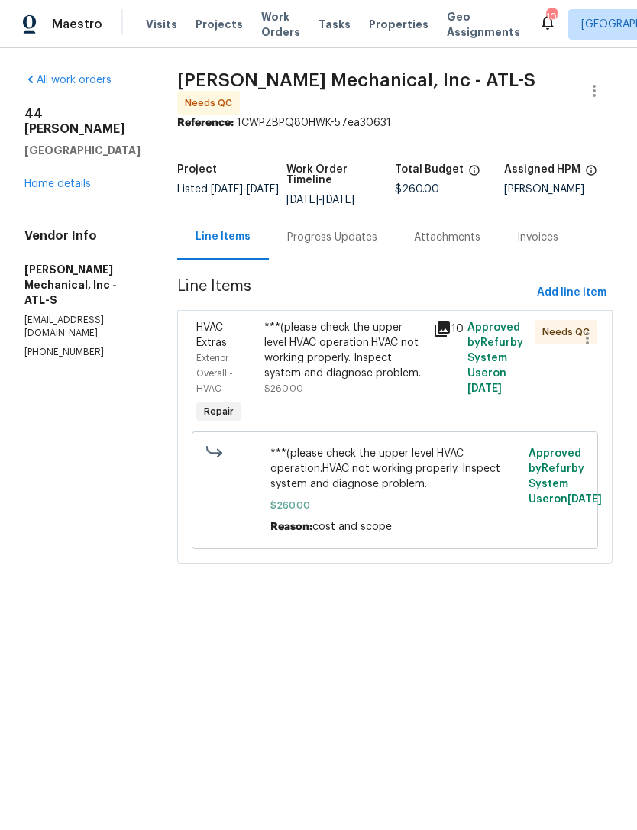
click at [373, 245] on div "Progress Updates" at bounding box center [332, 237] width 90 height 15
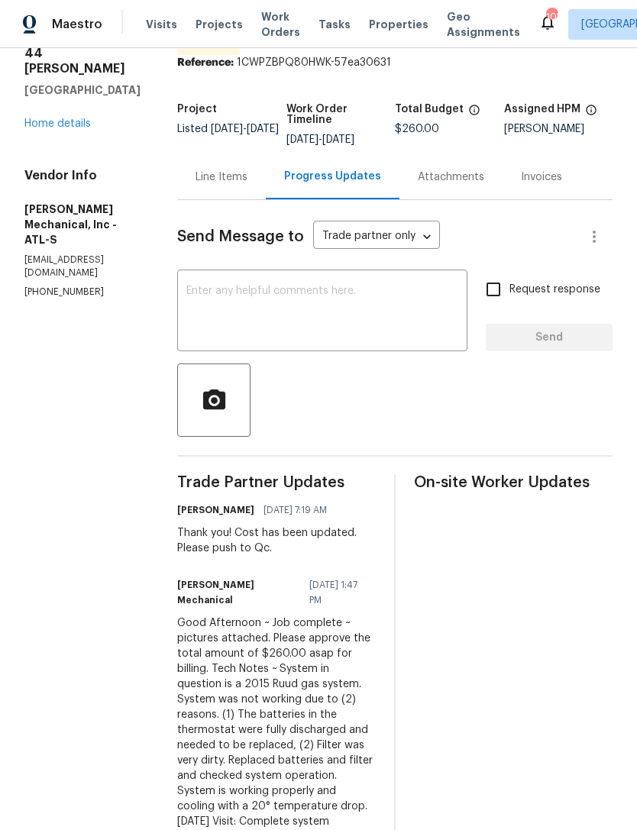
scroll to position [64, 0]
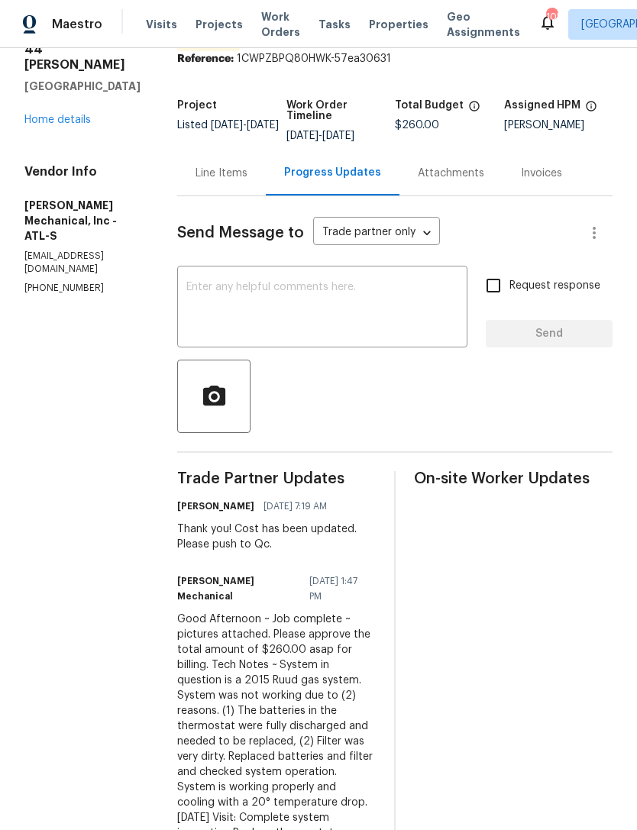
click at [80, 115] on link "Home details" at bounding box center [57, 120] width 66 height 11
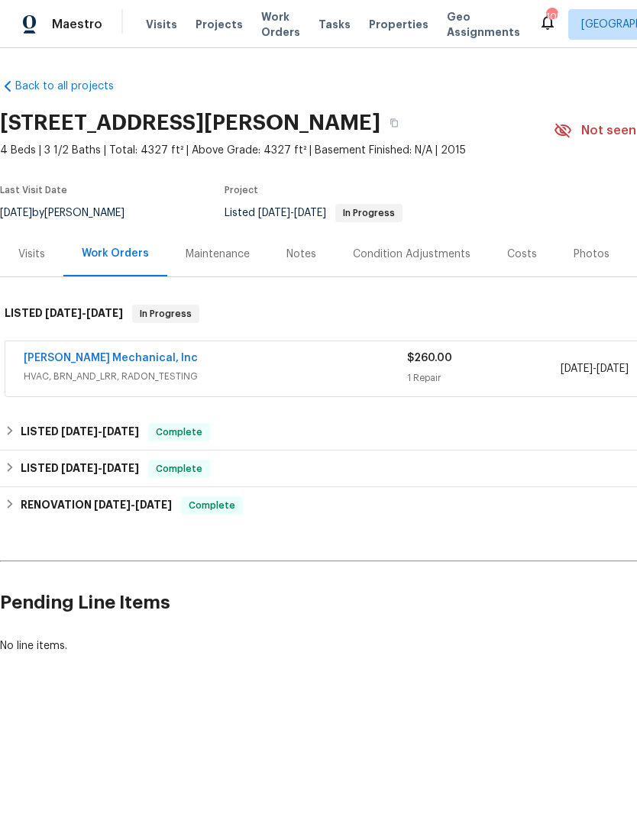
click at [111, 363] on link "[PERSON_NAME] Mechanical, Inc" at bounding box center [111, 358] width 174 height 11
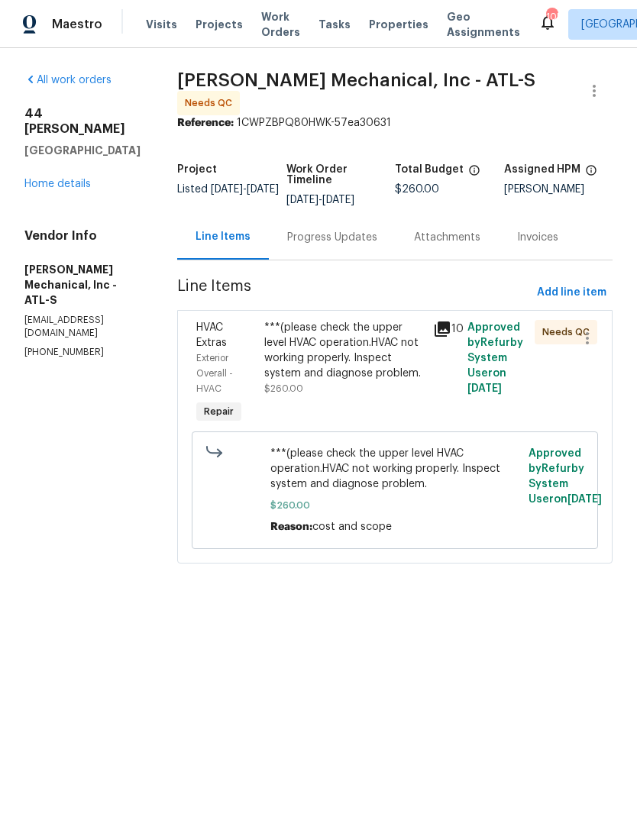
click at [392, 373] on div "***(please check the upper level HVAC operation.HVAC not working properly. Insp…" at bounding box center [344, 350] width 160 height 61
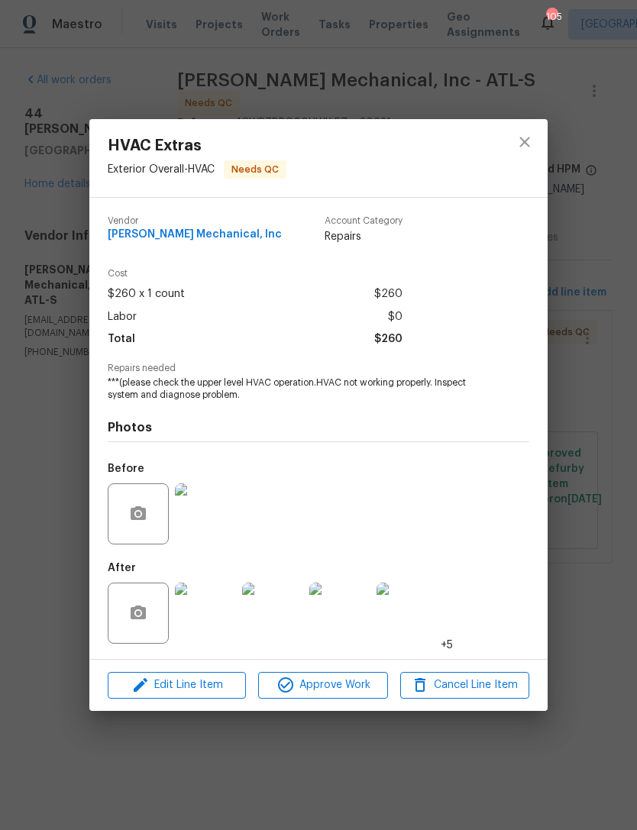
click at [209, 630] on img at bounding box center [205, 613] width 61 height 61
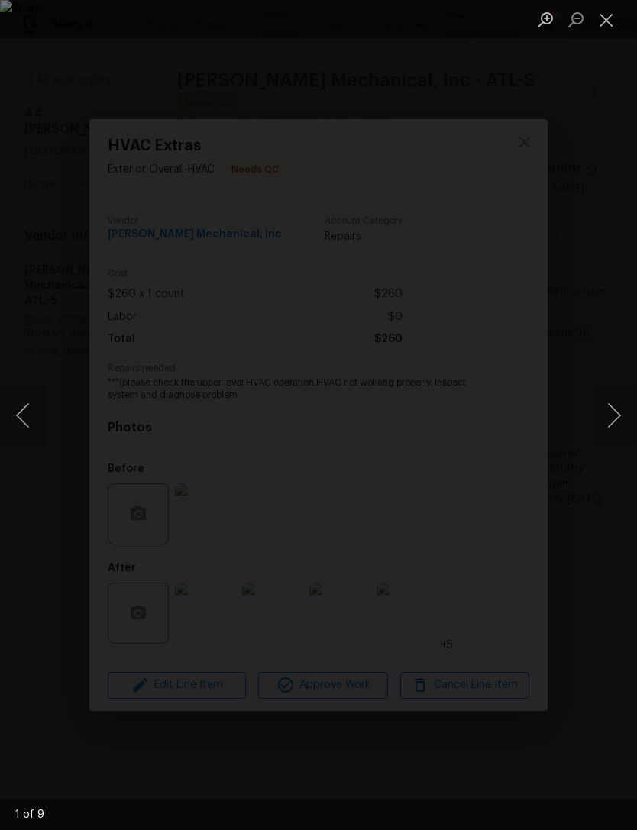
click at [616, 409] on button "Next image" at bounding box center [614, 415] width 46 height 61
click at [608, 403] on button "Next image" at bounding box center [614, 415] width 46 height 61
click at [606, 405] on button "Next image" at bounding box center [614, 415] width 46 height 61
click at [602, 406] on button "Next image" at bounding box center [614, 415] width 46 height 61
click at [597, 416] on button "Next image" at bounding box center [614, 415] width 46 height 61
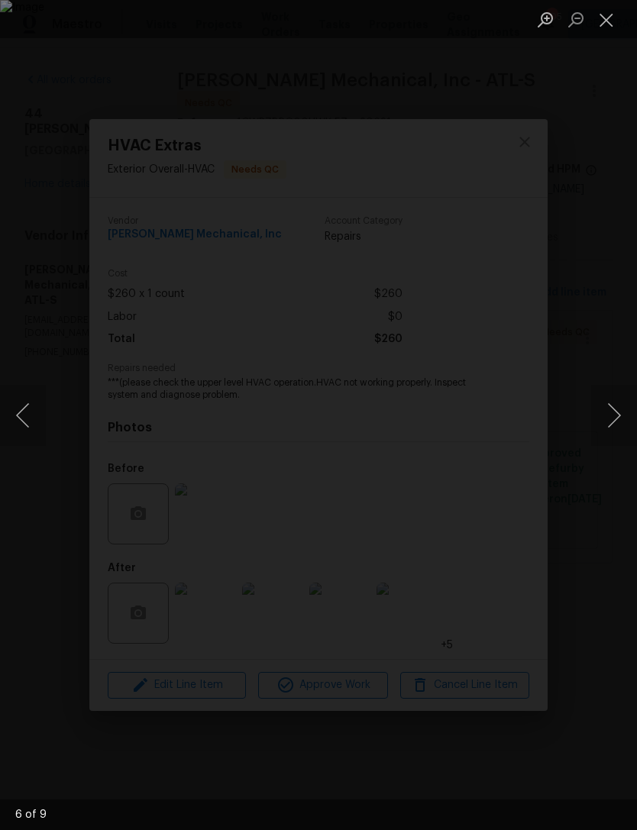
click at [595, 411] on button "Next image" at bounding box center [614, 415] width 46 height 61
click at [606, 407] on button "Next image" at bounding box center [614, 415] width 46 height 61
click at [597, 134] on div "Lightbox" at bounding box center [318, 415] width 637 height 830
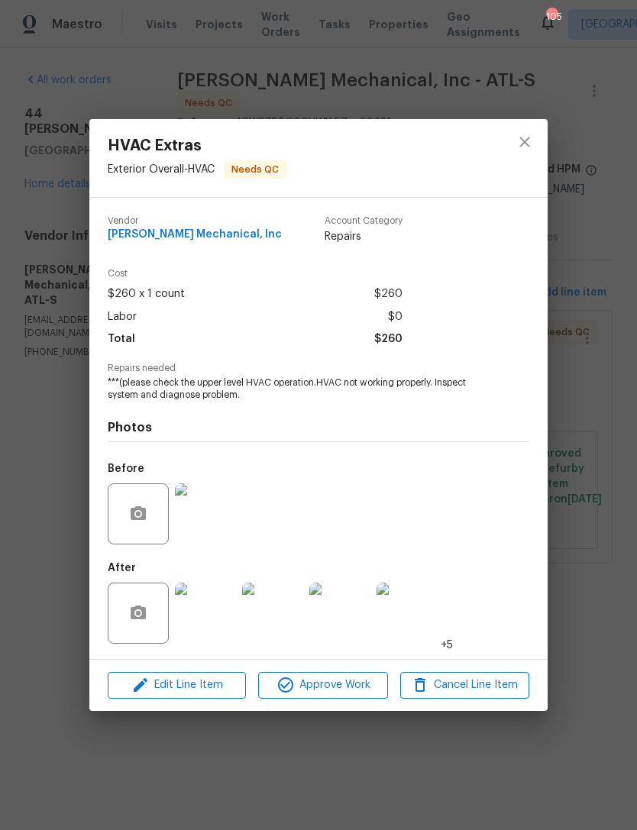
click at [607, 29] on div "HVAC Extras Exterior Overall - HVAC Needs QC Vendor [PERSON_NAME] Mechanical, I…" at bounding box center [318, 415] width 637 height 830
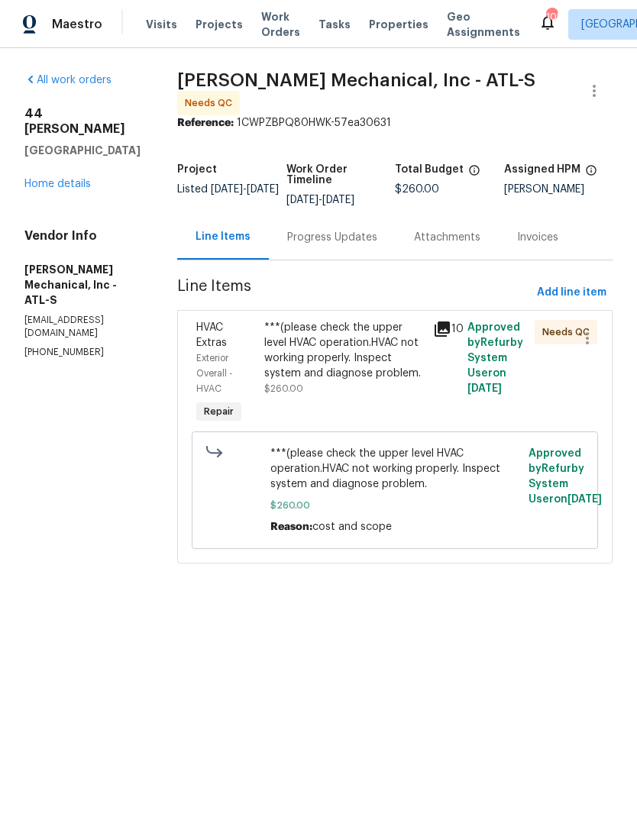
click at [371, 381] on div "***(please check the upper level HVAC operation.HVAC not working properly. Insp…" at bounding box center [344, 350] width 160 height 61
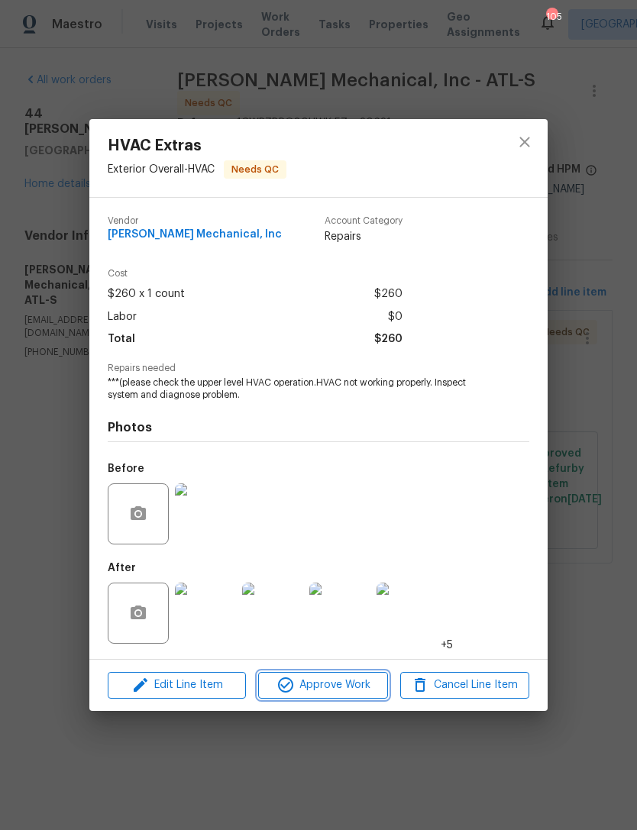
click at [321, 687] on span "Approve Work" at bounding box center [323, 685] width 120 height 19
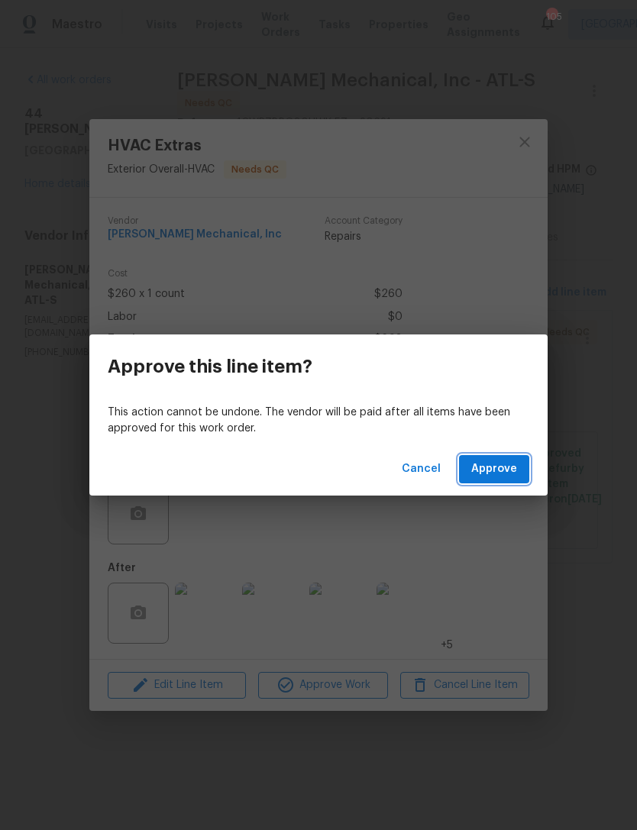
click at [486, 479] on button "Approve" at bounding box center [494, 469] width 70 height 28
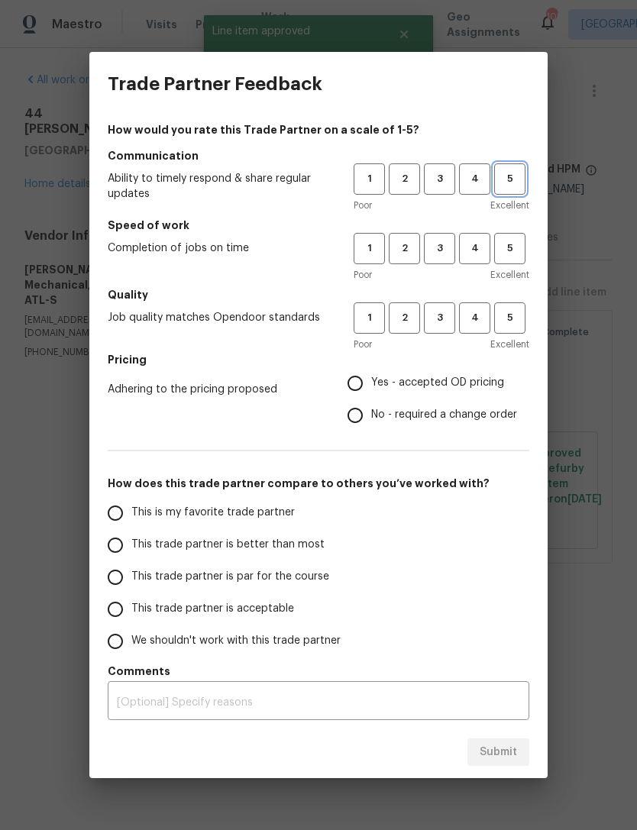
click at [513, 178] on span "5" at bounding box center [510, 179] width 28 height 18
click at [510, 254] on span "5" at bounding box center [510, 249] width 28 height 18
click at [517, 315] on span "5" at bounding box center [510, 318] width 28 height 18
click at [359, 373] on input "Yes - accepted OD pricing" at bounding box center [355, 383] width 32 height 32
radio input "true"
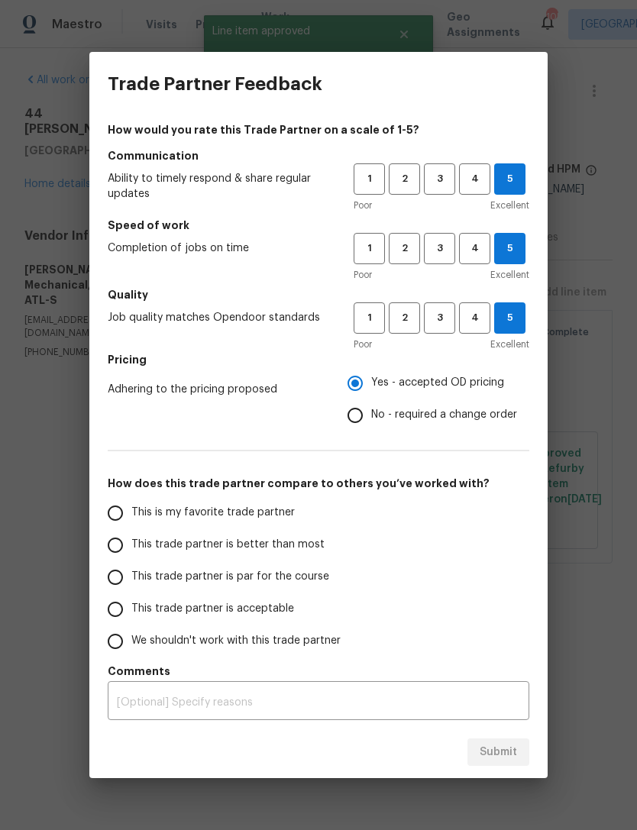
click at [102, 525] on label "This is my favorite trade partner" at bounding box center [219, 513] width 241 height 32
click at [102, 525] on input "This is my favorite trade partner" at bounding box center [115, 513] width 32 height 32
click at [490, 763] on button "Submit" at bounding box center [498, 753] width 62 height 28
radio input "true"
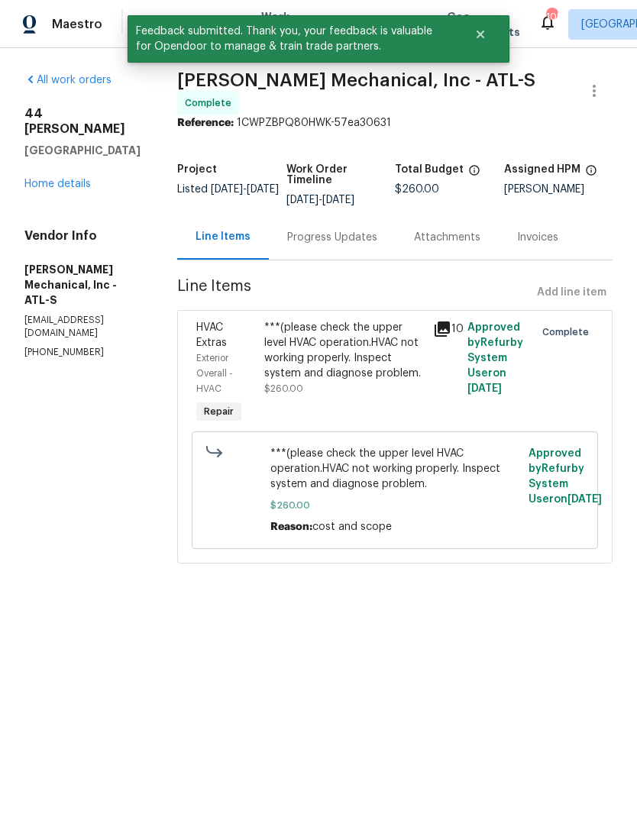
click at [74, 183] on div "All work orders [STREET_ADDRESS][PERSON_NAME] Home details Vendor Info [PERSON_…" at bounding box center [82, 216] width 116 height 286
click at [68, 179] on link "Home details" at bounding box center [57, 184] width 66 height 11
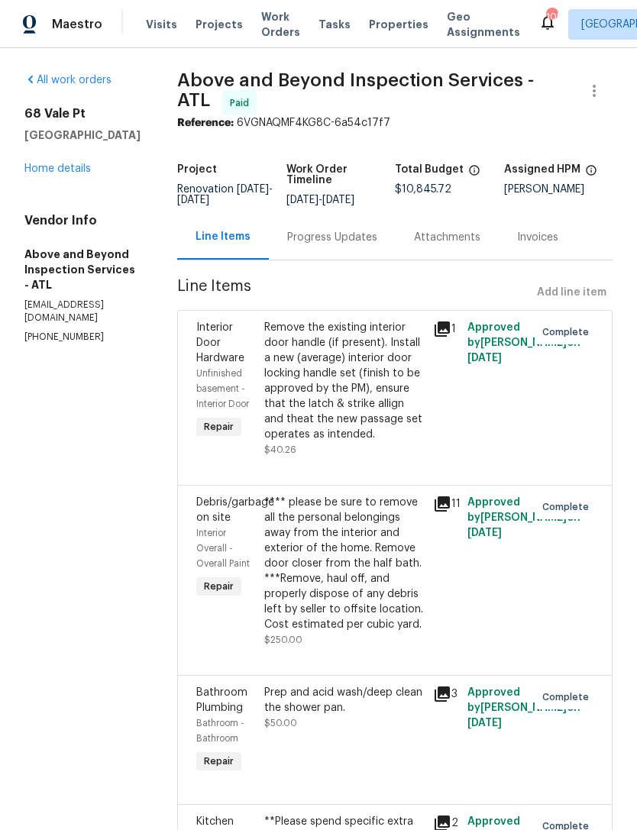
click at [50, 173] on link "Home details" at bounding box center [57, 168] width 66 height 11
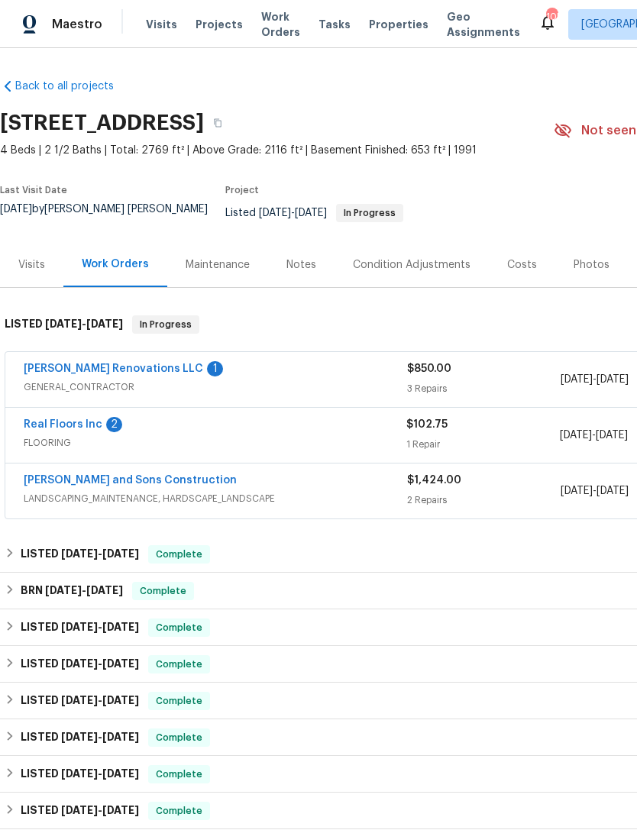
click at [76, 419] on link "Real Floors Inc" at bounding box center [63, 424] width 79 height 11
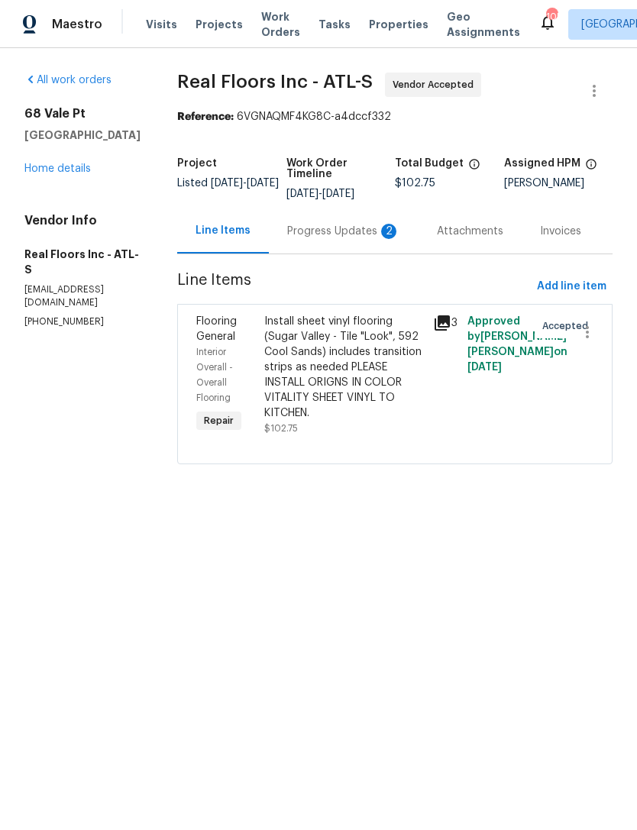
click at [362, 383] on div "Install sheet vinyl flooring (Sugar Valley - Tile "Look", 592 Cool Sands) inclu…" at bounding box center [344, 367] width 160 height 107
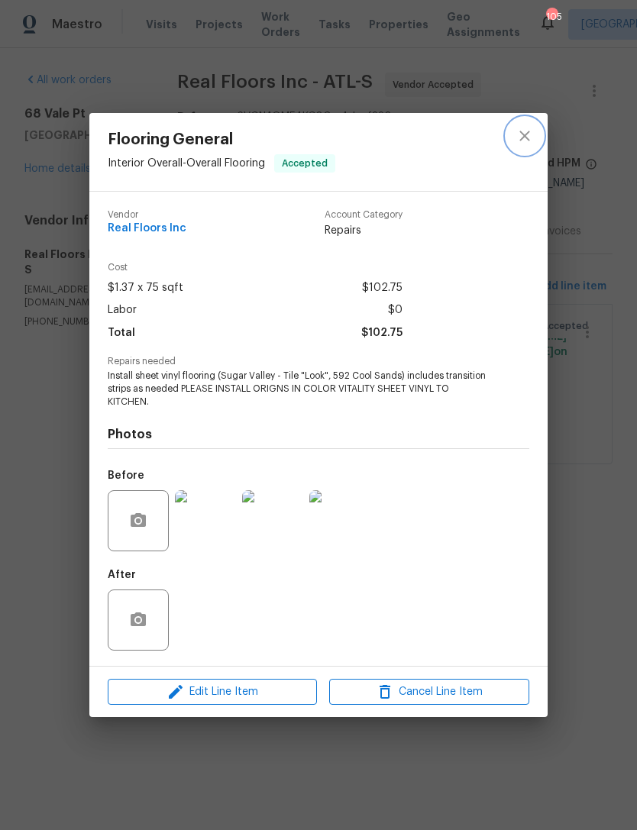
click at [532, 129] on icon "close" at bounding box center [525, 136] width 18 height 18
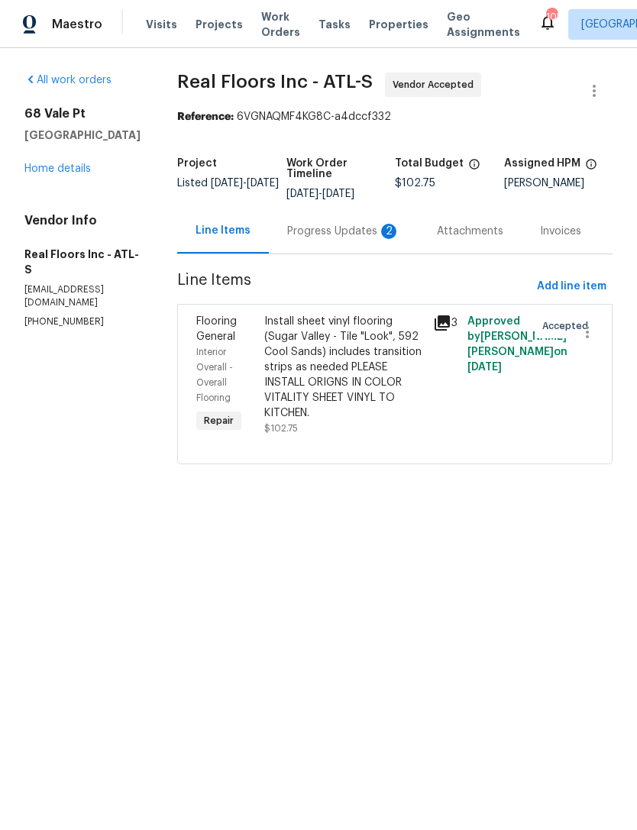
click at [57, 171] on link "Home details" at bounding box center [57, 168] width 66 height 11
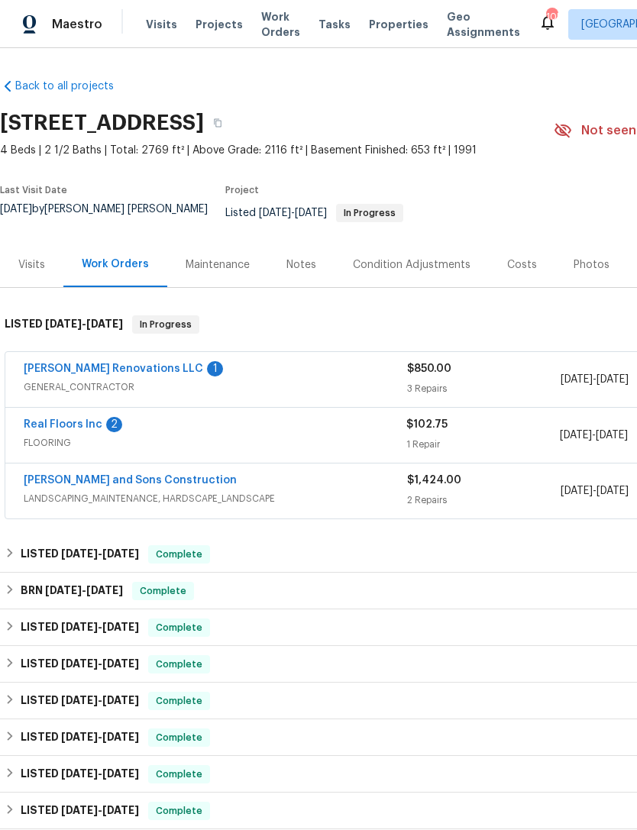
click at [114, 364] on link "[PERSON_NAME] Renovations LLC" at bounding box center [113, 369] width 179 height 11
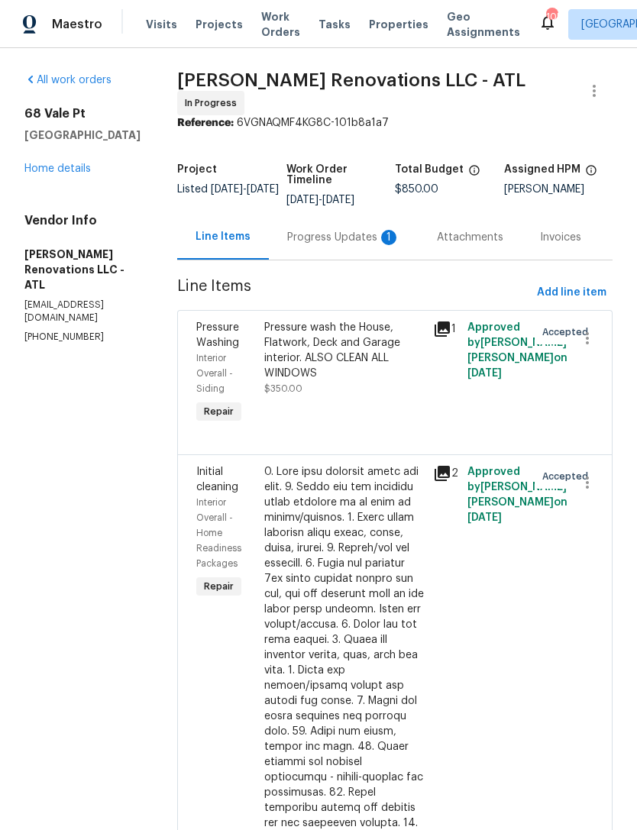
click at [354, 241] on div "Progress Updates 1" at bounding box center [343, 237] width 113 height 15
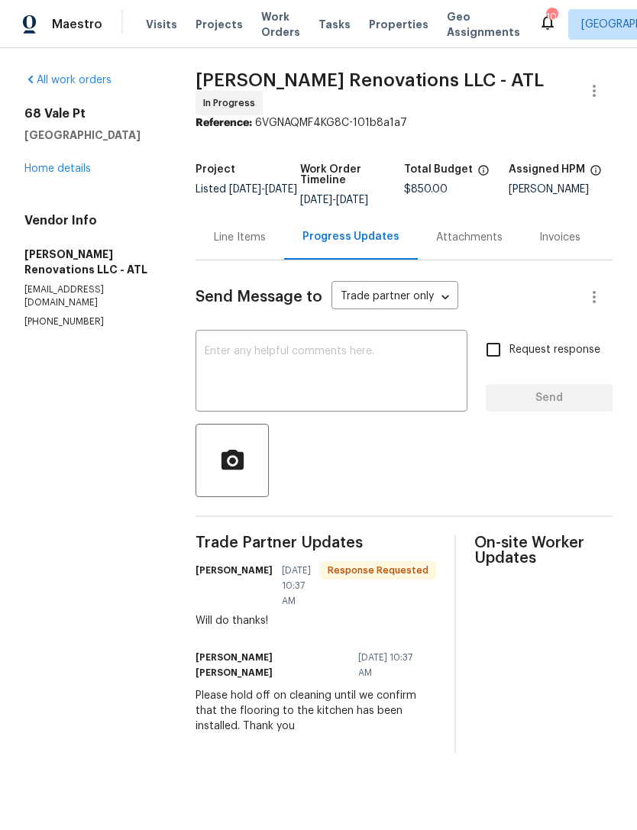
click at [69, 172] on link "Home details" at bounding box center [57, 168] width 66 height 11
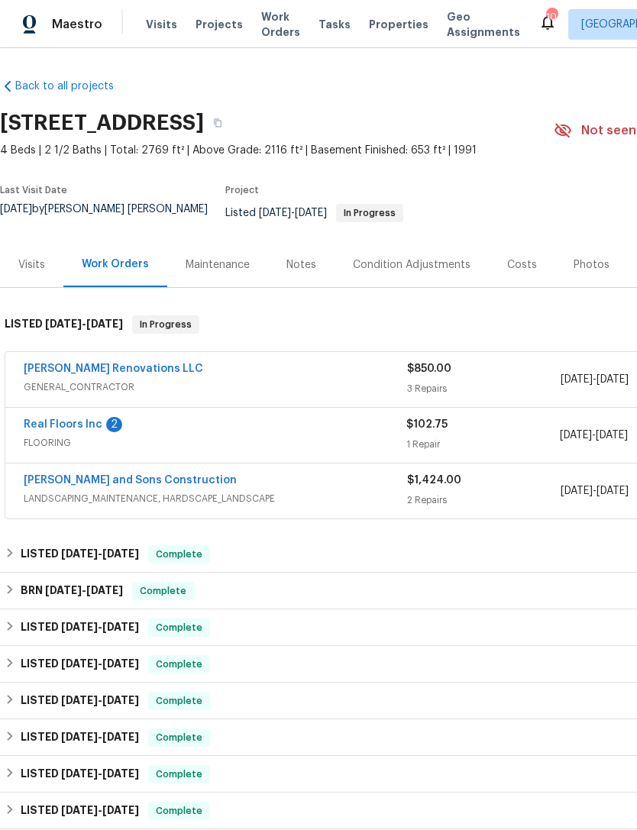
click at [73, 419] on link "Real Floors Inc" at bounding box center [63, 424] width 79 height 11
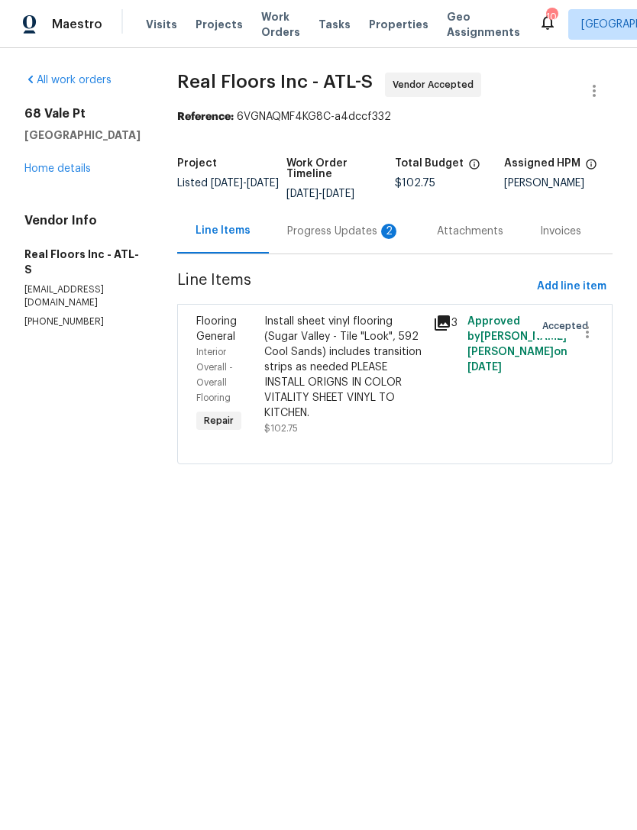
click at [351, 235] on div "Progress Updates 2" at bounding box center [343, 231] width 113 height 15
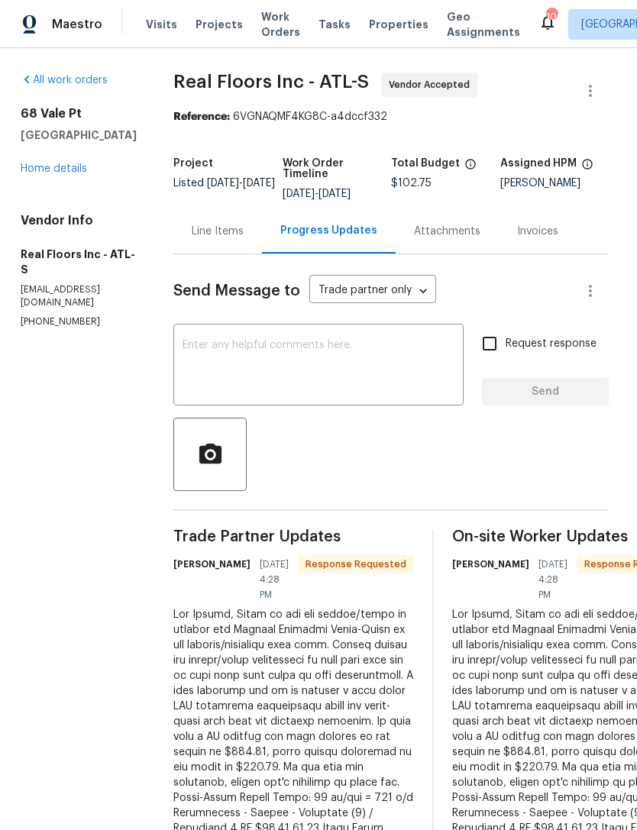
scroll to position [0, 4]
click at [66, 172] on link "Home details" at bounding box center [54, 168] width 66 height 11
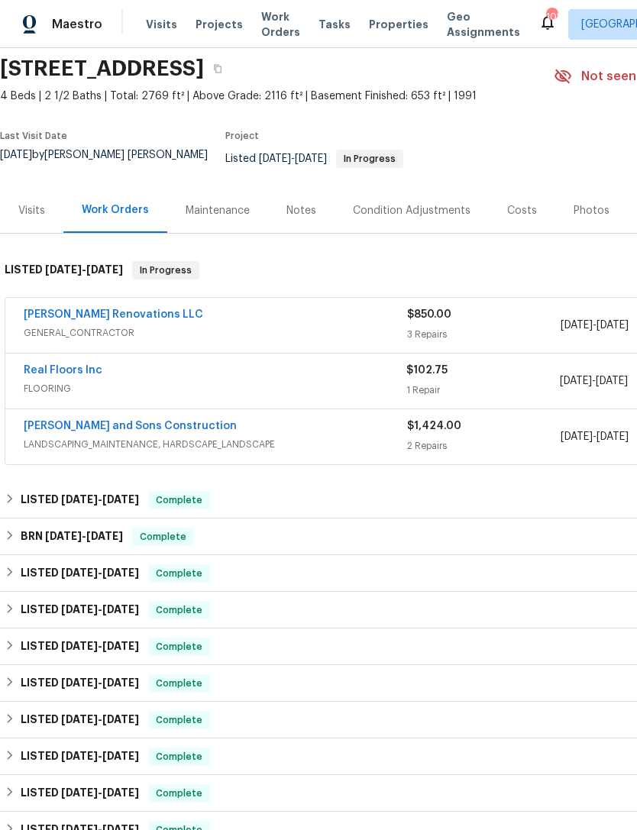
scroll to position [54, 0]
click at [115, 421] on link "[PERSON_NAME] and Sons Construction" at bounding box center [130, 426] width 213 height 11
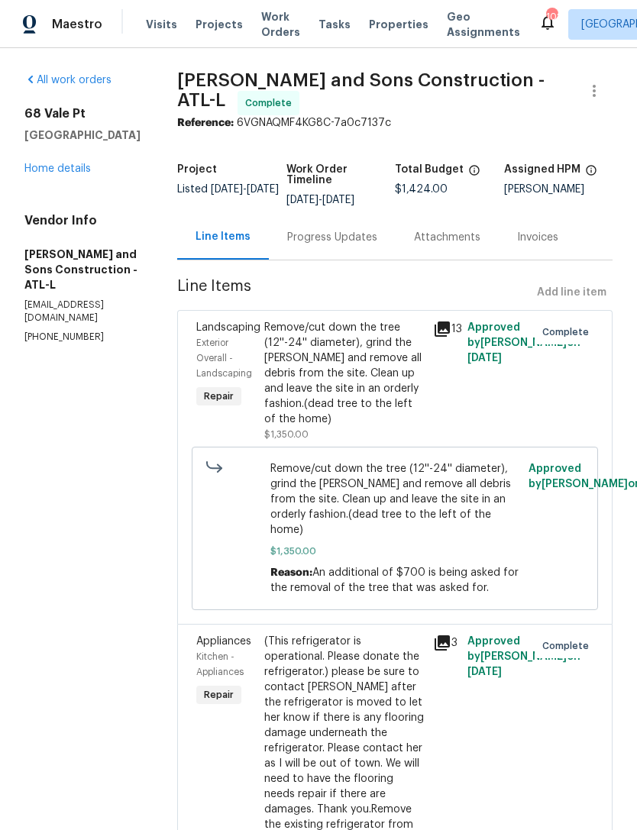
click at [325, 239] on div "Progress Updates" at bounding box center [332, 237] width 90 height 15
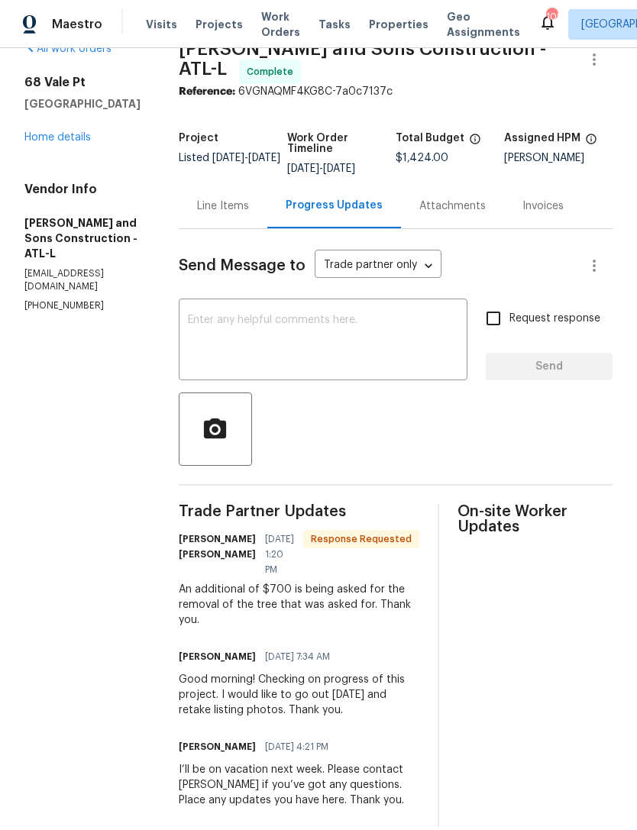
scroll to position [49, 0]
click at [73, 132] on link "Home details" at bounding box center [57, 137] width 66 height 11
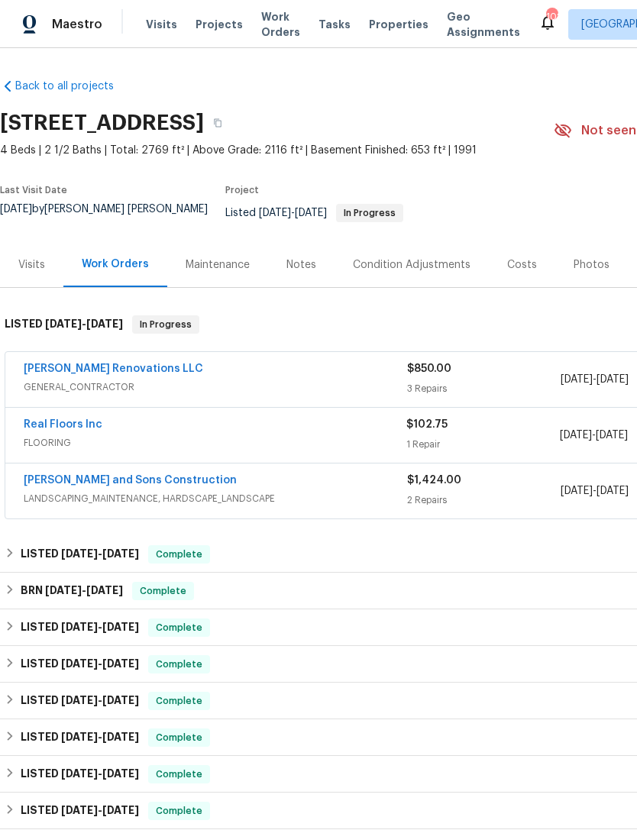
click at [125, 475] on link "[PERSON_NAME] and Sons Construction" at bounding box center [130, 480] width 213 height 11
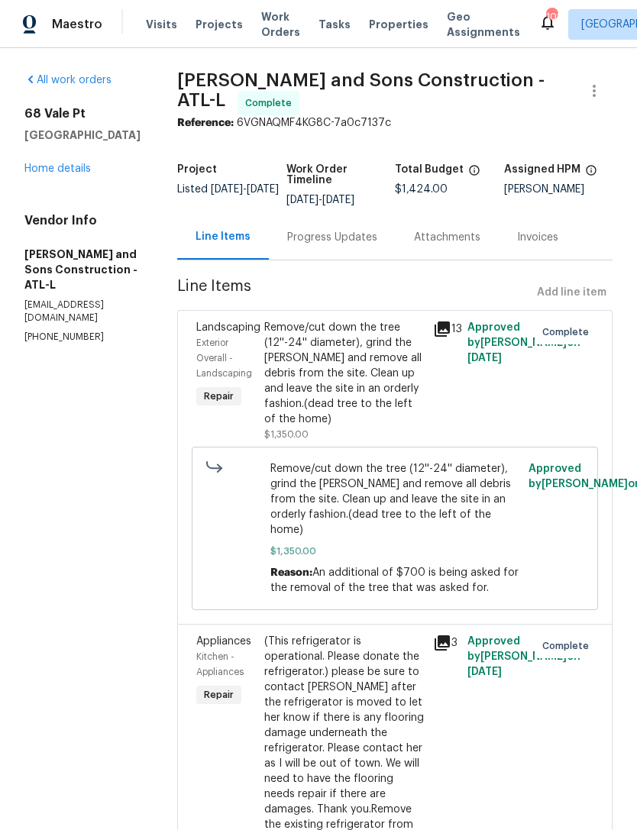
click at [361, 634] on div "(This refrigerator is operational. Please donate the refrigerator.) please be s…" at bounding box center [344, 748] width 160 height 229
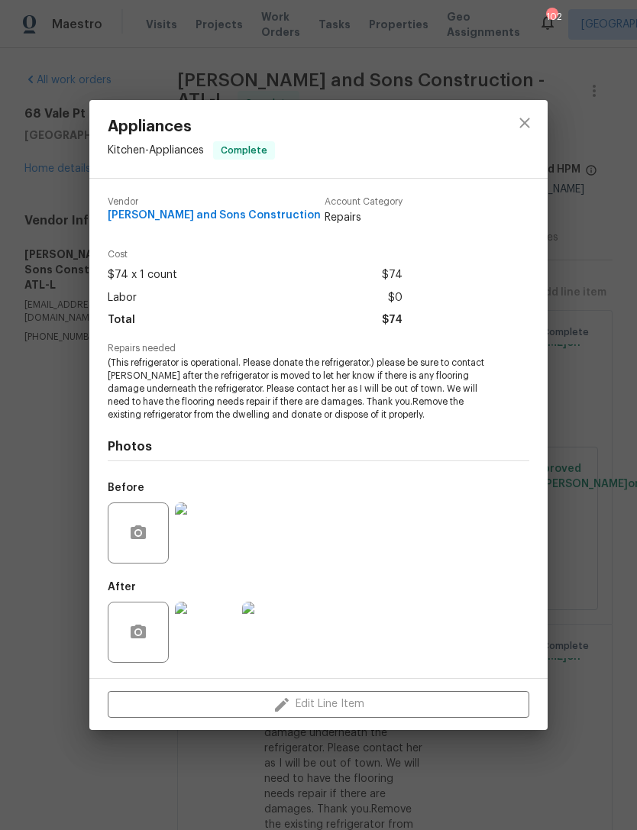
click at [214, 644] on img at bounding box center [205, 632] width 61 height 61
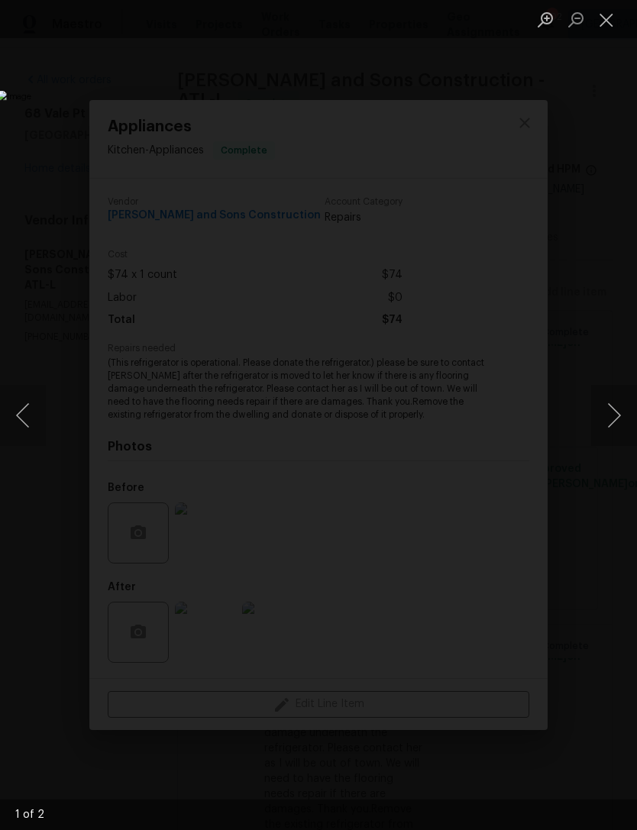
click at [615, 419] on button "Next image" at bounding box center [614, 415] width 46 height 61
click at [610, 24] on button "Close lightbox" at bounding box center [606, 19] width 31 height 27
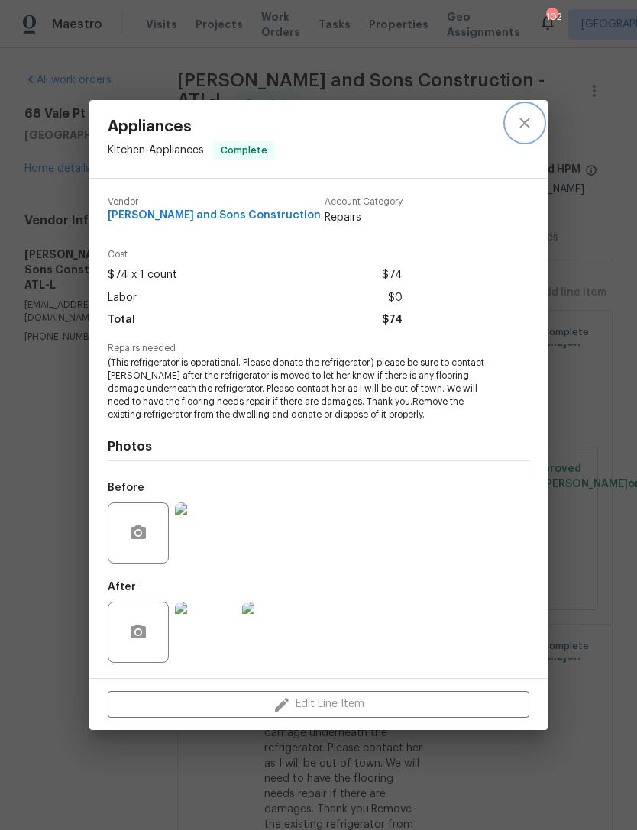
click at [519, 108] on button "close" at bounding box center [524, 123] width 37 height 37
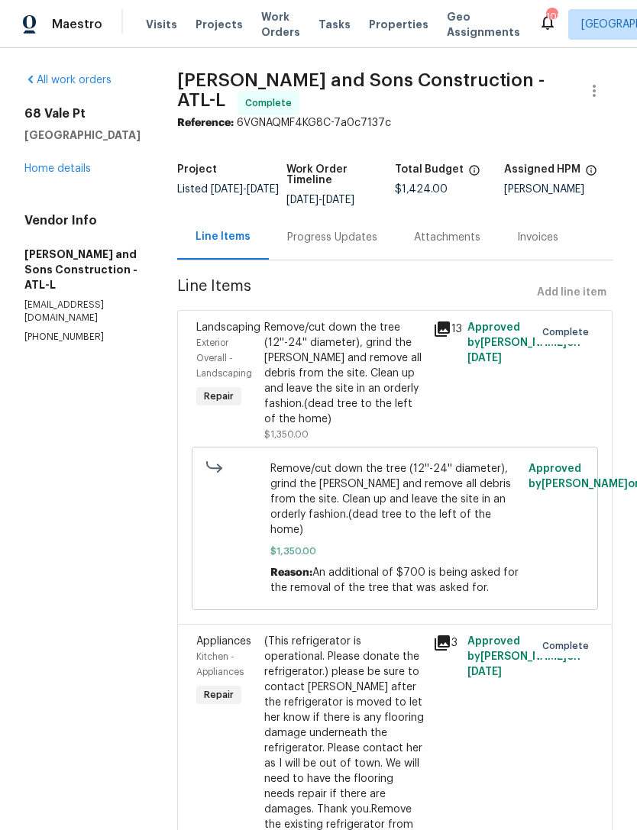
click at [74, 163] on link "Home details" at bounding box center [57, 168] width 66 height 11
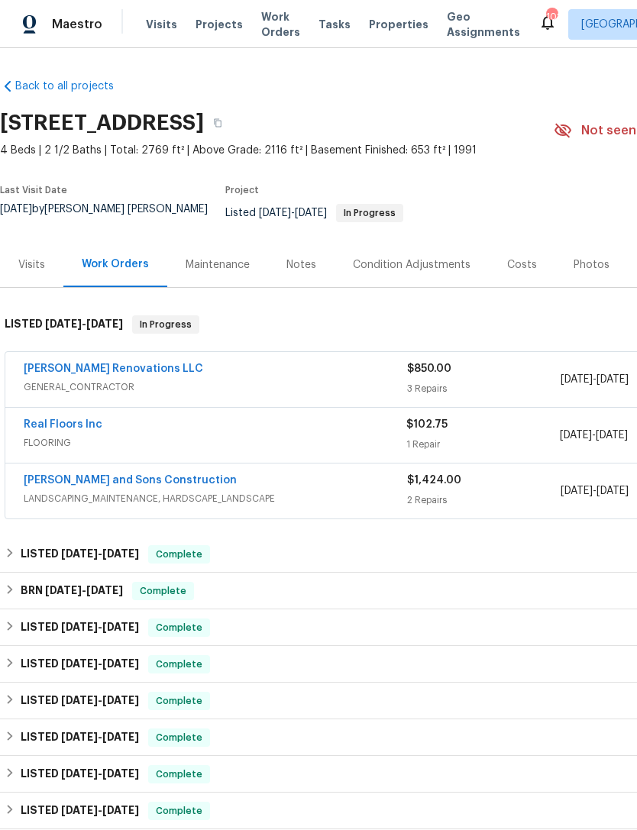
click at [104, 364] on link "[PERSON_NAME] Renovations LLC" at bounding box center [113, 369] width 179 height 11
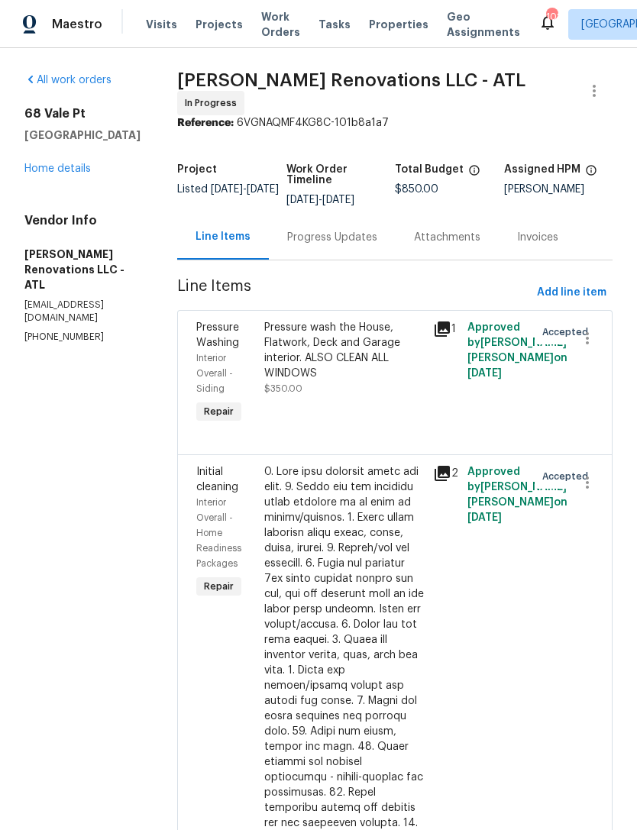
click at [71, 164] on link "Home details" at bounding box center [57, 168] width 66 height 11
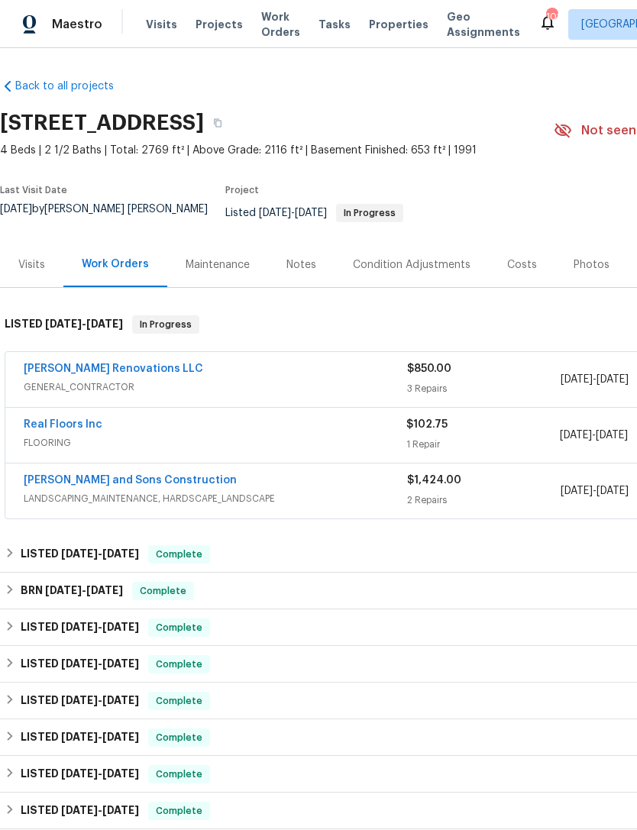
click at [81, 419] on link "Real Floors Inc" at bounding box center [63, 424] width 79 height 11
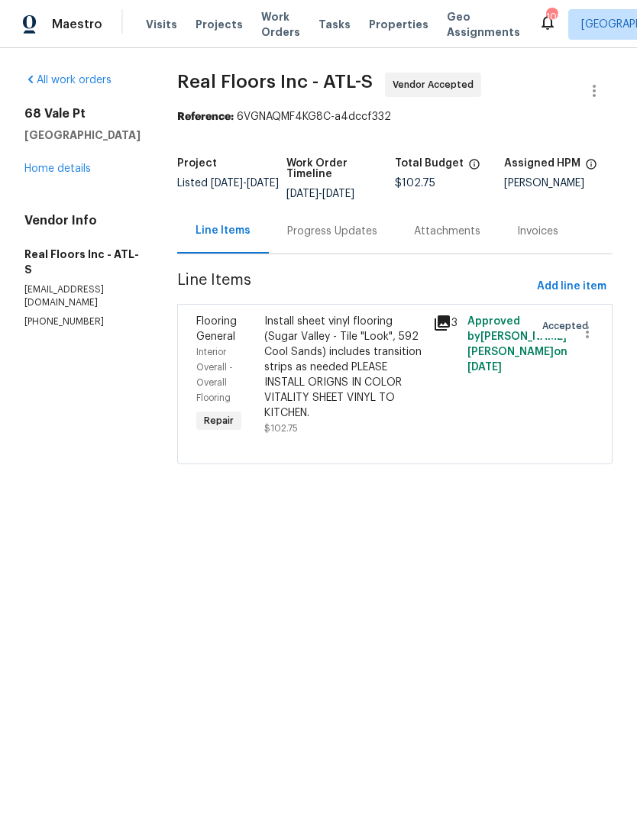
click at [361, 234] on div "Progress Updates" at bounding box center [332, 231] width 90 height 15
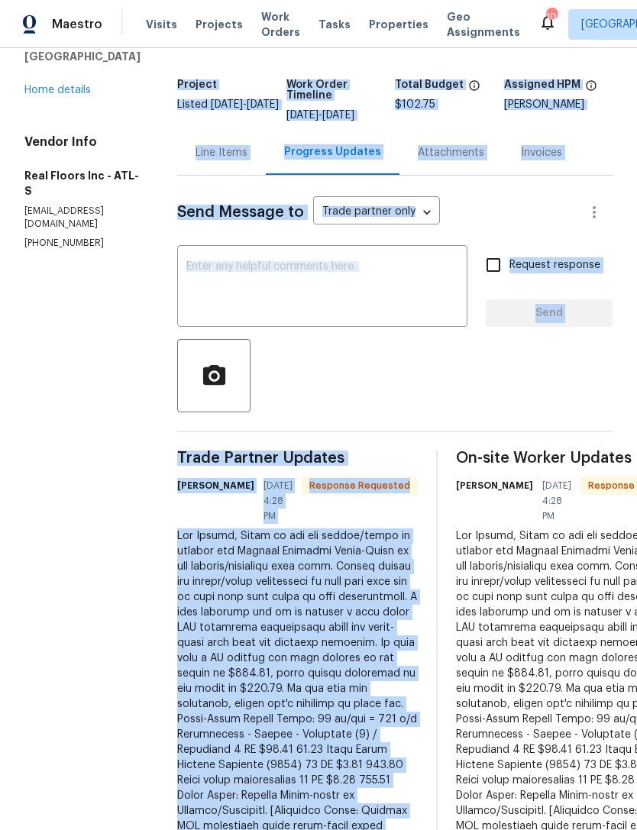
scroll to position [79, 0]
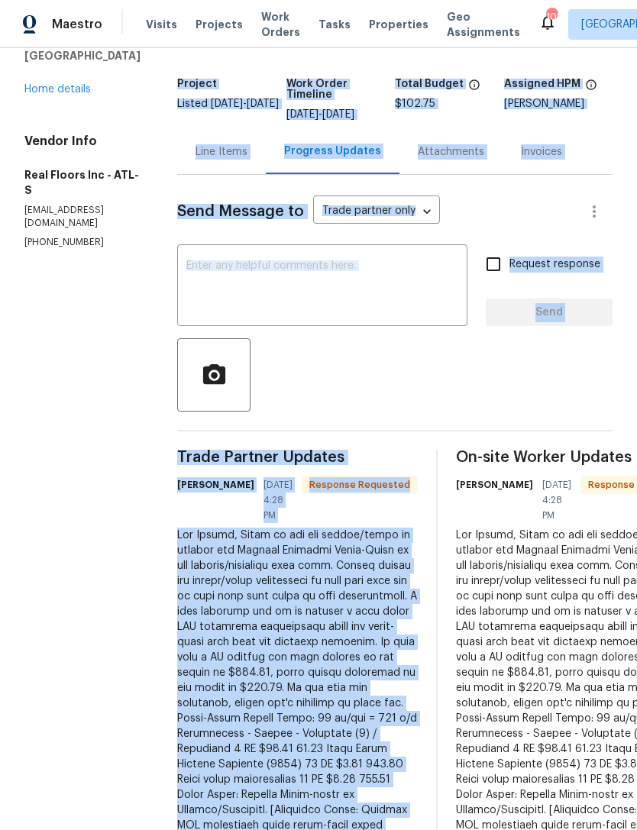
click at [121, 620] on section "All work orders 68 Vale Pt Newnan, GA 30265 Home details Vendor Info Real Floor…" at bounding box center [82, 513] width 116 height 1040
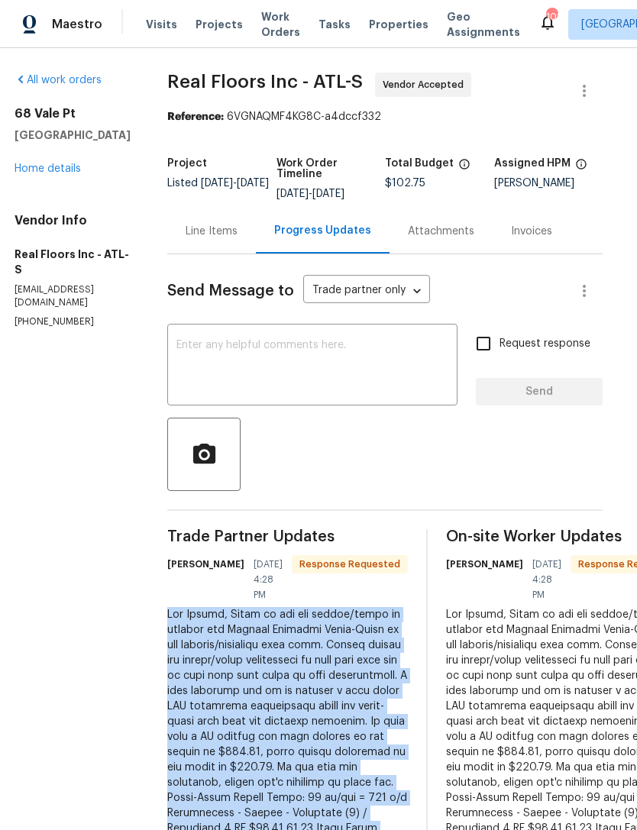
scroll to position [0, 10]
click at [57, 163] on link "Home details" at bounding box center [48, 168] width 66 height 11
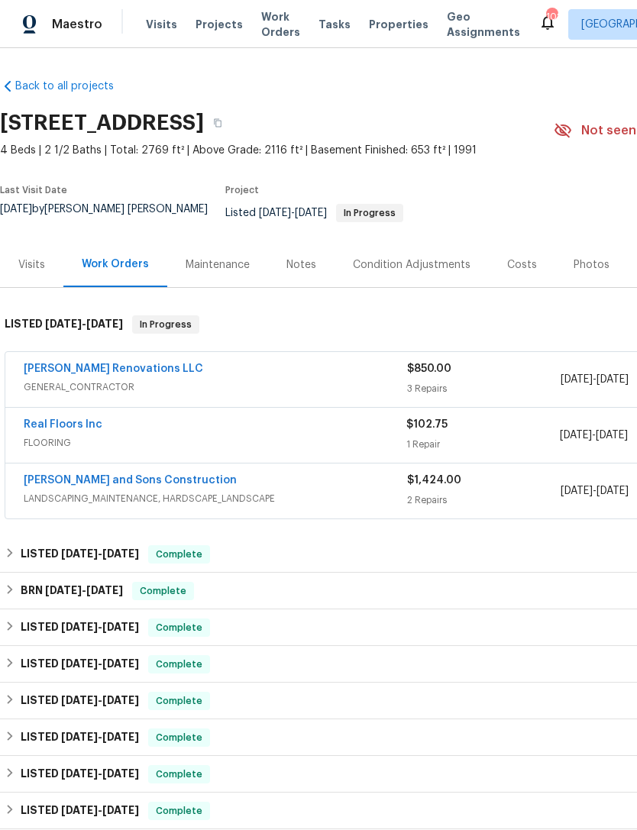
click at [70, 419] on link "Real Floors Inc" at bounding box center [63, 424] width 79 height 11
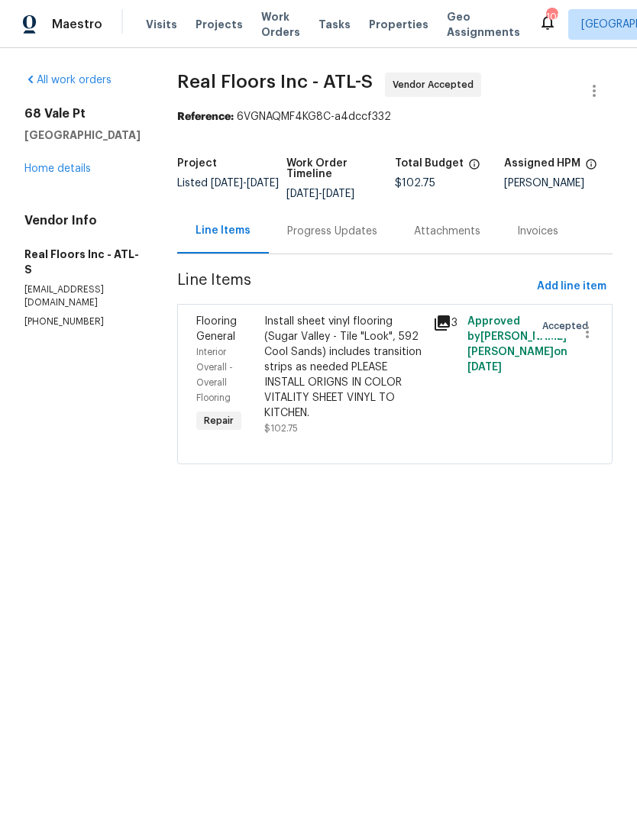
click at [401, 403] on div "Install sheet vinyl flooring (Sugar Valley - Tile "Look", 592 Cool Sands) inclu…" at bounding box center [344, 367] width 160 height 107
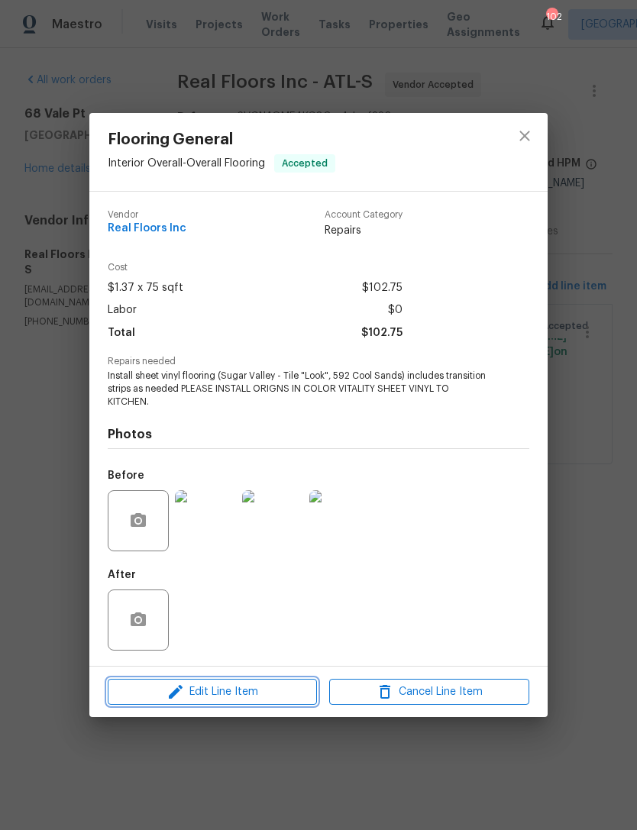
click at [255, 700] on span "Edit Line Item" at bounding box center [212, 692] width 200 height 19
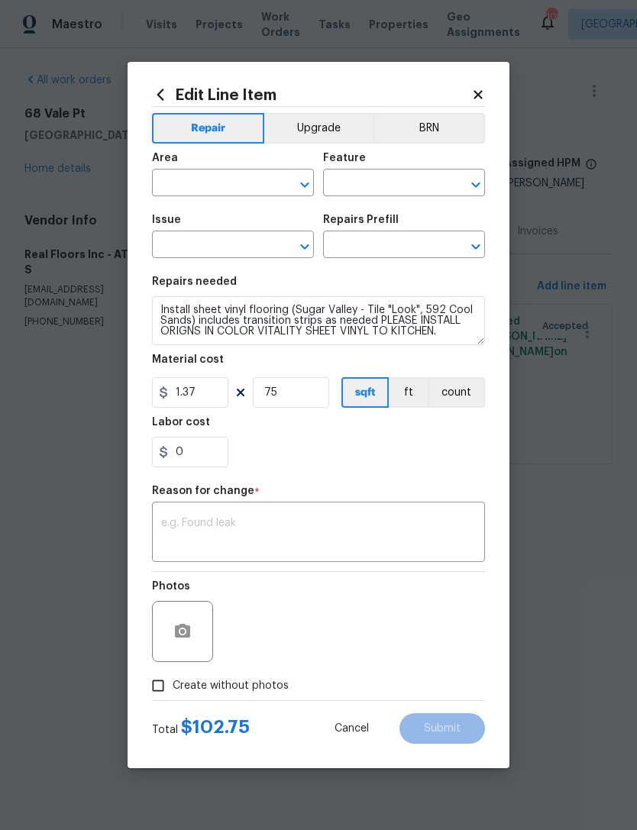
type input "Interior Overall"
type input "Overall Flooring"
type input "Flooring General"
type input "Sheet Vinyl LVL 1 - Sugar Valley (Tile) $1.37"
click at [477, 88] on icon at bounding box center [478, 95] width 14 height 14
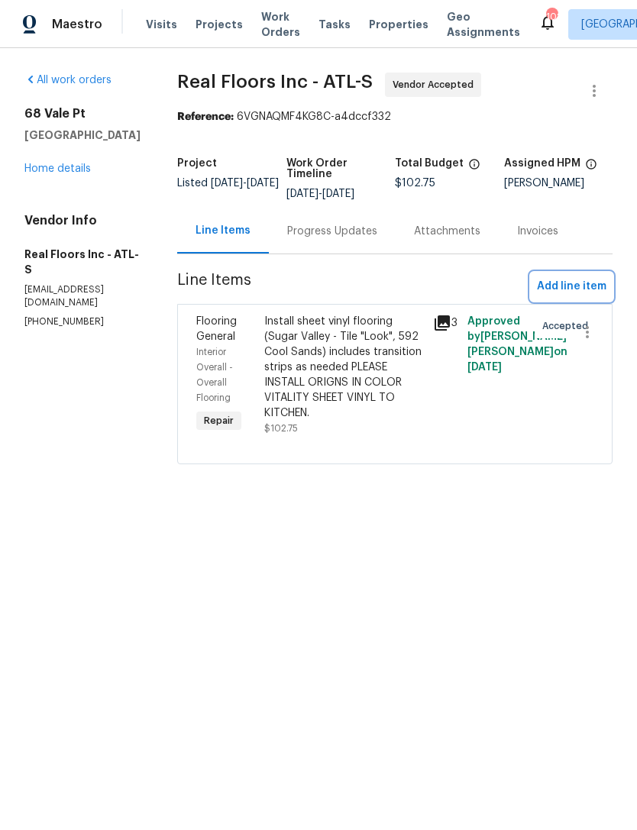
click at [585, 288] on span "Add line item" at bounding box center [572, 286] width 70 height 19
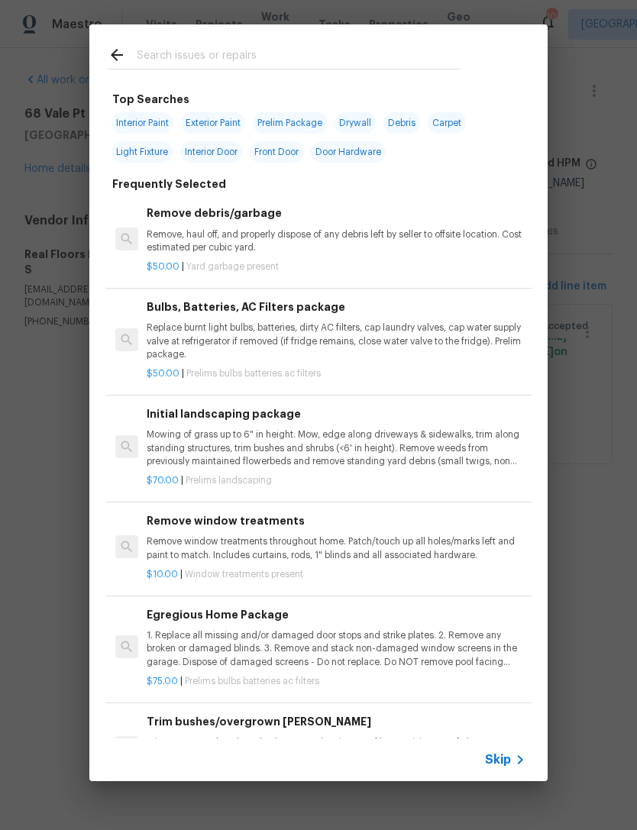
click at [313, 64] on input "text" at bounding box center [299, 57] width 324 height 23
type input "Floor"
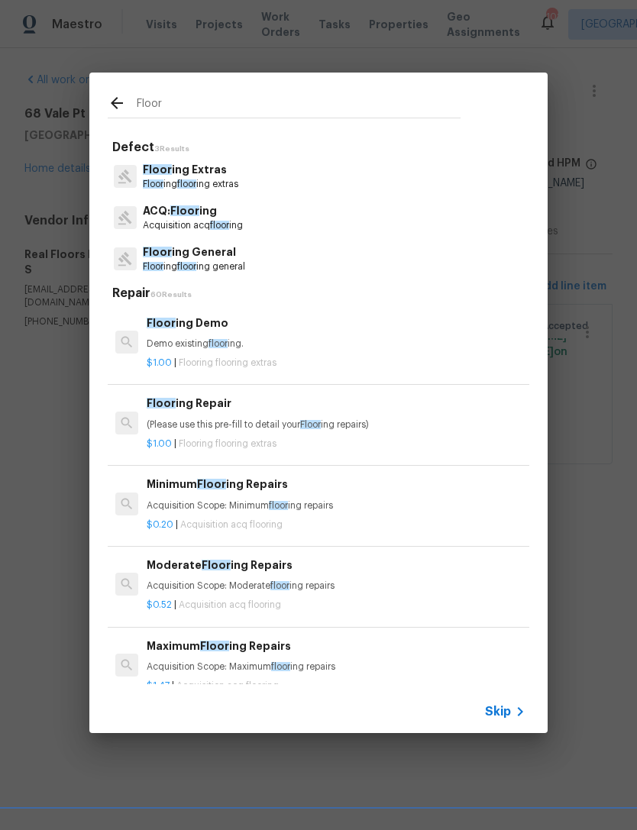
click at [222, 172] on p "Floor ing Extras" at bounding box center [190, 170] width 95 height 16
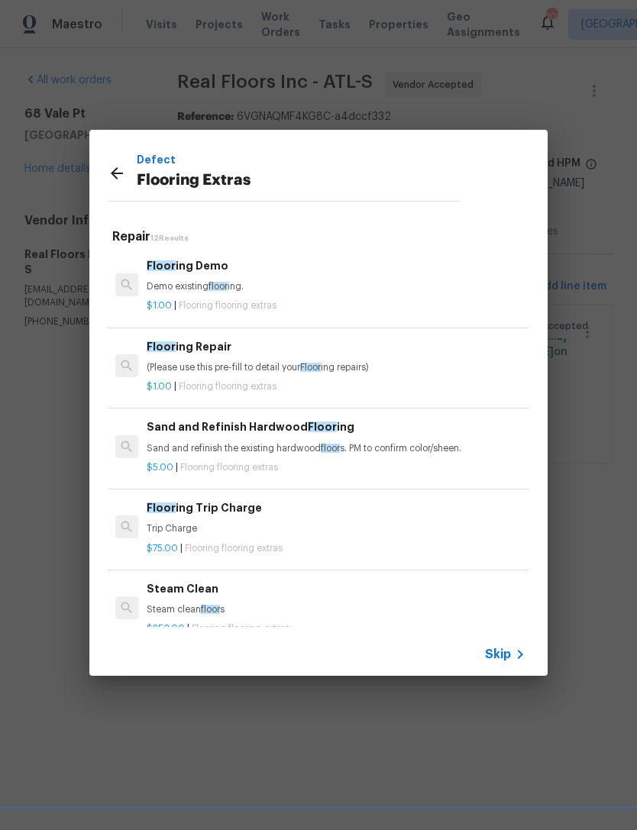
click at [212, 278] on div "Floor ing Demo Demo existing floor ing." at bounding box center [336, 275] width 379 height 37
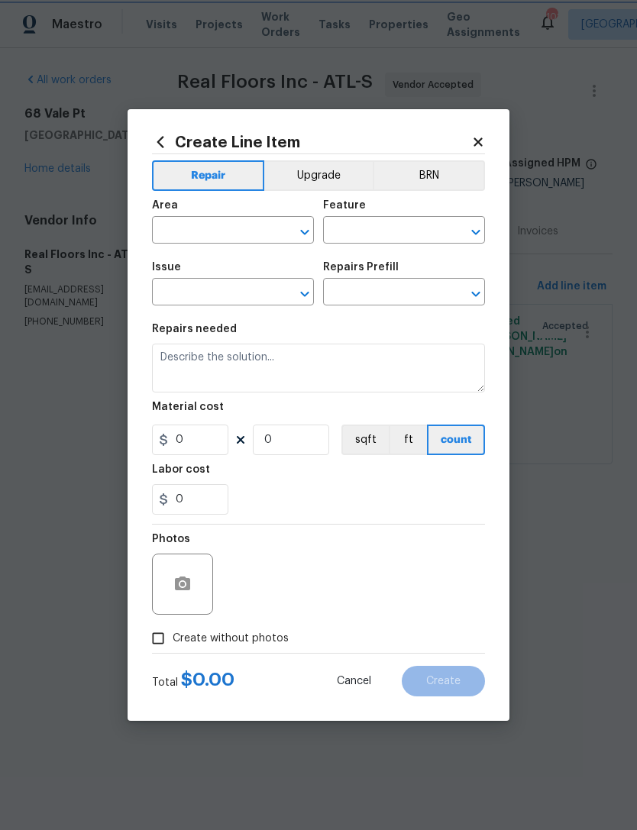
type input "Overall Flooring"
type input "Flooring Extras"
type input "Flooring Demo $1.00"
type textarea "Demo existing flooring."
type input "1"
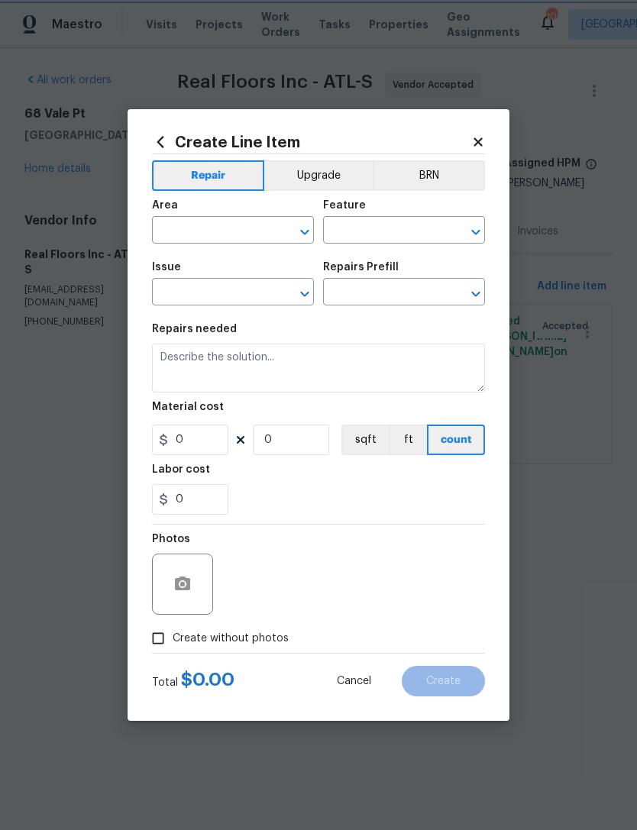
type input "1"
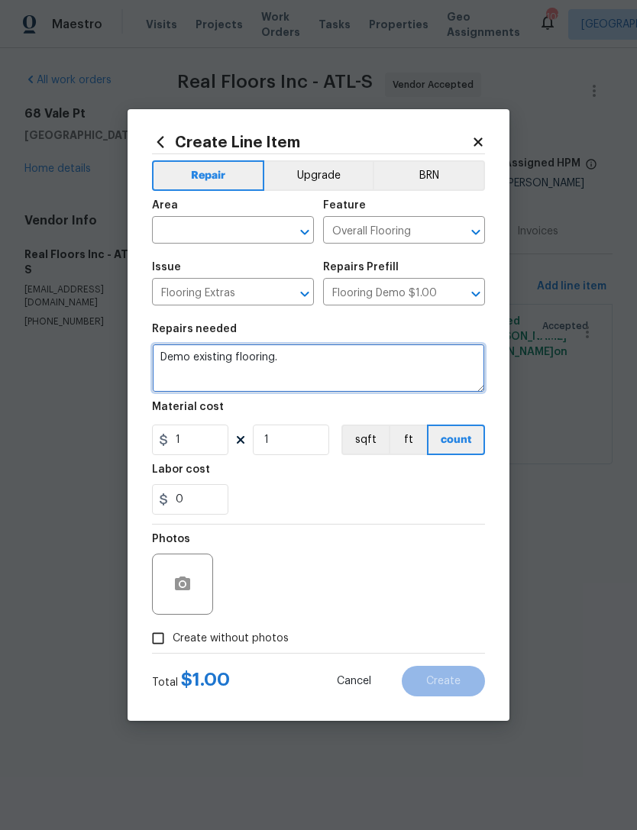
click at [306, 383] on textarea "Demo existing flooring." at bounding box center [318, 368] width 333 height 49
type textarea "De"
click at [311, 360] on textarea at bounding box center [318, 368] width 333 height 49
paste textarea "Hey Marcos, Below is the pdf layout/quote to install the Origins Vitality Sheet…"
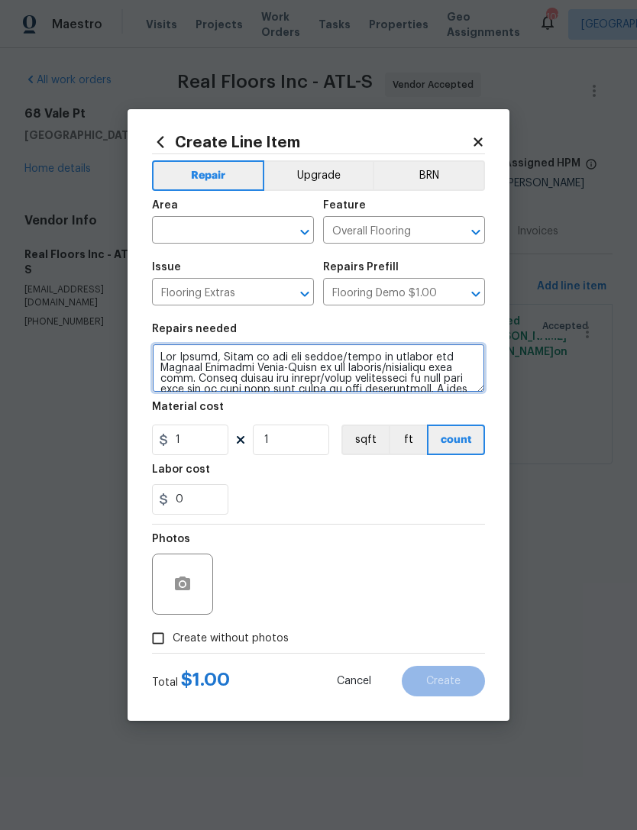
click at [159, 351] on textarea at bounding box center [318, 368] width 333 height 49
type textarea "Food prep and demo Hey Marcos, Below is the pdf layout/quote to install the Ori…"
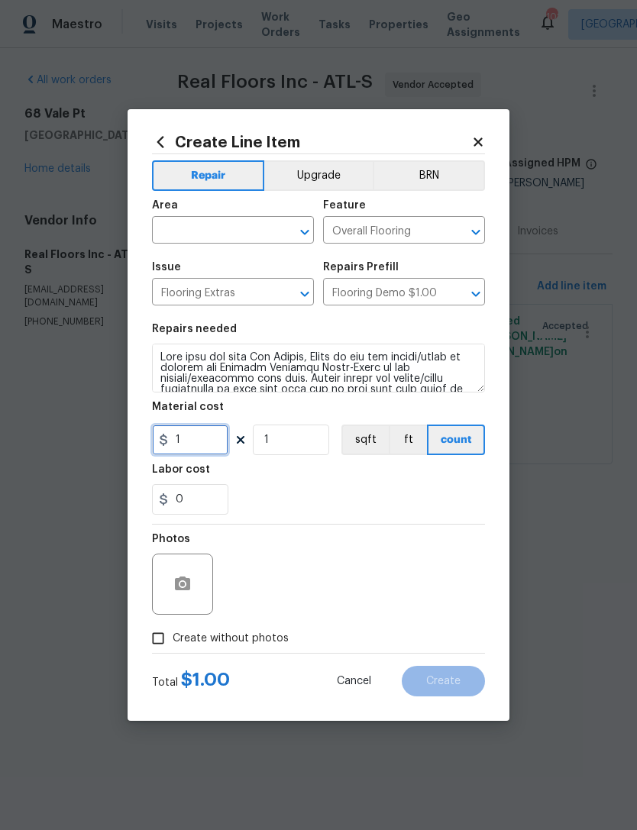
click at [212, 453] on input "1" at bounding box center [190, 440] width 76 height 31
type input "1"
click at [309, 449] on input "1" at bounding box center [291, 440] width 76 height 31
type input "289"
click at [388, 494] on div "0" at bounding box center [318, 499] width 333 height 31
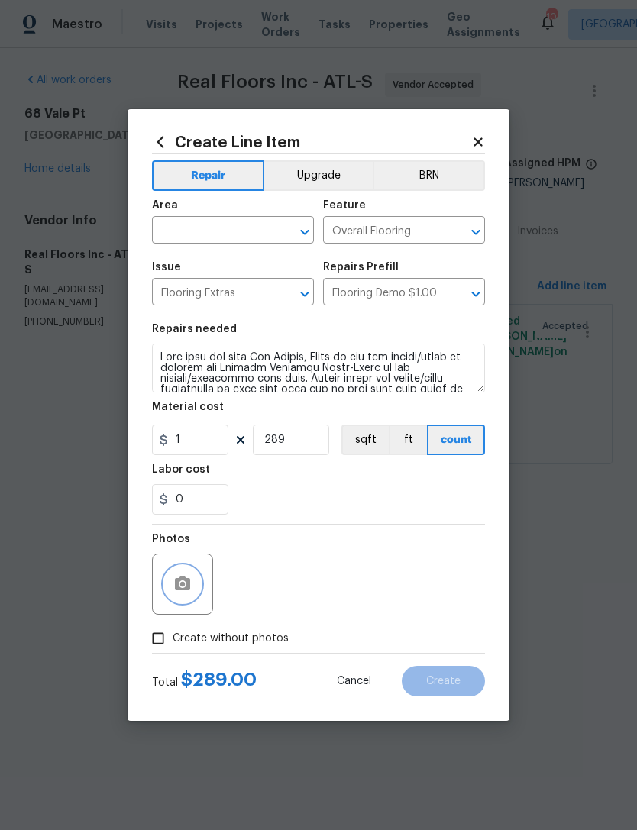
click at [180, 598] on button "button" at bounding box center [182, 584] width 37 height 37
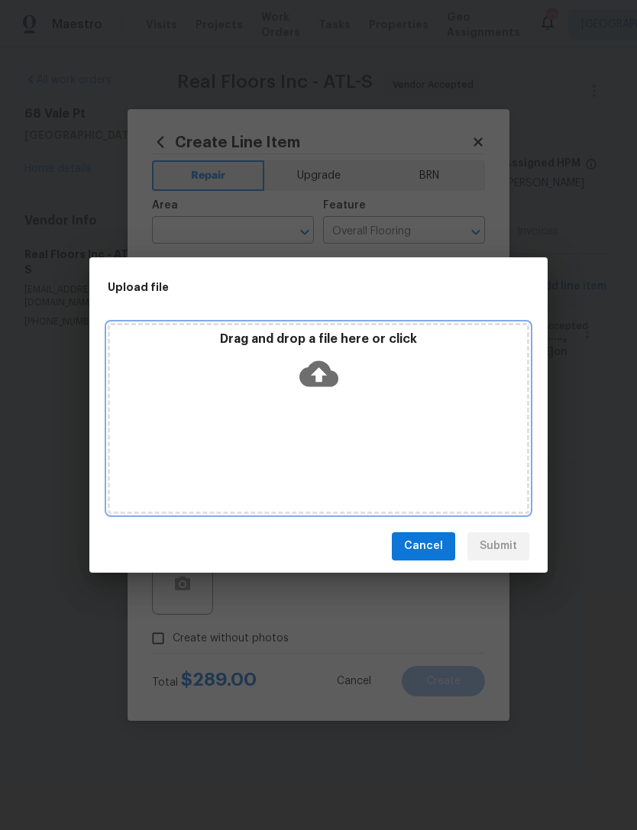
click at [324, 375] on icon at bounding box center [318, 373] width 39 height 39
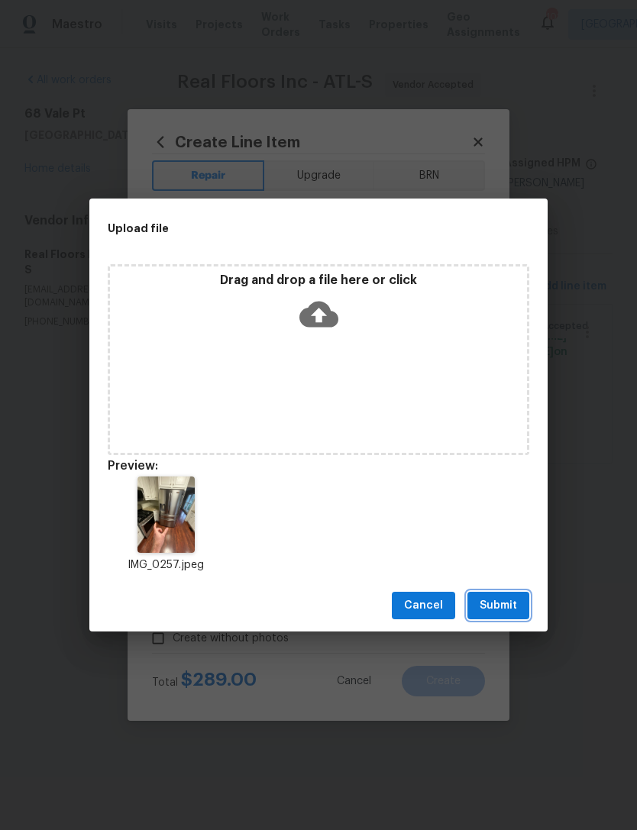
click at [506, 611] on span "Submit" at bounding box center [498, 606] width 37 height 19
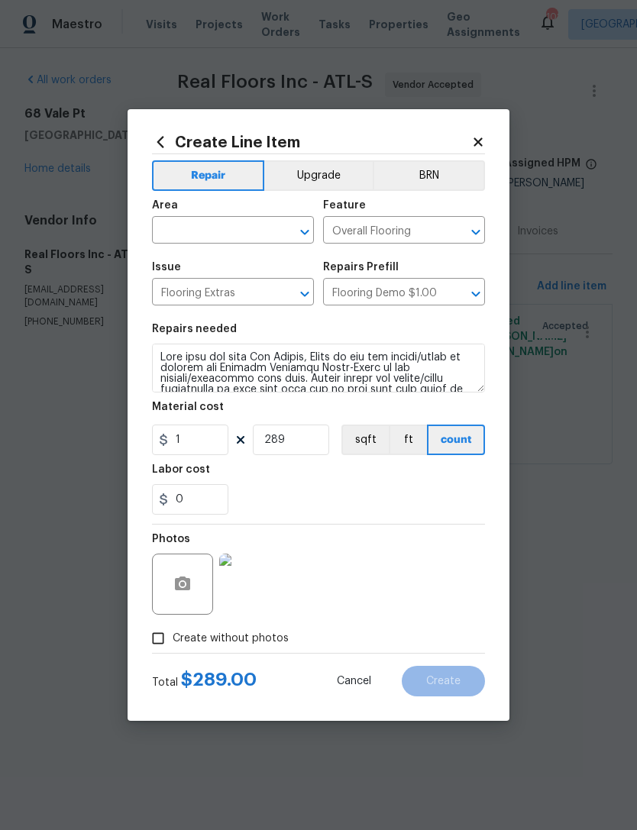
click at [239, 215] on div "Area" at bounding box center [233, 210] width 162 height 20
click at [238, 230] on input "text" at bounding box center [211, 232] width 119 height 24
click at [262, 260] on li "Kitchen" at bounding box center [233, 265] width 162 height 25
type input "Kitchen"
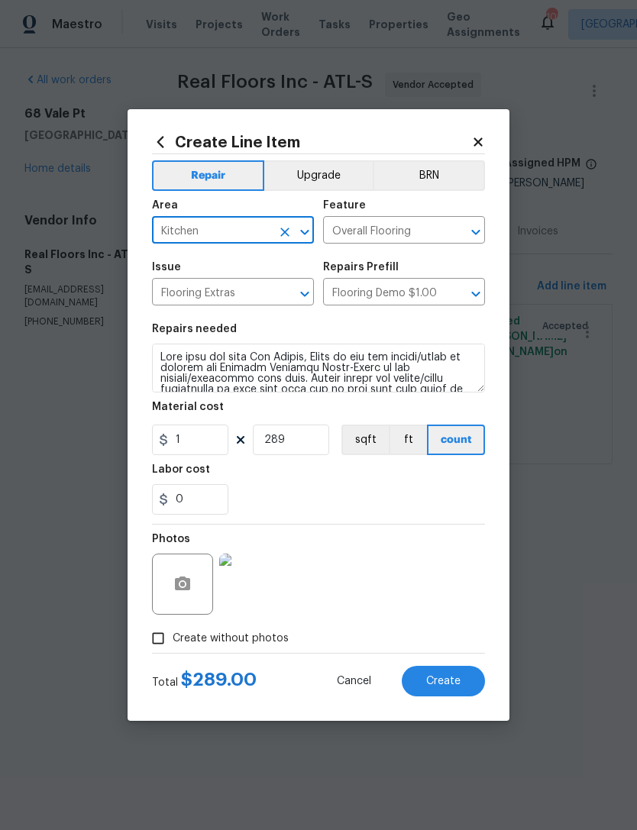
click at [393, 490] on div "0" at bounding box center [318, 499] width 333 height 31
click at [454, 687] on span "Create" at bounding box center [443, 681] width 34 height 11
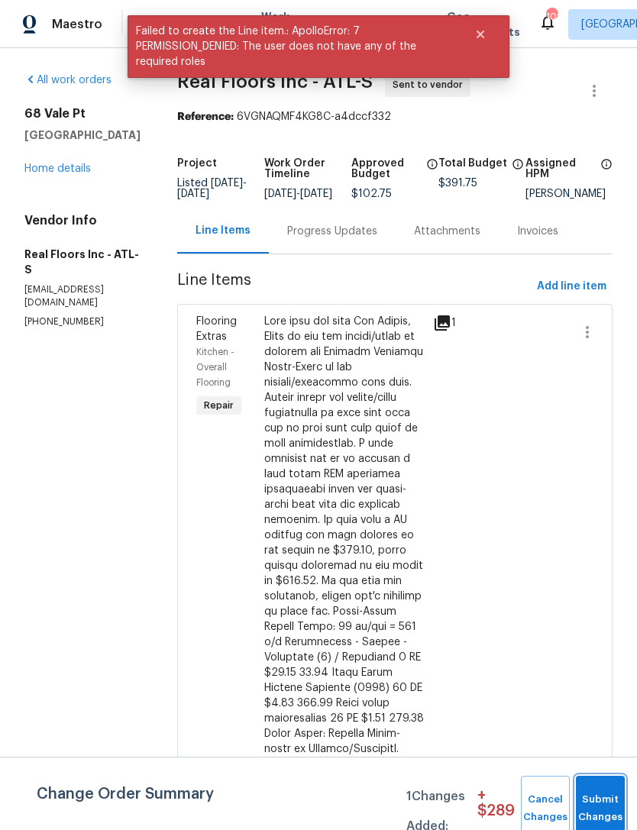
click at [599, 797] on button "Submit Changes" at bounding box center [600, 809] width 49 height 66
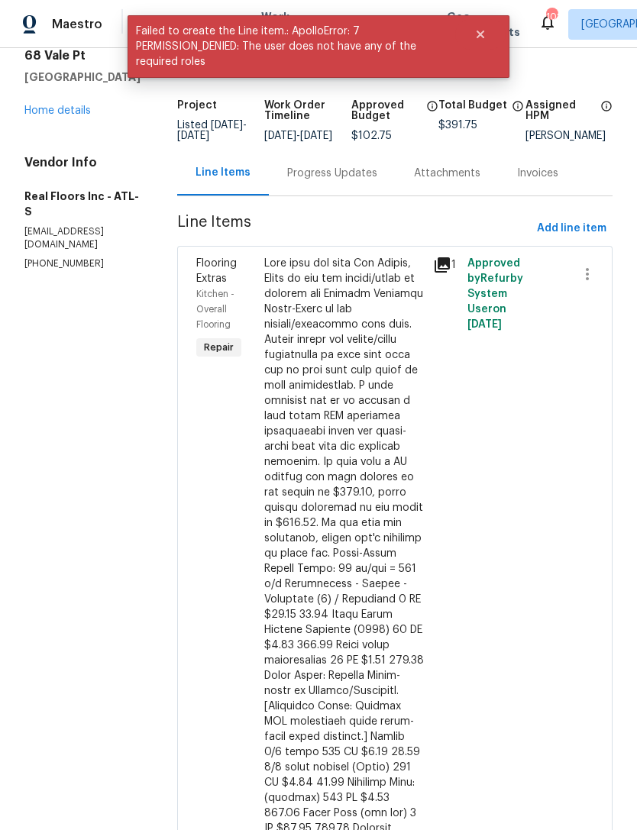
scroll to position [58, 0]
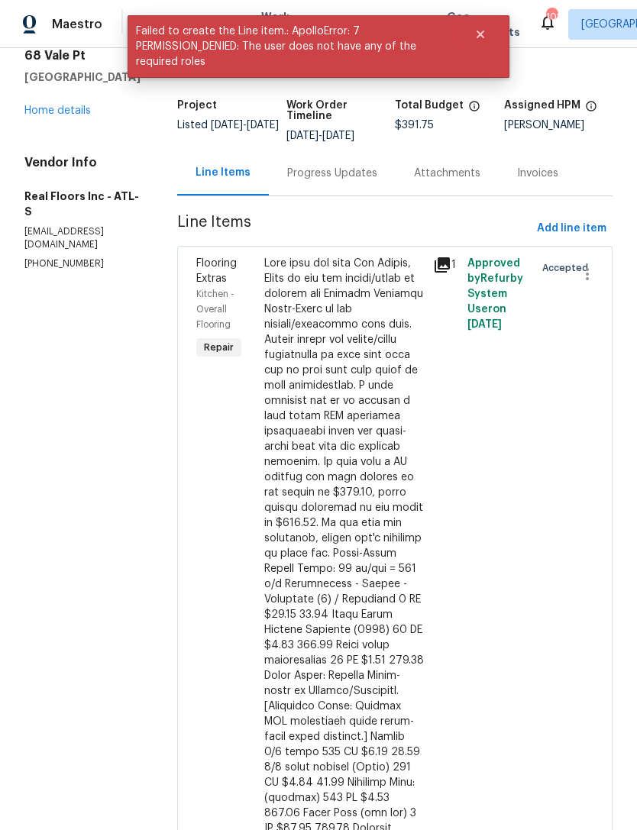
click at [357, 175] on div "Progress Updates" at bounding box center [332, 173] width 90 height 15
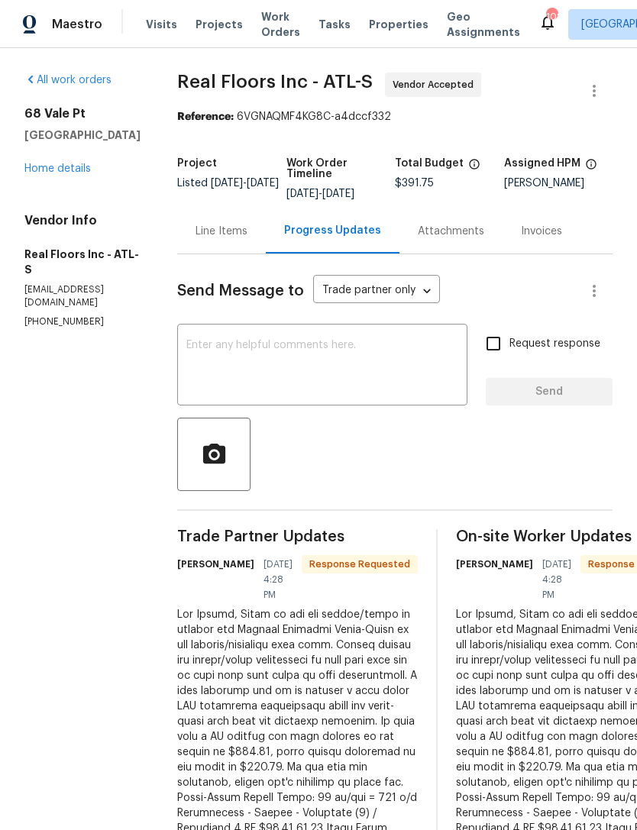
click at [69, 171] on link "Home details" at bounding box center [57, 168] width 66 height 11
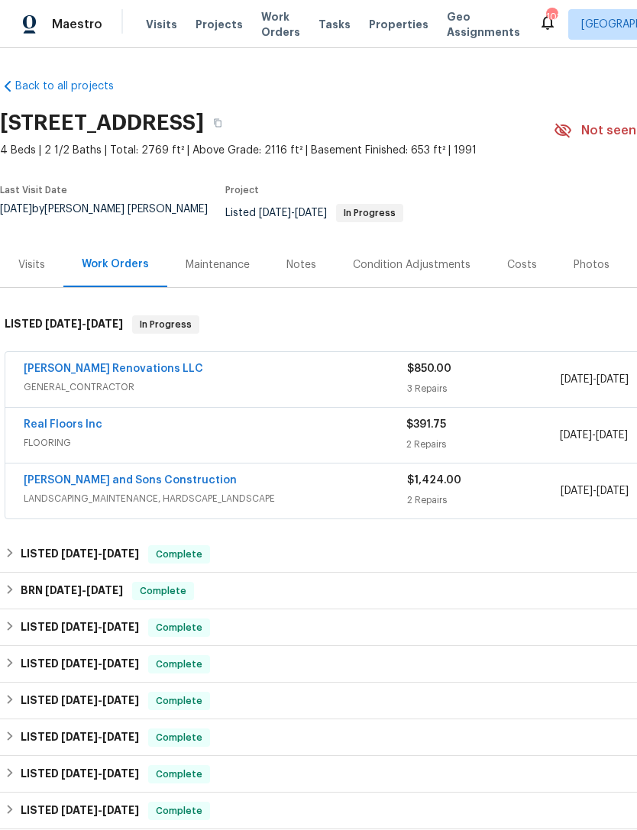
click at [86, 419] on link "Real Floors Inc" at bounding box center [63, 424] width 79 height 11
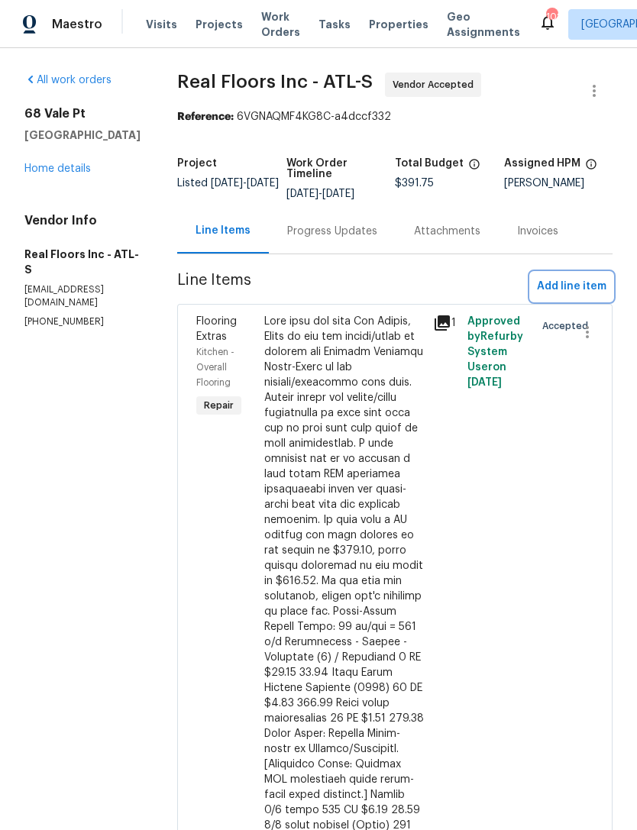
click at [571, 289] on span "Add line item" at bounding box center [572, 286] width 70 height 19
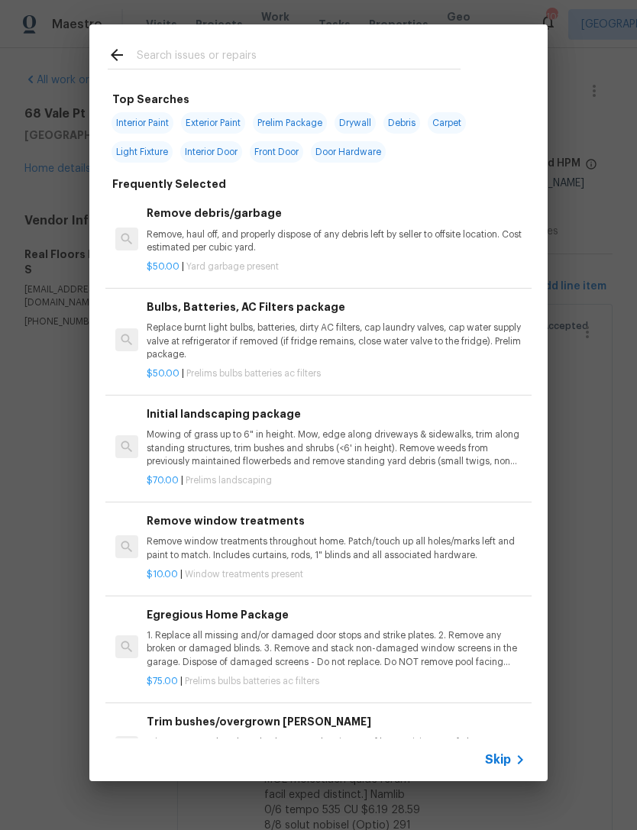
click at [358, 54] on input "text" at bounding box center [299, 57] width 324 height 23
type input "Quar"
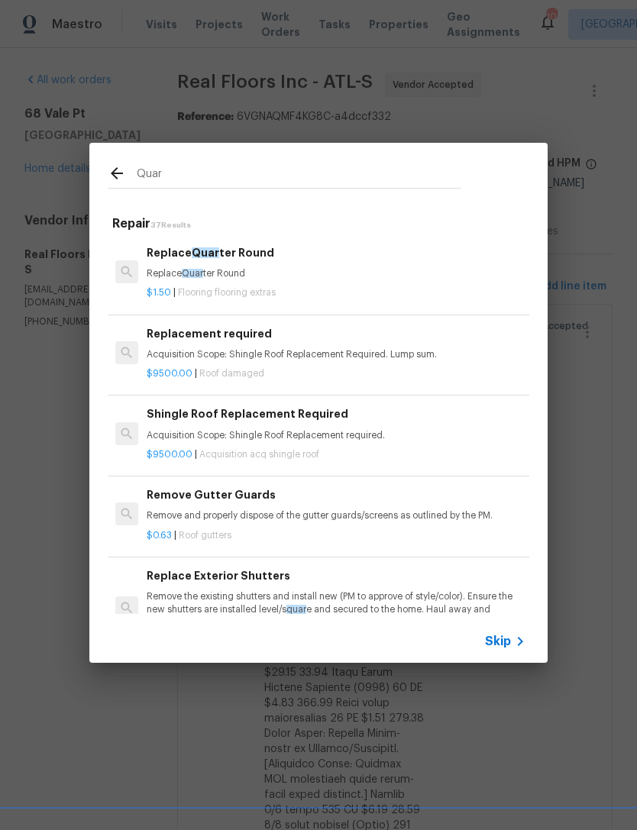
click at [243, 256] on h6 "Replace Quar ter Round" at bounding box center [336, 252] width 379 height 17
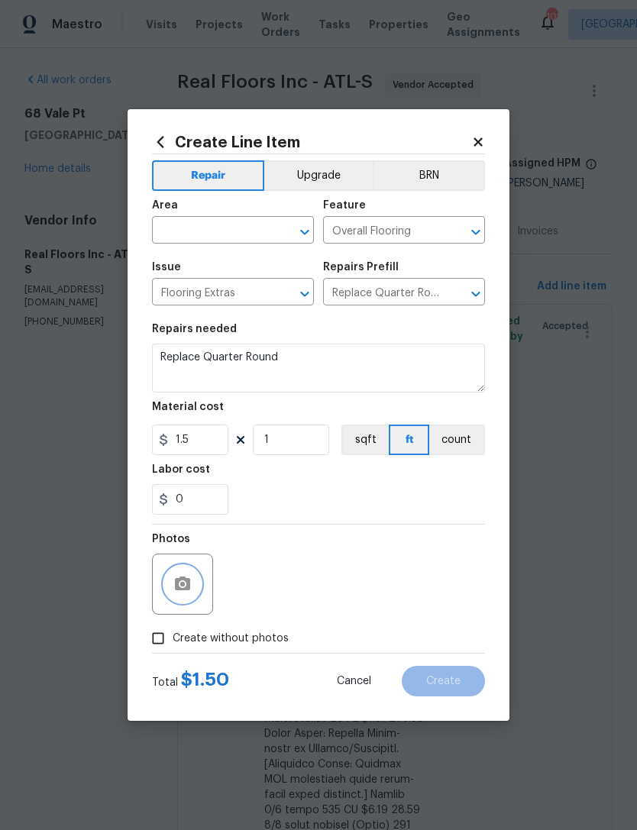
click at [184, 595] on button "button" at bounding box center [182, 584] width 37 height 37
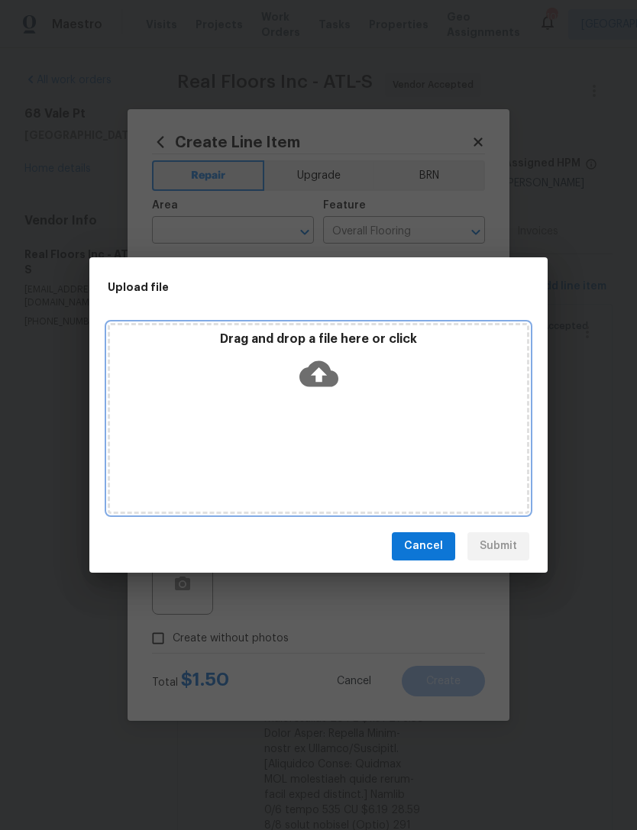
click at [331, 369] on icon at bounding box center [318, 373] width 39 height 39
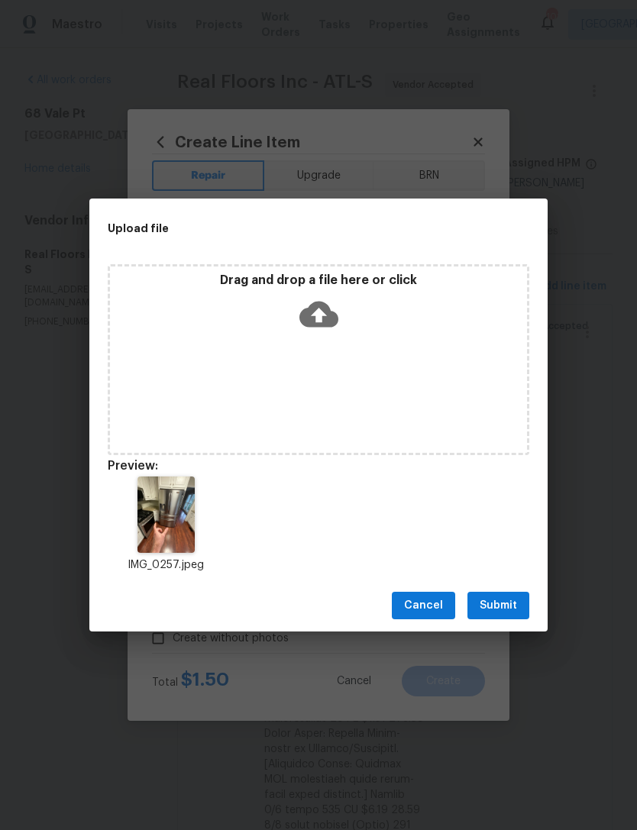
scroll to position [-2, 0]
click at [501, 611] on span "Submit" at bounding box center [498, 606] width 37 height 19
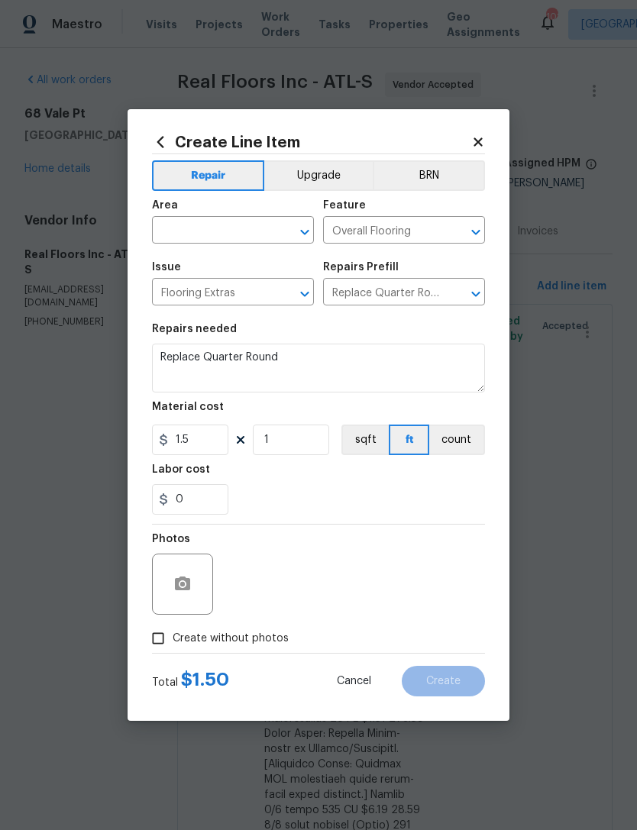
click at [267, 231] on input "text" at bounding box center [211, 232] width 119 height 24
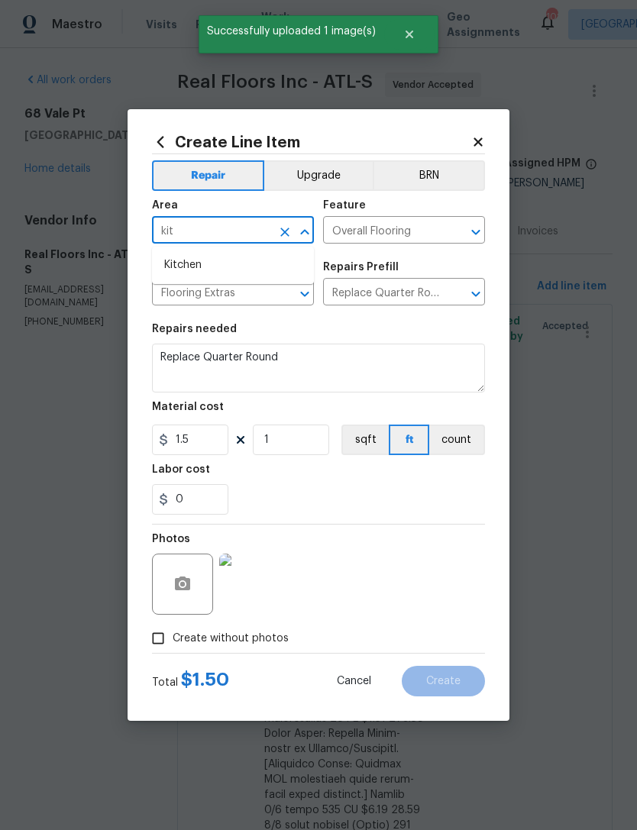
click at [259, 267] on li "Kitchen" at bounding box center [233, 265] width 162 height 25
type input "Kitchen"
click at [334, 365] on textarea "Replace Quarter Round" at bounding box center [318, 368] width 333 height 49
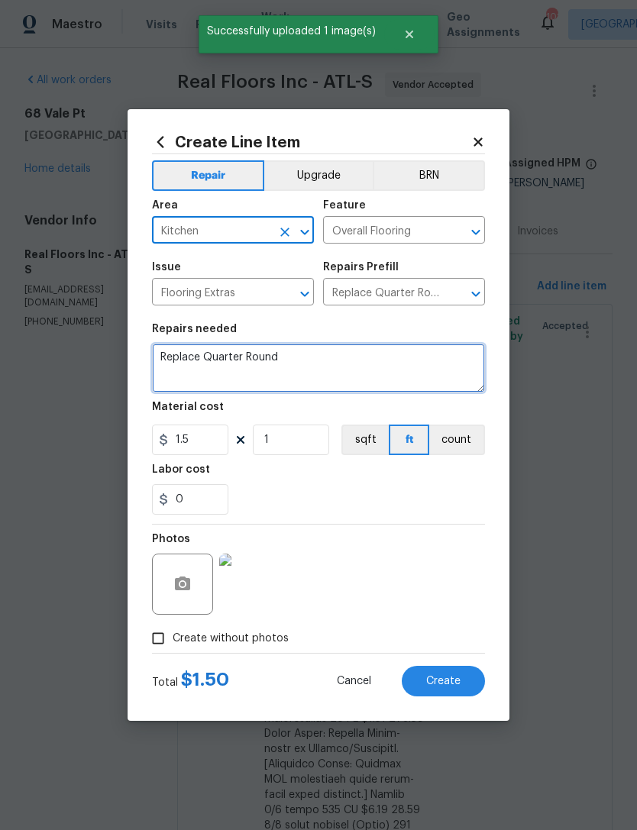
click at [333, 365] on textarea "Replace Quarter Round" at bounding box center [318, 368] width 333 height 49
click at [366, 370] on textarea "Replace Quarter Round" at bounding box center [318, 368] width 333 height 49
paste textarea "Hey Marcos, Below is the pdf layout/quote to install the Origins Vitality Sheet…"
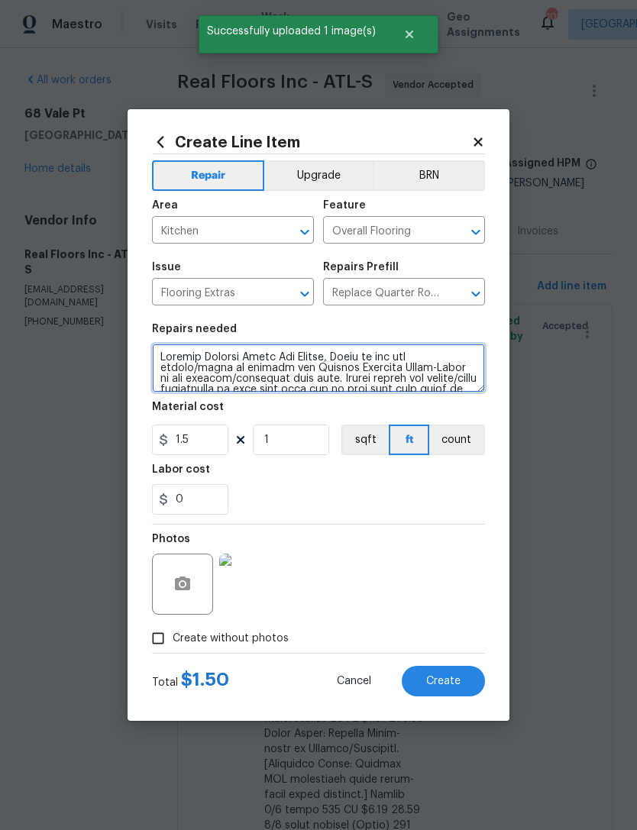
scroll to position [171, 0]
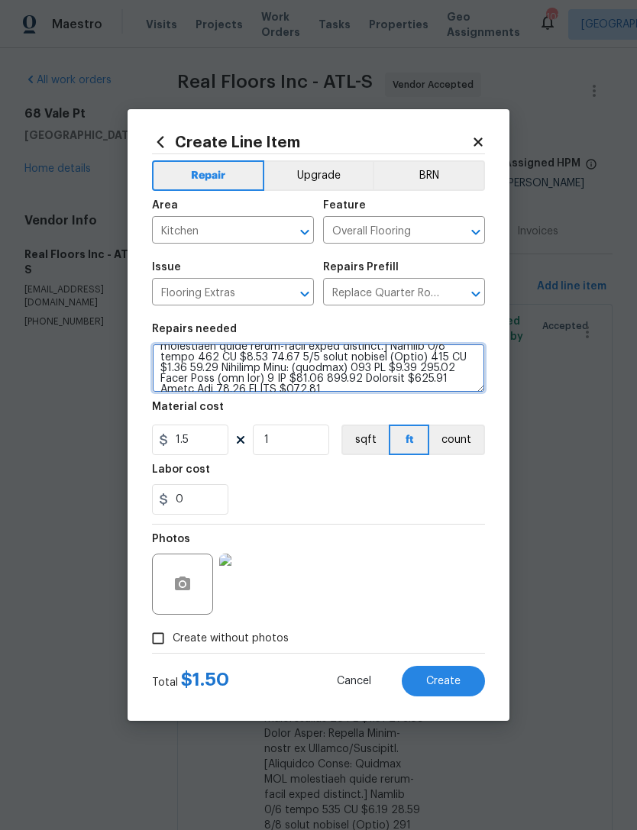
type textarea "Replace Quarter Round Hey Marcos, Below is the pdf layout/quote to install the …"
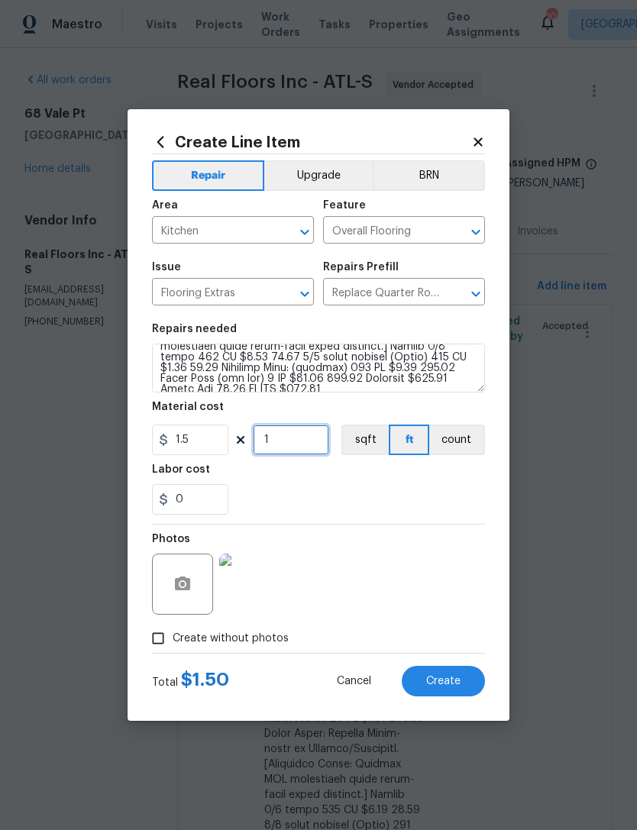
click at [293, 449] on input "1" at bounding box center [291, 440] width 76 height 31
type input "140"
click at [214, 428] on input "1.5" at bounding box center [190, 440] width 76 height 31
click at [197, 445] on input "1.5" at bounding box center [190, 440] width 76 height 31
type input "1"
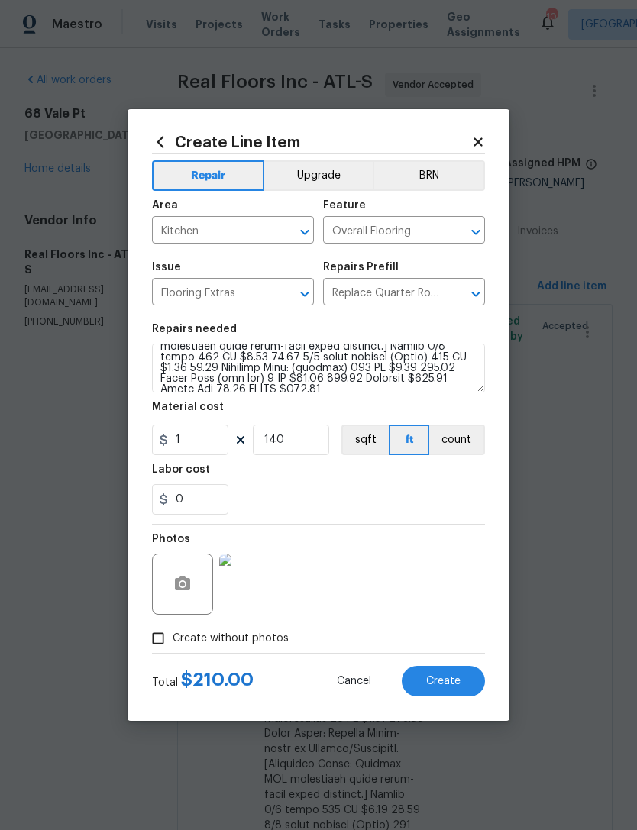
click at [348, 495] on div "0" at bounding box center [318, 499] width 333 height 31
click at [455, 685] on span "Create" at bounding box center [443, 681] width 34 height 11
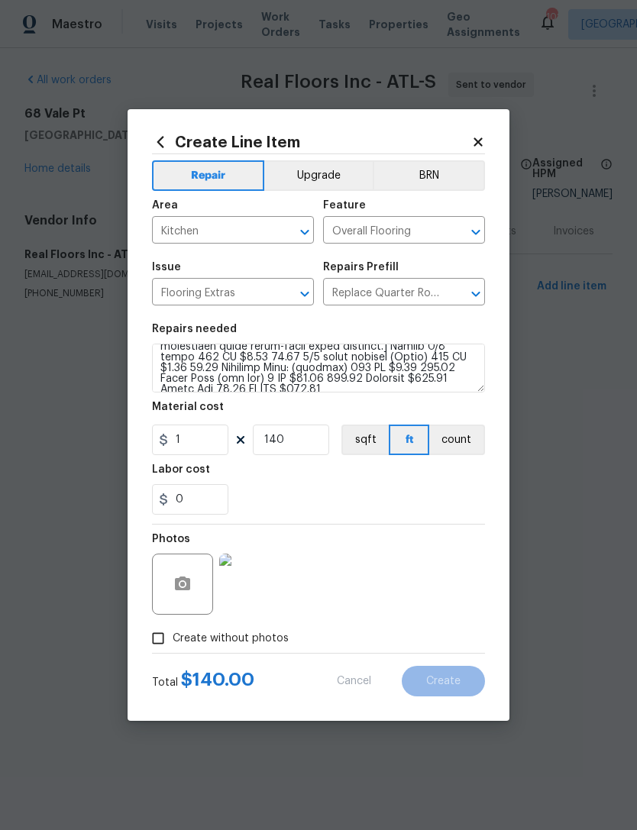
type input "0"
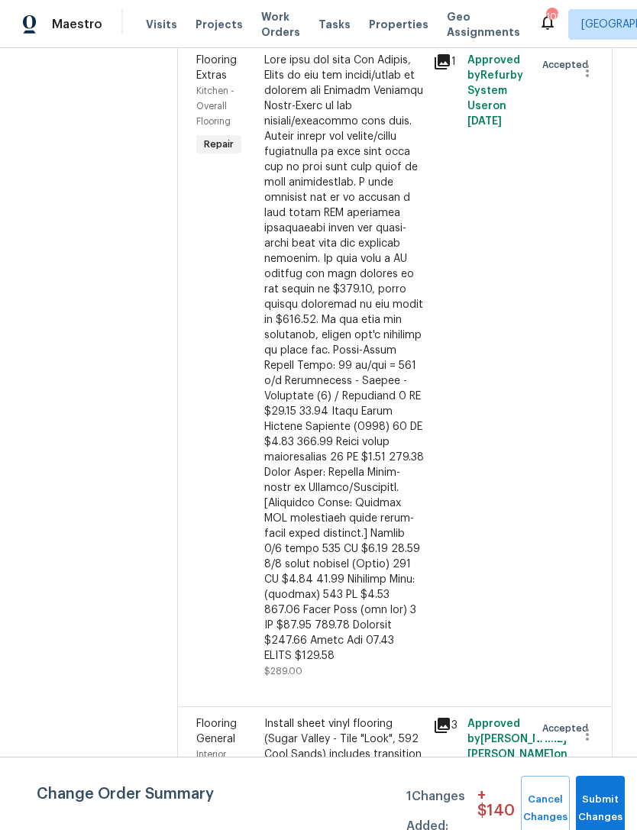
scroll to position [49, 0]
click at [373, 716] on div "Install sheet vinyl flooring (Sugar Valley - Tile "Look", 592 Cool Sands) inclu…" at bounding box center [344, 769] width 160 height 107
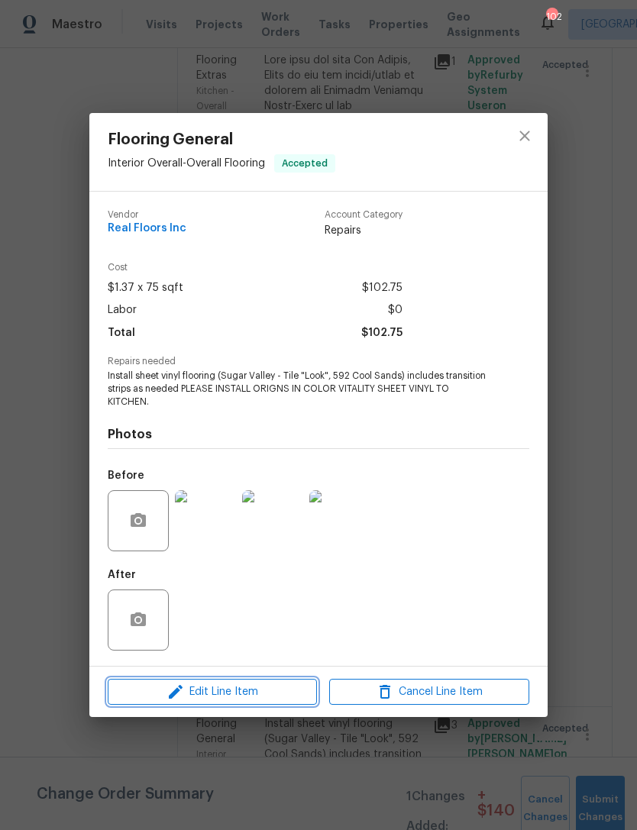
click at [278, 694] on span "Edit Line Item" at bounding box center [212, 692] width 200 height 19
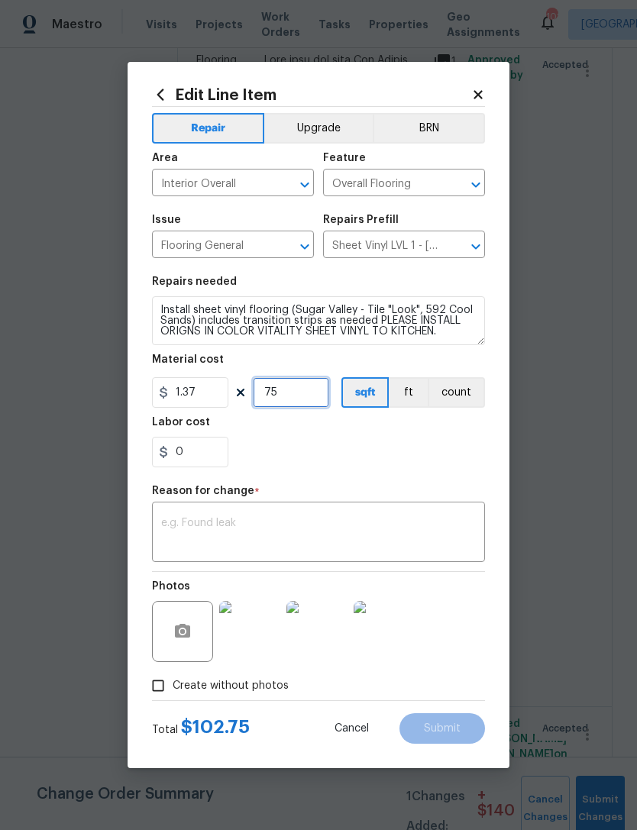
click at [307, 400] on input "75" at bounding box center [291, 392] width 76 height 31
type input "406"
click at [371, 467] on div "0" at bounding box center [318, 452] width 333 height 31
click at [206, 460] on input "0" at bounding box center [190, 452] width 76 height 31
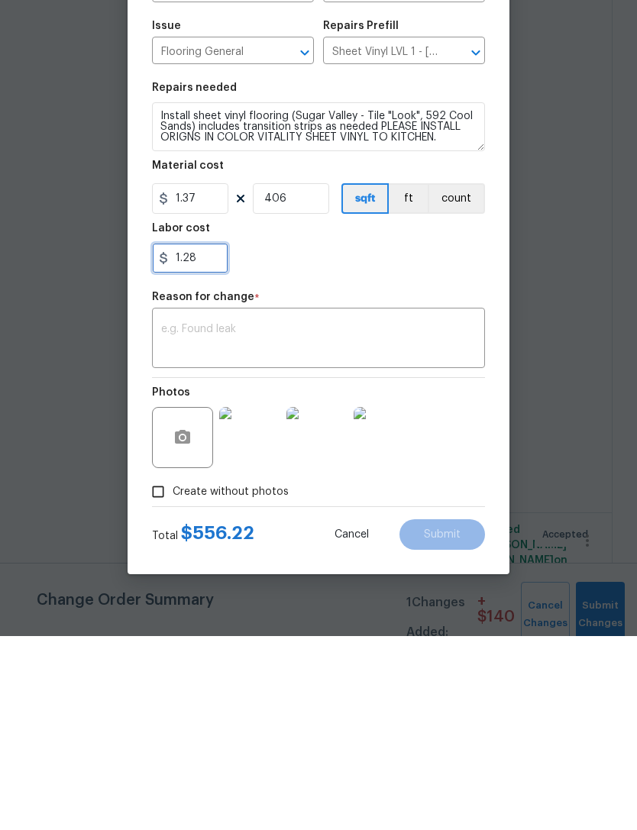
type input "1.28"
click at [395, 437] on div "1.28" at bounding box center [318, 452] width 333 height 31
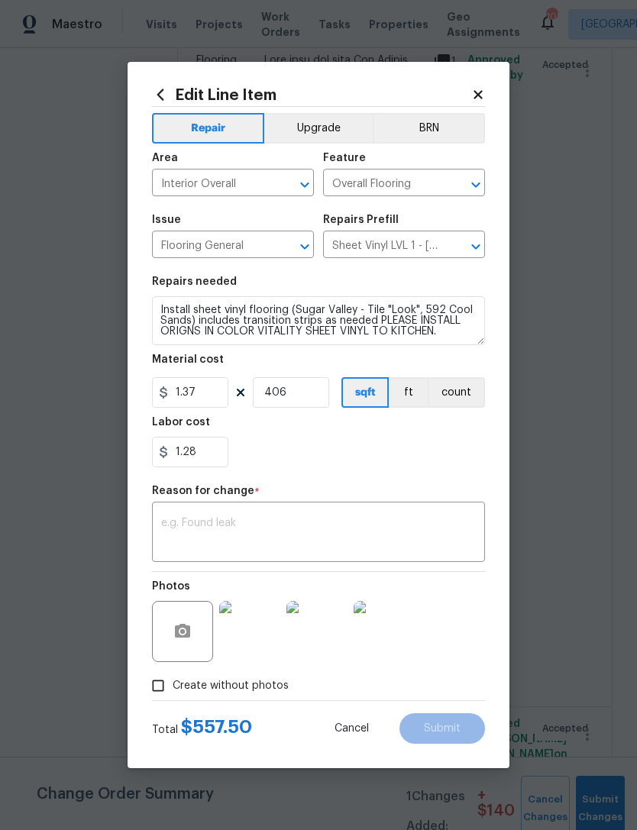
click at [302, 525] on textarea at bounding box center [318, 534] width 315 height 32
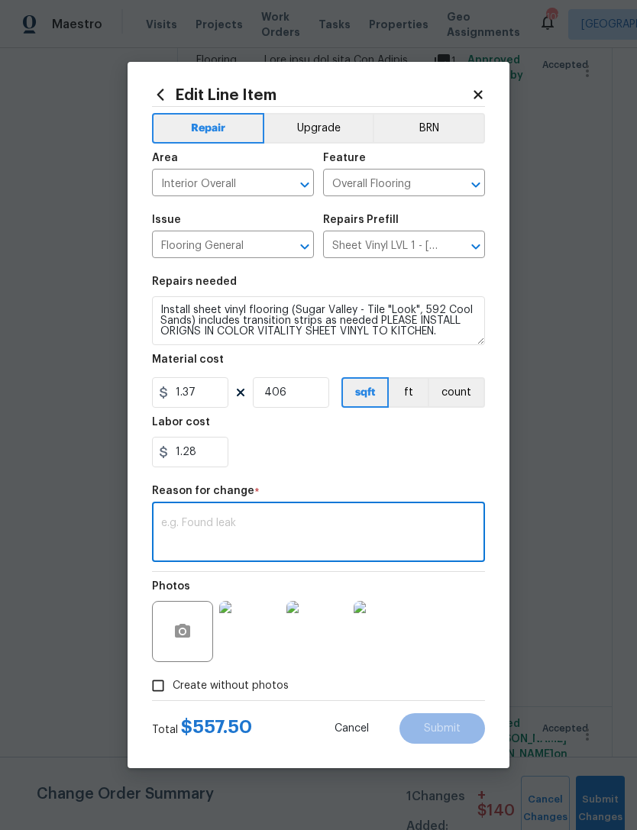
click at [285, 526] on textarea at bounding box center [318, 534] width 315 height 32
paste textarea "Hey Marcos, Below is the pdf layout/quote to install the Origins Vitality Sheet…"
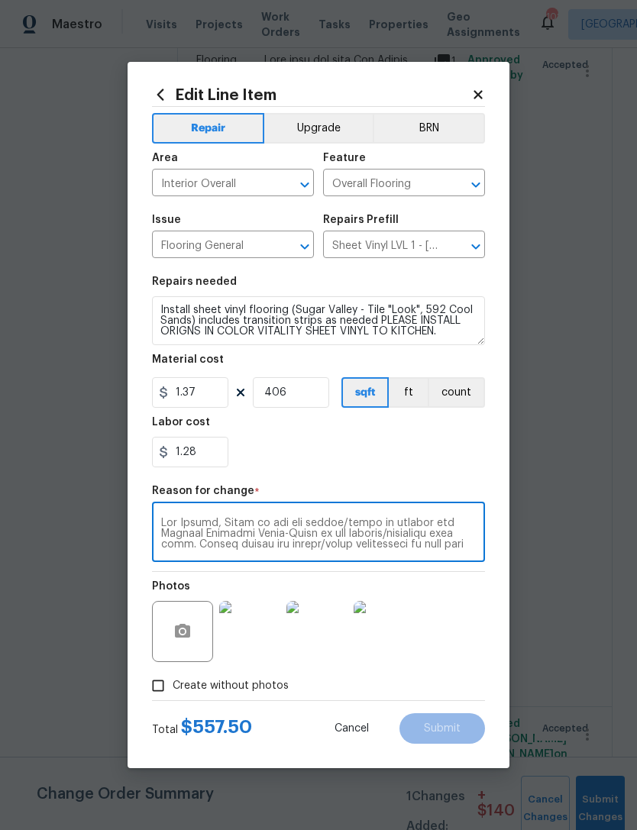
scroll to position [160, 0]
type textarea "Hey Marcos, Below is the pdf layout/quote to install the Origins Vitality Sheet…"
click at [409, 461] on div "1.28" at bounding box center [318, 452] width 333 height 31
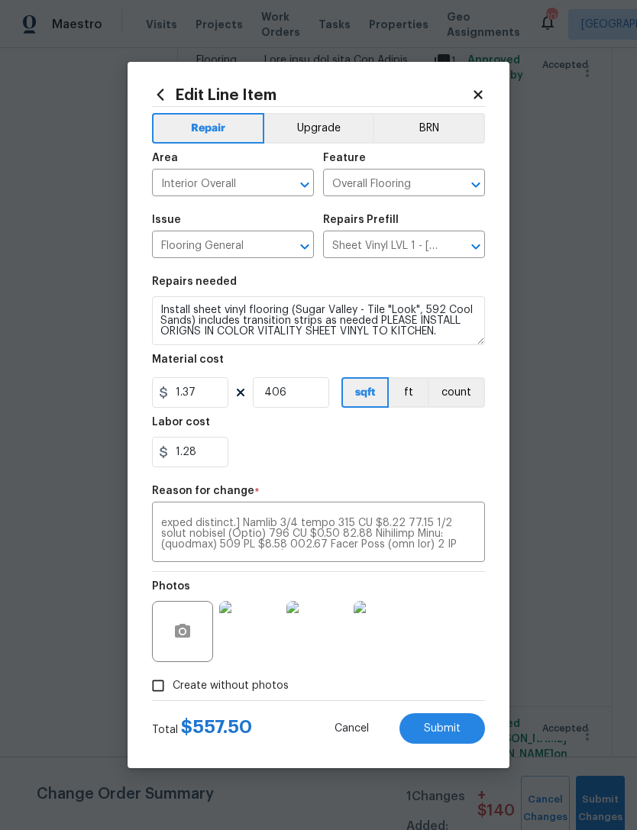
click at [450, 731] on span "Submit" at bounding box center [442, 728] width 37 height 11
type input "75"
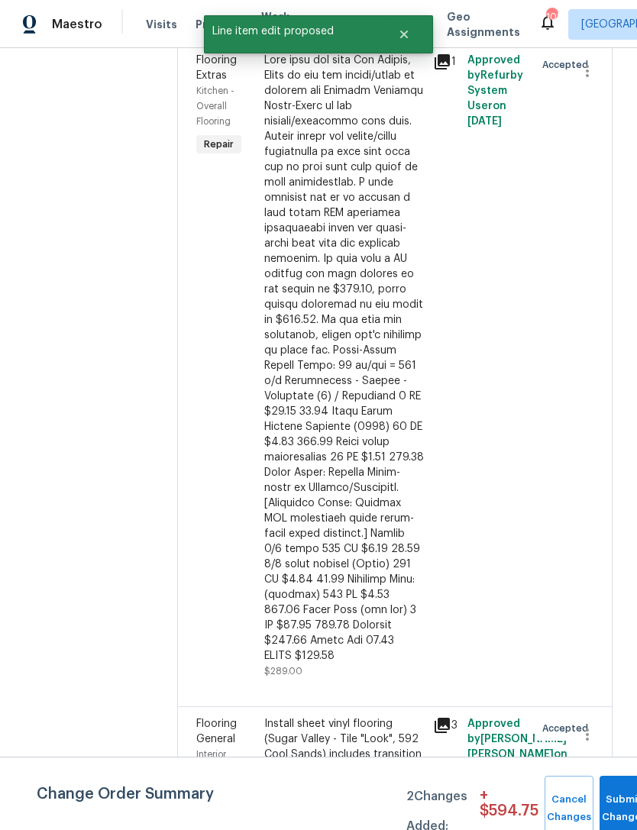
scroll to position [0, 0]
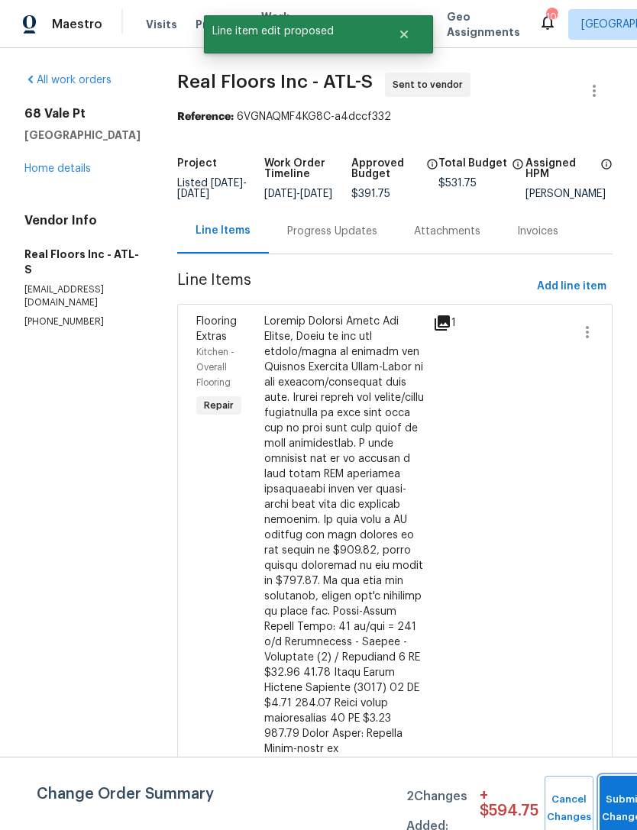
click at [612, 800] on button "Submit Changes" at bounding box center [624, 809] width 49 height 66
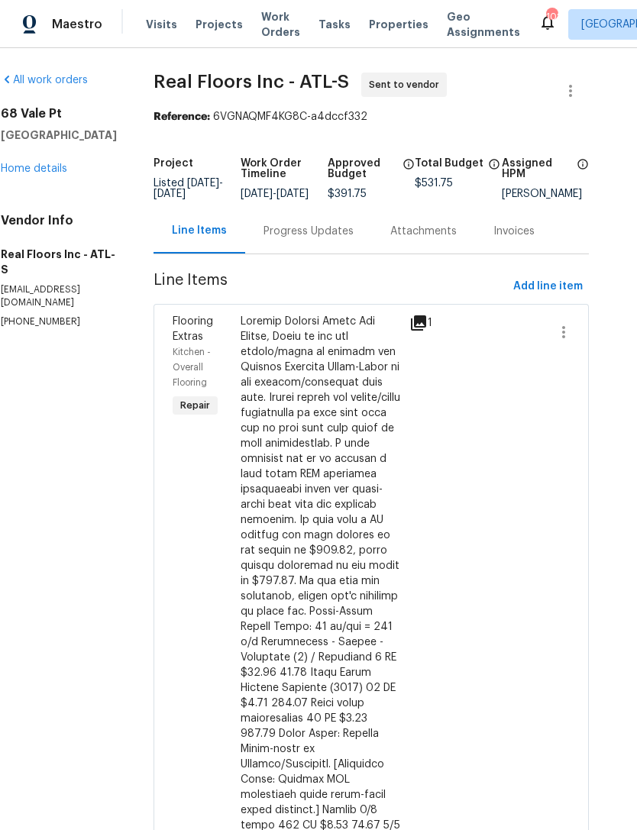
scroll to position [0, 23]
click at [34, 172] on link "Home details" at bounding box center [35, 168] width 66 height 11
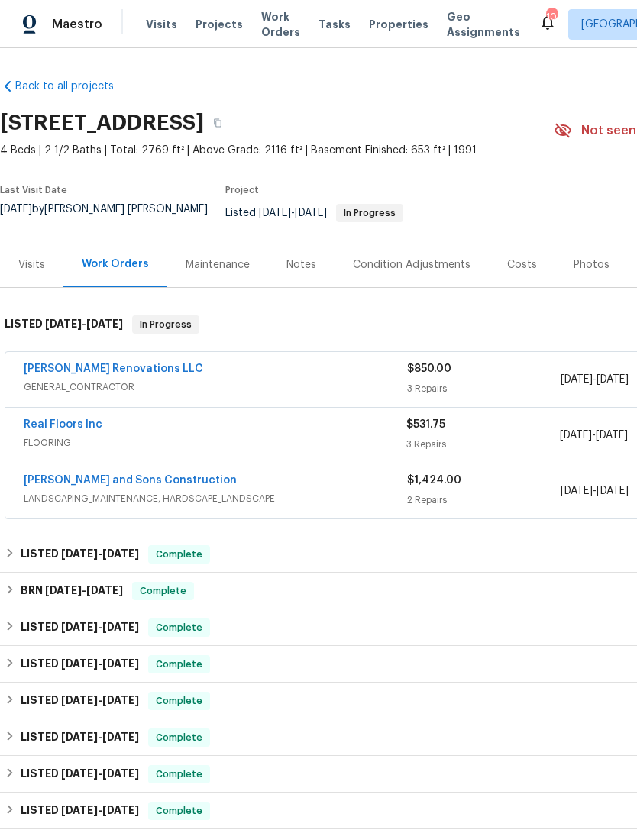
click at [79, 419] on link "Real Floors Inc" at bounding box center [63, 424] width 79 height 11
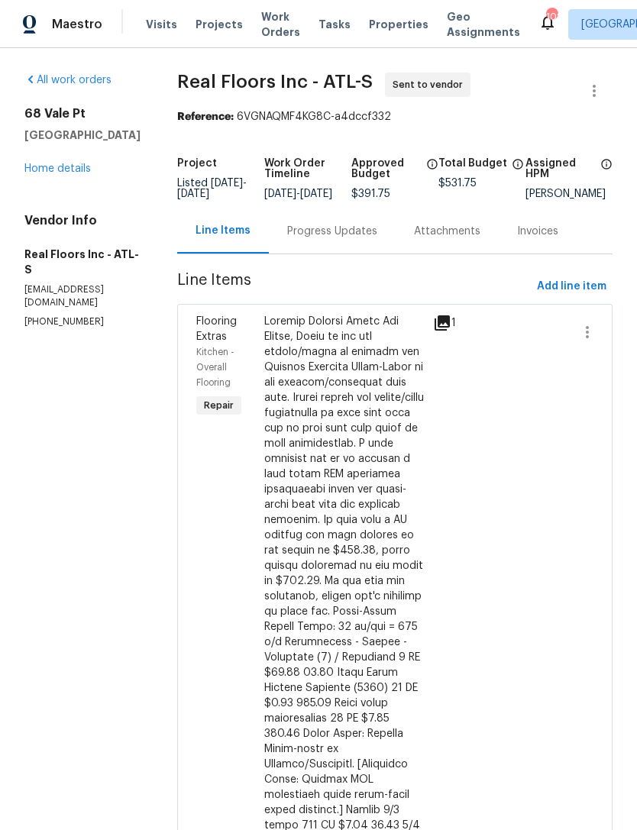
click at [339, 239] on div "Progress Updates" at bounding box center [332, 231] width 90 height 15
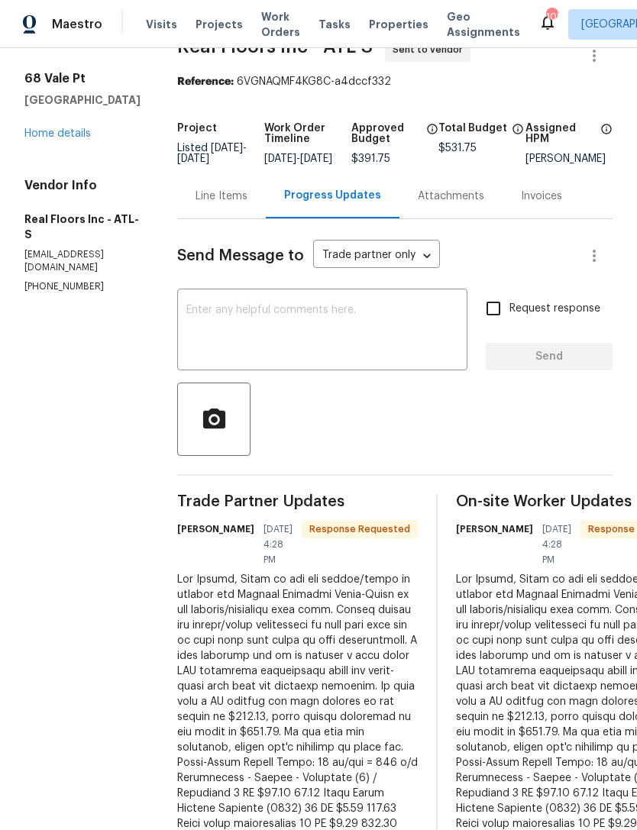
scroll to position [20, 0]
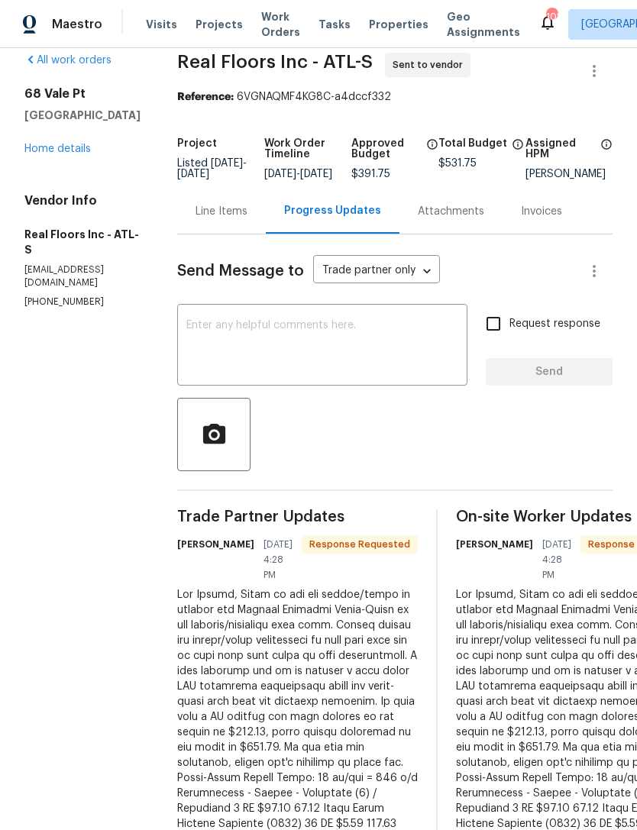
click at [226, 341] on textarea at bounding box center [322, 346] width 272 height 53
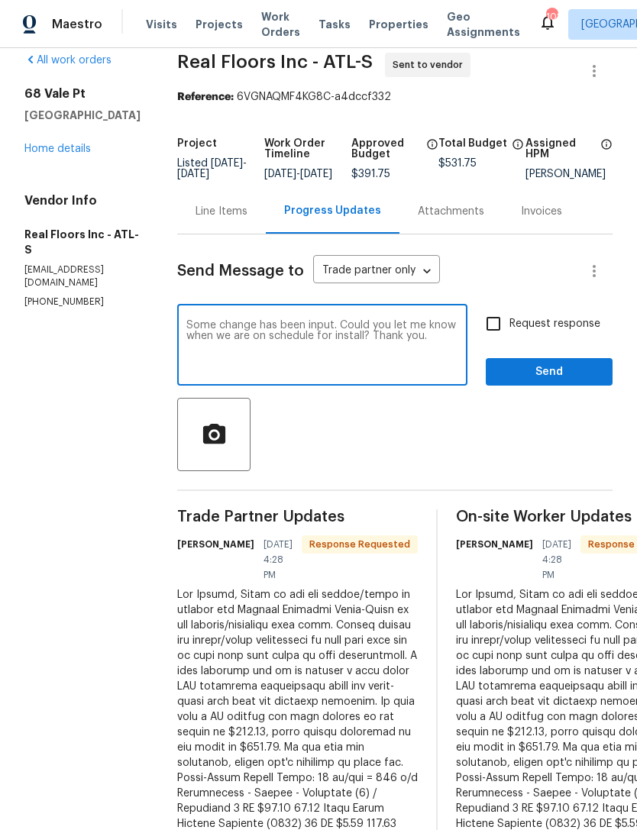
click at [229, 333] on textarea "Some change has been input. Could you let me know when we are on schedule for i…" at bounding box center [322, 346] width 272 height 53
type textarea "Price change has been input. Could you let me know when we are on schedule for …"
click at [490, 340] on input "Request response" at bounding box center [493, 324] width 32 height 32
checkbox input "true"
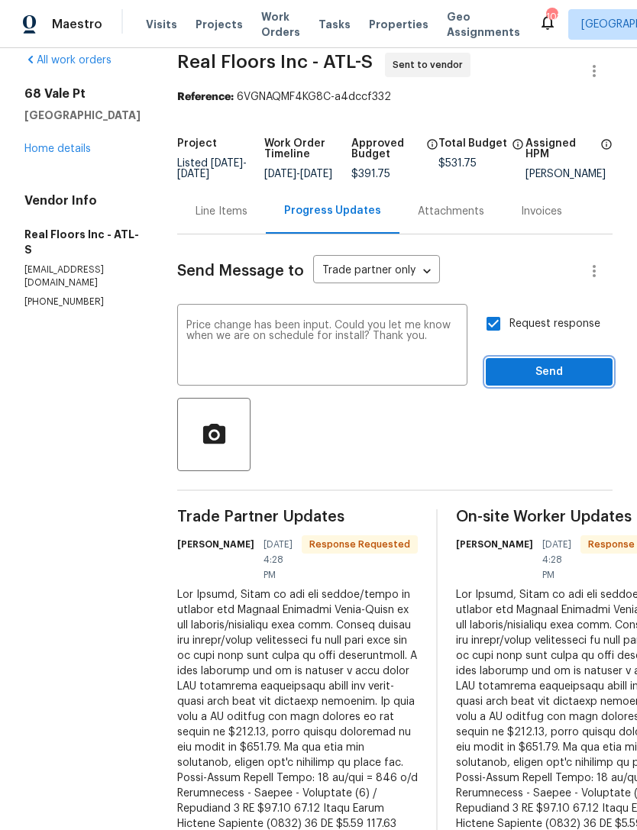
click at [545, 382] on span "Send" at bounding box center [549, 372] width 102 height 19
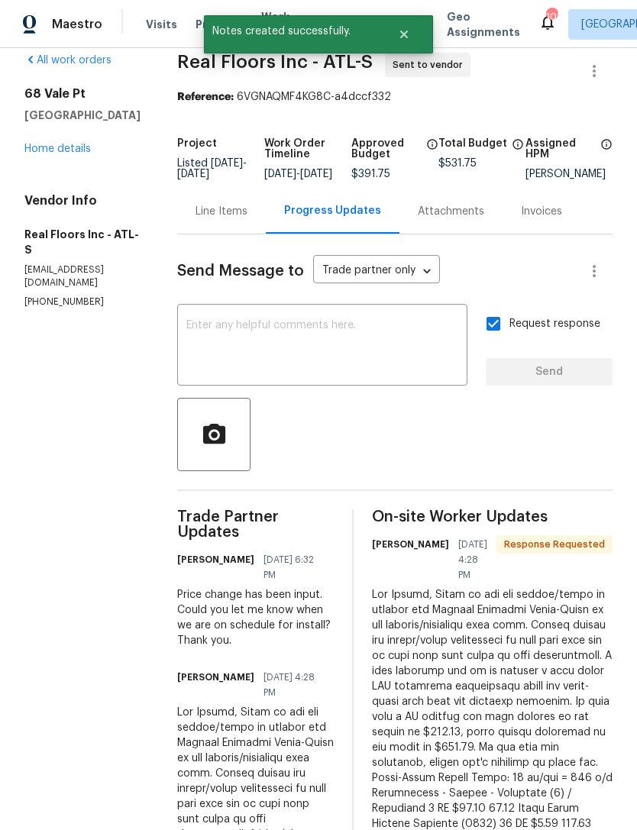
click at [63, 153] on link "Home details" at bounding box center [57, 149] width 66 height 11
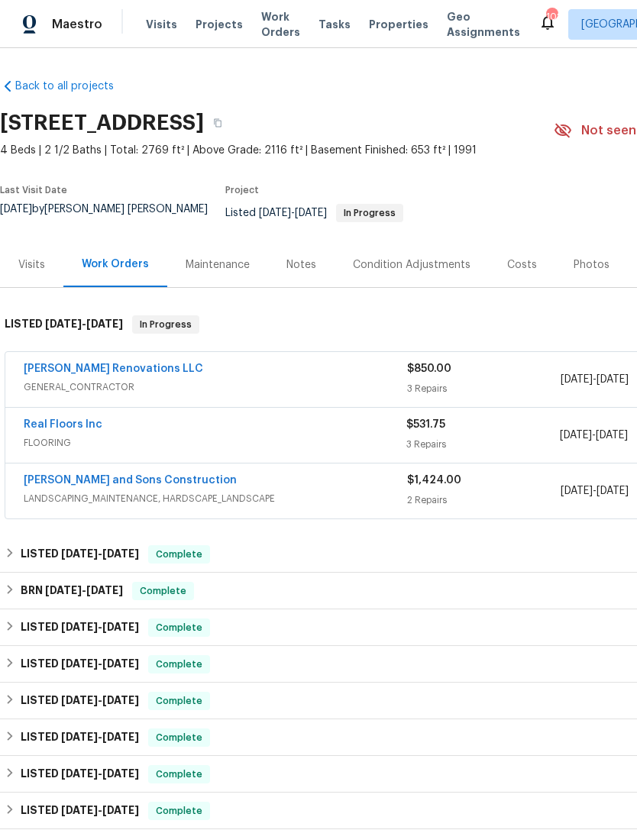
click at [97, 364] on link "[PERSON_NAME] Renovations LLC" at bounding box center [113, 369] width 179 height 11
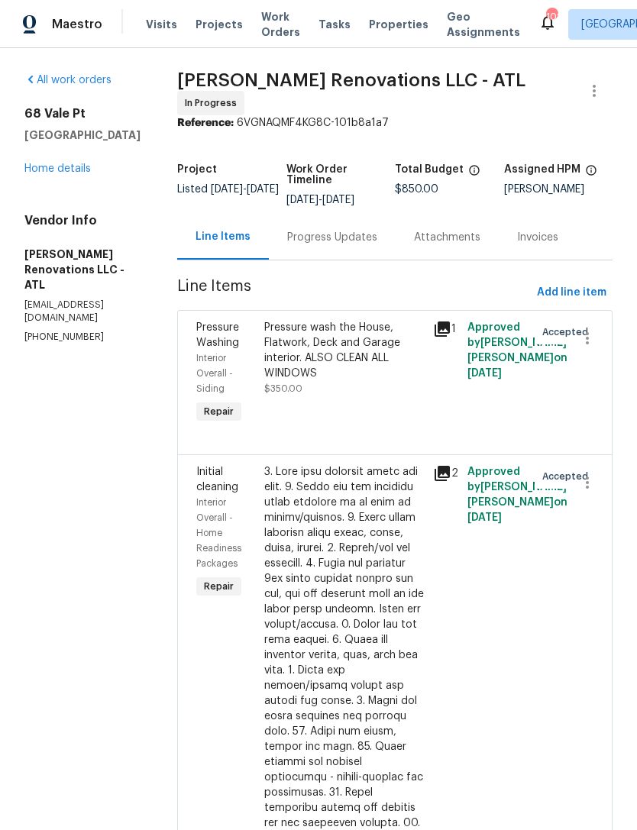
click at [335, 245] on div "Progress Updates" at bounding box center [332, 237] width 90 height 15
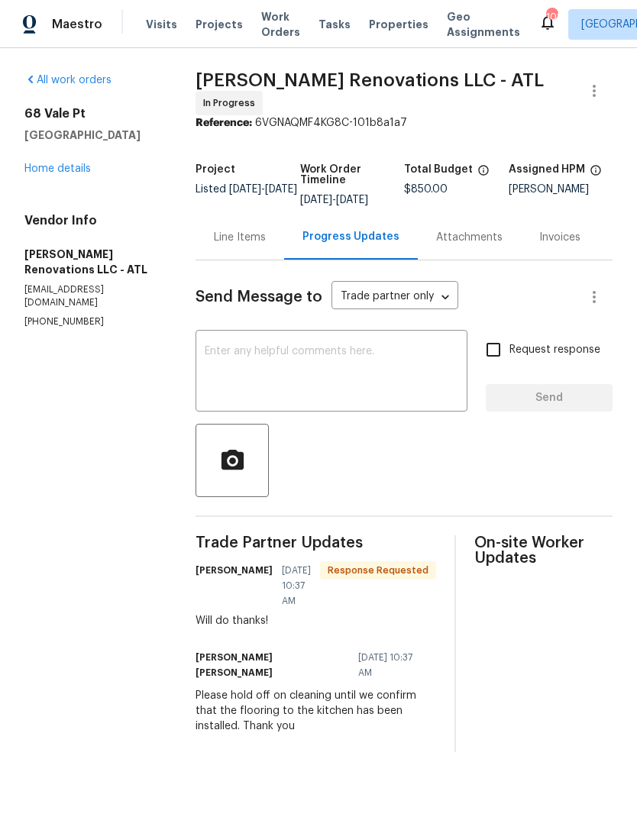
click at [273, 367] on textarea at bounding box center [332, 372] width 254 height 53
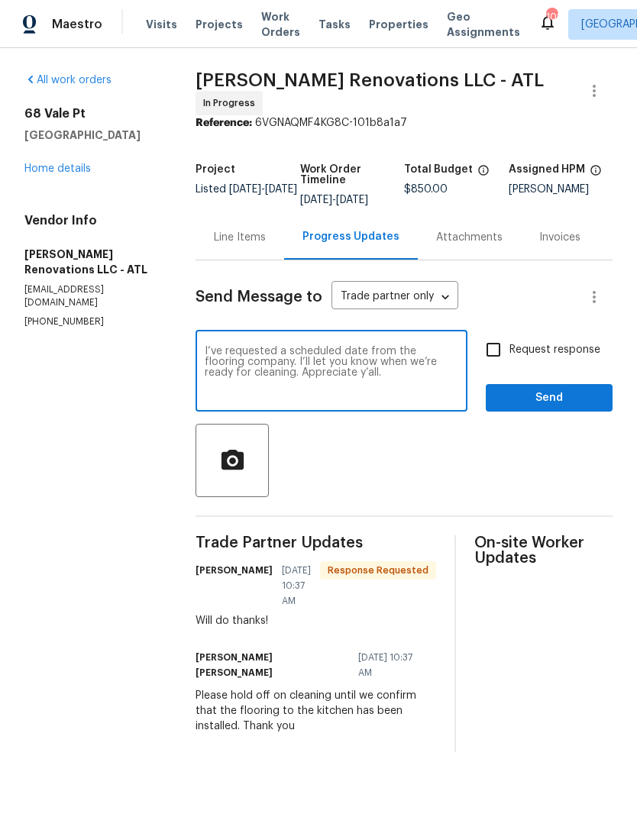
type textarea "I’ve requested a scheduled date from the flooring company. I’ll let you know wh…"
click at [500, 360] on input "Request response" at bounding box center [493, 350] width 32 height 32
checkbox input "true"
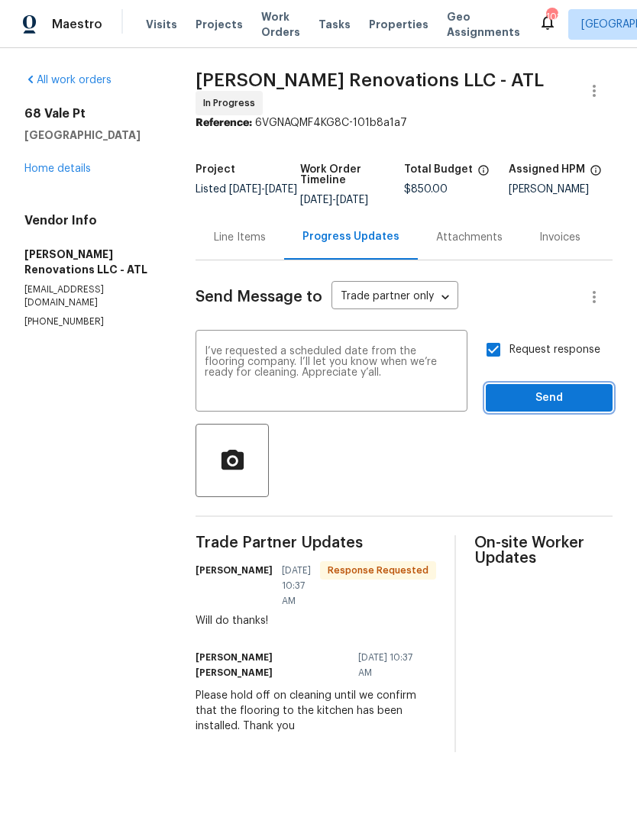
click at [539, 403] on span "Send" at bounding box center [549, 398] width 102 height 19
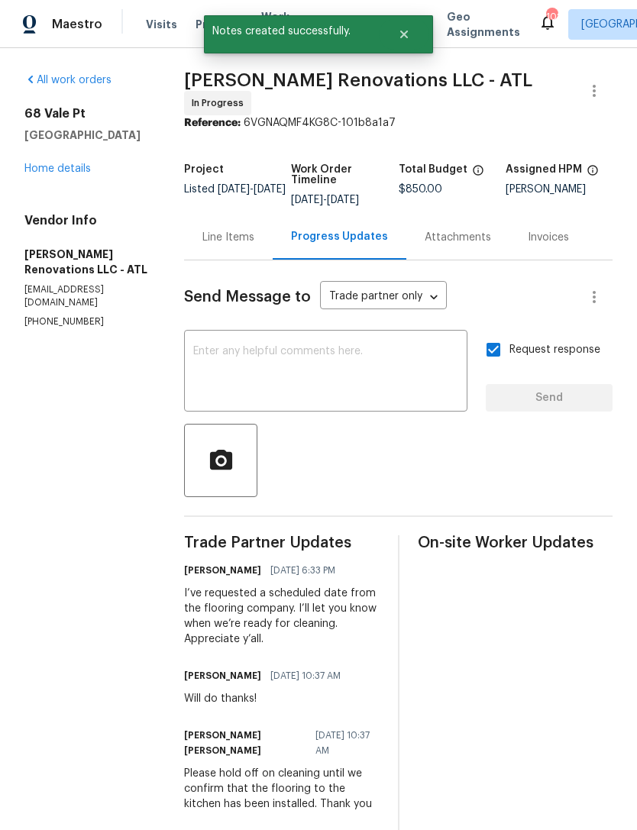
click at [60, 166] on link "Home details" at bounding box center [57, 168] width 66 height 11
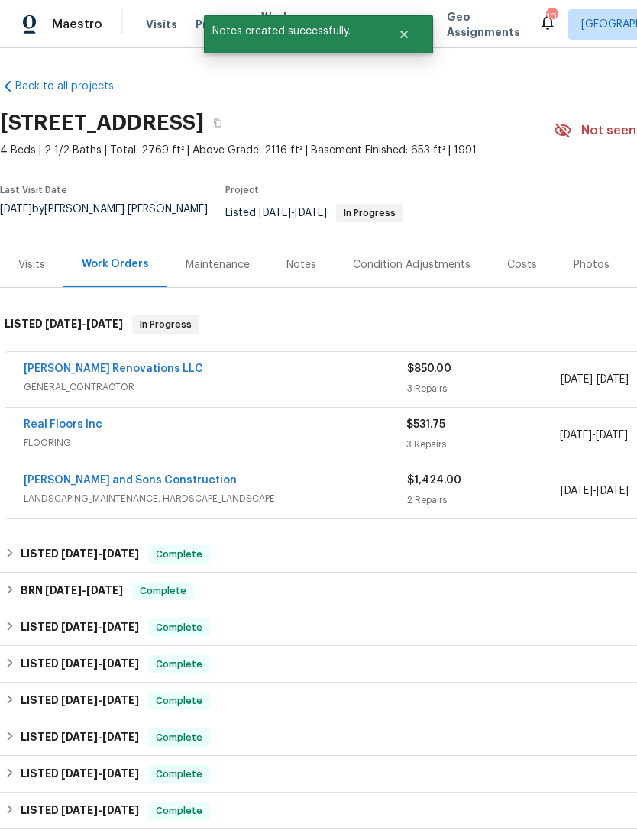
click at [297, 270] on div "Notes" at bounding box center [301, 264] width 66 height 45
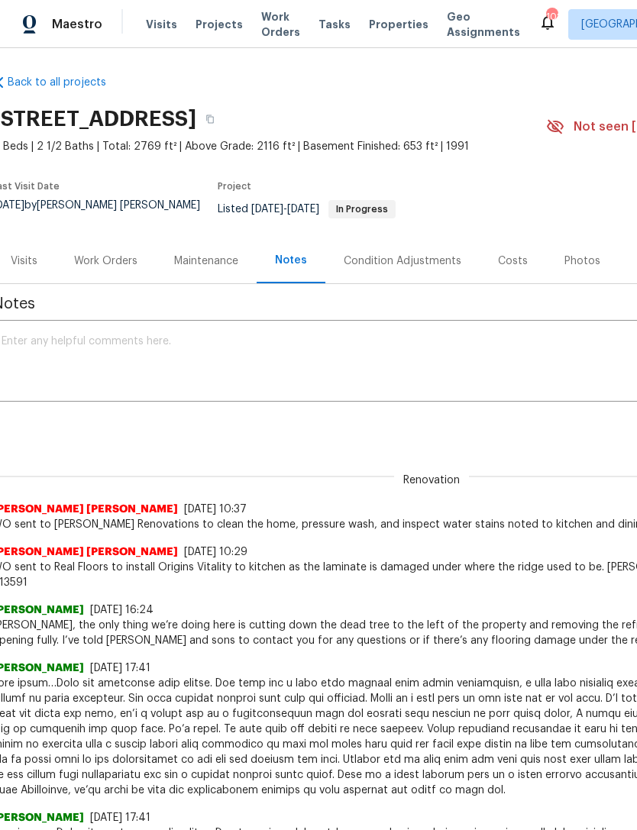
scroll to position [5, 11]
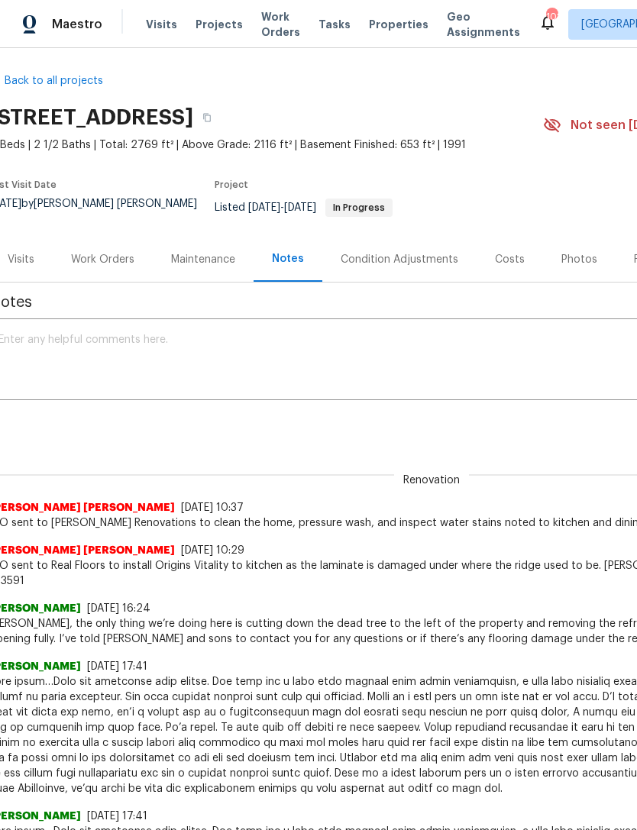
click at [428, 344] on textarea at bounding box center [420, 361] width 845 height 53
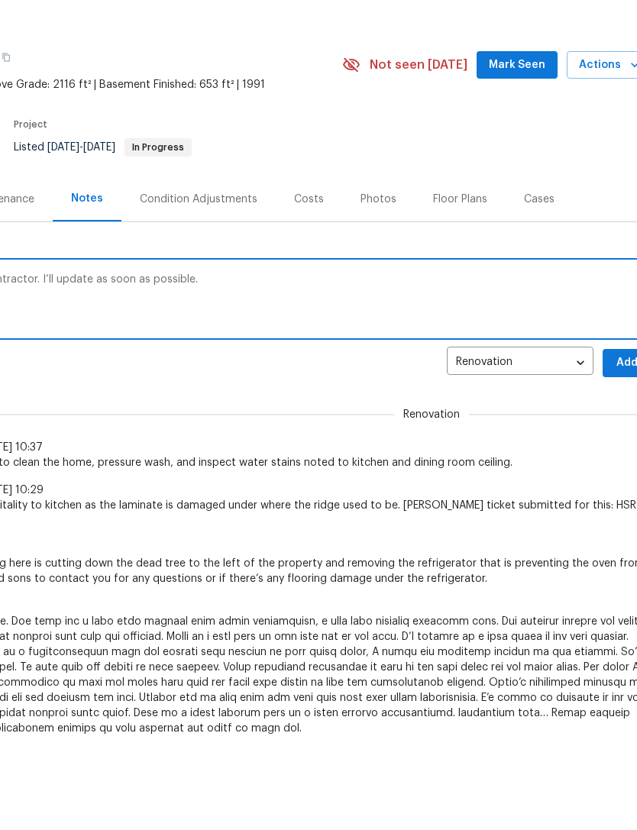
scroll to position [0, 212]
type textarea "Install date requested from flooring contractor. I’ll update as soon as possibl…"
click at [619, 419] on span "Add" at bounding box center [627, 428] width 24 height 19
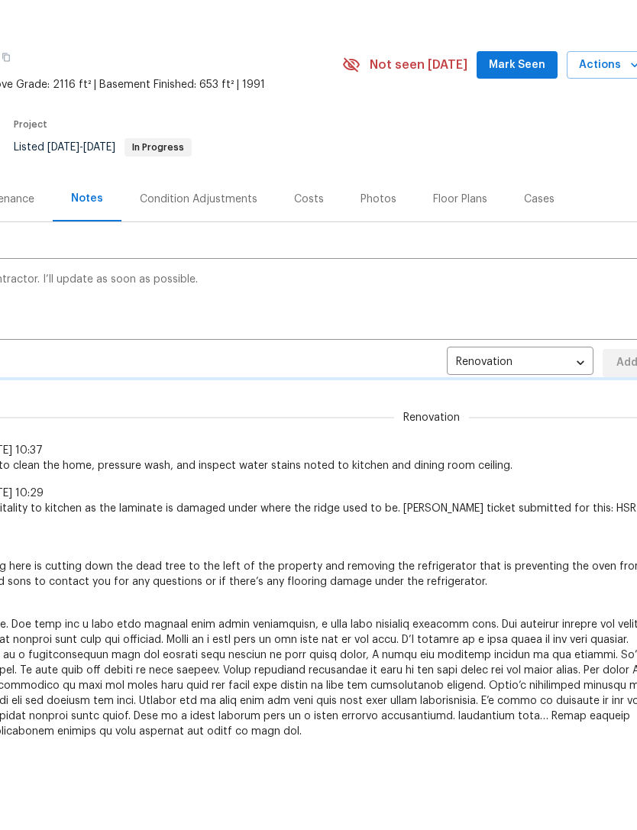
scroll to position [66, 0]
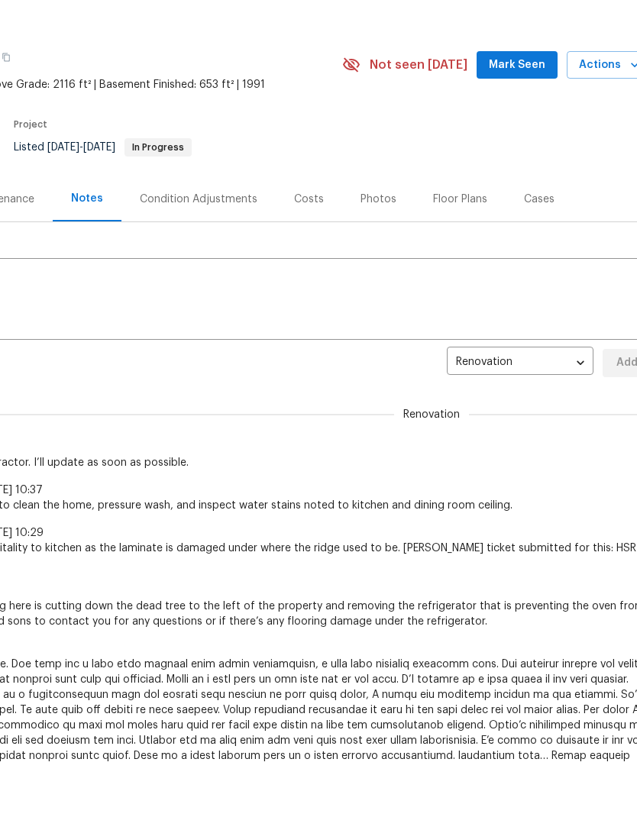
click at [520, 64] on span "Mark Seen" at bounding box center [517, 65] width 57 height 19
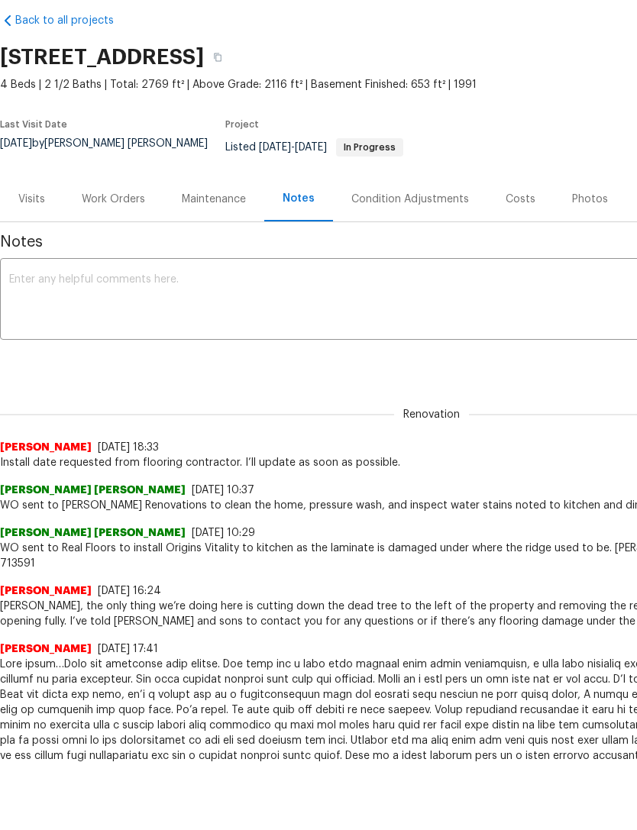
scroll to position [0, 0]
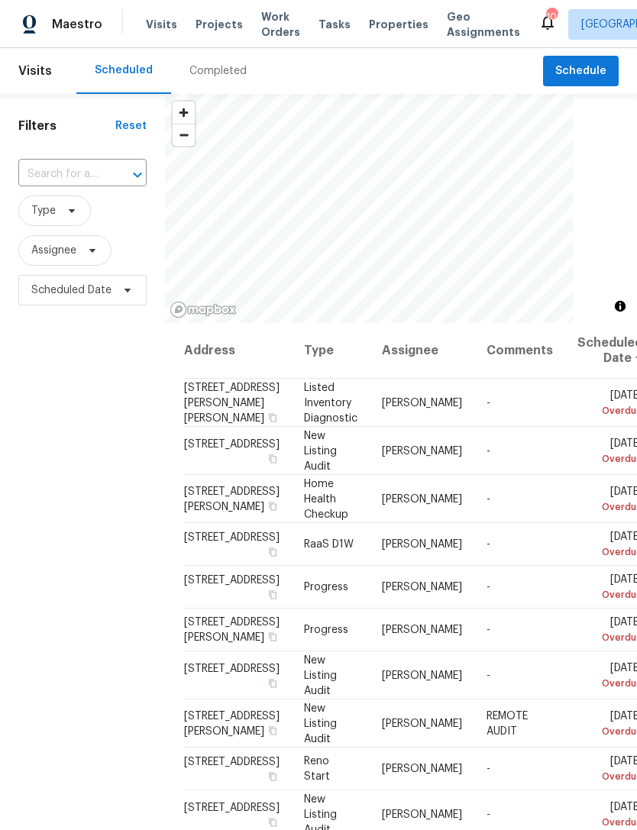
click at [83, 170] on input "text" at bounding box center [61, 175] width 86 height 24
type input "68 vale"
click at [81, 206] on li "[STREET_ADDRESS]" at bounding box center [82, 209] width 128 height 25
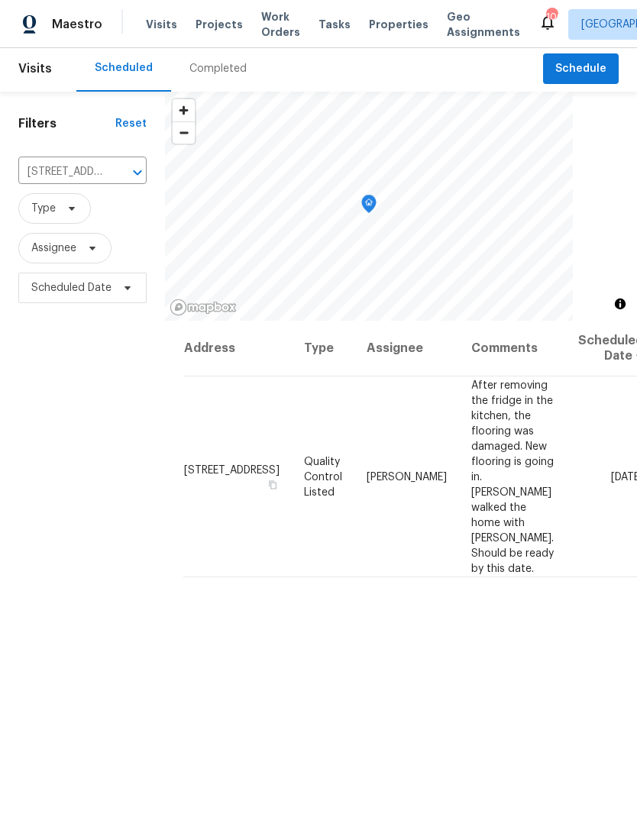
scroll to position [3, 0]
click at [0, 0] on icon at bounding box center [0, 0] width 0 height 0
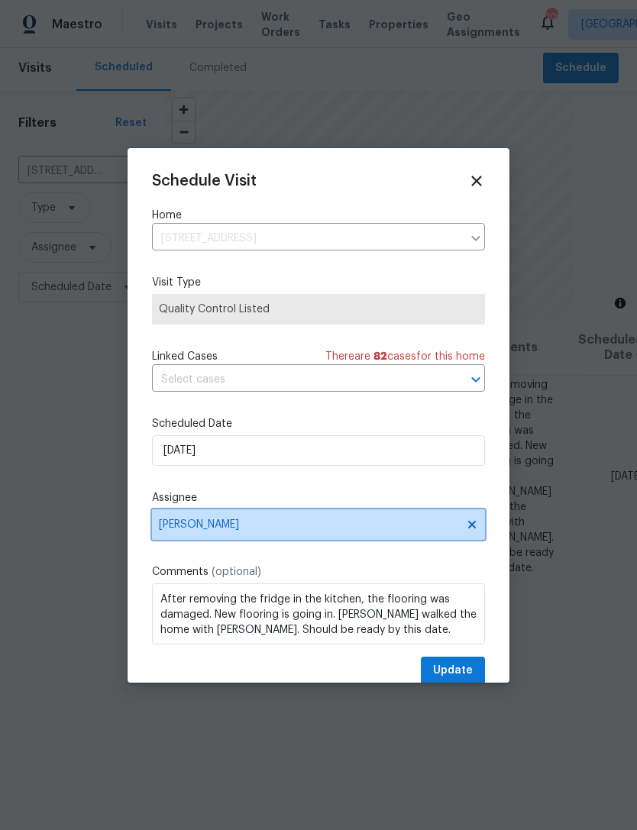
click at [455, 526] on span "[PERSON_NAME]" at bounding box center [308, 525] width 299 height 12
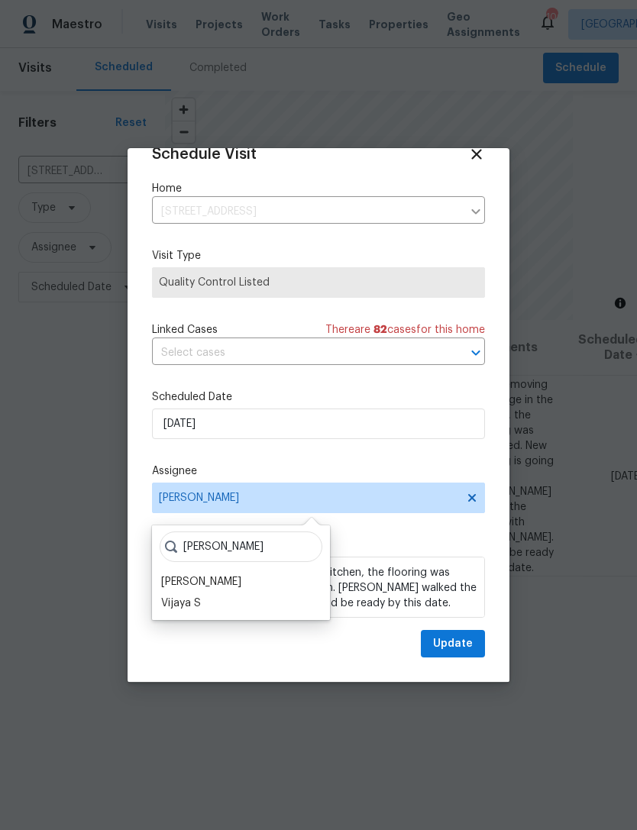
scroll to position [30, 0]
type input "[PERSON_NAME]"
click at [236, 589] on div "[PERSON_NAME]" at bounding box center [201, 581] width 80 height 15
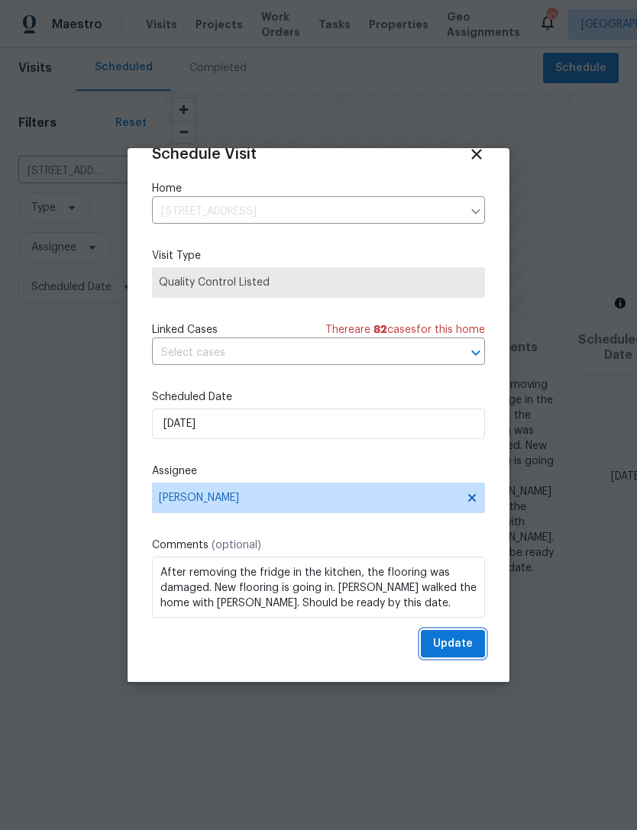
click at [457, 641] on span "Update" at bounding box center [453, 644] width 40 height 19
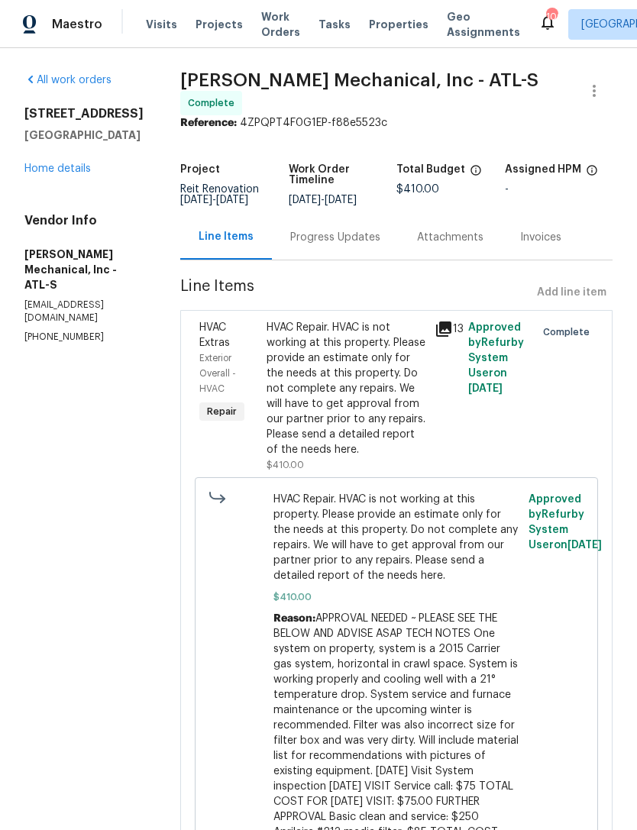
click at [64, 173] on link "Home details" at bounding box center [57, 168] width 66 height 11
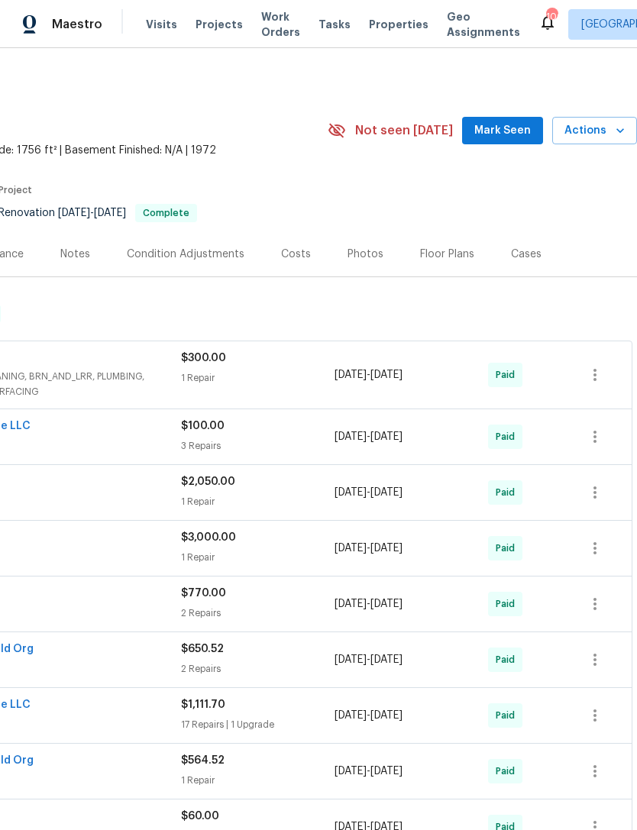
scroll to position [0, 226]
click at [505, 144] on button "Mark Seen" at bounding box center [502, 131] width 81 height 28
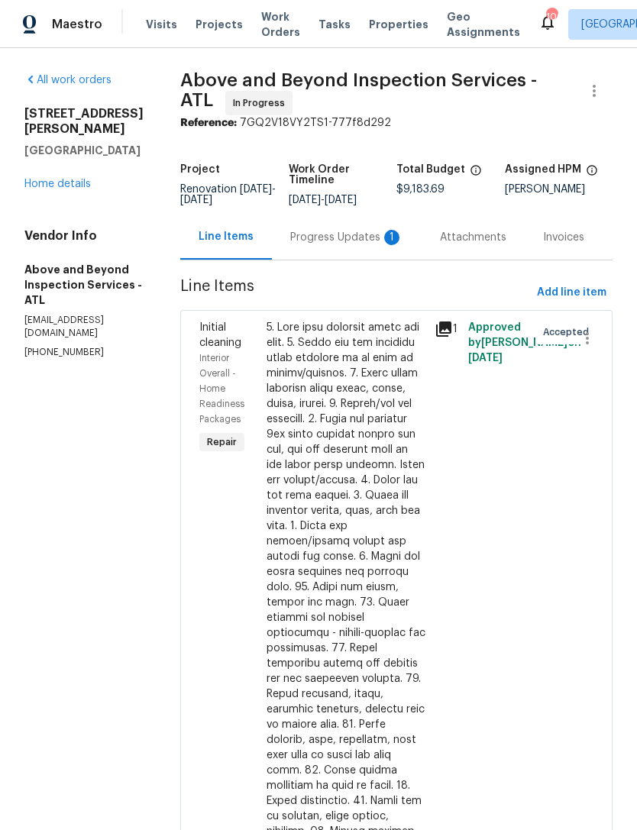
click at [364, 260] on div "Progress Updates 1" at bounding box center [347, 237] width 150 height 45
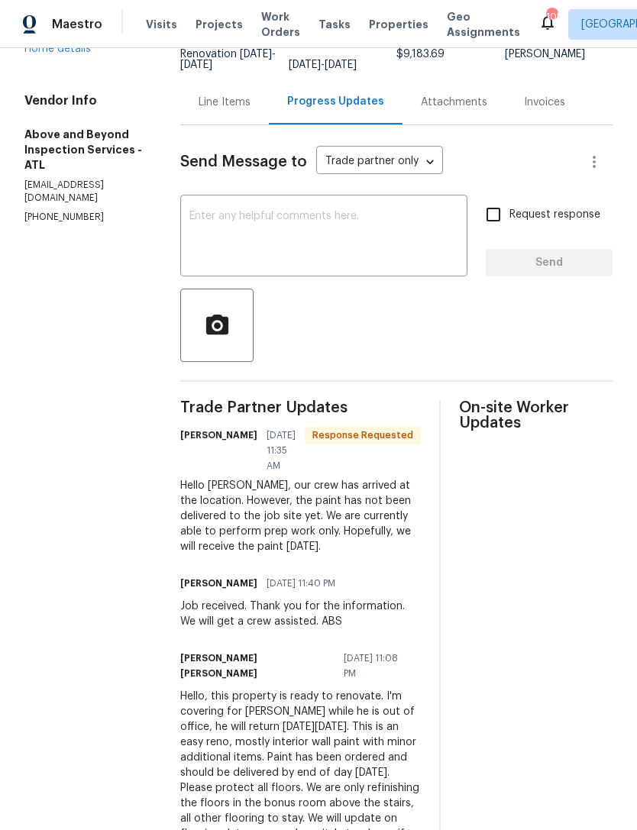
scroll to position [138, 0]
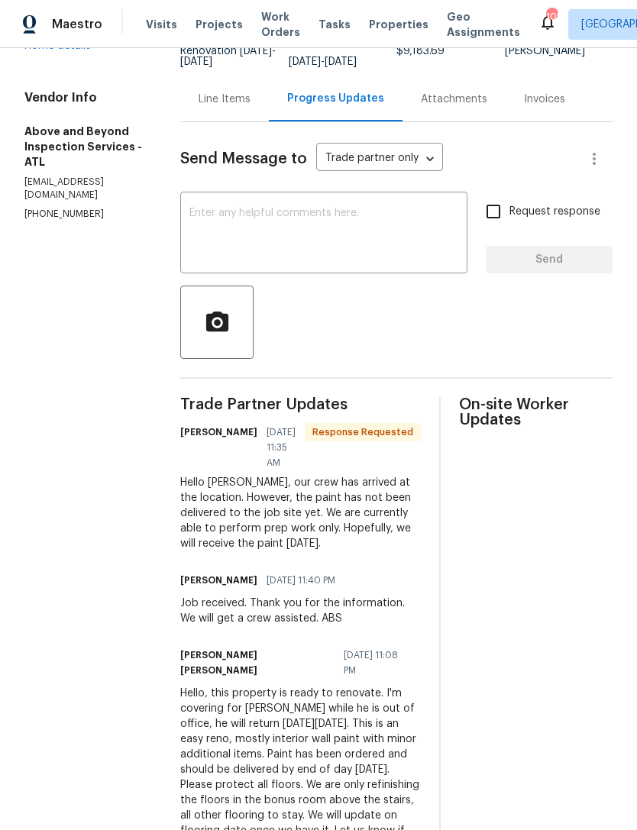
click at [369, 248] on textarea at bounding box center [323, 234] width 269 height 53
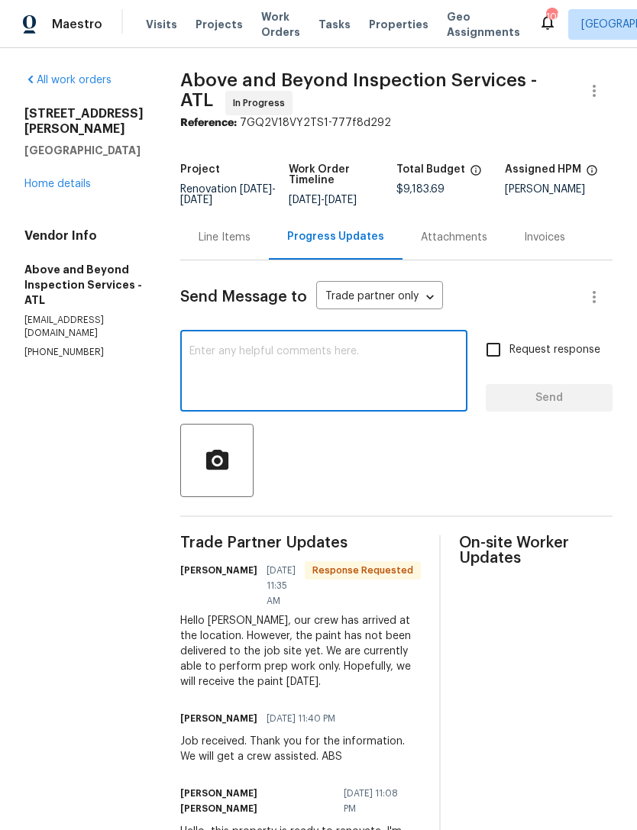
scroll to position [0, 0]
click at [64, 179] on link "Home details" at bounding box center [57, 184] width 66 height 11
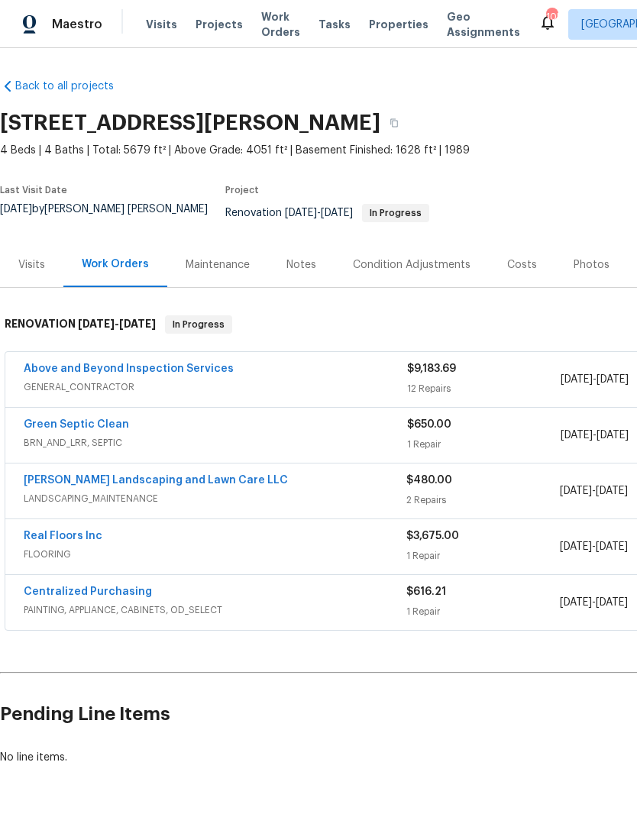
click at [176, 364] on link "Above and Beyond Inspection Services" at bounding box center [129, 369] width 210 height 11
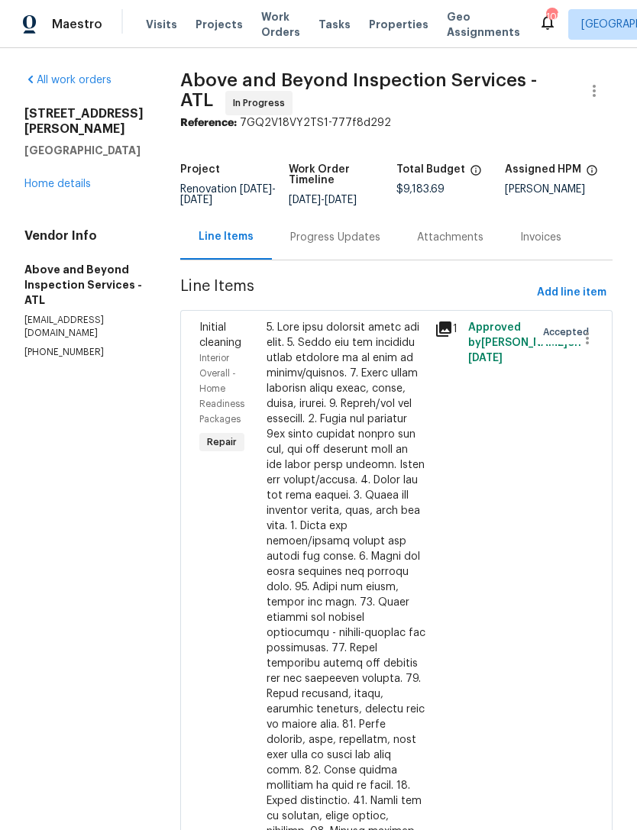
click at [396, 513] on div at bounding box center [346, 686] width 159 height 733
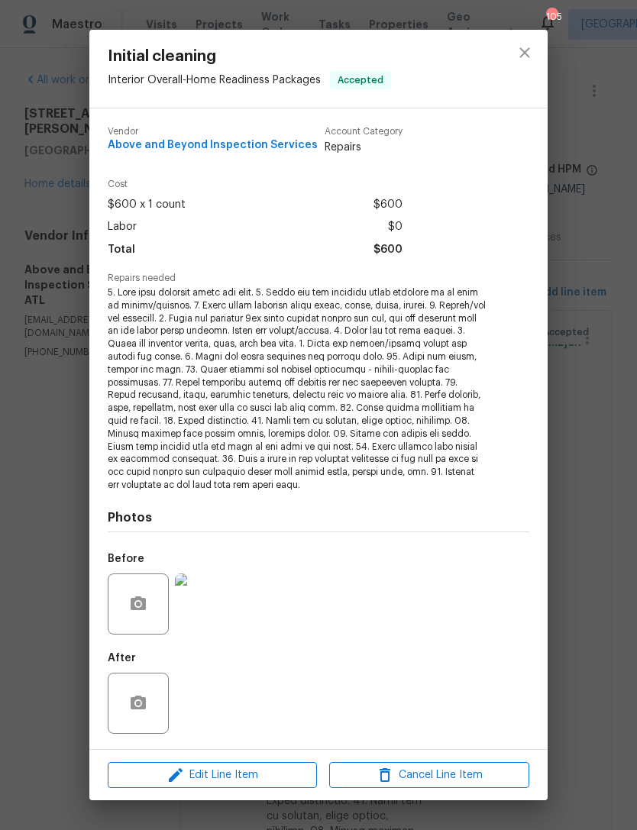
click at [197, 607] on img at bounding box center [205, 604] width 61 height 61
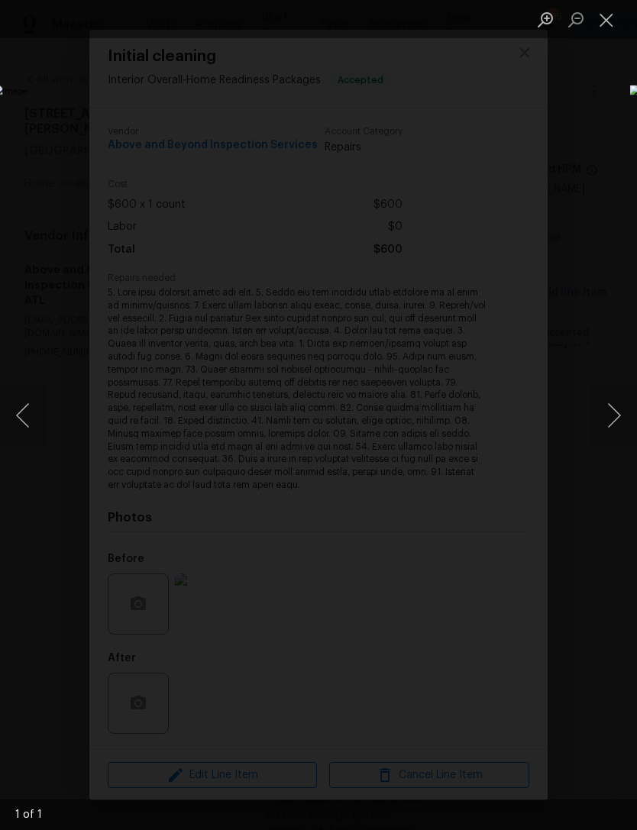
click at [588, 150] on div "Lightbox" at bounding box center [318, 415] width 637 height 830
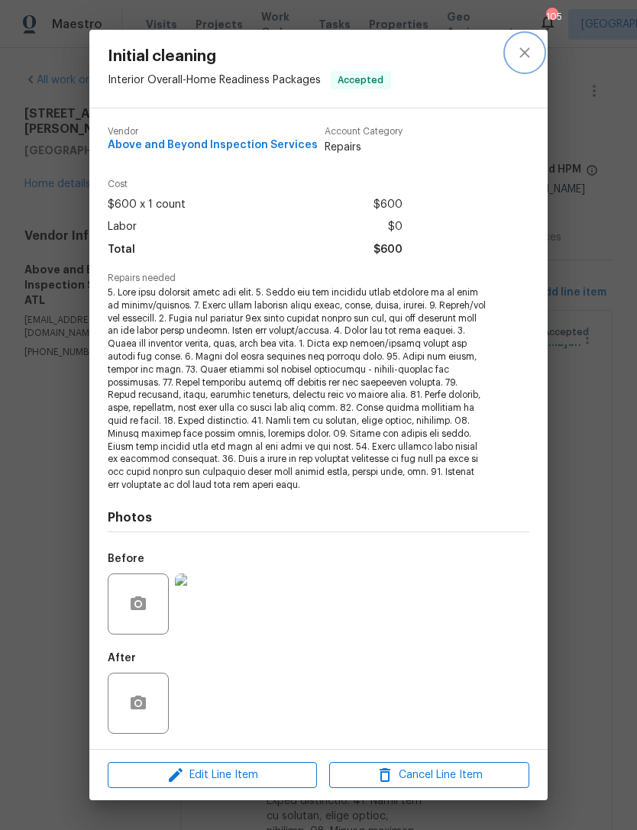
click at [530, 56] on icon "close" at bounding box center [525, 53] width 18 height 18
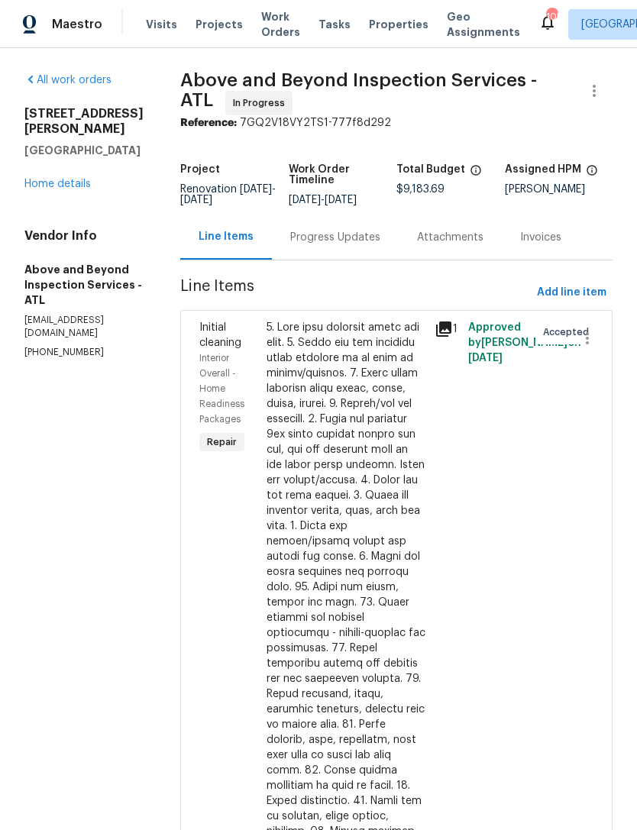
click at [79, 179] on link "Home details" at bounding box center [57, 184] width 66 height 11
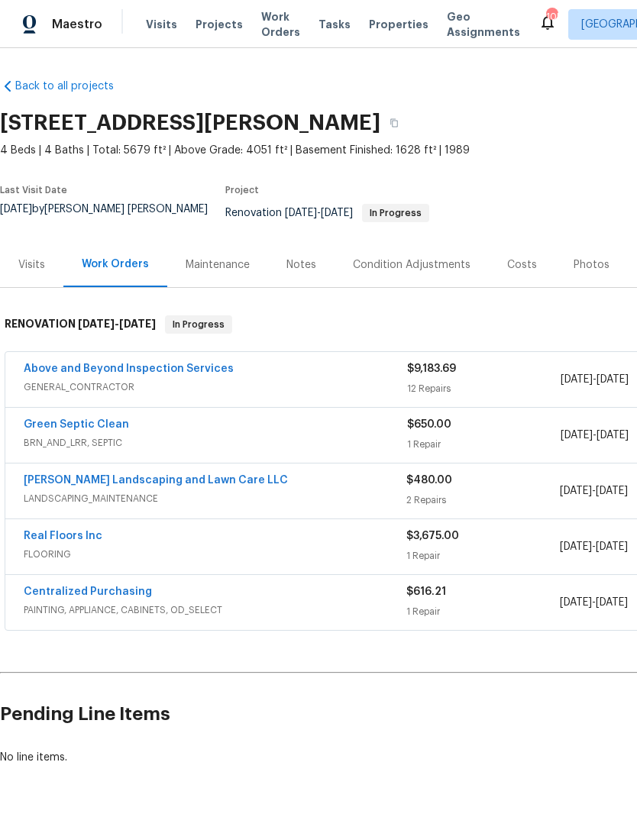
click at [76, 531] on link "Real Floors Inc" at bounding box center [63, 536] width 79 height 11
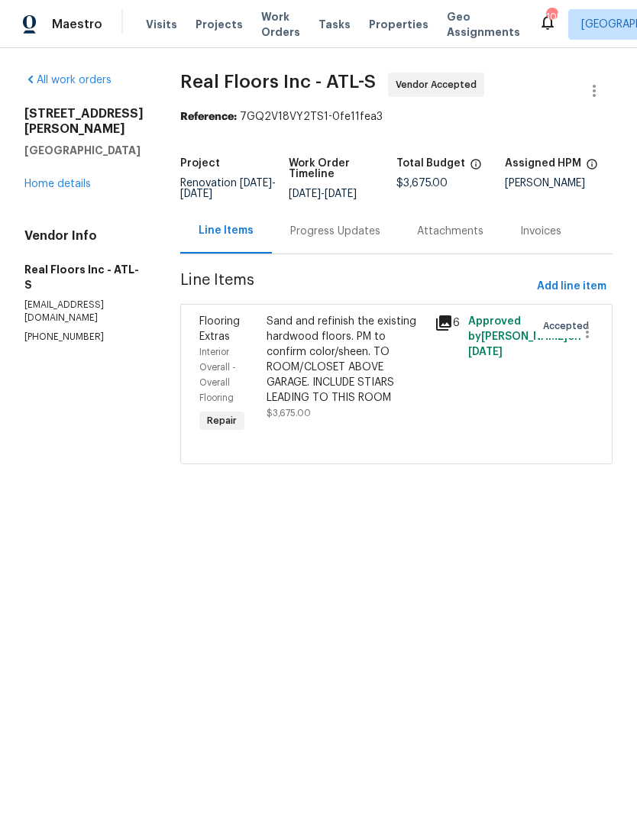
click at [355, 391] on div "Sand and refinish the existing hardwood floors. PM to confirm color/sheen. TO R…" at bounding box center [346, 360] width 159 height 92
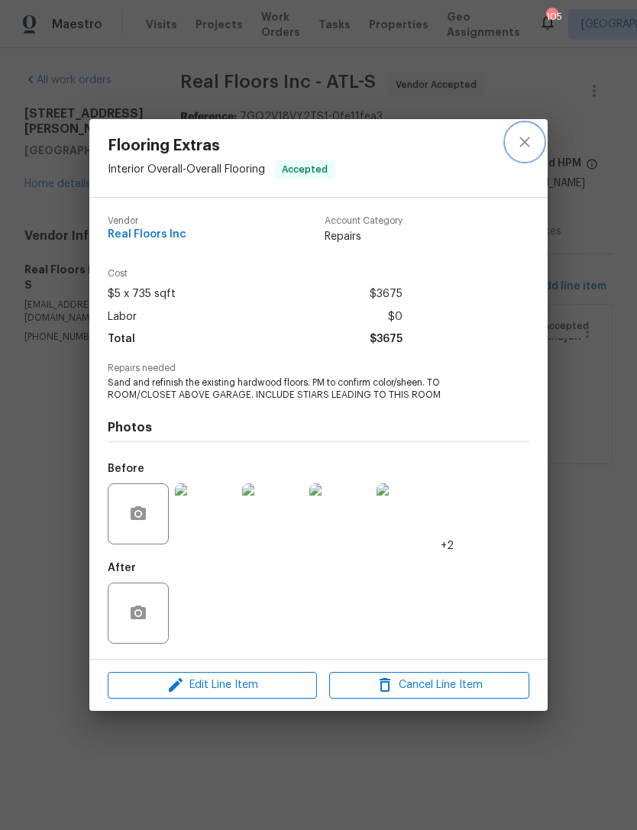
click at [522, 133] on icon "close" at bounding box center [525, 142] width 18 height 18
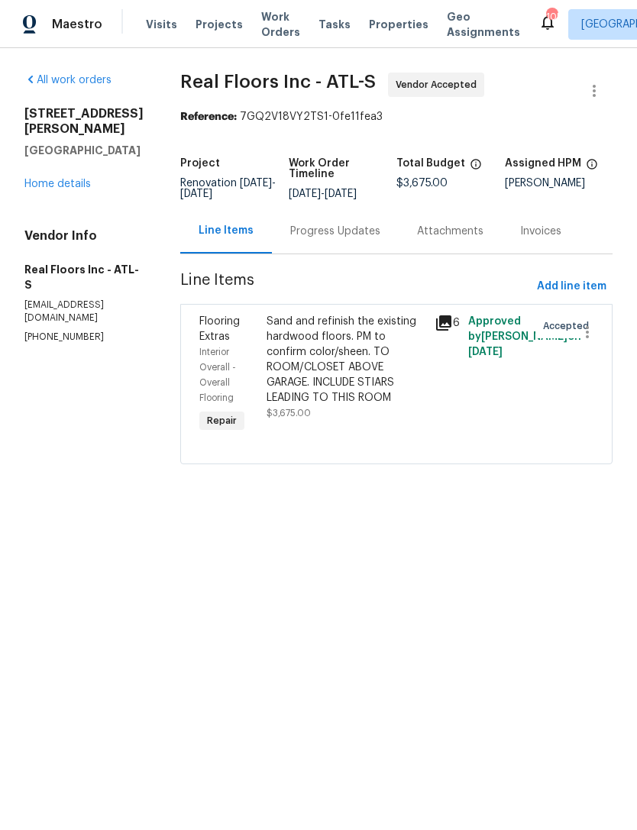
click at [63, 179] on link "Home details" at bounding box center [57, 184] width 66 height 11
